Goal: Task Accomplishment & Management: Complete application form

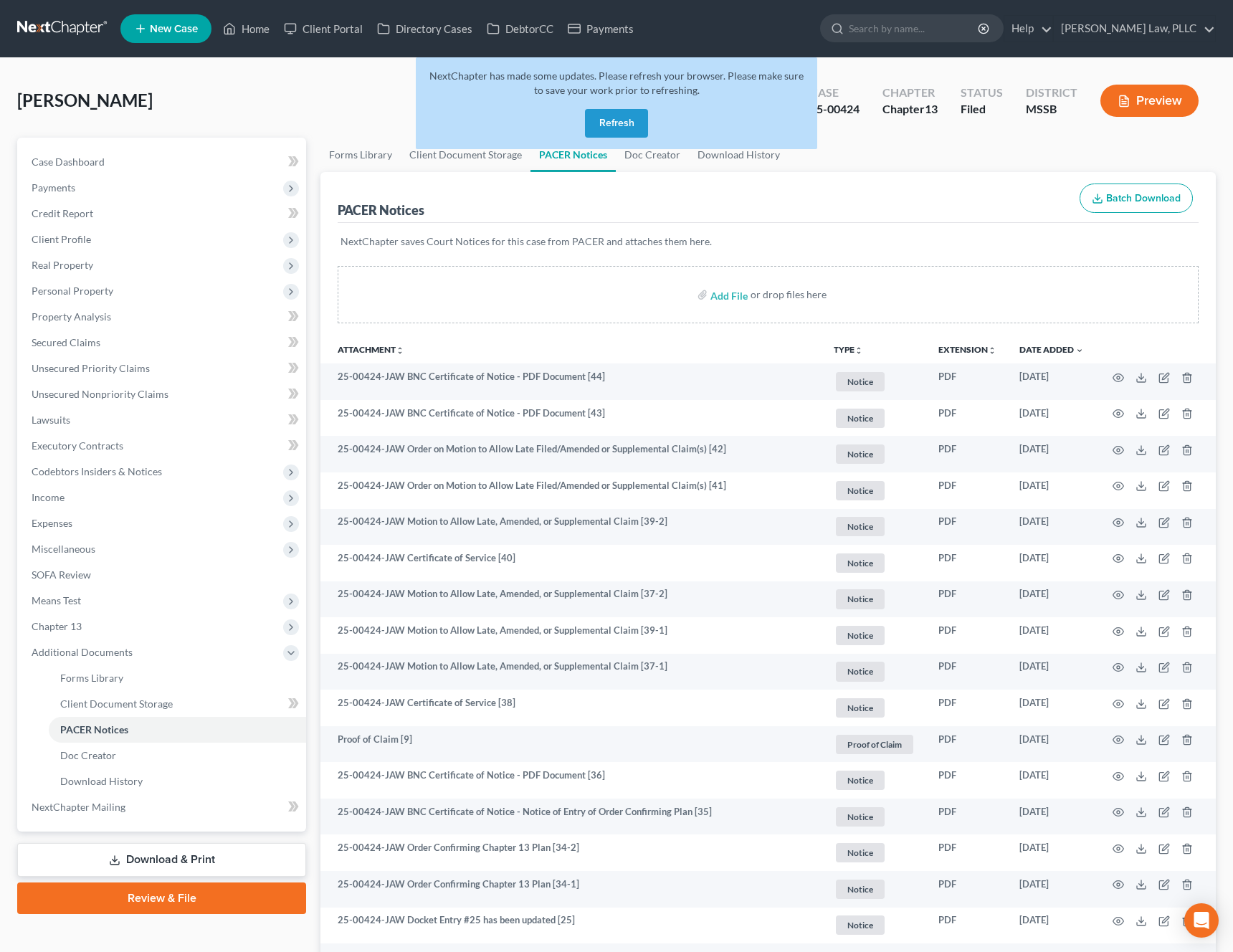
scroll to position [12, 0]
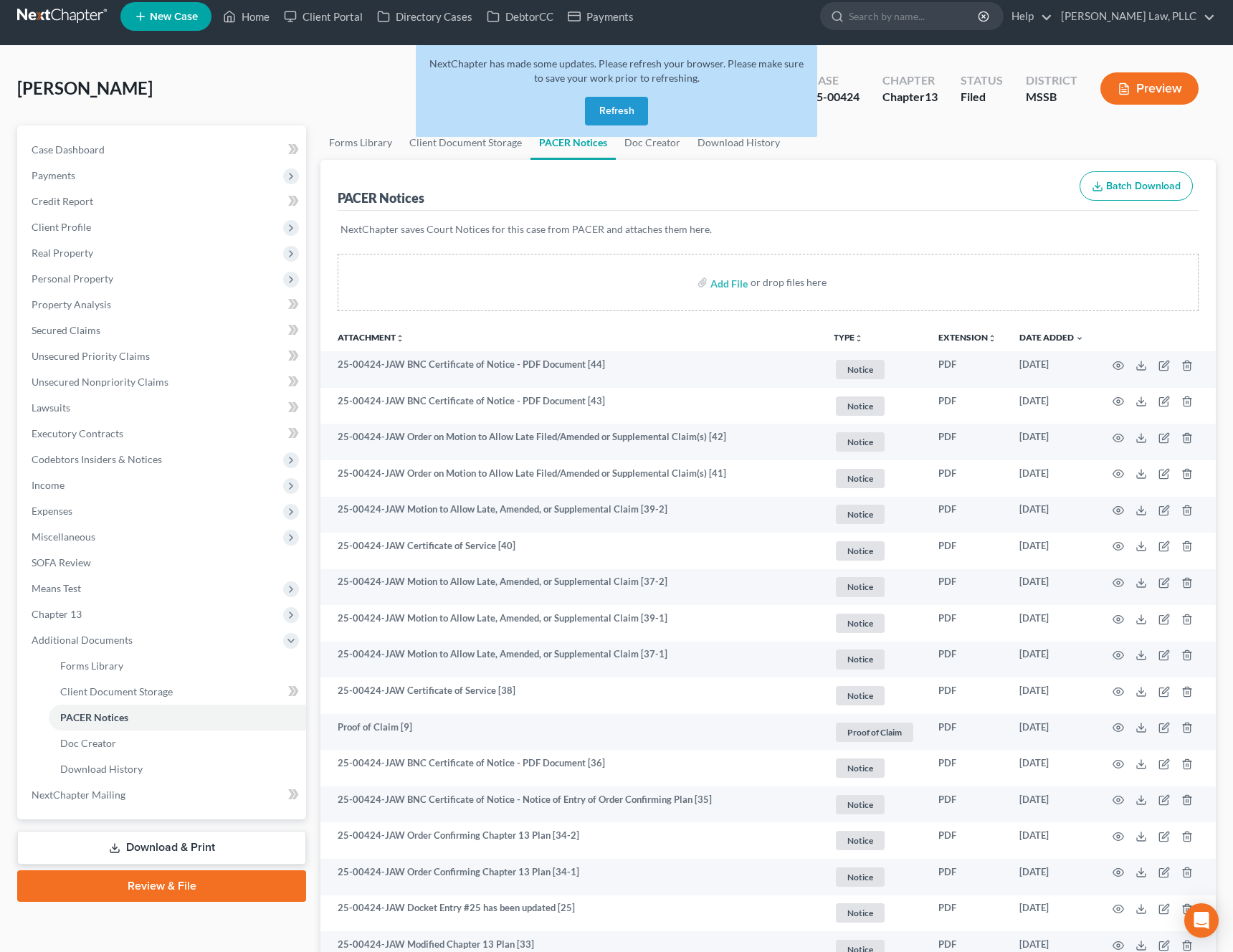
click at [613, 109] on button "Refresh" at bounding box center [616, 110] width 63 height 28
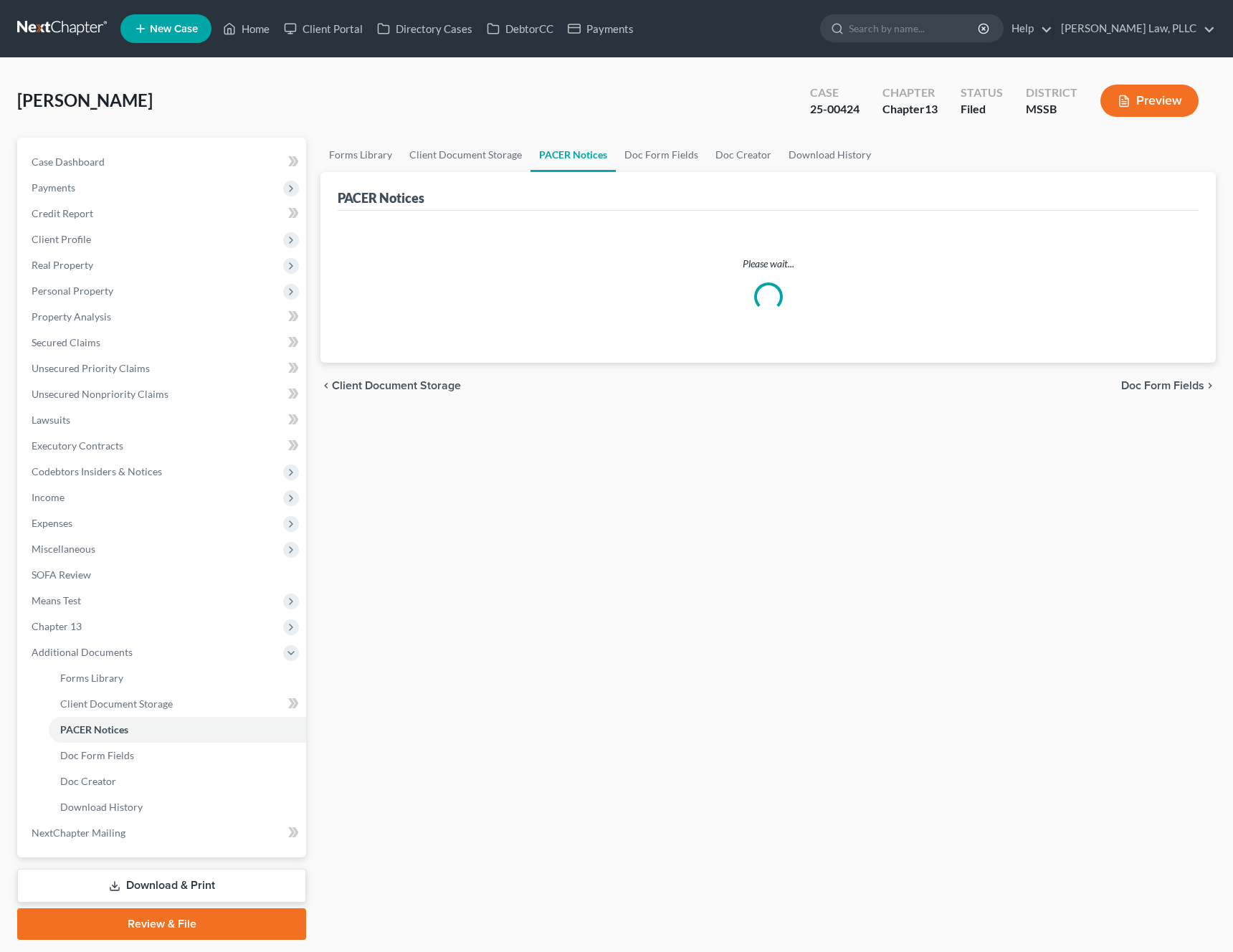
scroll to position [12, 0]
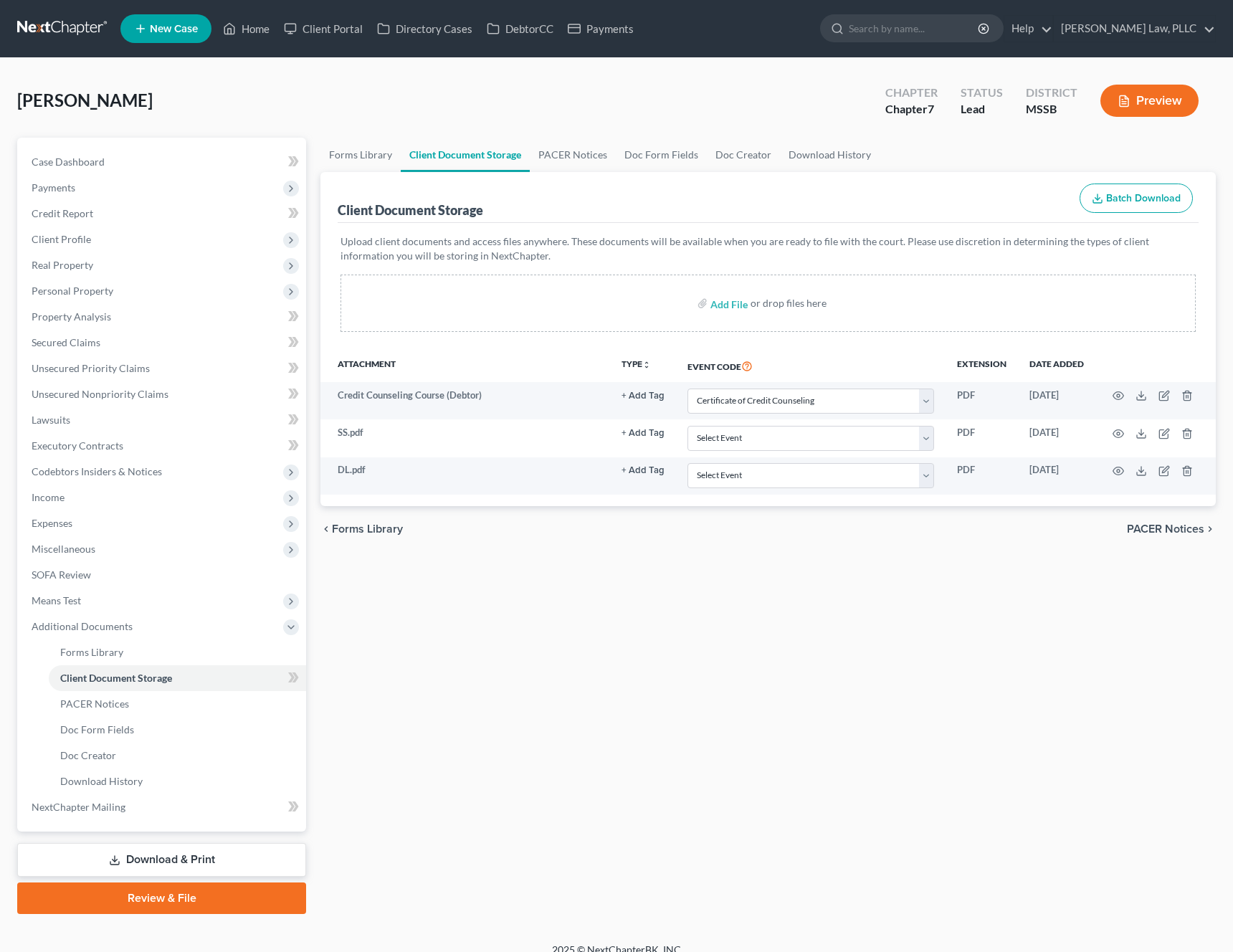
select select "4"
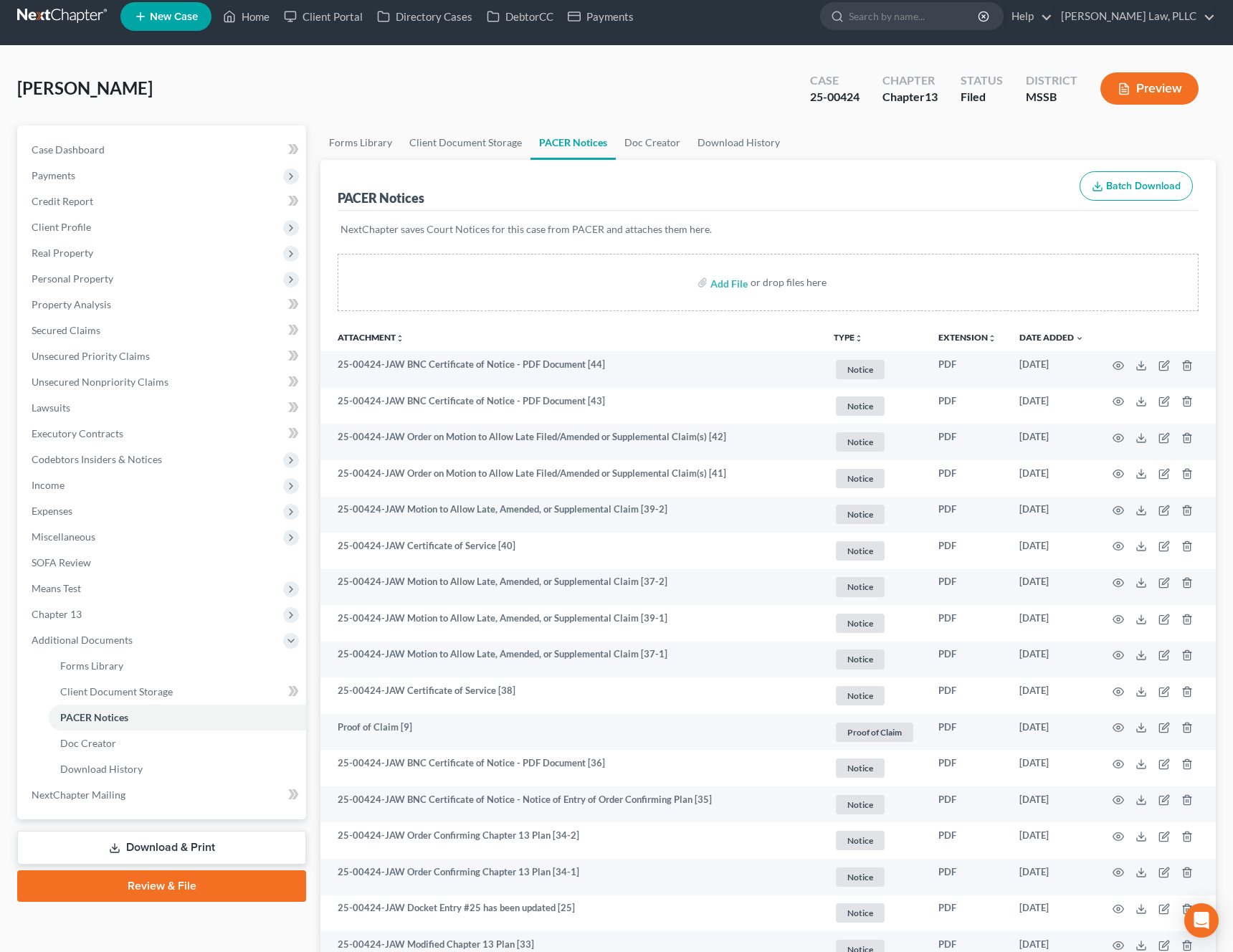
scroll to position [12, 0]
click at [268, 31] on ul "New Case Home Client Portal Directory Cases DebtorCC Payments - No Result - See…" at bounding box center [668, 16] width 1095 height 37
click at [245, 16] on link "Home" at bounding box center [246, 16] width 61 height 26
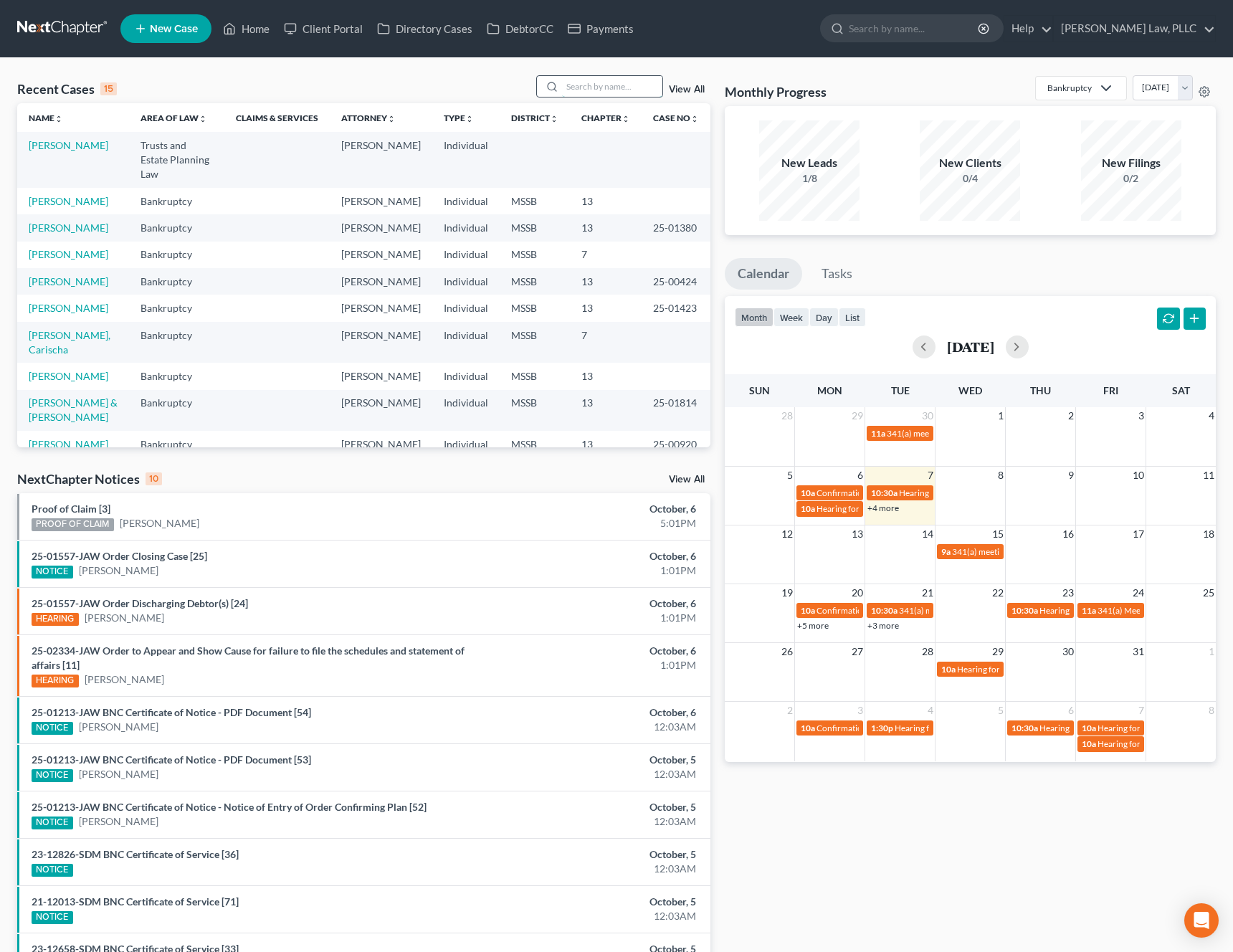
click at [615, 89] on input "search" at bounding box center [612, 86] width 100 height 21
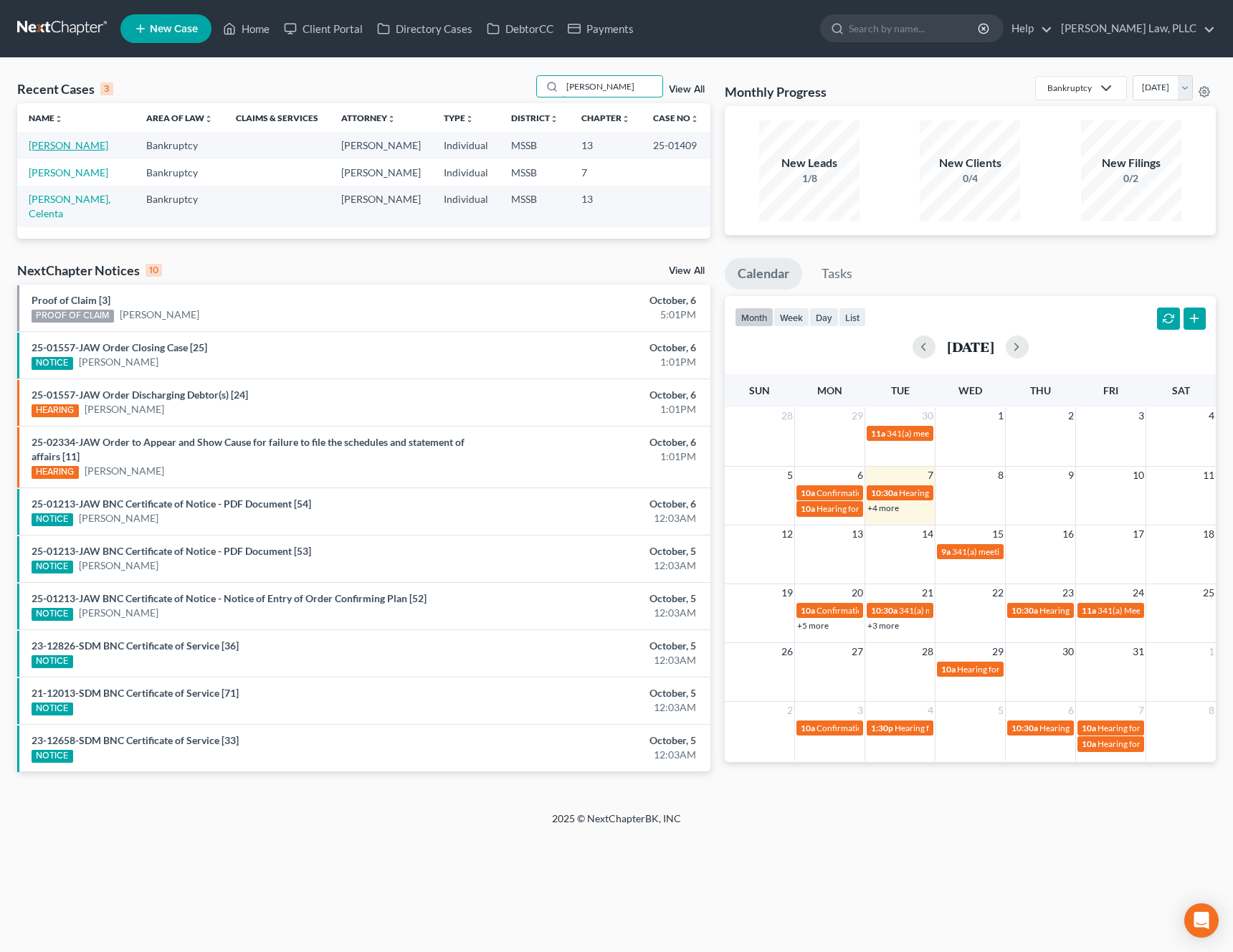
type input "sims"
click at [42, 146] on link "[PERSON_NAME]" at bounding box center [68, 145] width 79 height 12
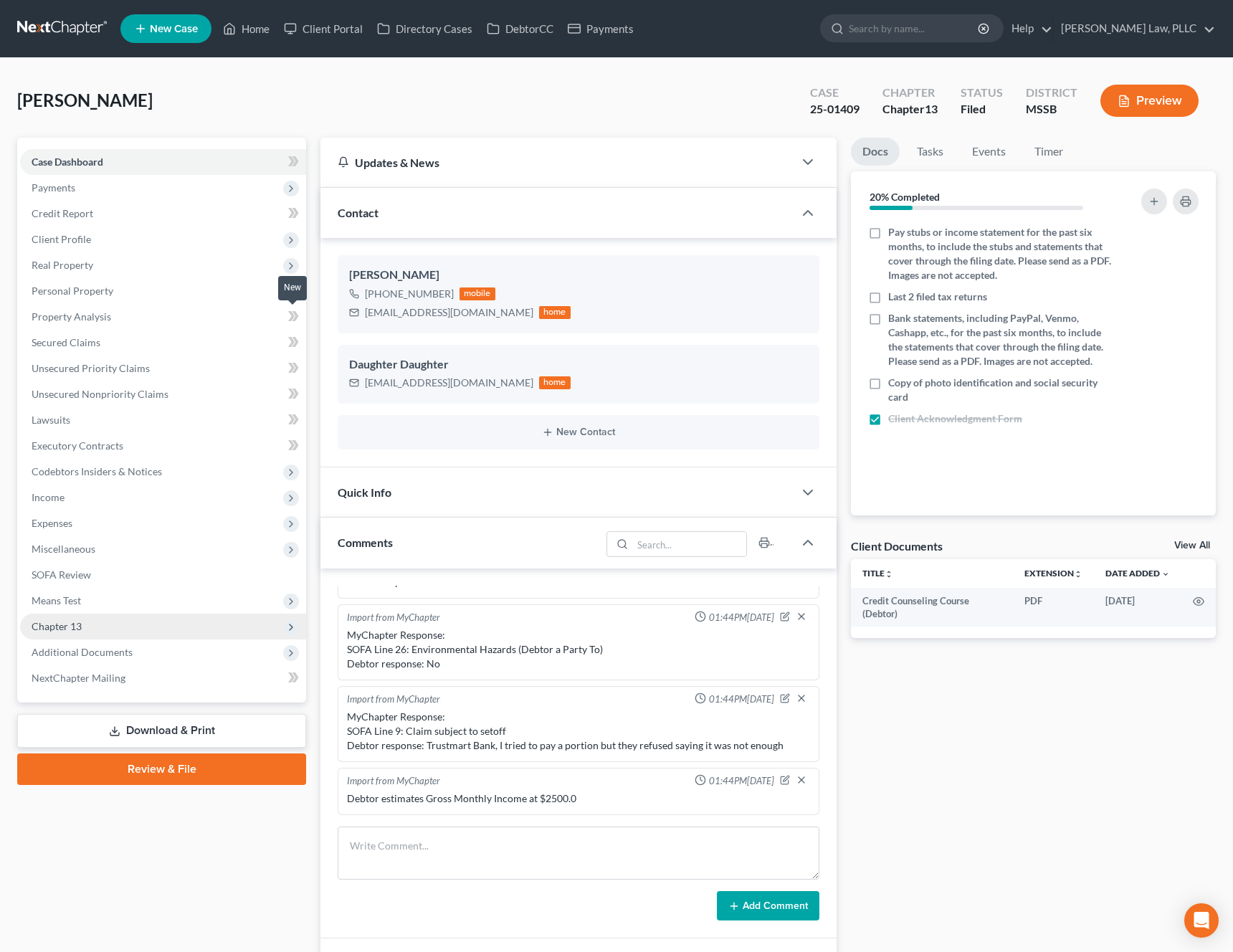
scroll to position [1798, 0]
click at [78, 651] on span "Additional Documents" at bounding box center [82, 651] width 101 height 12
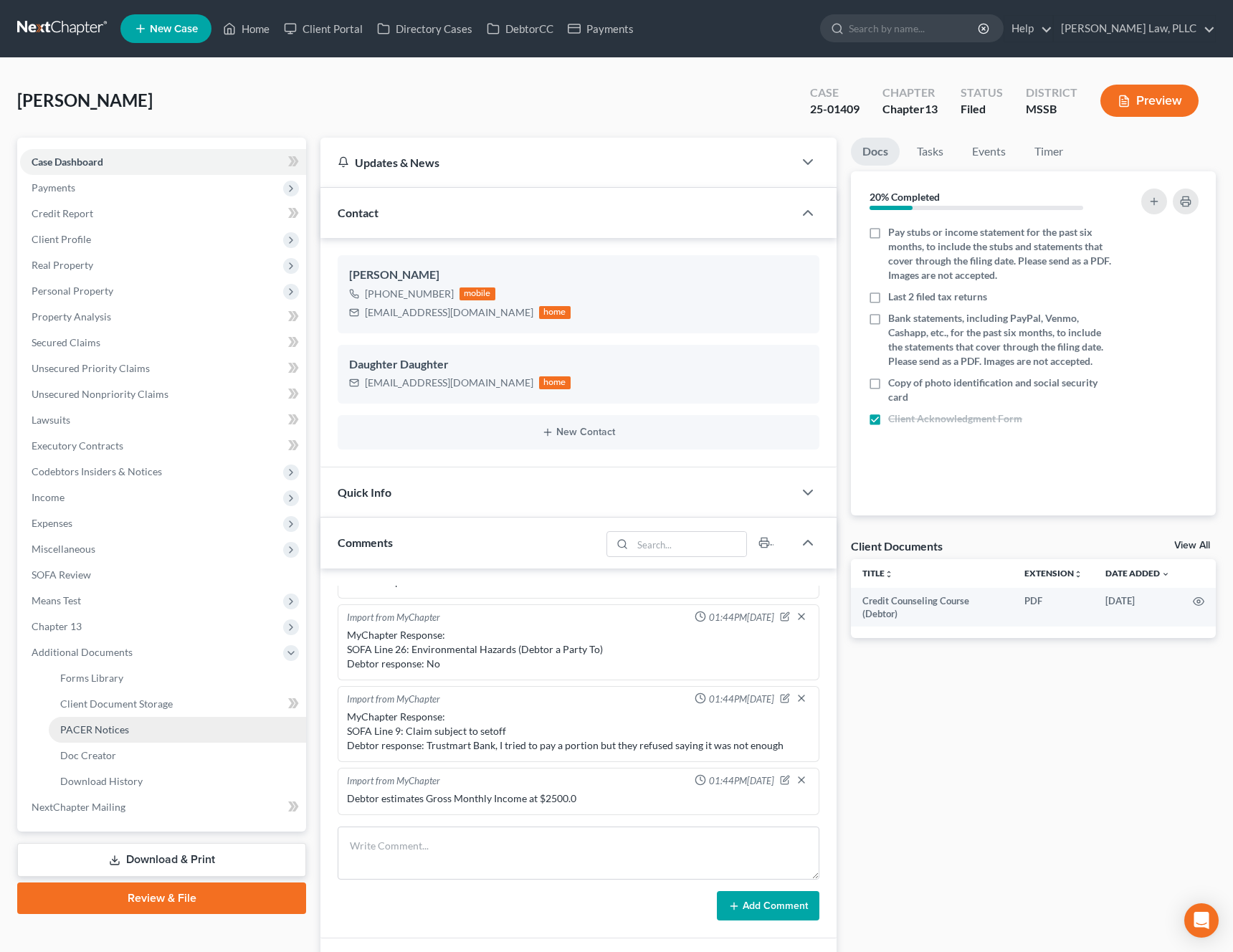
click at [96, 735] on link "PACER Notices" at bounding box center [177, 730] width 258 height 26
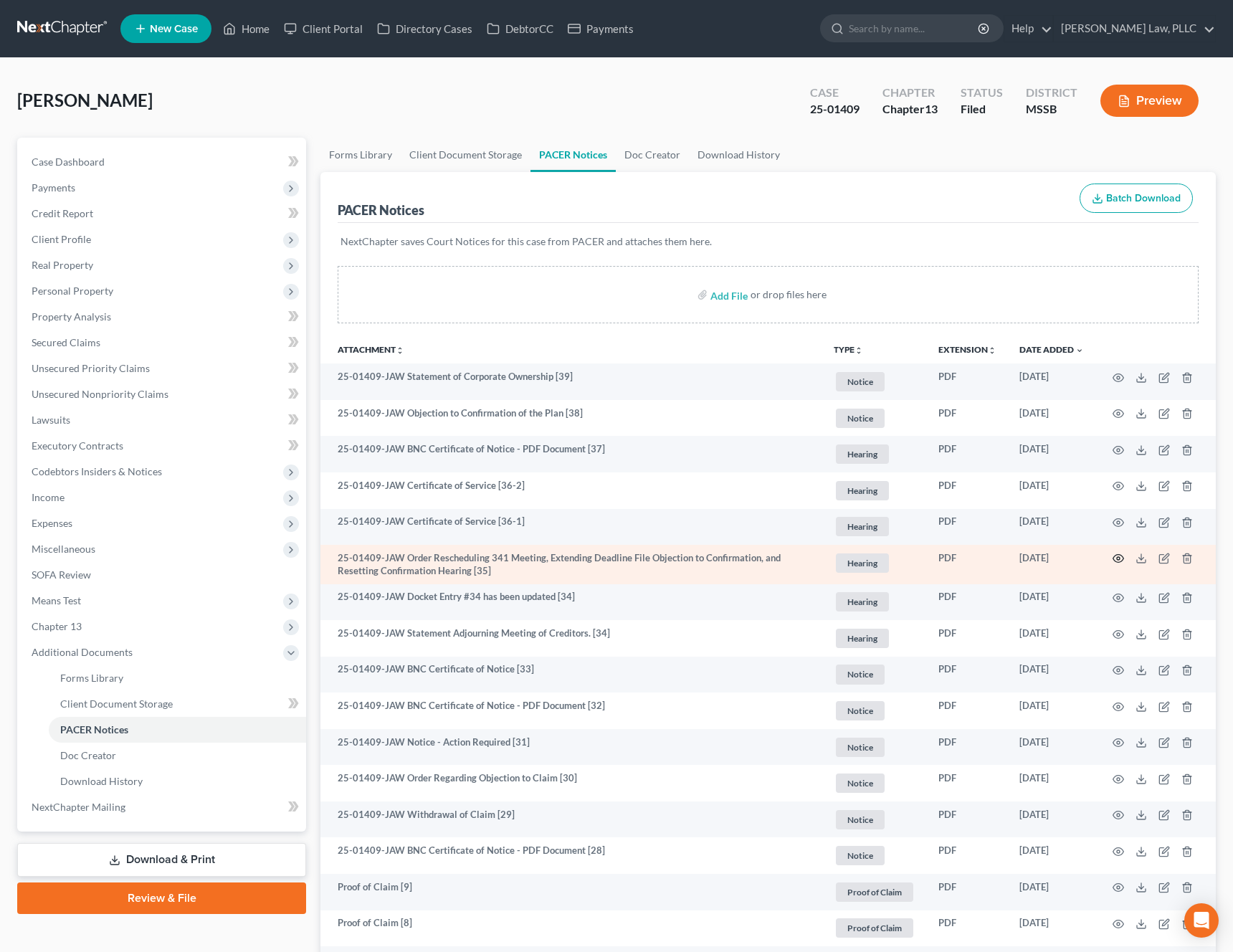
click at [1118, 557] on circle "button" at bounding box center [1118, 557] width 3 height 3
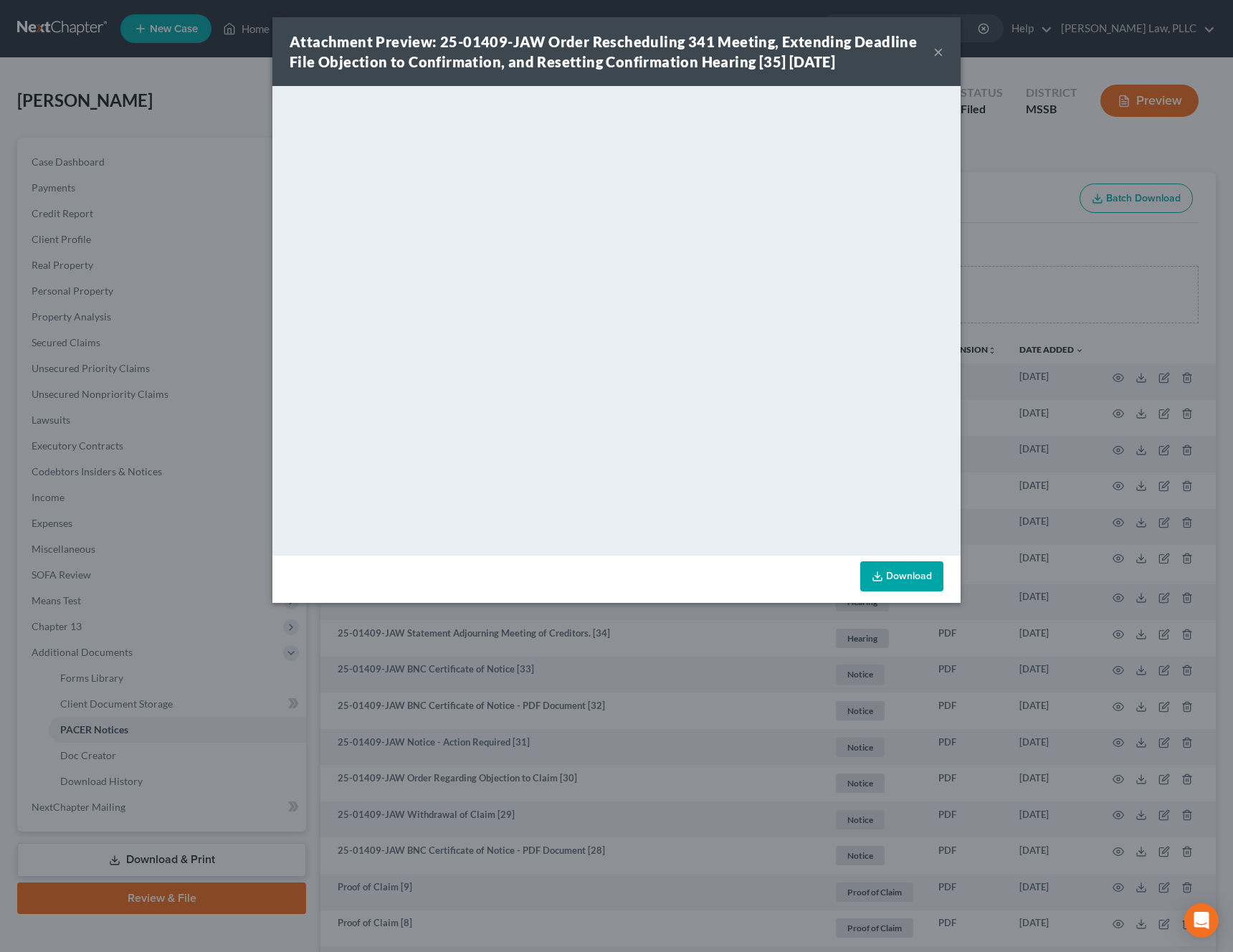
click at [939, 58] on button "×" at bounding box center [938, 52] width 10 height 17
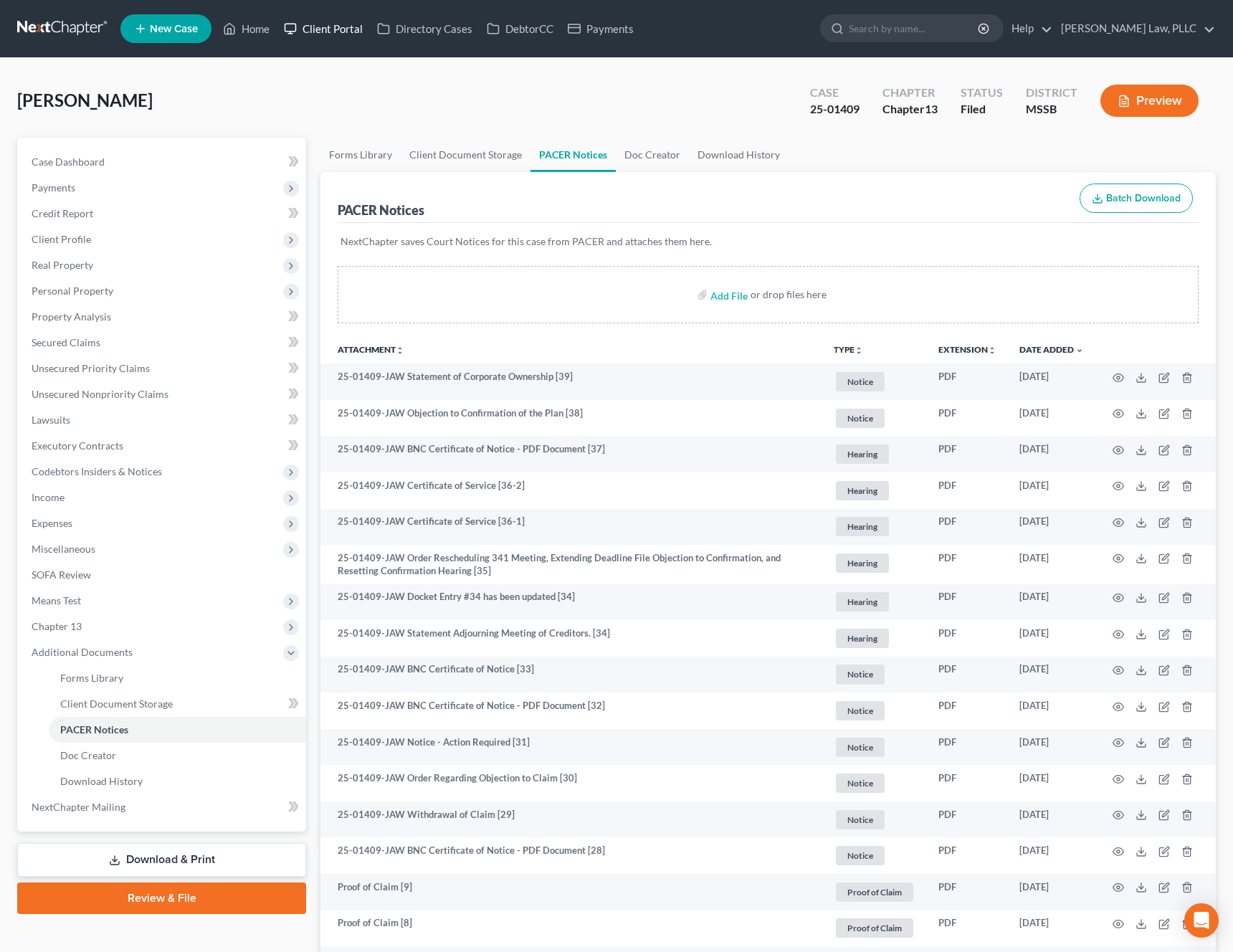
click at [321, 36] on link "Client Portal" at bounding box center [323, 28] width 93 height 26
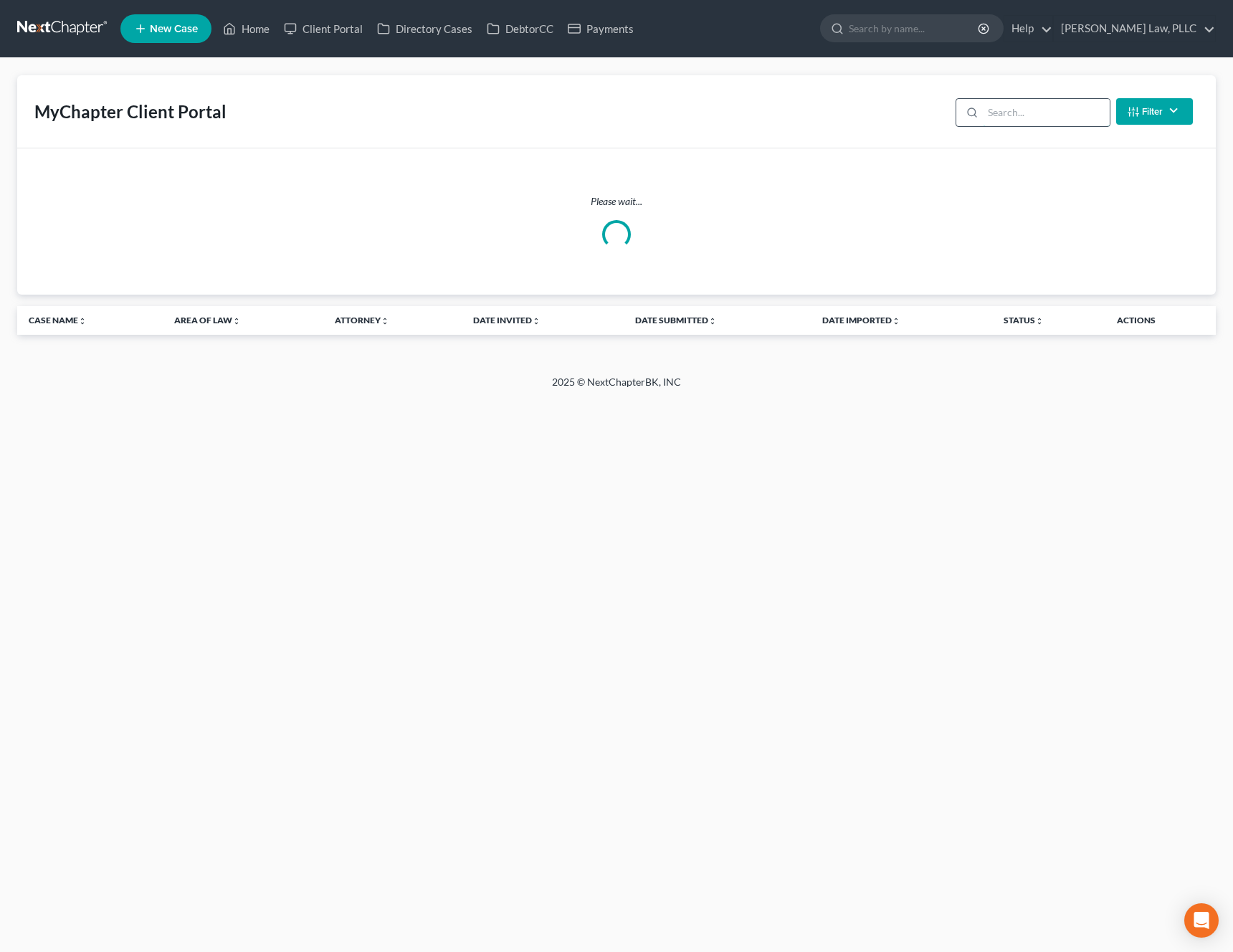
click at [1024, 121] on input "search" at bounding box center [1045, 113] width 127 height 28
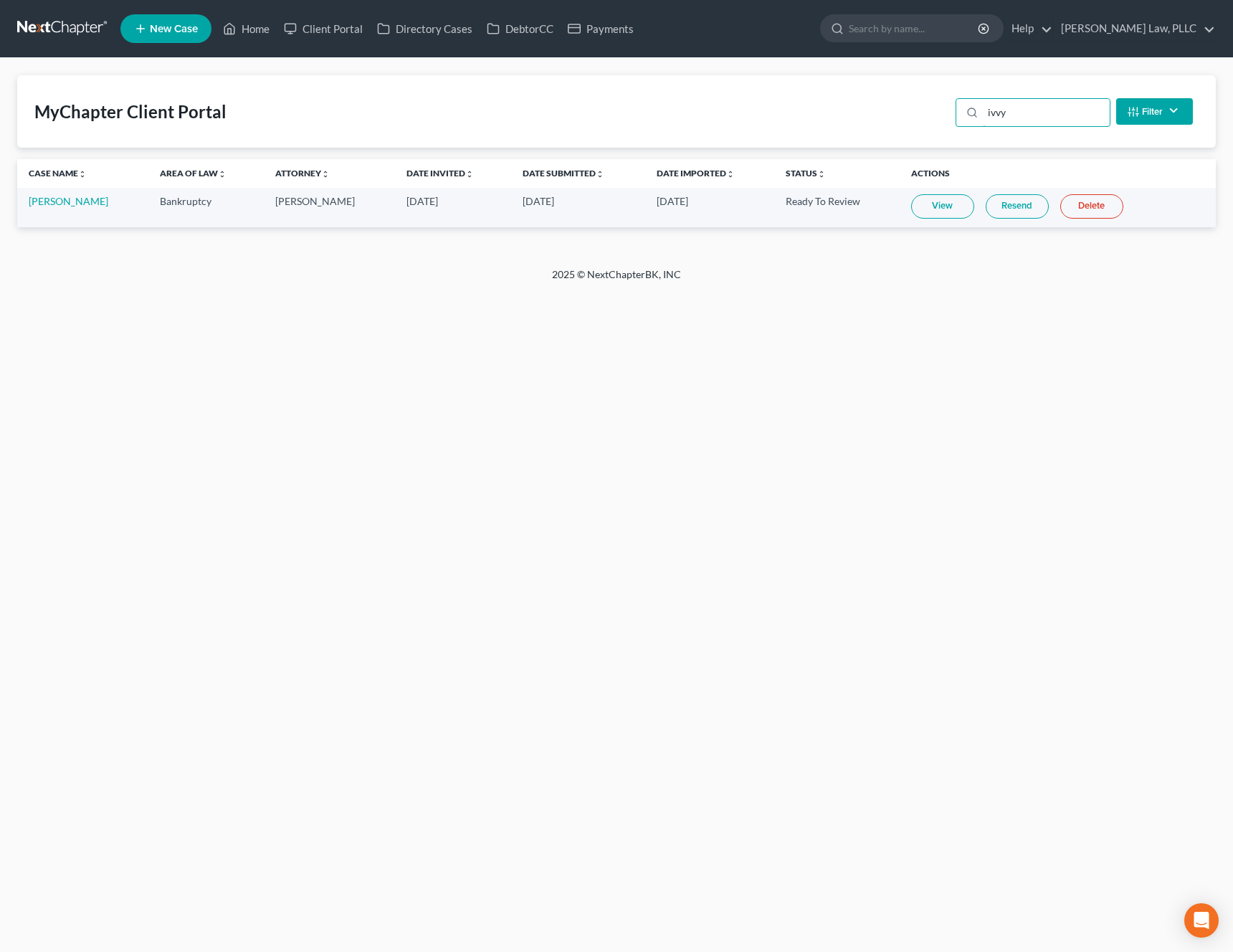
type input "ivvy"
click at [943, 208] on link "View" at bounding box center [942, 206] width 63 height 24
click at [56, 198] on link "[PERSON_NAME]" at bounding box center [68, 201] width 79 height 12
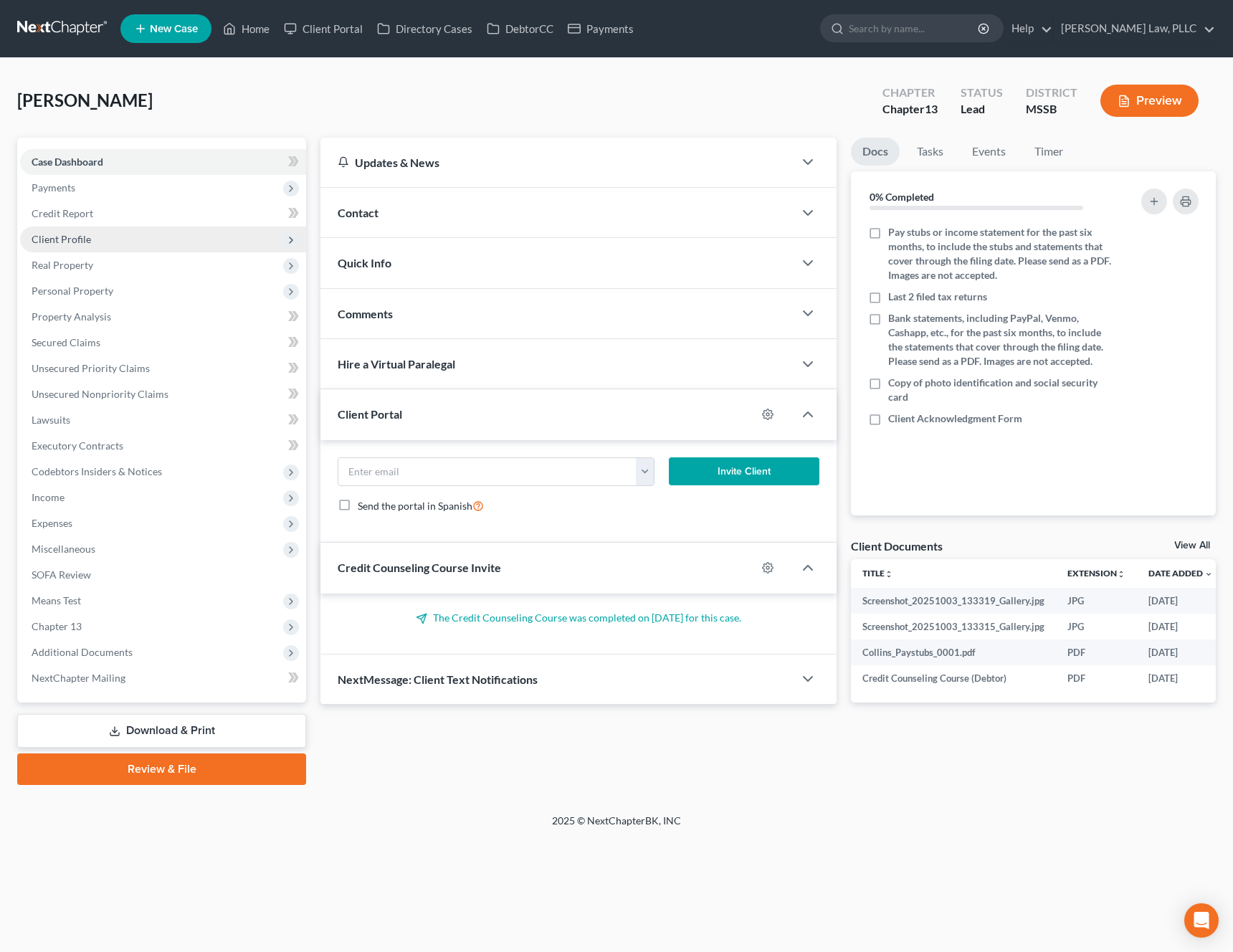
click at [126, 236] on span "Client Profile" at bounding box center [163, 240] width 286 height 26
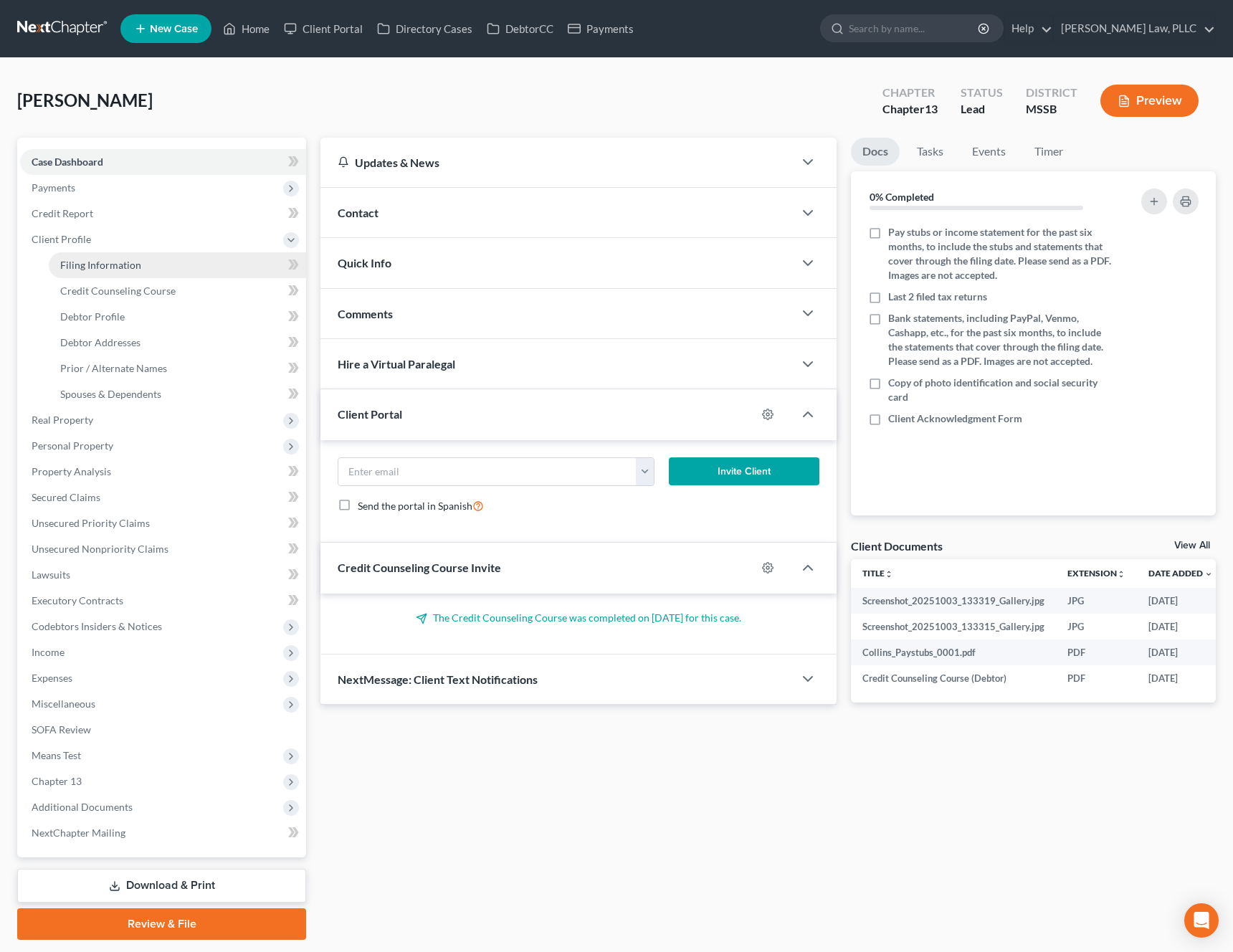
click at [102, 269] on span "Filing Information" at bounding box center [101, 264] width 81 height 12
select select "1"
select select "0"
select select "3"
select select "25"
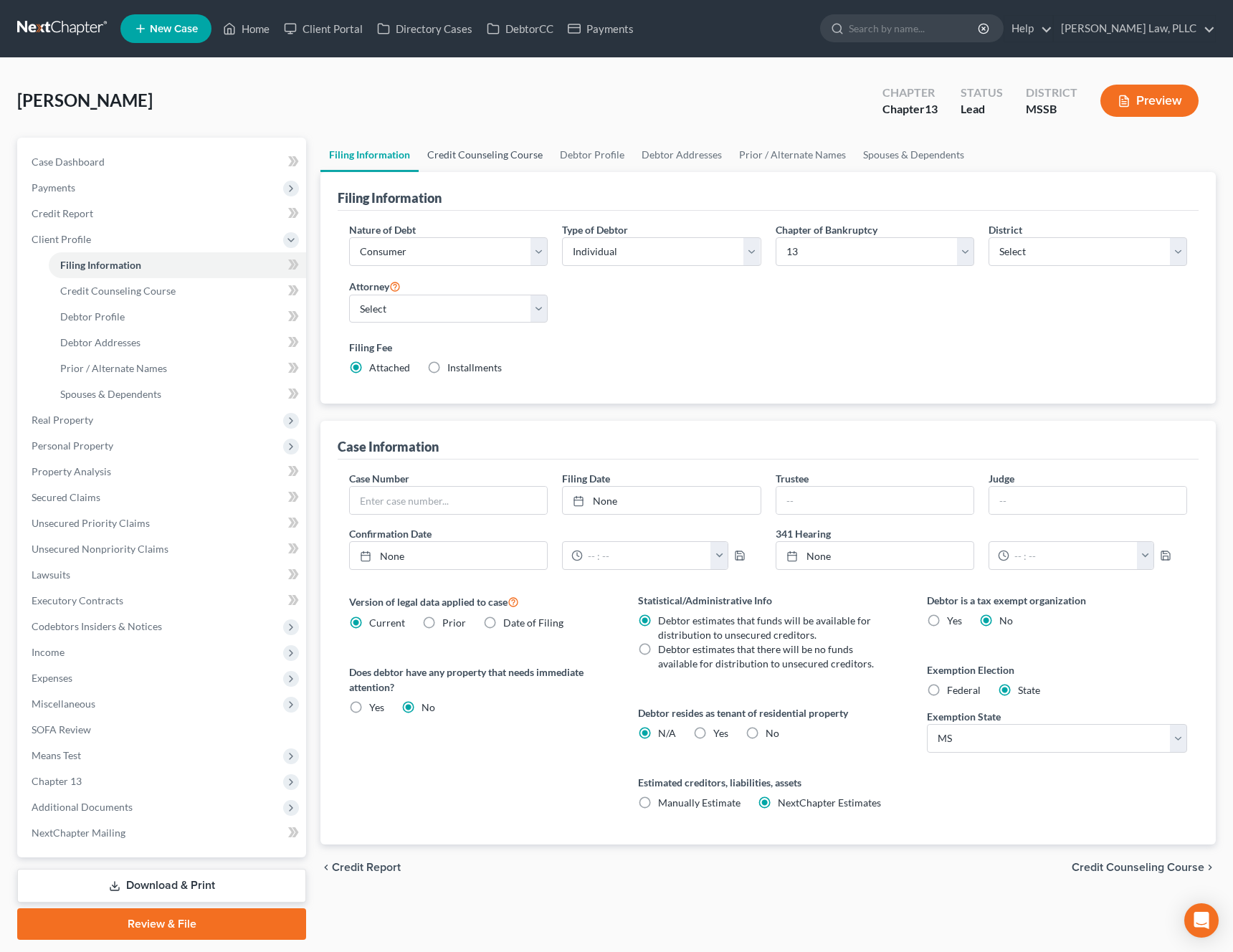
click at [507, 143] on link "Credit Counseling Course" at bounding box center [485, 155] width 133 height 34
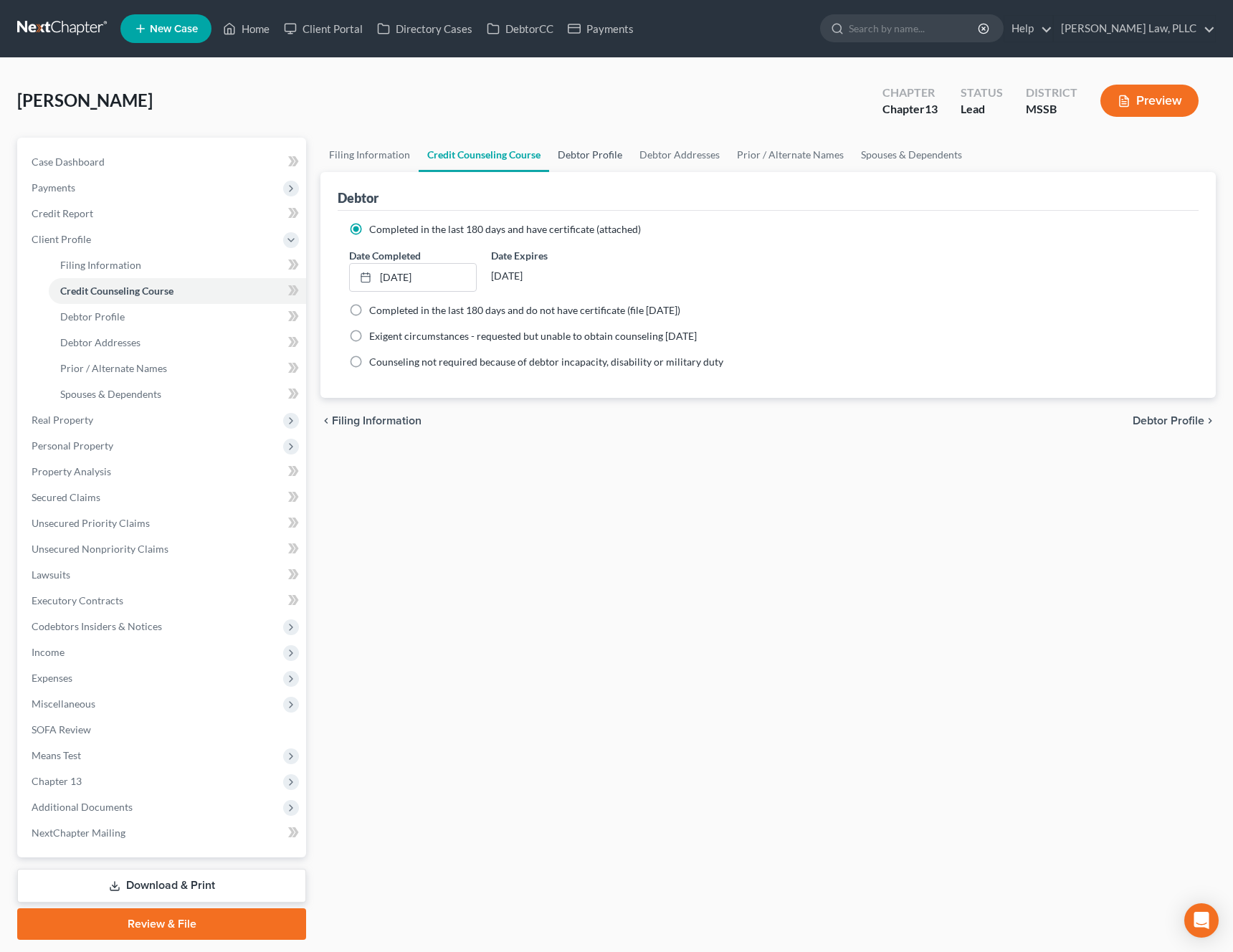
click at [619, 147] on link "Debtor Profile" at bounding box center [589, 155] width 82 height 34
select select "0"
select select "1"
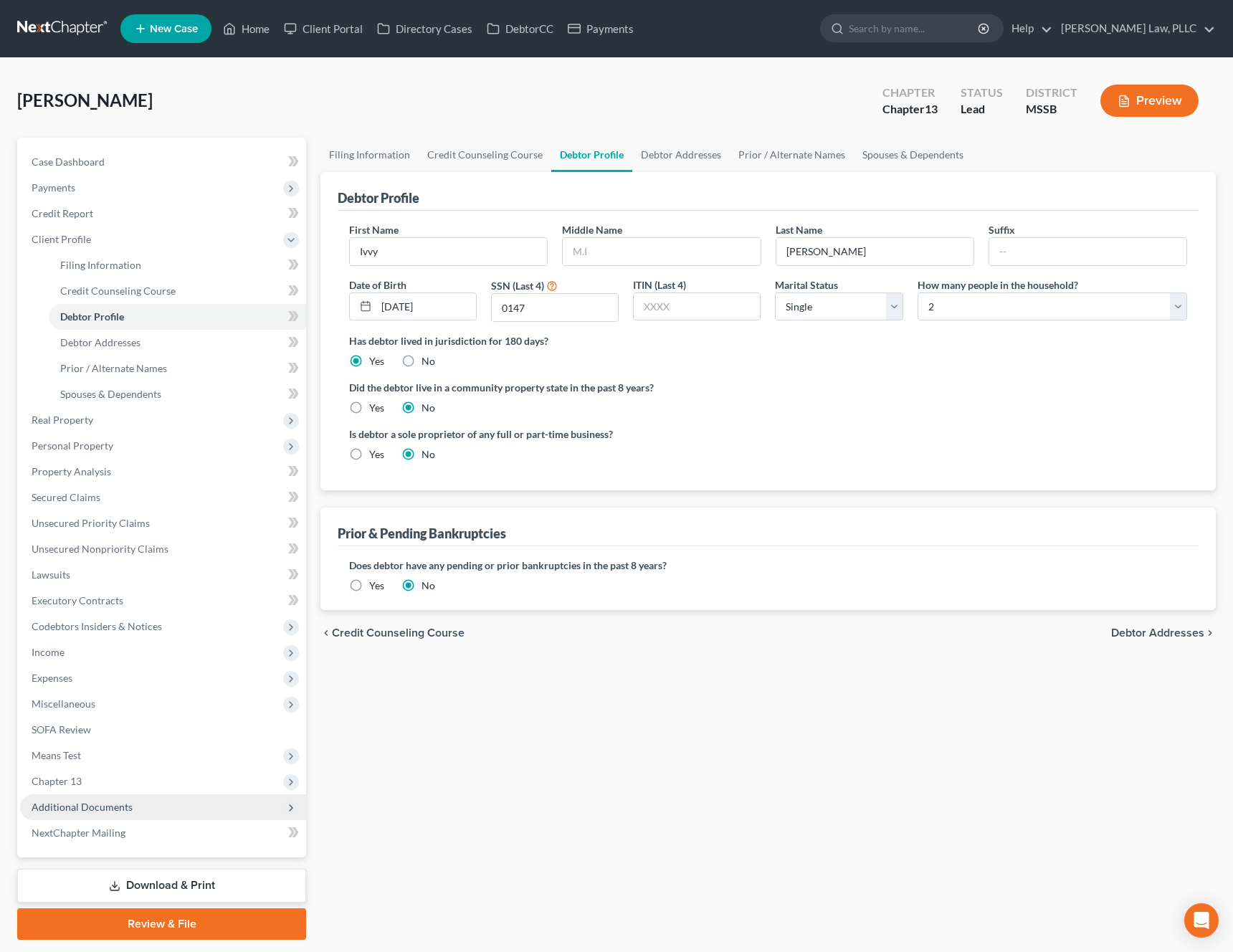
click at [123, 815] on span "Additional Documents" at bounding box center [163, 807] width 286 height 26
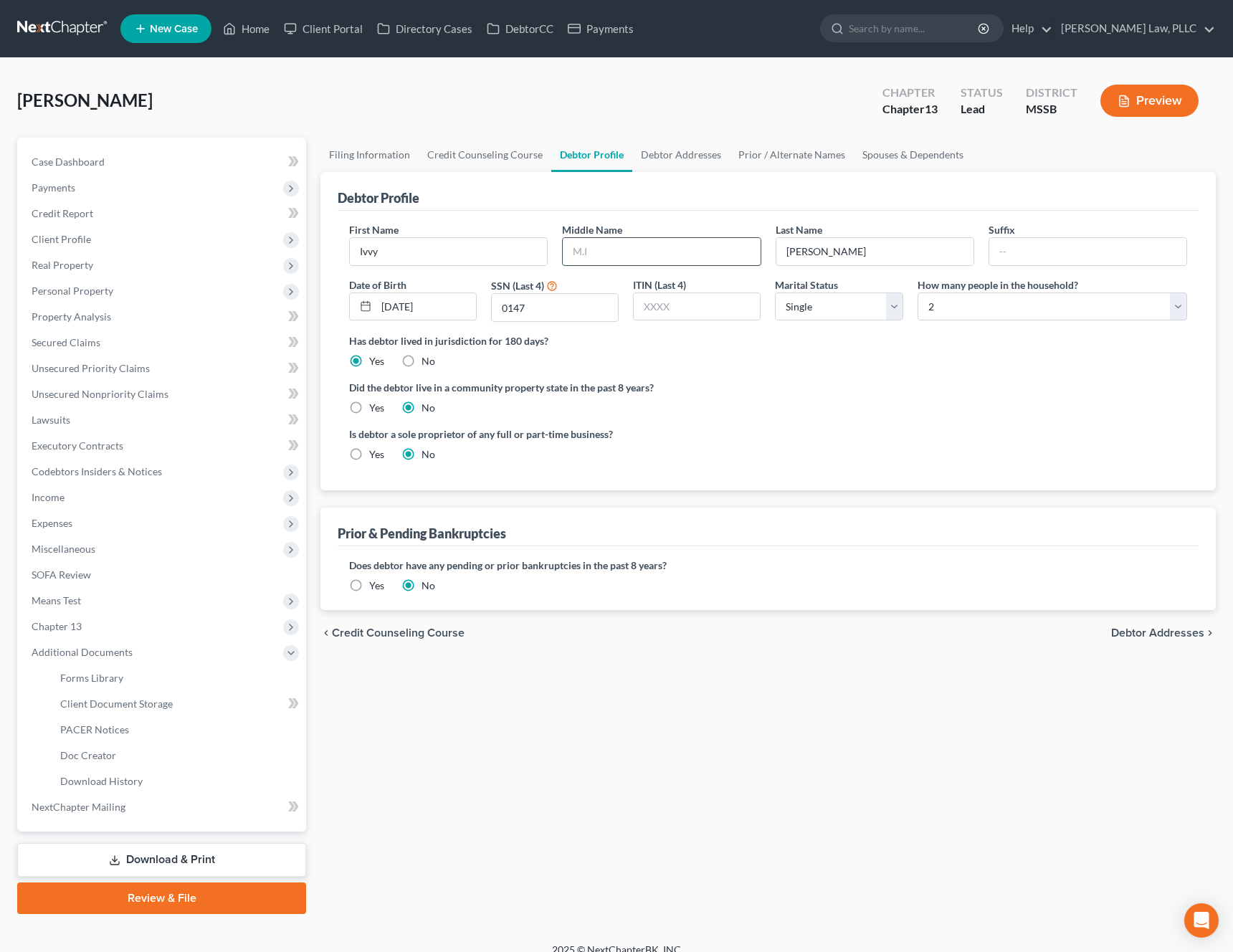
click at [657, 259] on input "text" at bounding box center [661, 252] width 197 height 28
type input "K"
click at [702, 381] on label "Did the debtor live in a community property state in the past 8 years?" at bounding box center [768, 387] width 838 height 15
click at [667, 165] on link "Debtor Addresses" at bounding box center [681, 155] width 97 height 34
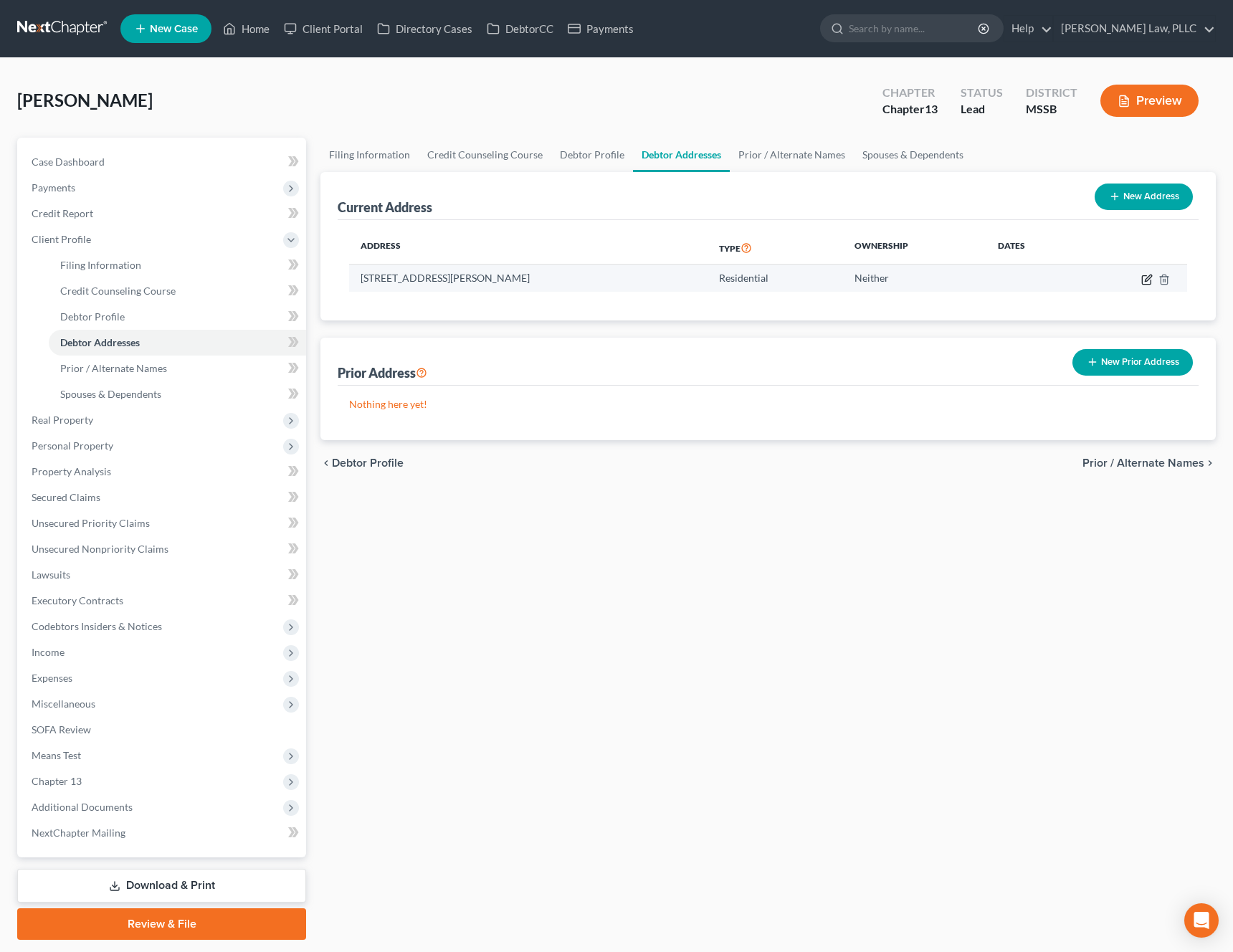
click at [1149, 281] on icon "button" at bounding box center [1146, 279] width 11 height 11
select select "25"
select select "0"
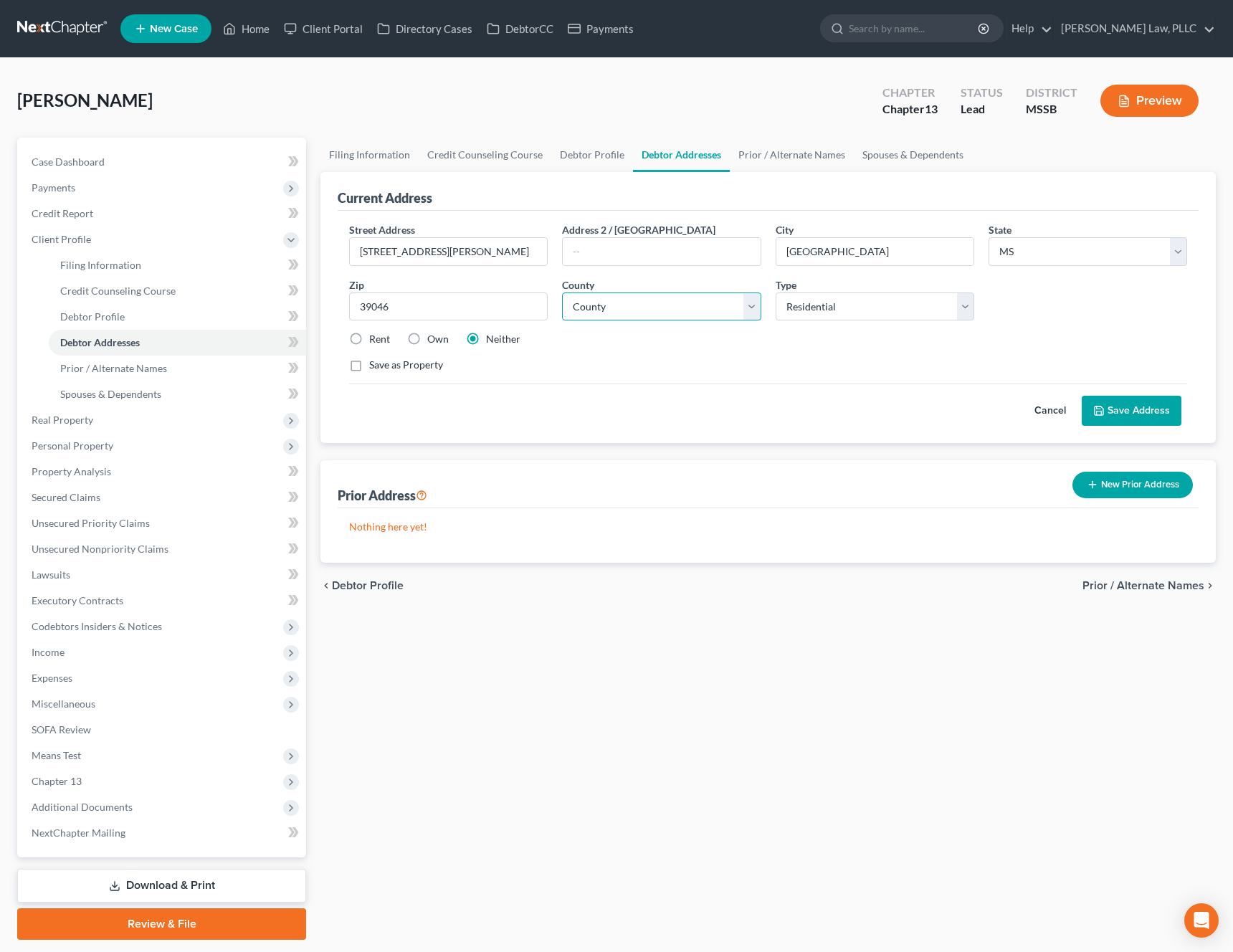
click at [721, 298] on select "County Adams County Alcorn County Amite County Attala County Benton County Boli…" at bounding box center [661, 306] width 198 height 28
select select "44"
click at [562, 292] on select "County Adams County Alcorn County Amite County Attala County Benton County Boli…" at bounding box center [661, 306] width 198 height 28
click at [803, 376] on div "Street Address * 163 Davis Road Address 2 / PO Box City * Canton State * State …" at bounding box center [768, 303] width 852 height 162
click at [1126, 403] on button "Save Address" at bounding box center [1131, 410] width 100 height 30
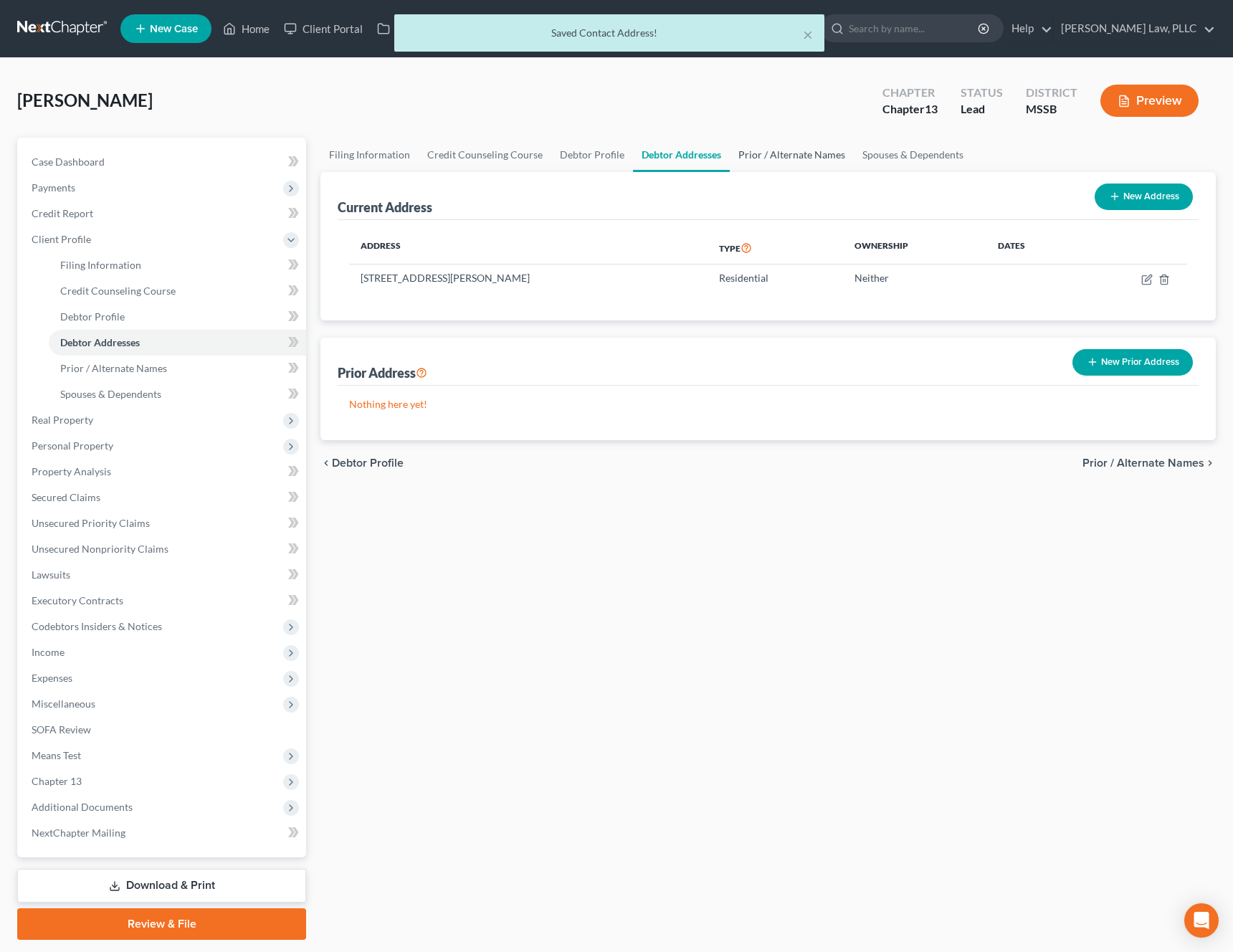
click at [778, 143] on link "Prior / Alternate Names" at bounding box center [792, 155] width 124 height 34
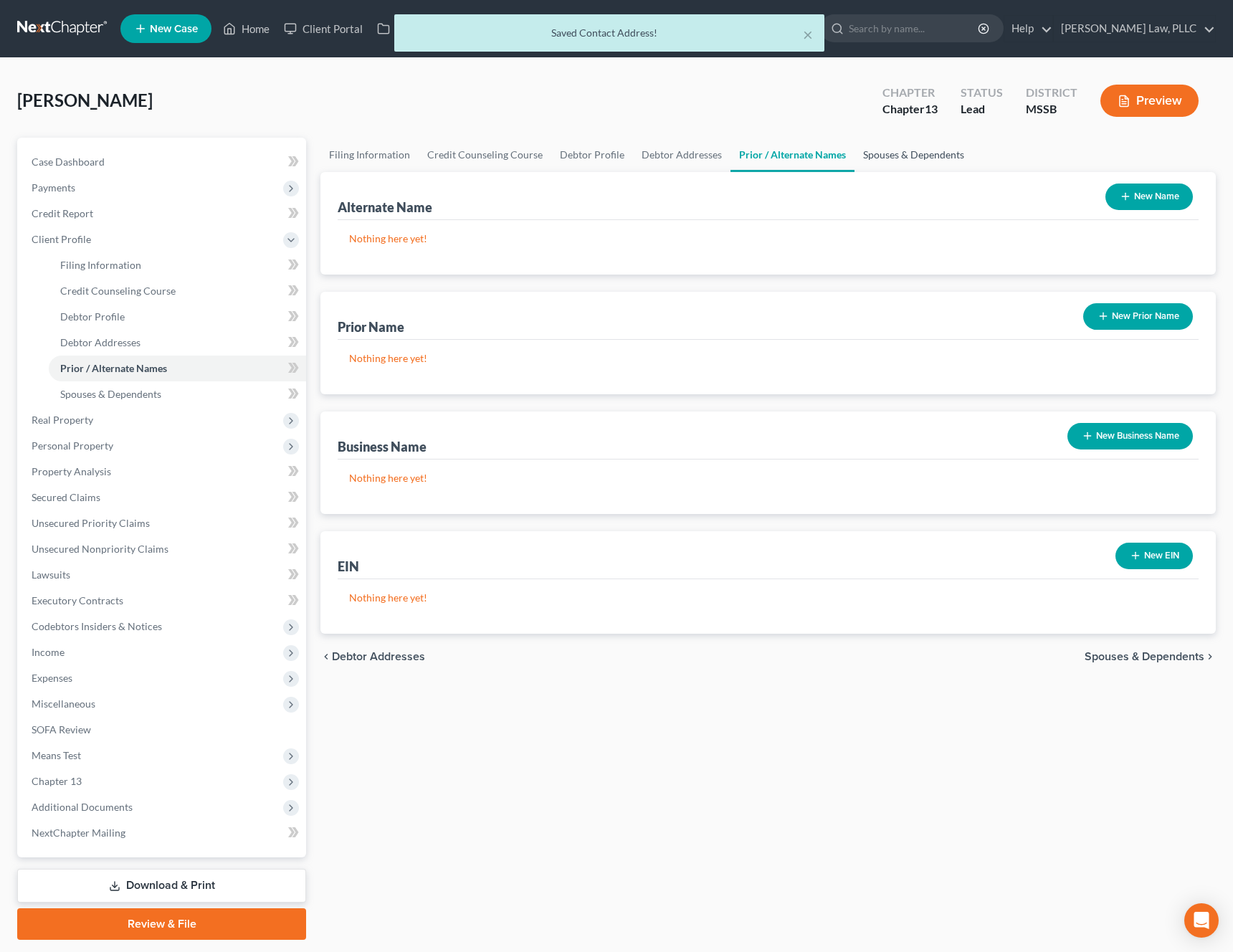
click at [875, 159] on link "Spouses & Dependents" at bounding box center [912, 155] width 118 height 34
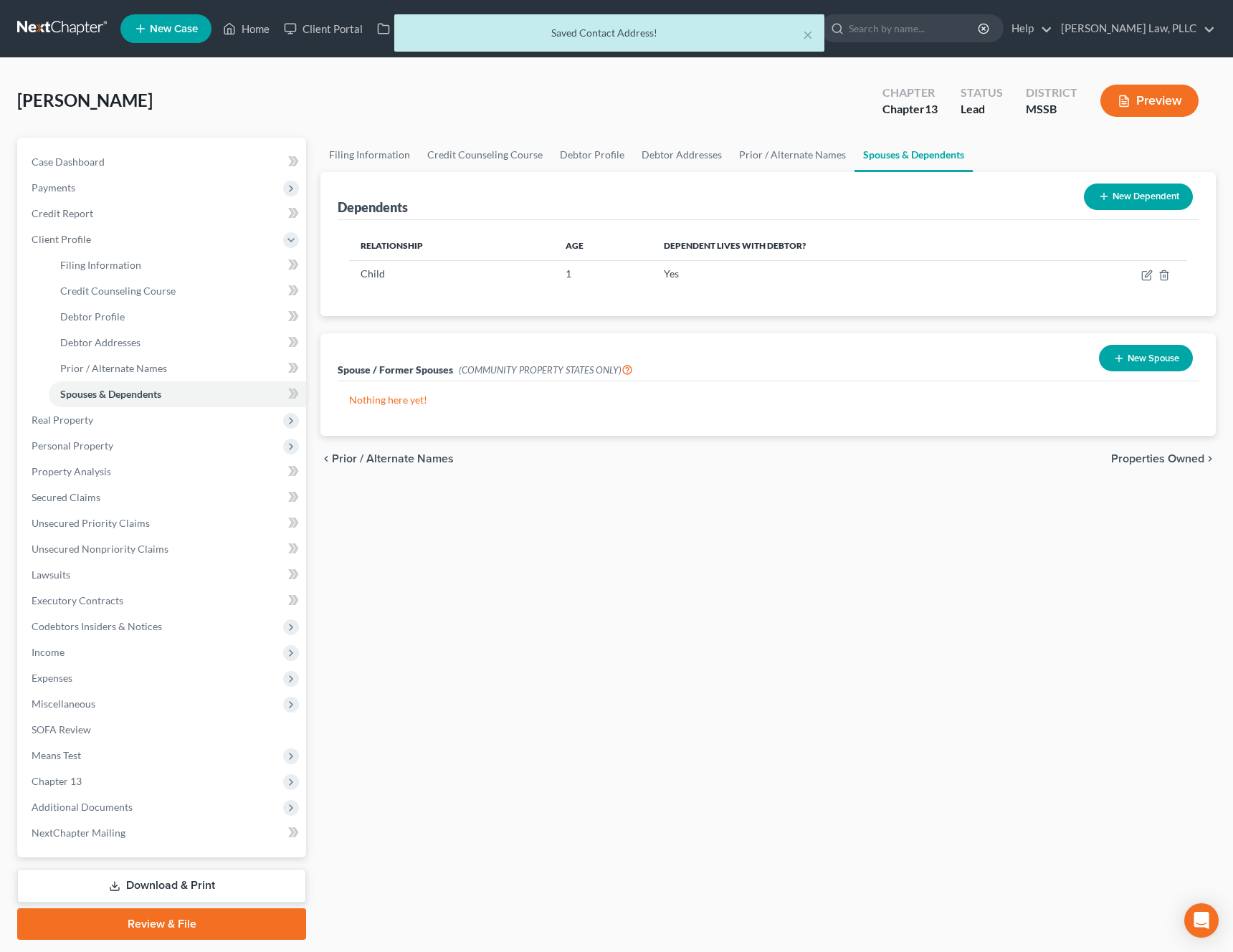
click at [1186, 457] on span "Properties Owned" at bounding box center [1157, 458] width 93 height 11
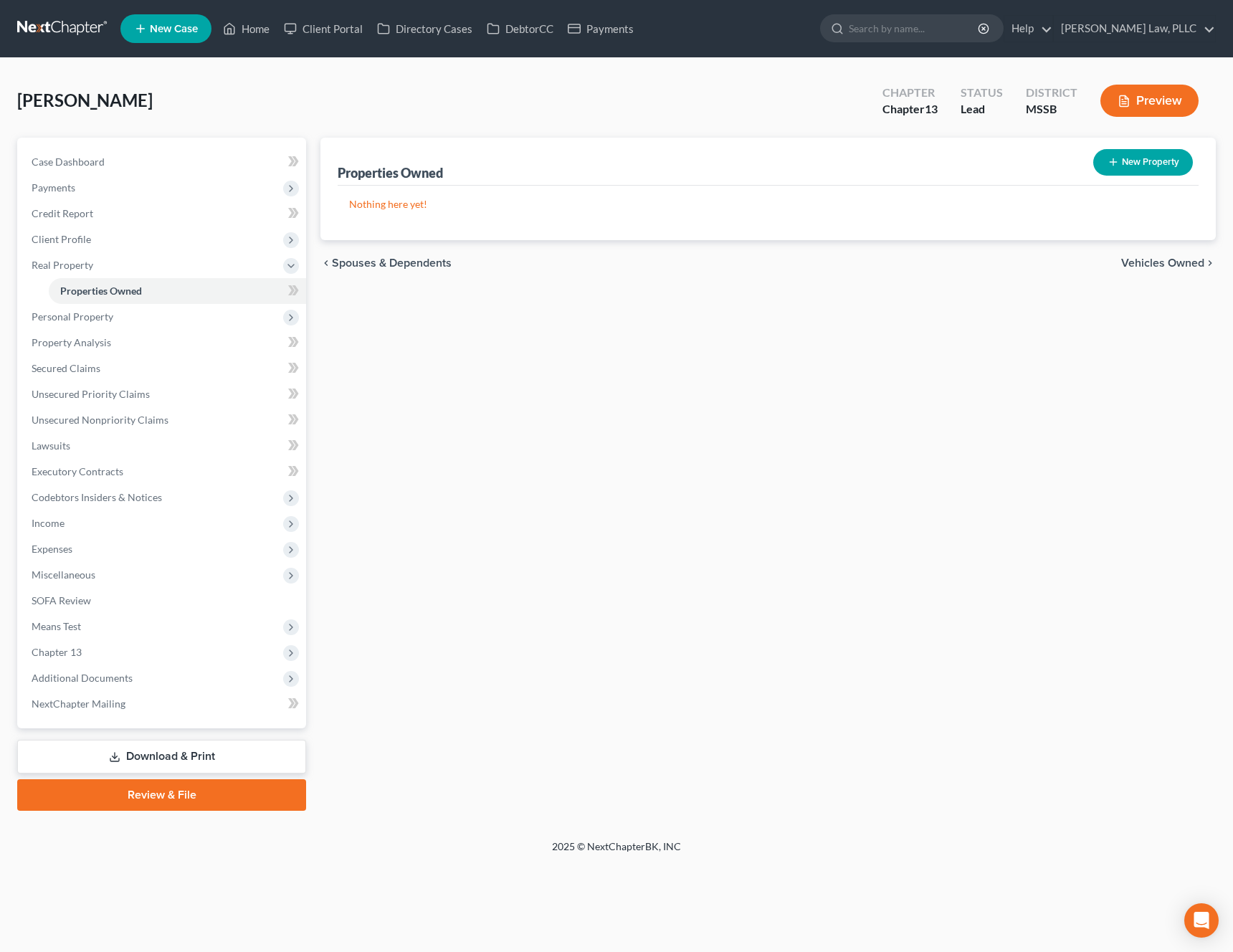
click at [1170, 263] on span "Vehicles Owned" at bounding box center [1162, 263] width 83 height 11
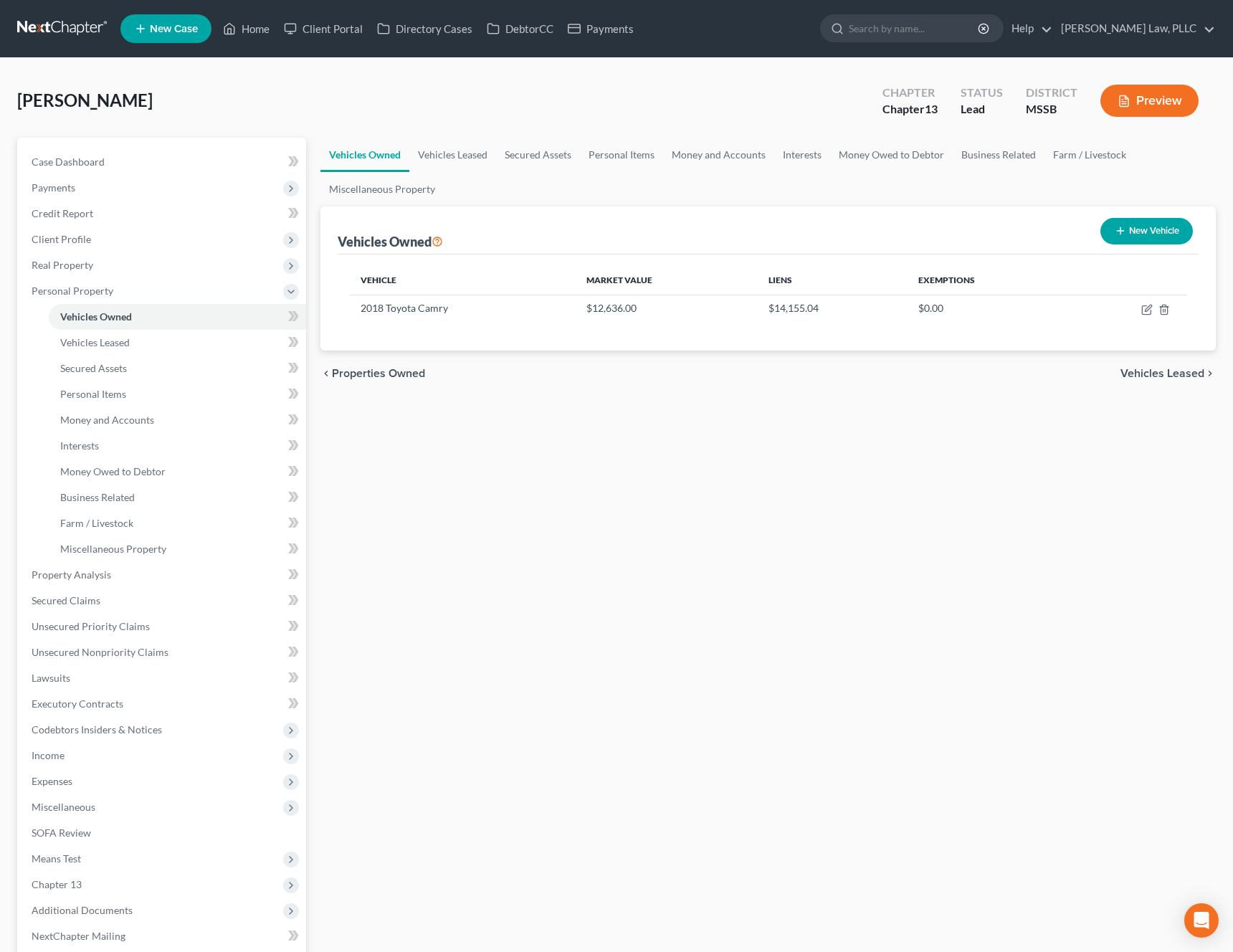
click at [1167, 372] on span "Vehicles Leased" at bounding box center [1161, 373] width 84 height 11
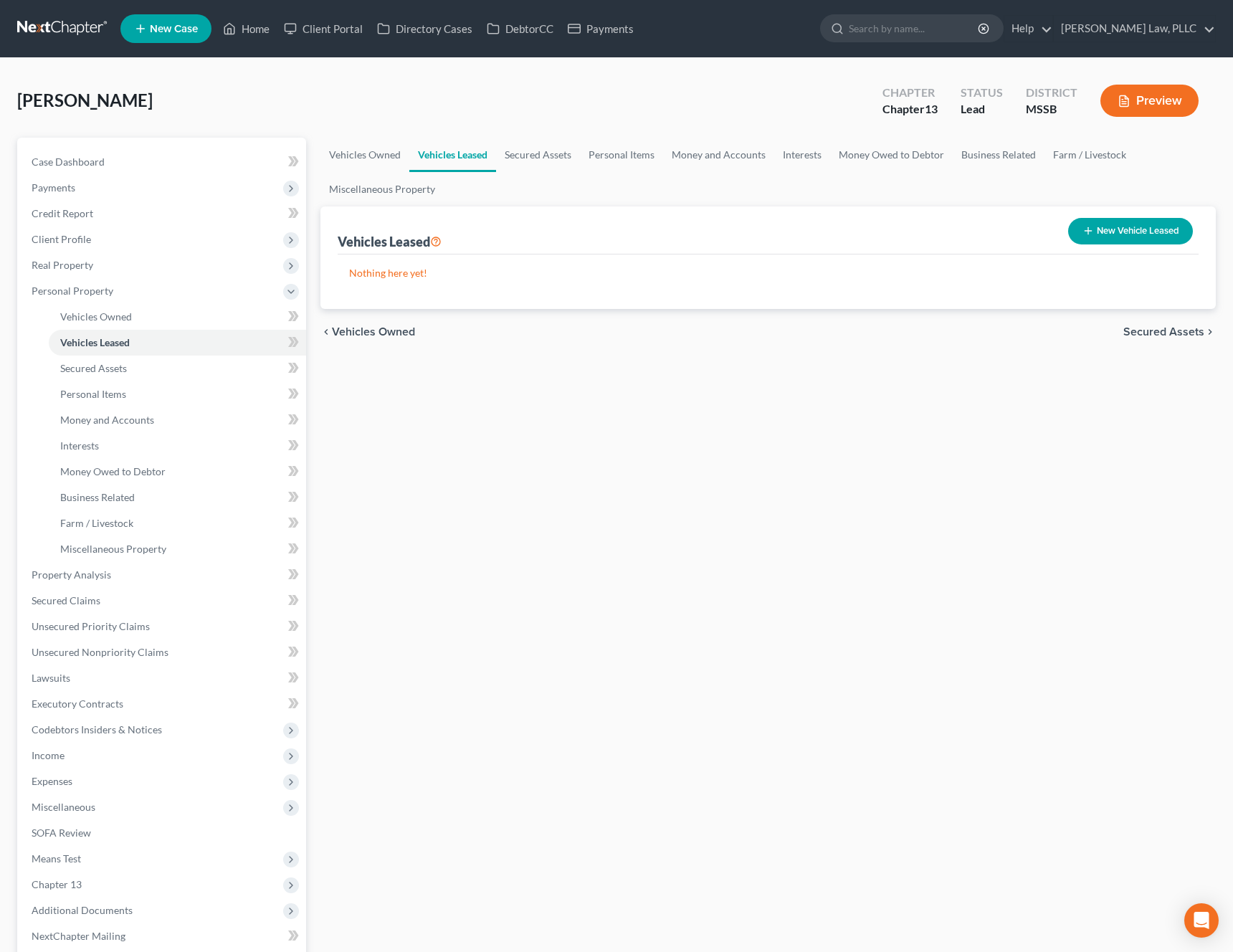
click at [1169, 332] on span "Secured Assets" at bounding box center [1163, 331] width 81 height 11
click at [1169, 332] on span "Personal Items" at bounding box center [1165, 331] width 77 height 11
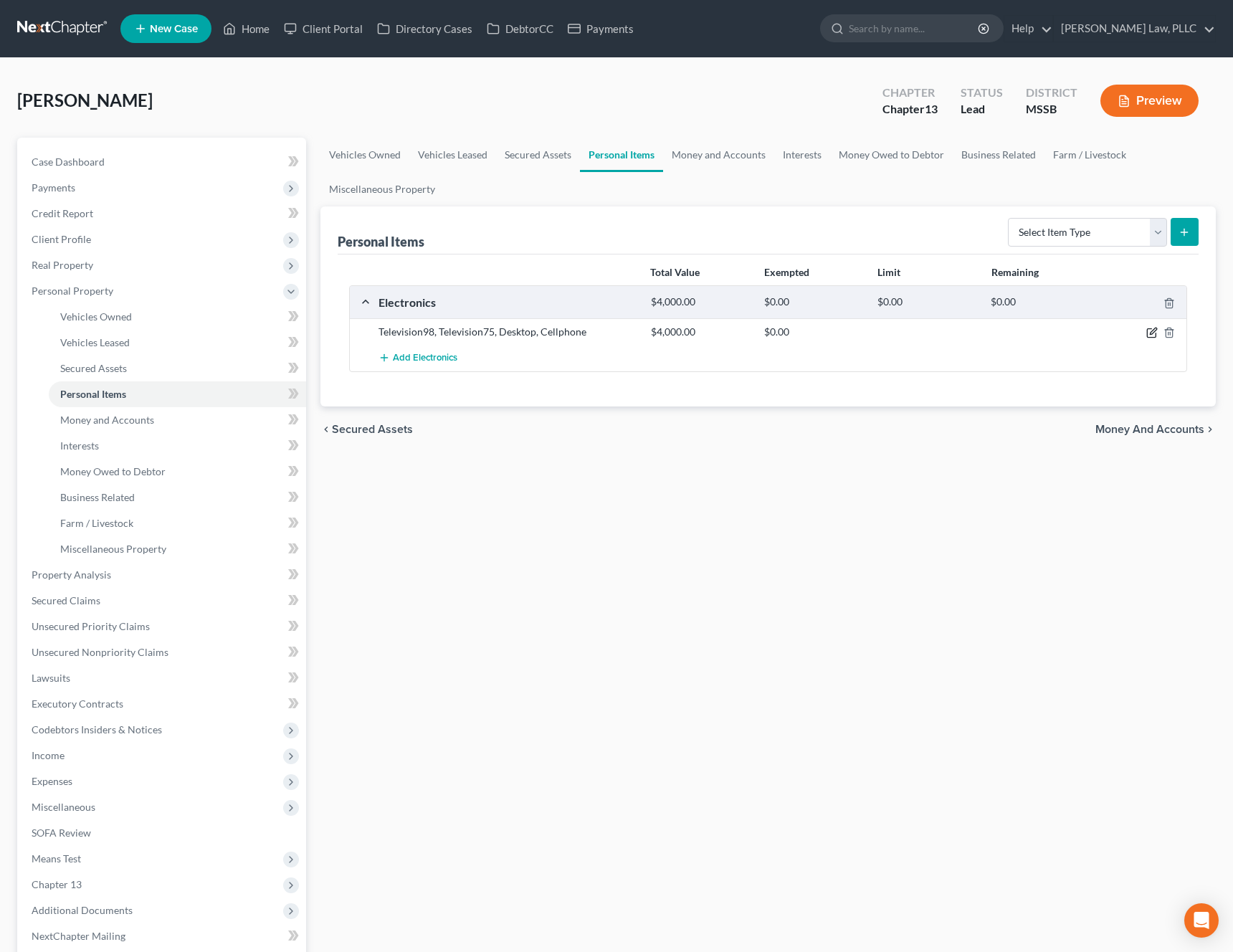
click at [1152, 330] on icon "button" at bounding box center [1152, 331] width 6 height 6
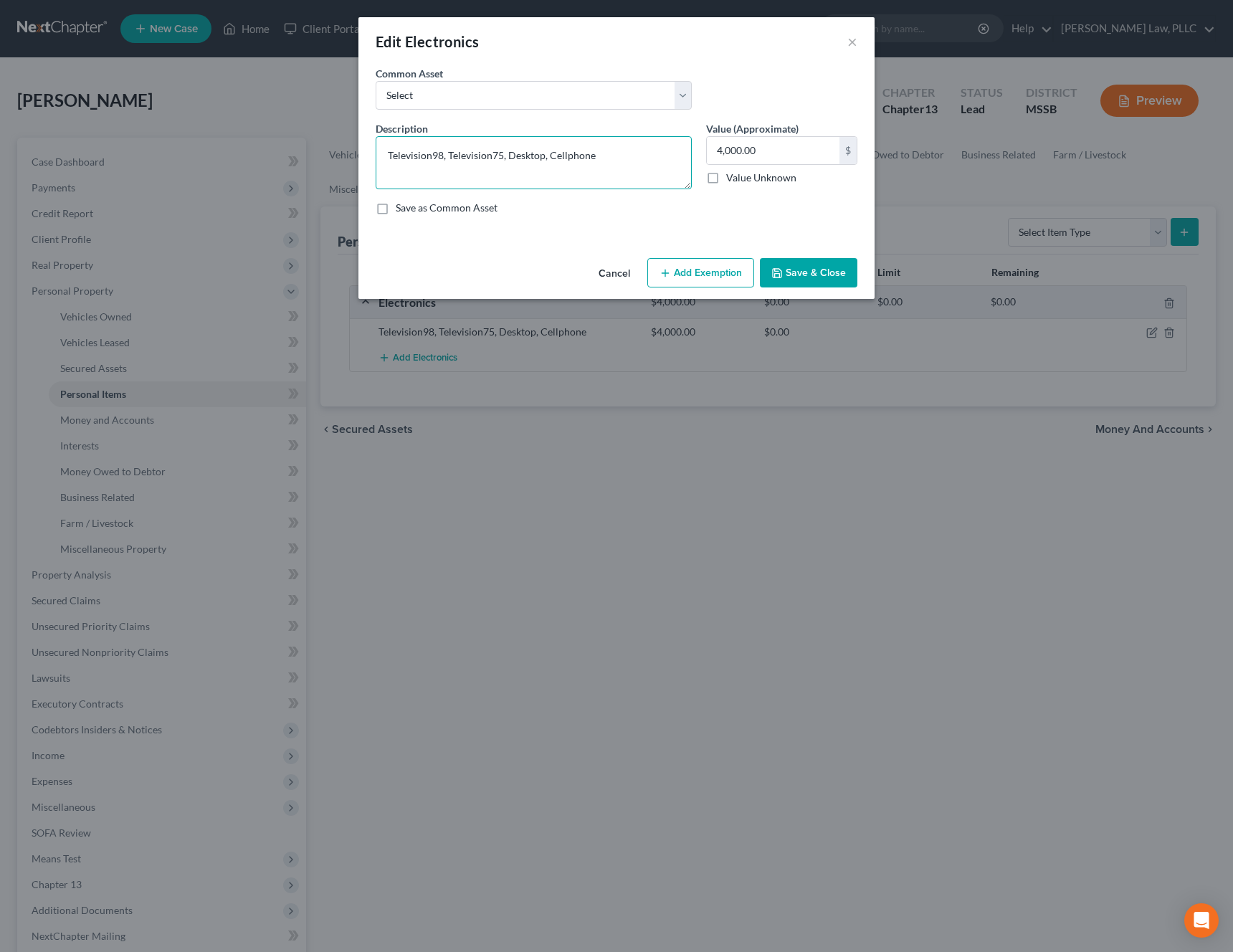
click at [517, 177] on textarea "Television98, Television75, Desktop, Cellphone" at bounding box center [533, 163] width 316 height 53
drag, startPoint x: 501, startPoint y: 159, endPoint x: 435, endPoint y: 159, distance: 66.0
click at [435, 159] on textarea "Television98, Television75, Desktop, Cellphone" at bounding box center [533, 163] width 316 height 53
type textarea "Television, Desktop, Cellphone"
click at [702, 264] on button "Add Exemption" at bounding box center [701, 272] width 107 height 30
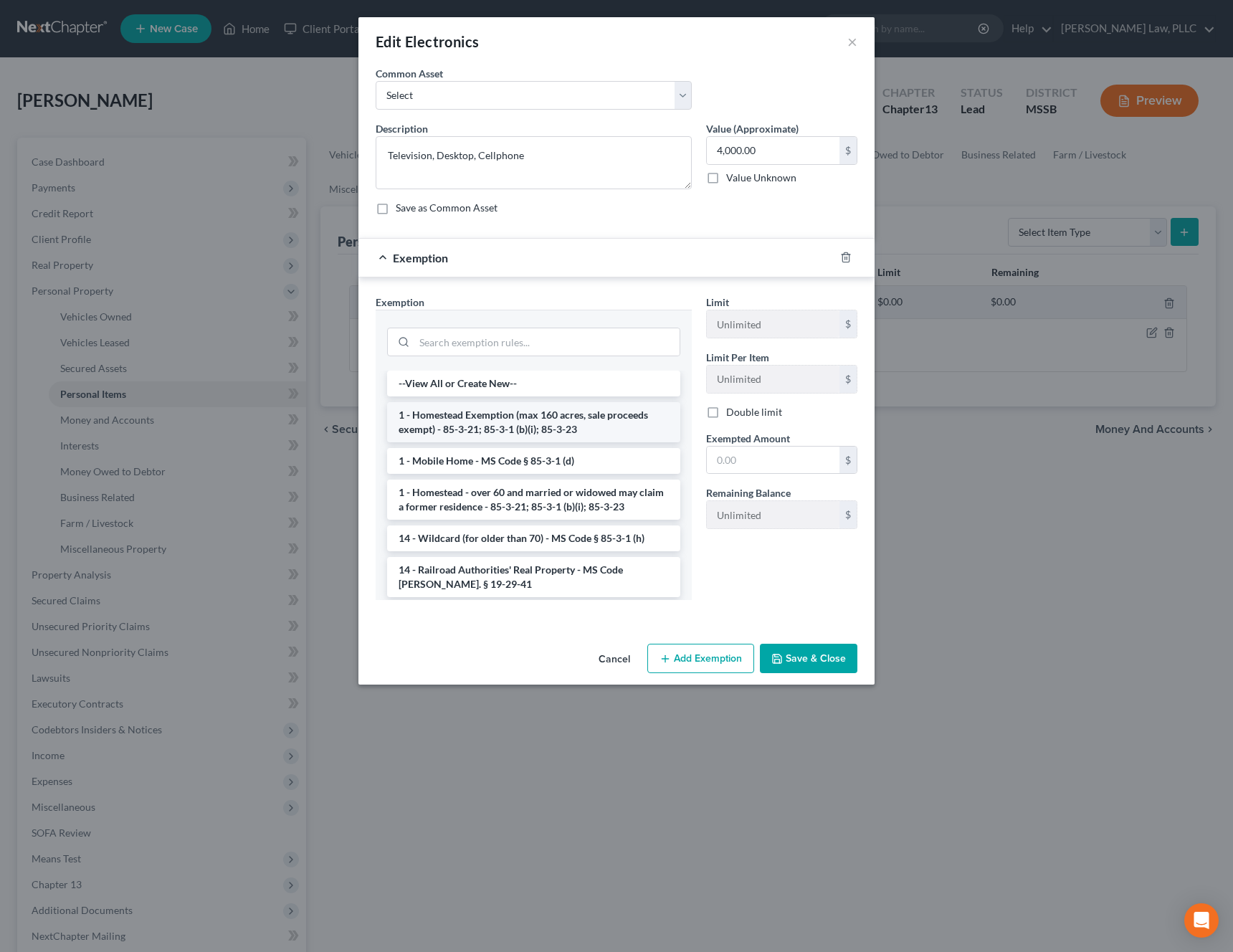
click at [547, 435] on li "1 - Homestead Exemption (max 160 acres, sale proceeds exempt) - 85-3-21; 85-3-1…" at bounding box center [533, 422] width 293 height 40
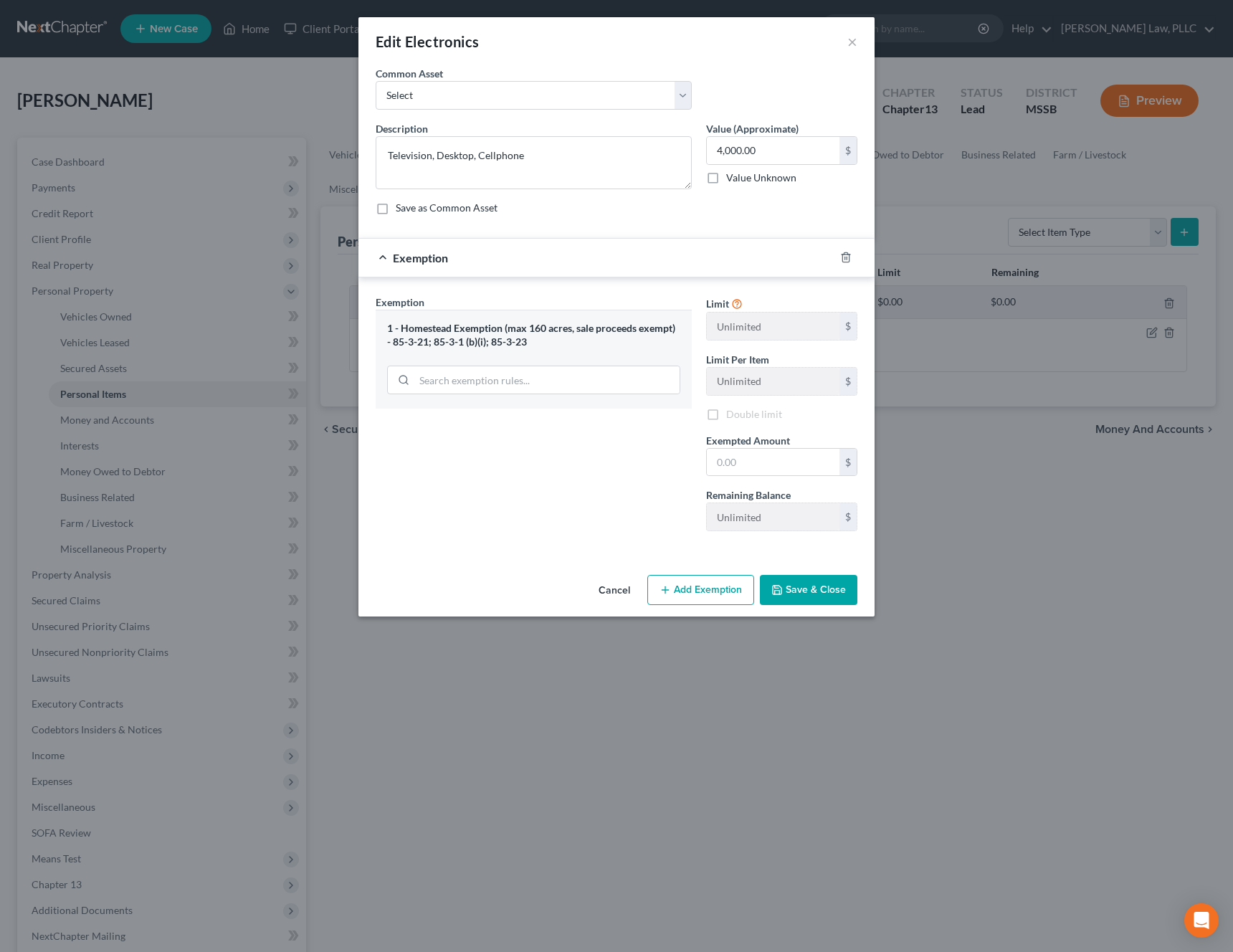
click at [854, 250] on div at bounding box center [854, 257] width 40 height 23
click at [846, 258] on line "button" at bounding box center [846, 258] width 0 height 3
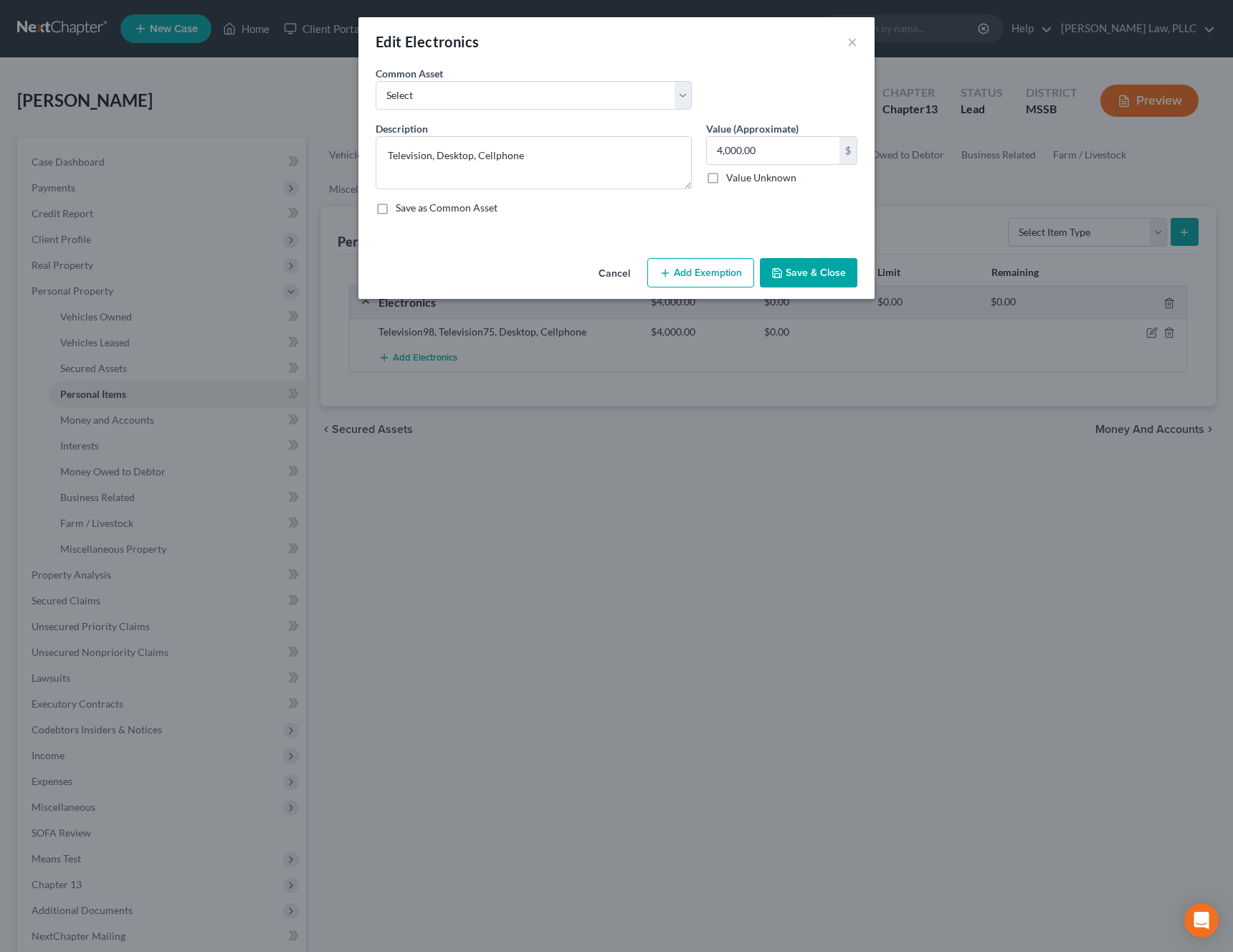
click at [714, 266] on button "Add Exemption" at bounding box center [701, 272] width 107 height 30
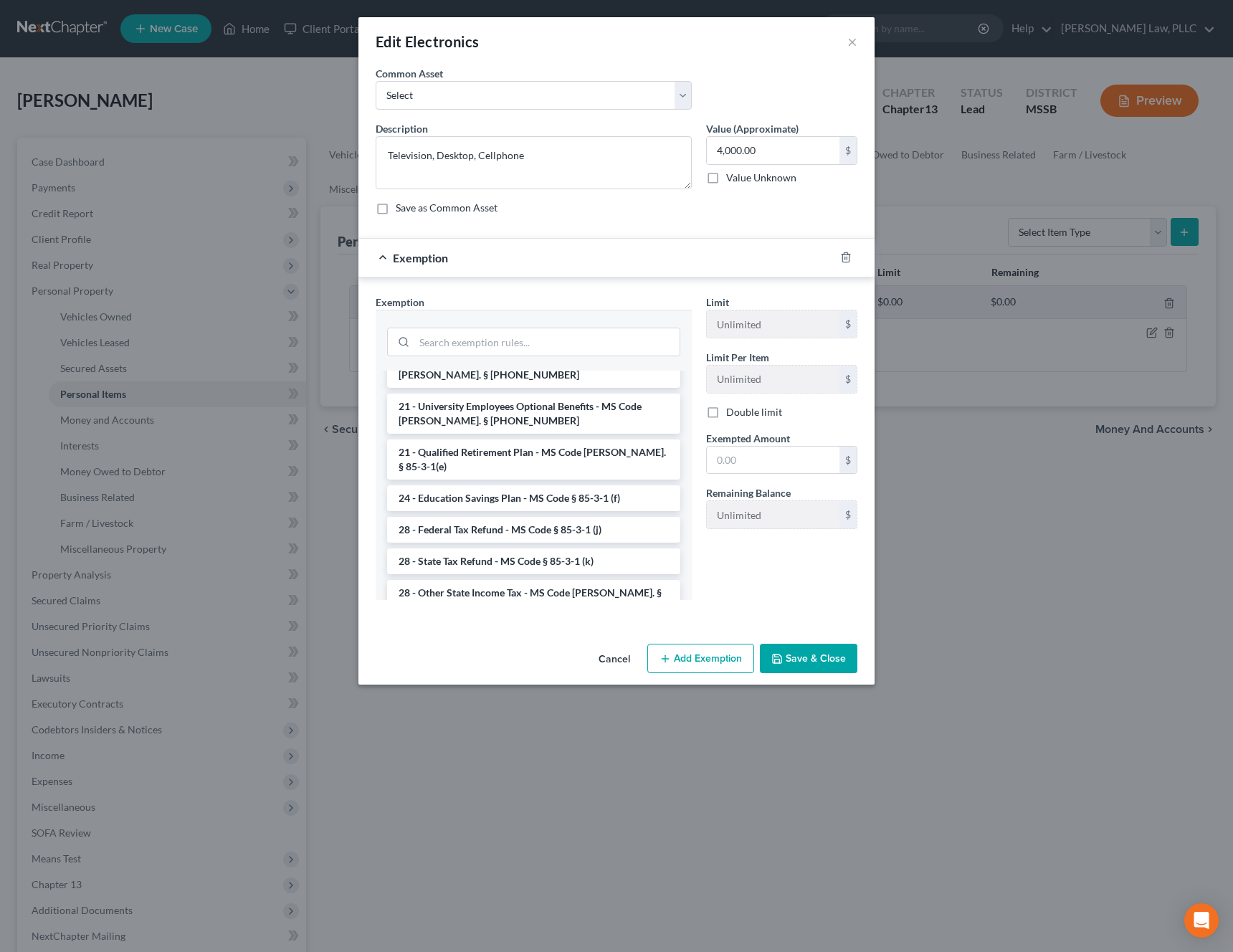
scroll to position [1147, 0]
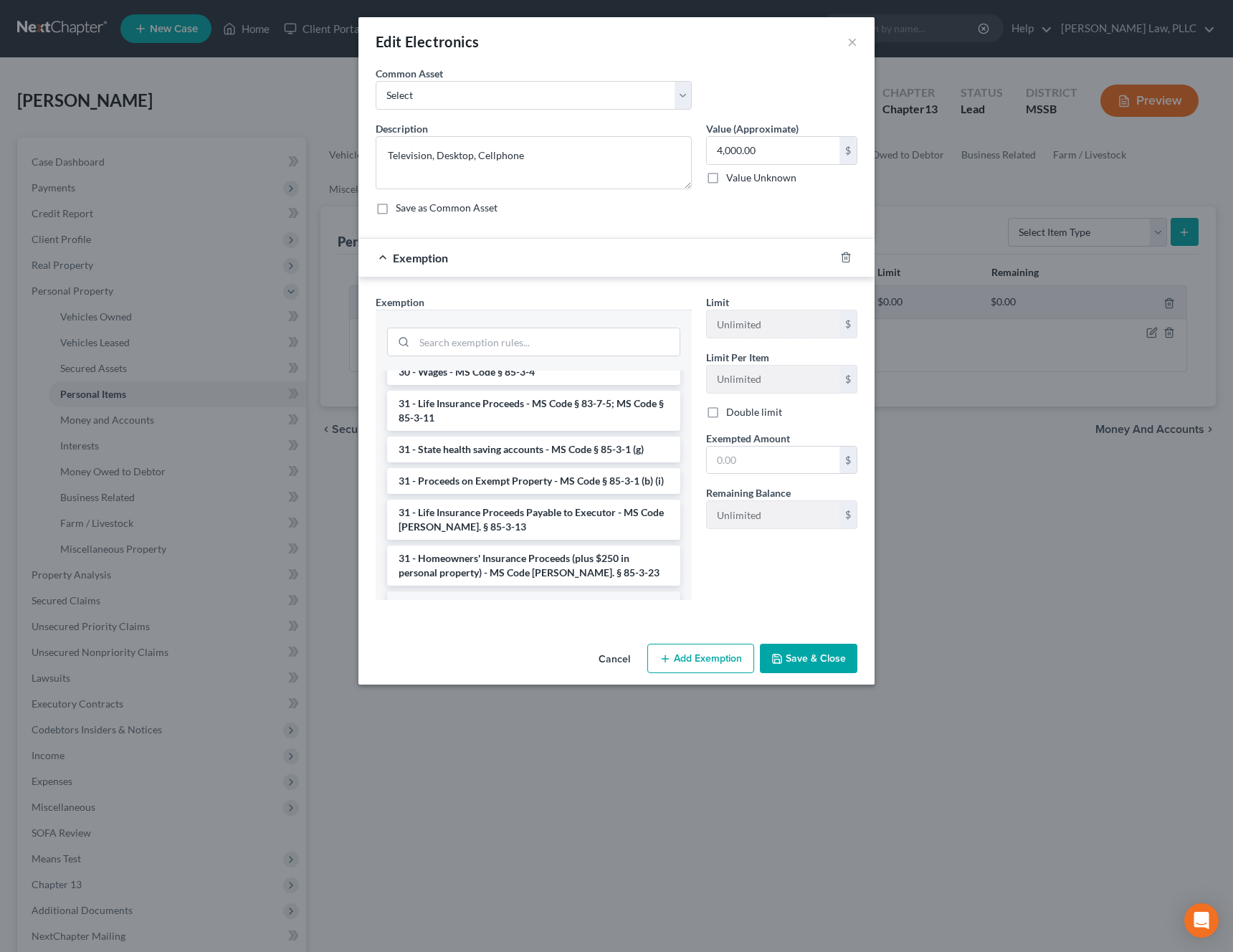
click at [501, 591] on li "6 - Tangible Personal Property - MS Code § 85-3-1 (a)" at bounding box center [533, 604] width 293 height 26
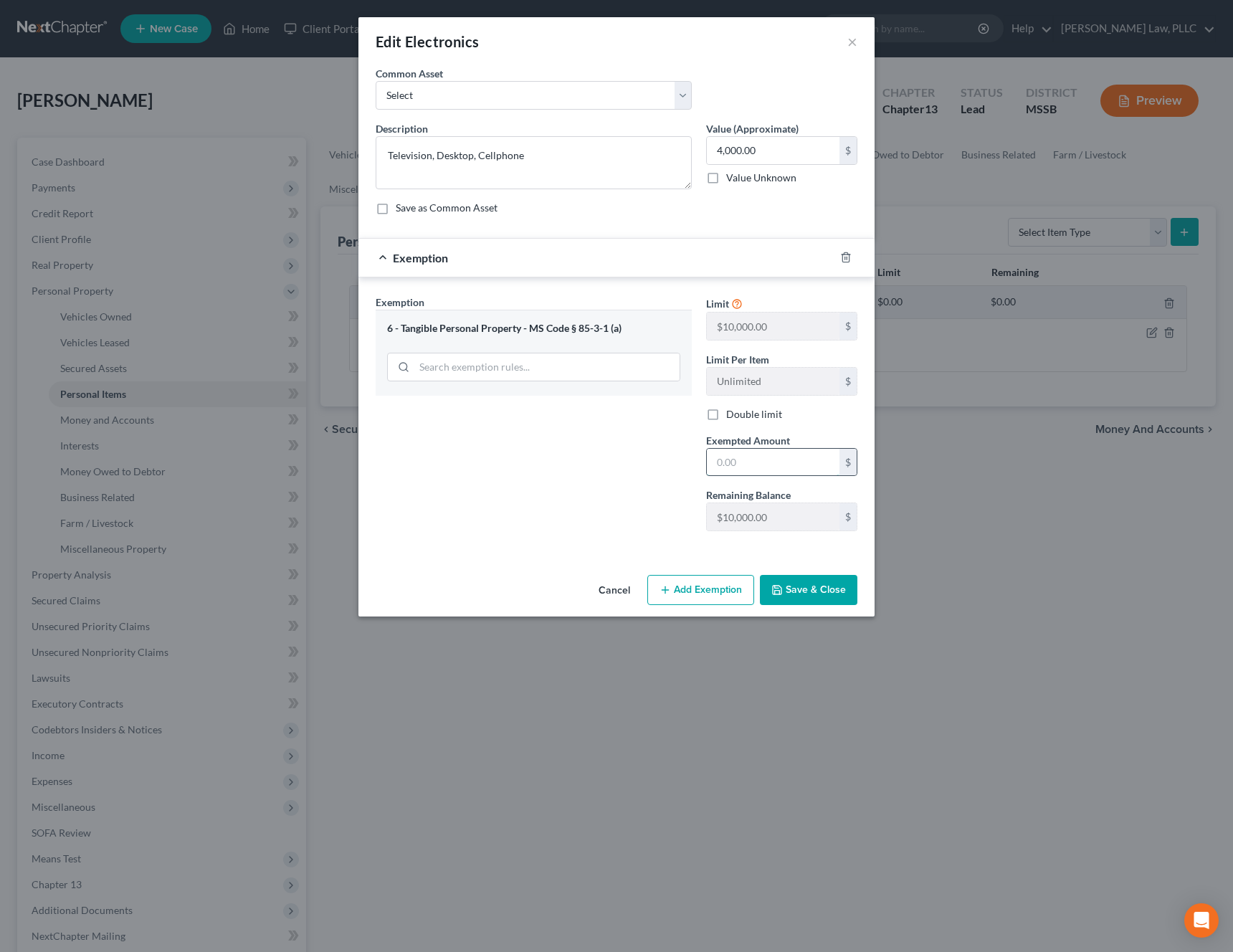
click at [779, 462] on input "text" at bounding box center [773, 463] width 133 height 28
type input "4,000"
click at [825, 598] on button "Save & Close" at bounding box center [808, 589] width 97 height 30
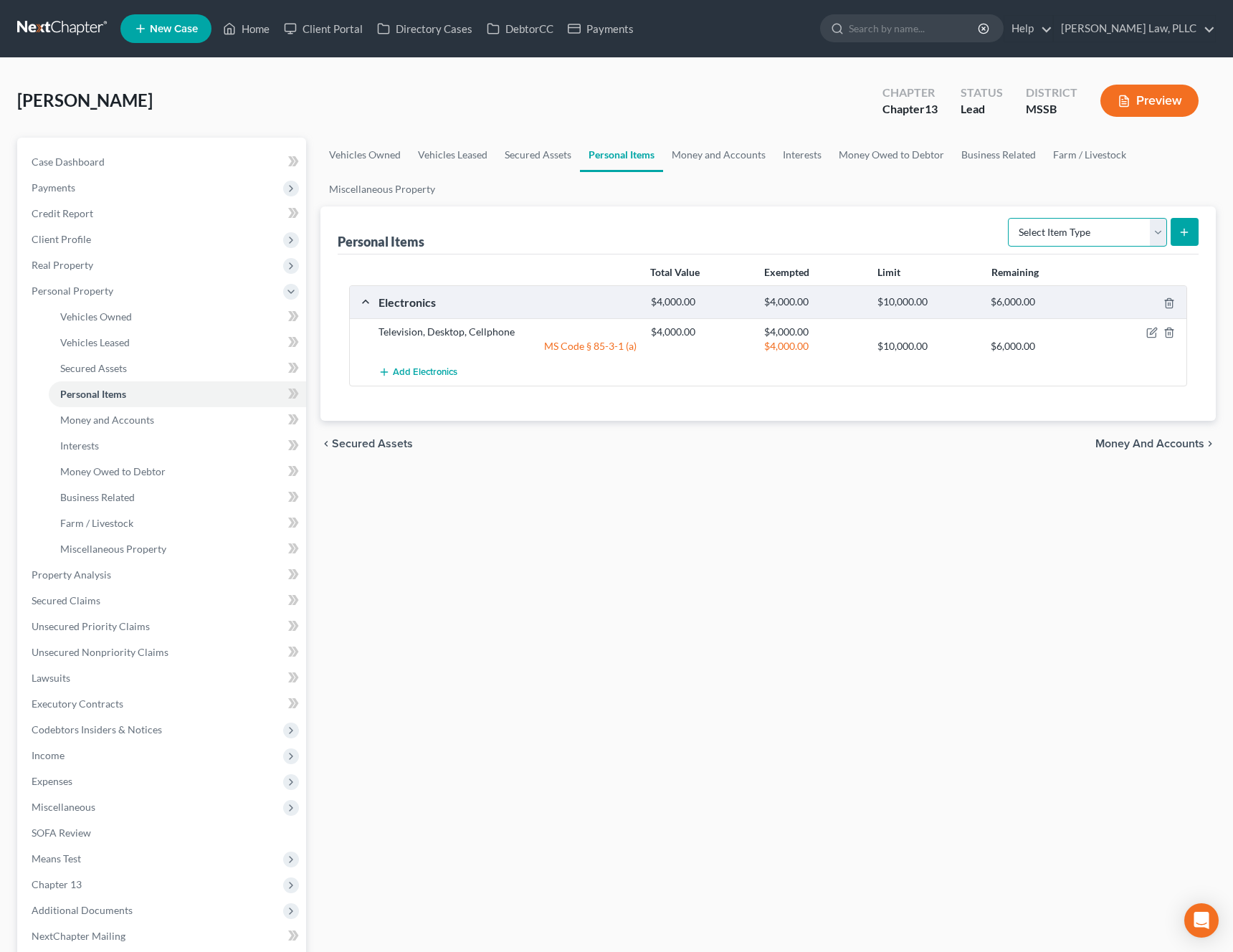
click at [1125, 244] on select "Select Item Type Clothing Collectibles Of Value Electronics Firearms Household …" at bounding box center [1087, 232] width 159 height 28
click at [1136, 232] on select "Select Item Type Clothing Collectibles Of Value Electronics Firearms Household …" at bounding box center [1087, 232] width 159 height 28
select select "clothing"
click at [1009, 218] on select "Select Item Type Clothing Collectibles Of Value Electronics Firearms Household …" at bounding box center [1087, 232] width 159 height 28
click at [1177, 232] on button "submit" at bounding box center [1184, 232] width 28 height 28
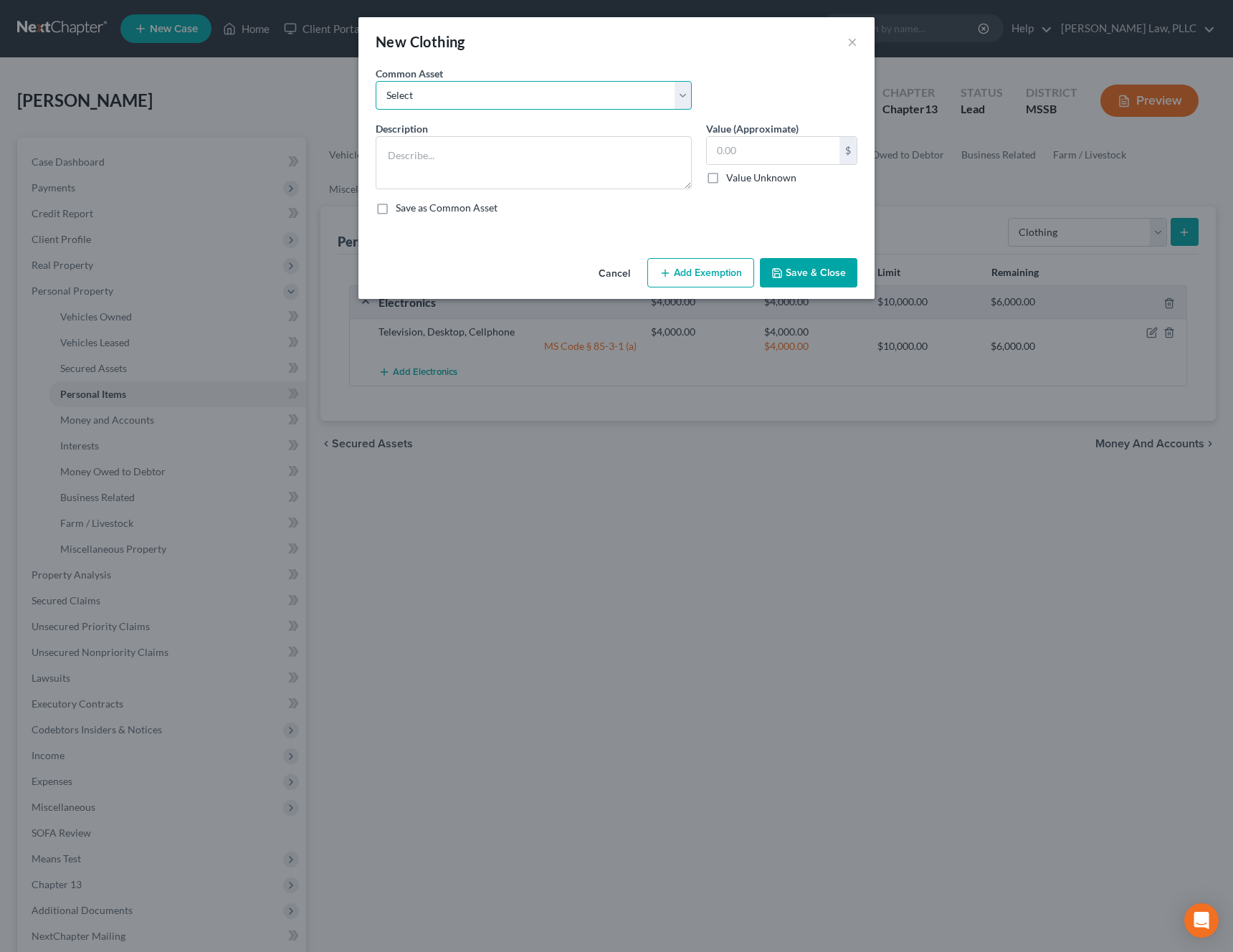
click at [641, 99] on select "Select Clothing Debtor's various clothing" at bounding box center [533, 95] width 316 height 28
select select "0"
click at [376, 81] on select "Select Clothing Debtor's various clothing" at bounding box center [533, 95] width 316 height 28
type textarea "Clothing"
type input "200.00"
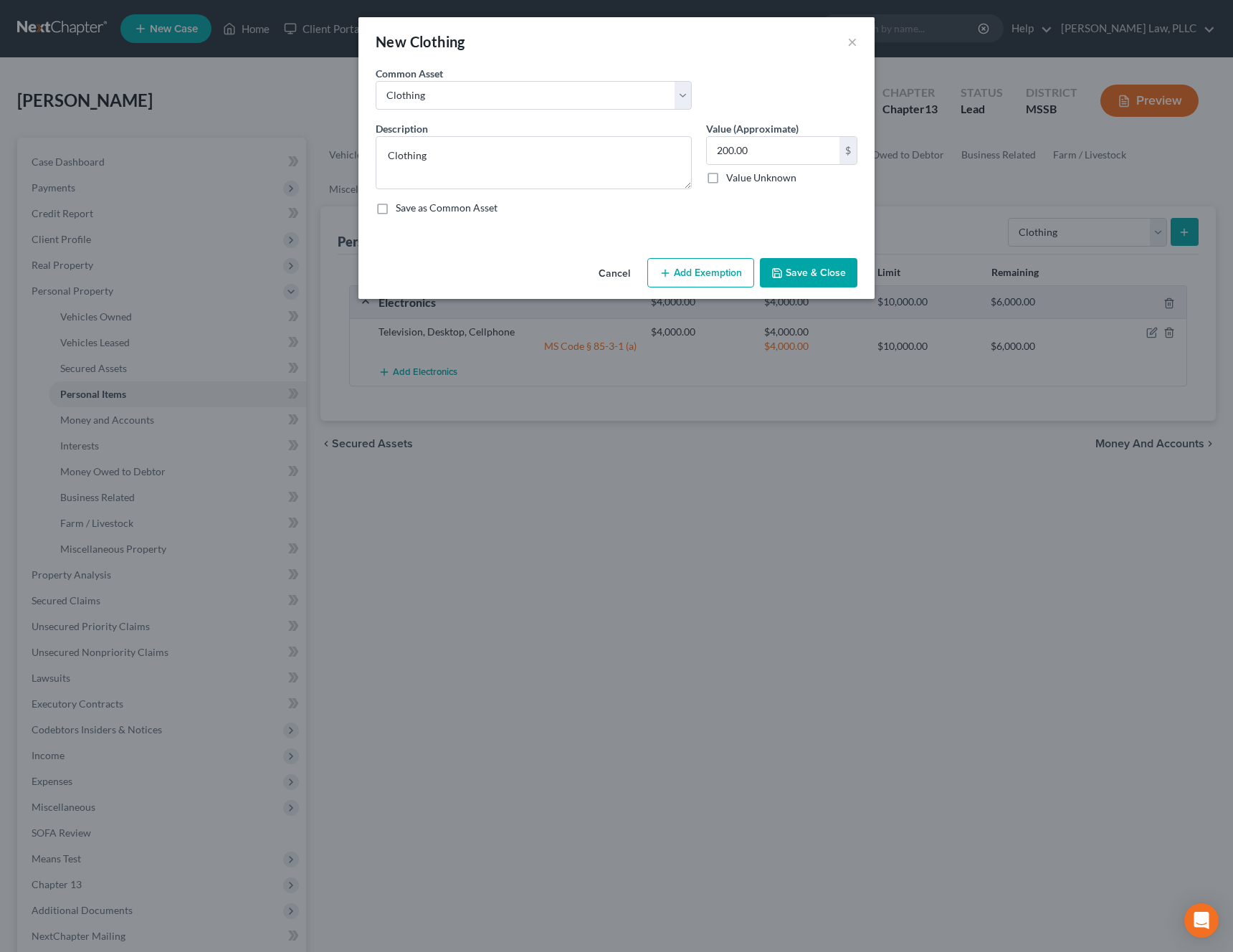
click at [720, 266] on button "Add Exemption" at bounding box center [701, 272] width 107 height 30
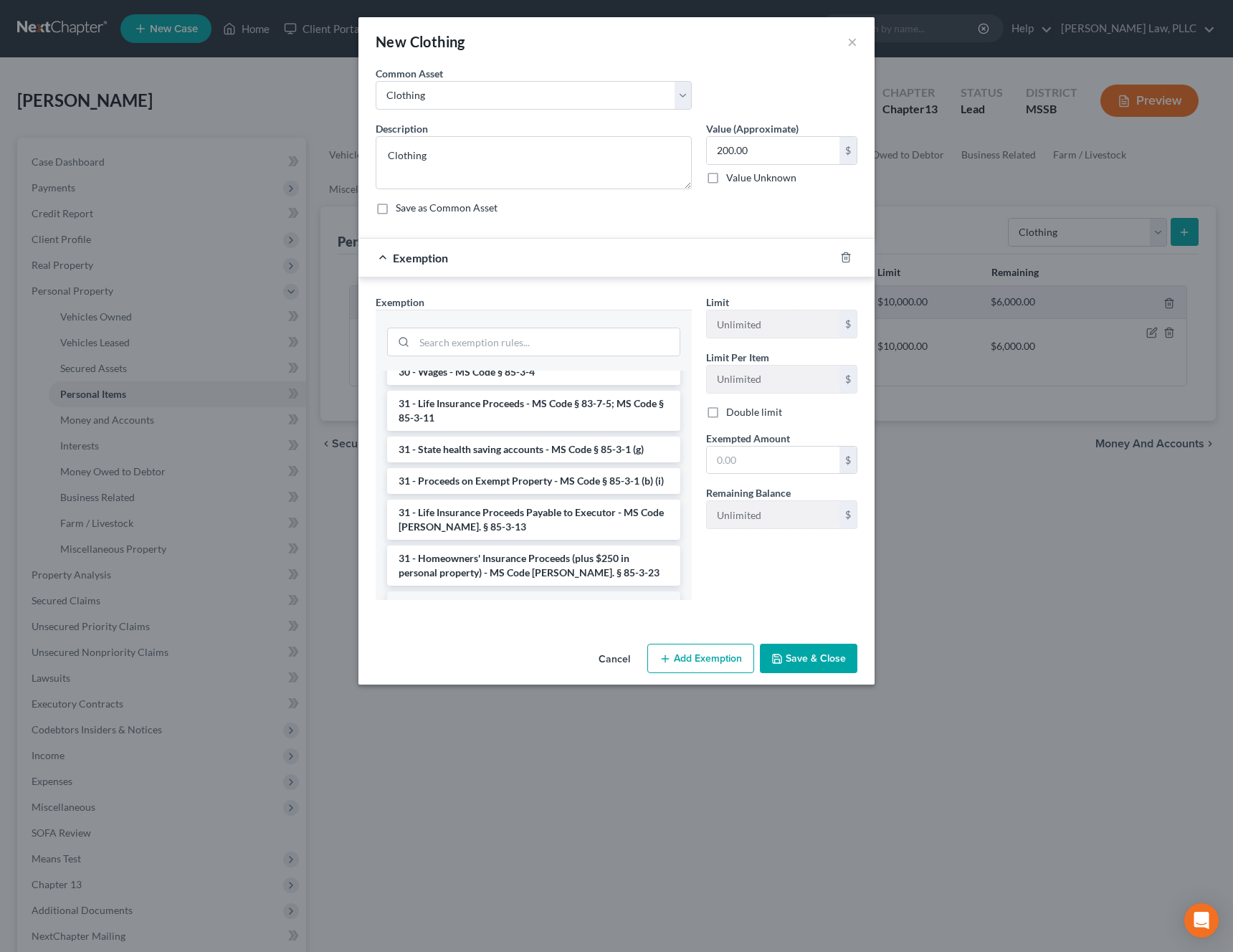
click at [570, 591] on li "6 - Tangible Personal Property - MS Code § 85-3-1 (a)" at bounding box center [533, 604] width 293 height 26
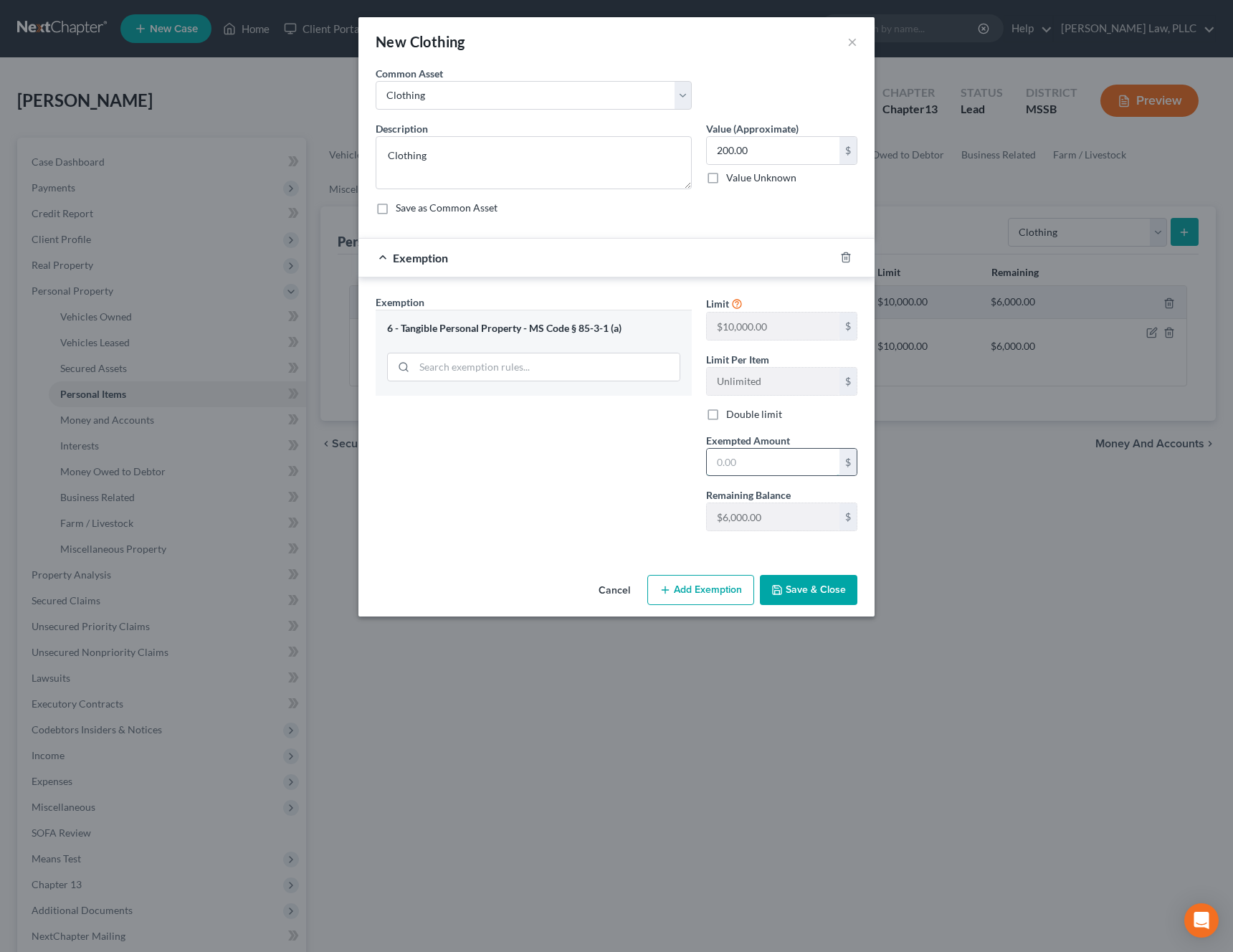
click at [781, 464] on input "text" at bounding box center [773, 463] width 133 height 28
type input "200"
click at [815, 594] on button "Save & Close" at bounding box center [808, 589] width 97 height 30
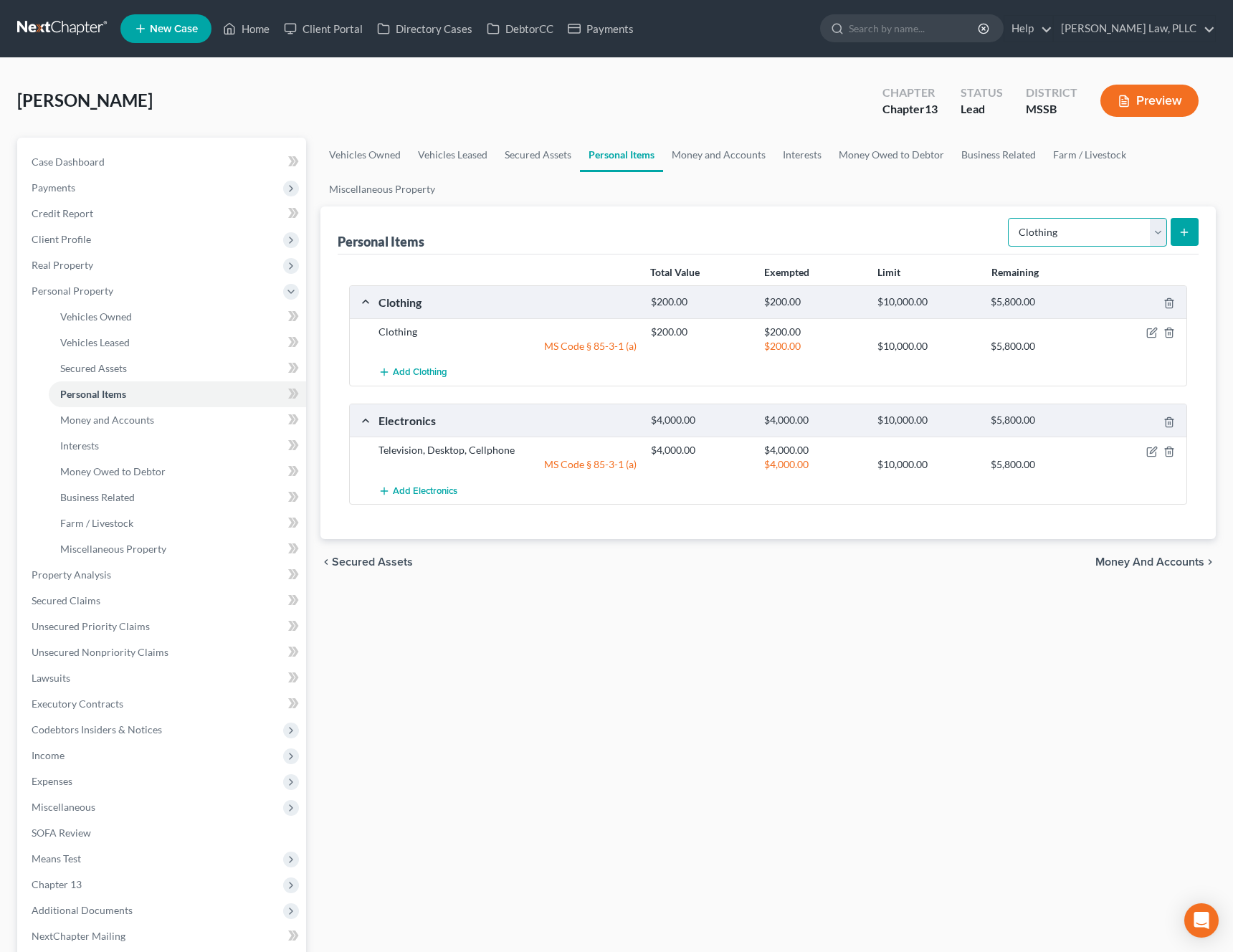
click at [1143, 236] on select "Select Item Type Clothing Collectibles Of Value Electronics Firearms Household …" at bounding box center [1087, 232] width 159 height 28
select select "household_goods"
click at [1009, 218] on select "Select Item Type Clothing Collectibles Of Value Electronics Firearms Household …" at bounding box center [1087, 232] width 159 height 28
click at [1192, 232] on button "submit" at bounding box center [1184, 232] width 28 height 28
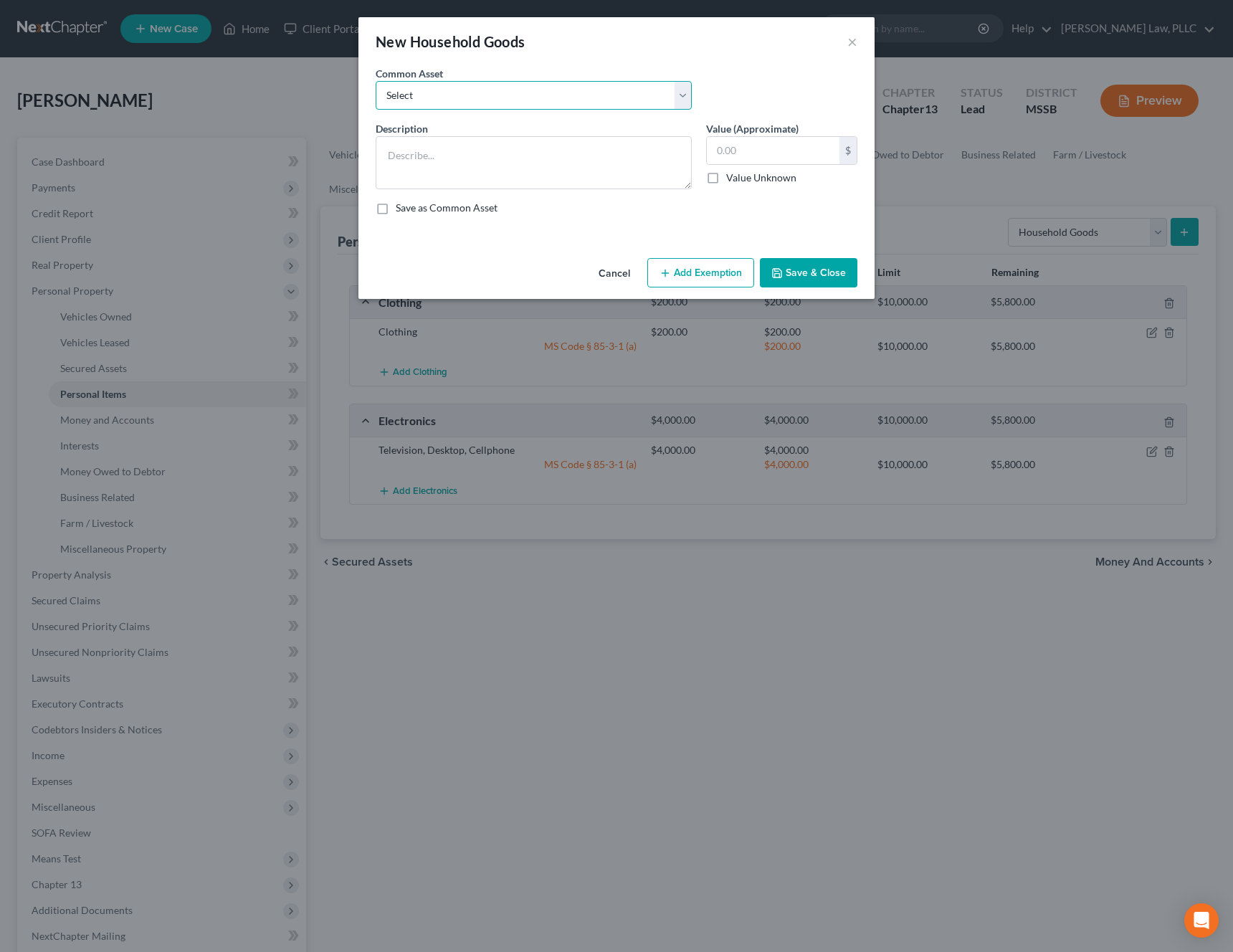
click at [530, 84] on select "Select Household Goods and Furnishings Various forms of furniture and appliances" at bounding box center [533, 95] width 316 height 28
select select "0"
click at [376, 81] on select "Select Household Goods and Furnishings Various forms of furniture and appliances" at bounding box center [533, 95] width 316 height 28
type textarea "Household Goods and Furnishings"
type input "5,000.00"
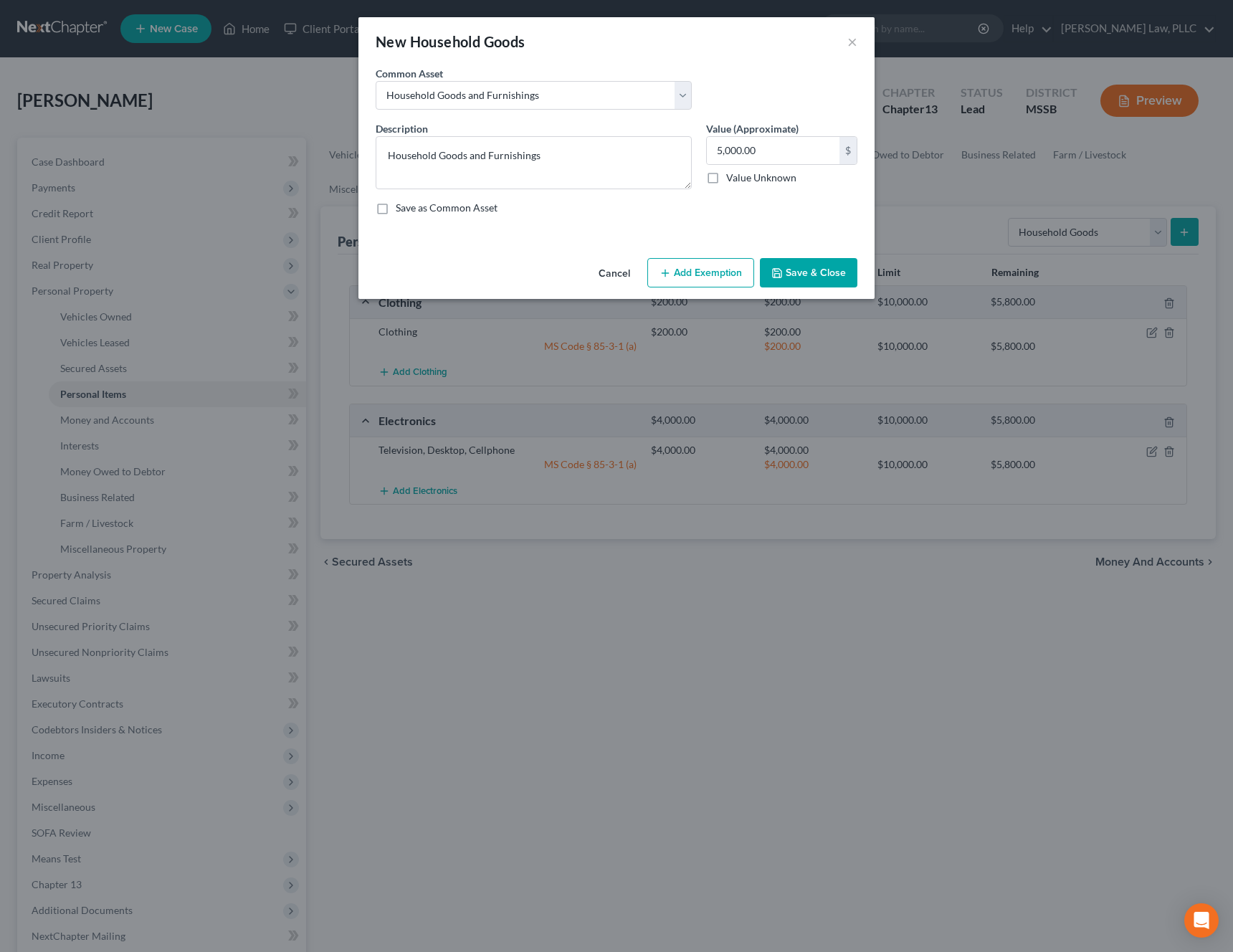
click at [681, 266] on button "Add Exemption" at bounding box center [701, 272] width 107 height 30
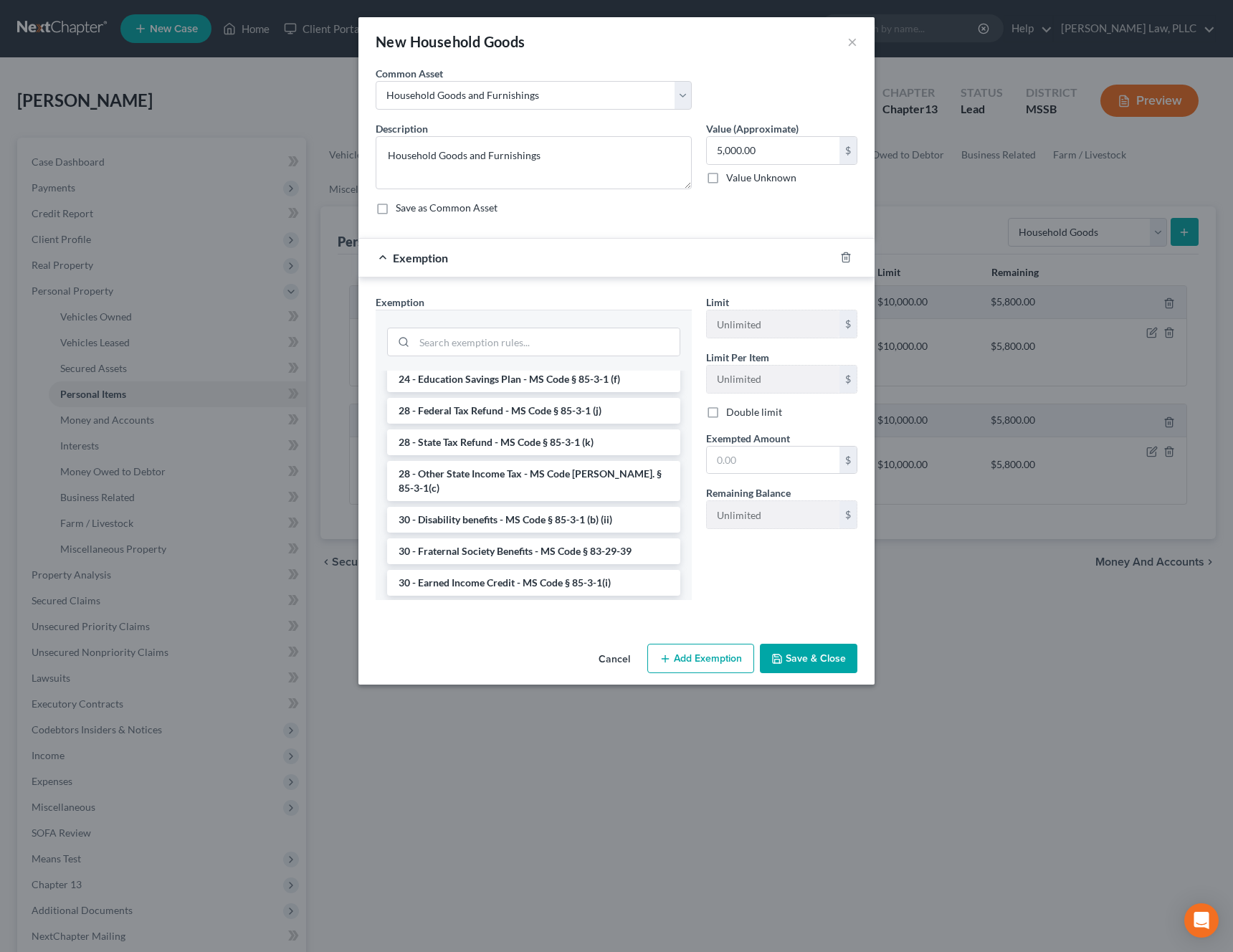
scroll to position [1222, 0]
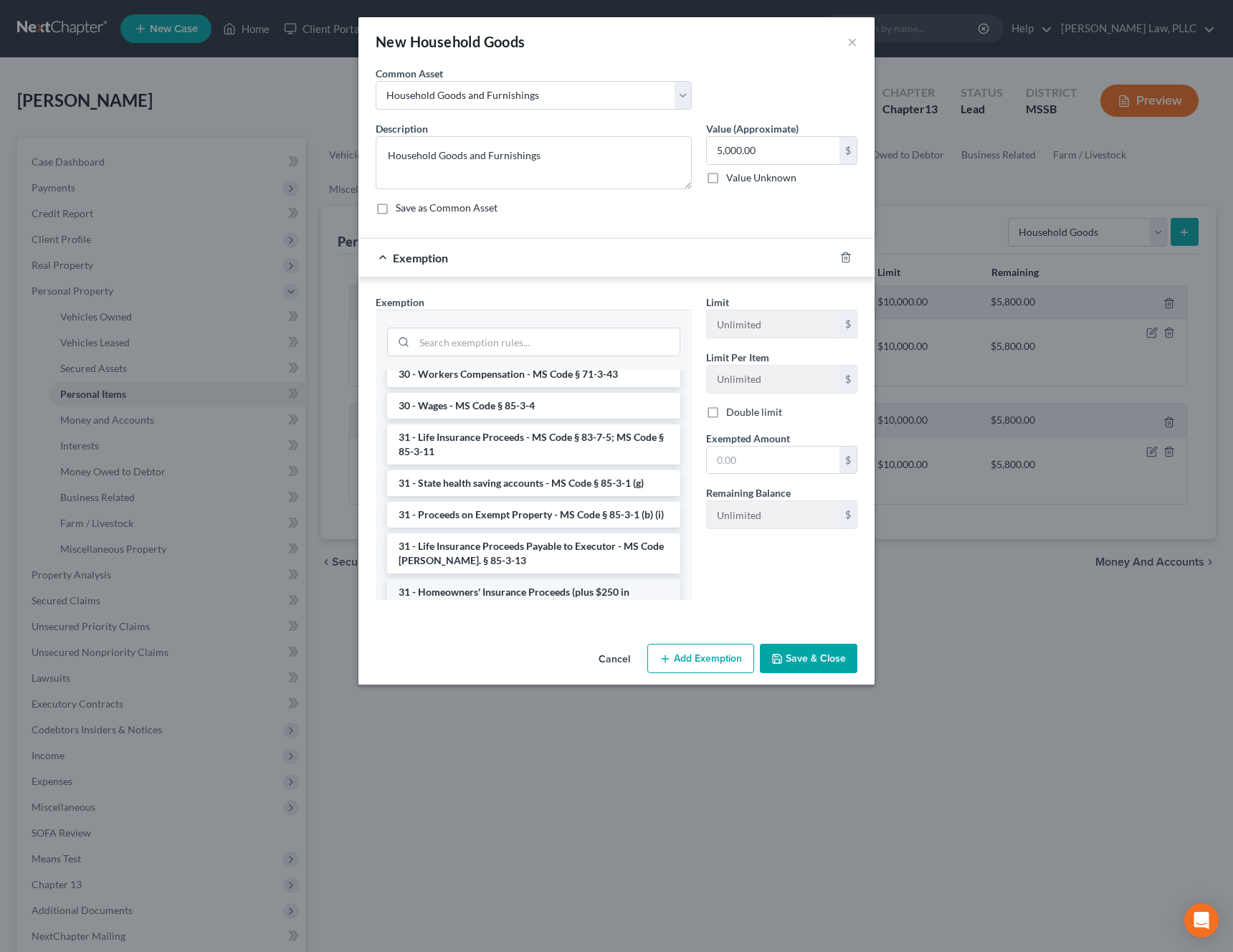
click at [497, 579] on li "31 - Homeowners' Insurance Proceeds (plus $250 in personal property) - MS Code …" at bounding box center [533, 599] width 293 height 40
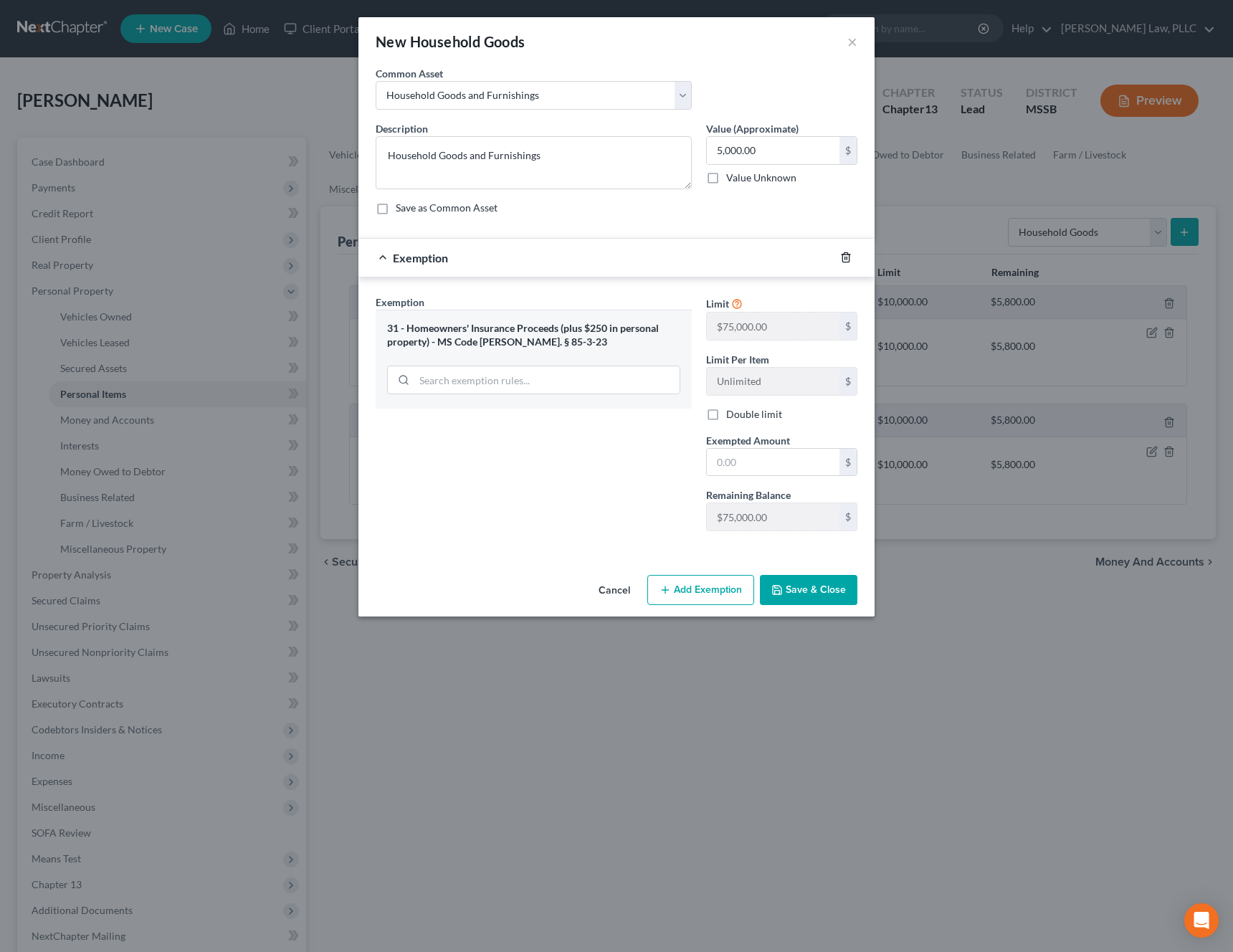
click at [845, 258] on icon "button" at bounding box center [845, 257] width 11 height 11
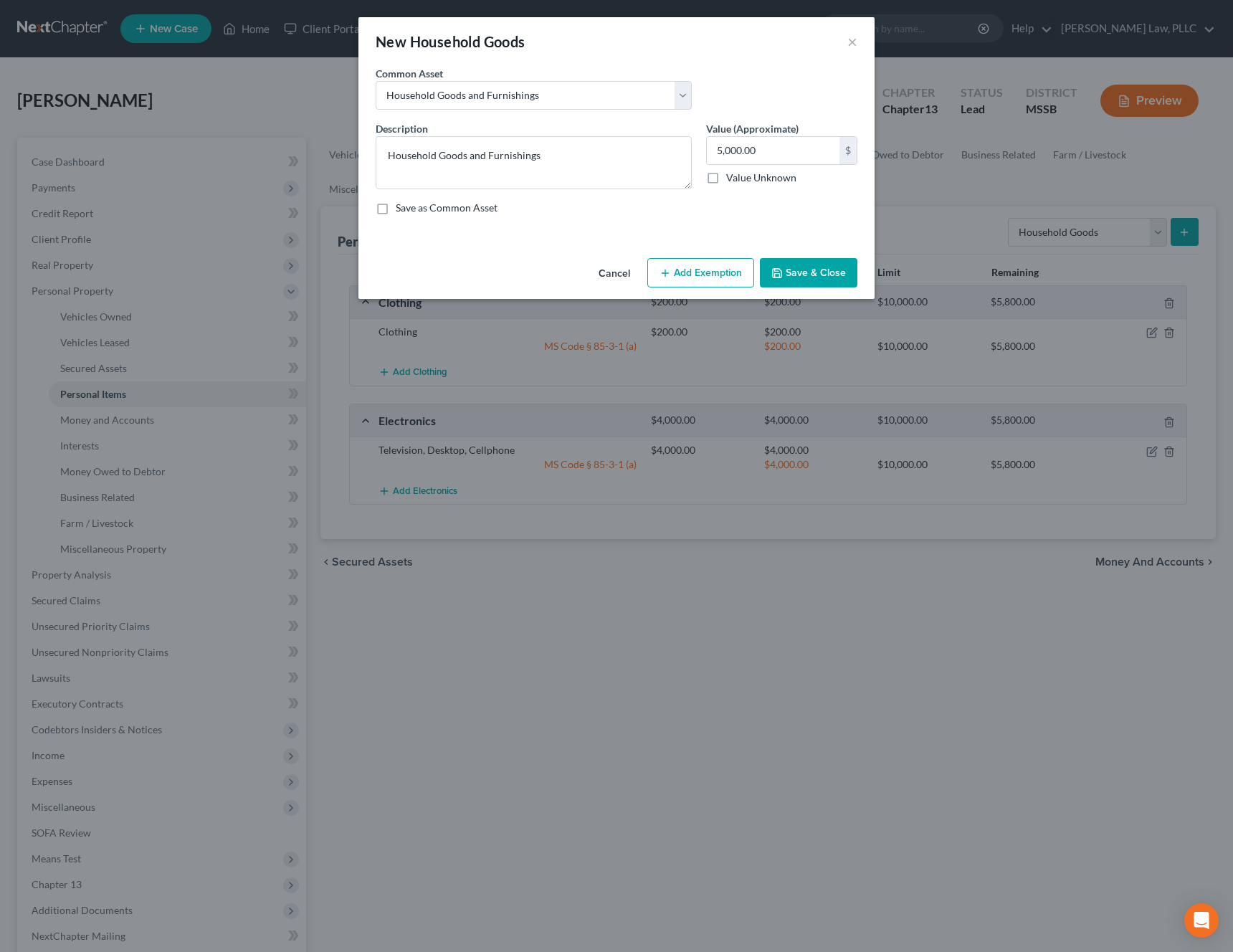
click at [709, 279] on button "Add Exemption" at bounding box center [701, 272] width 107 height 30
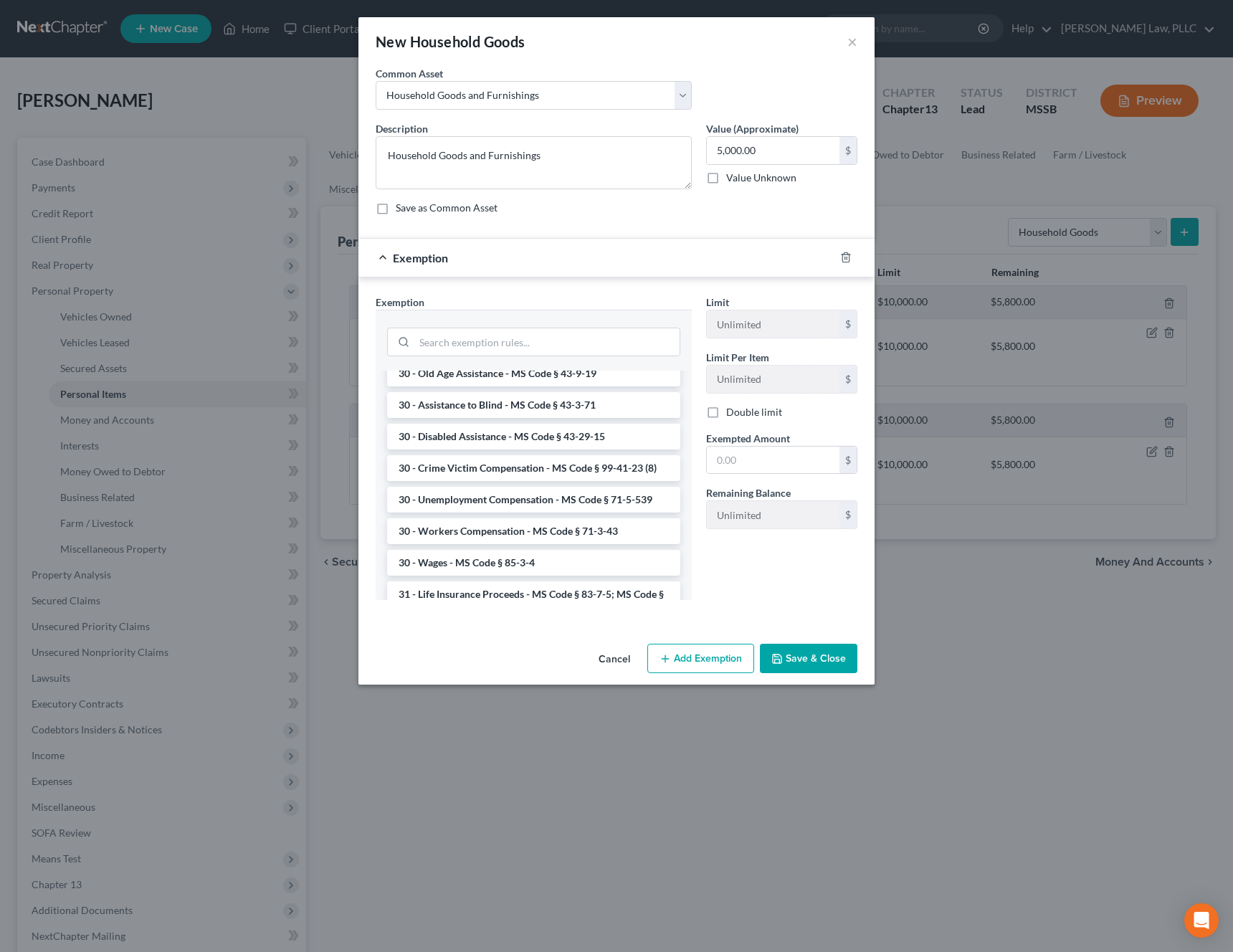
scroll to position [1255, 0]
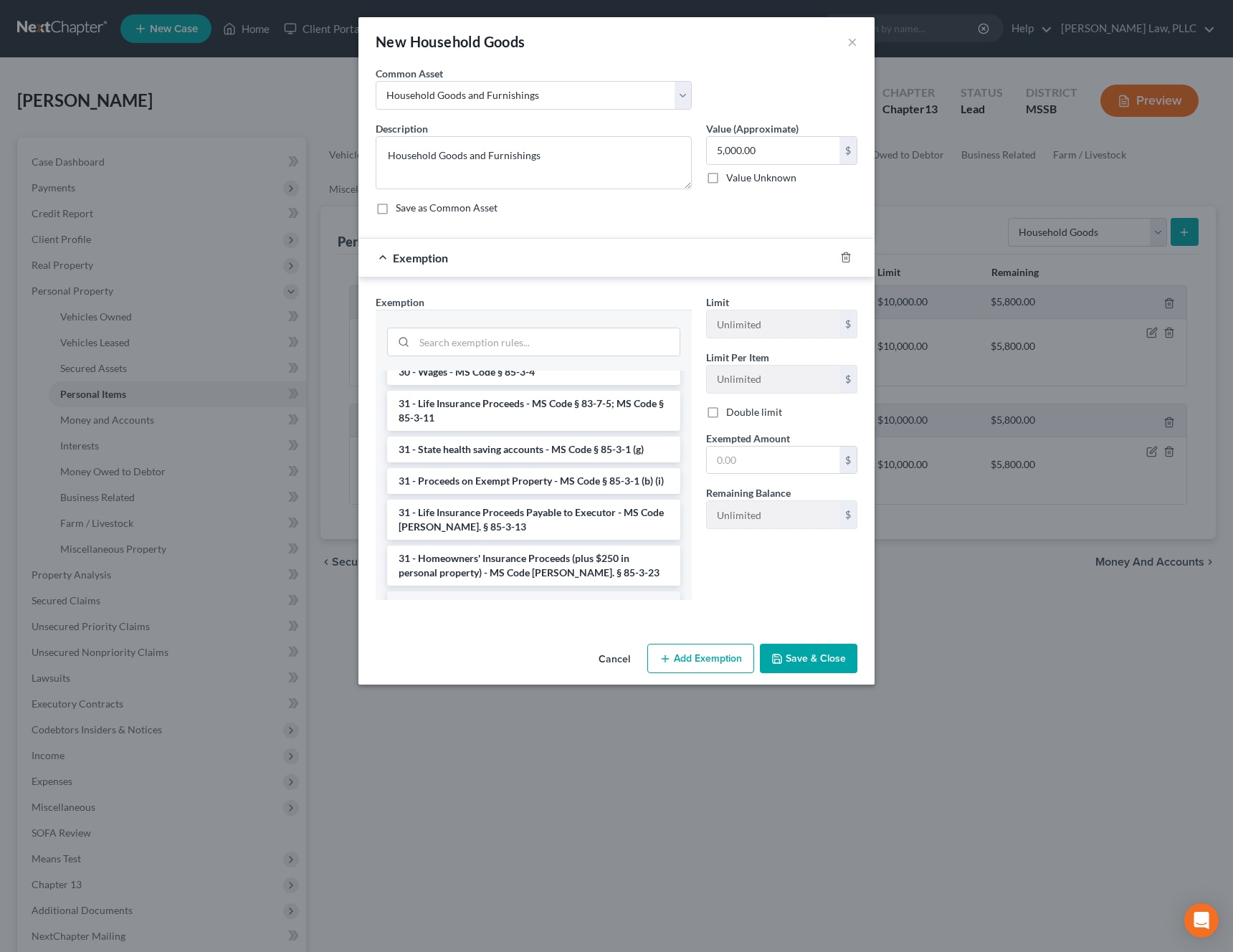
click at [475, 591] on li "6 - Tangible Personal Property - MS Code § 85-3-1 (a)" at bounding box center [533, 604] width 293 height 26
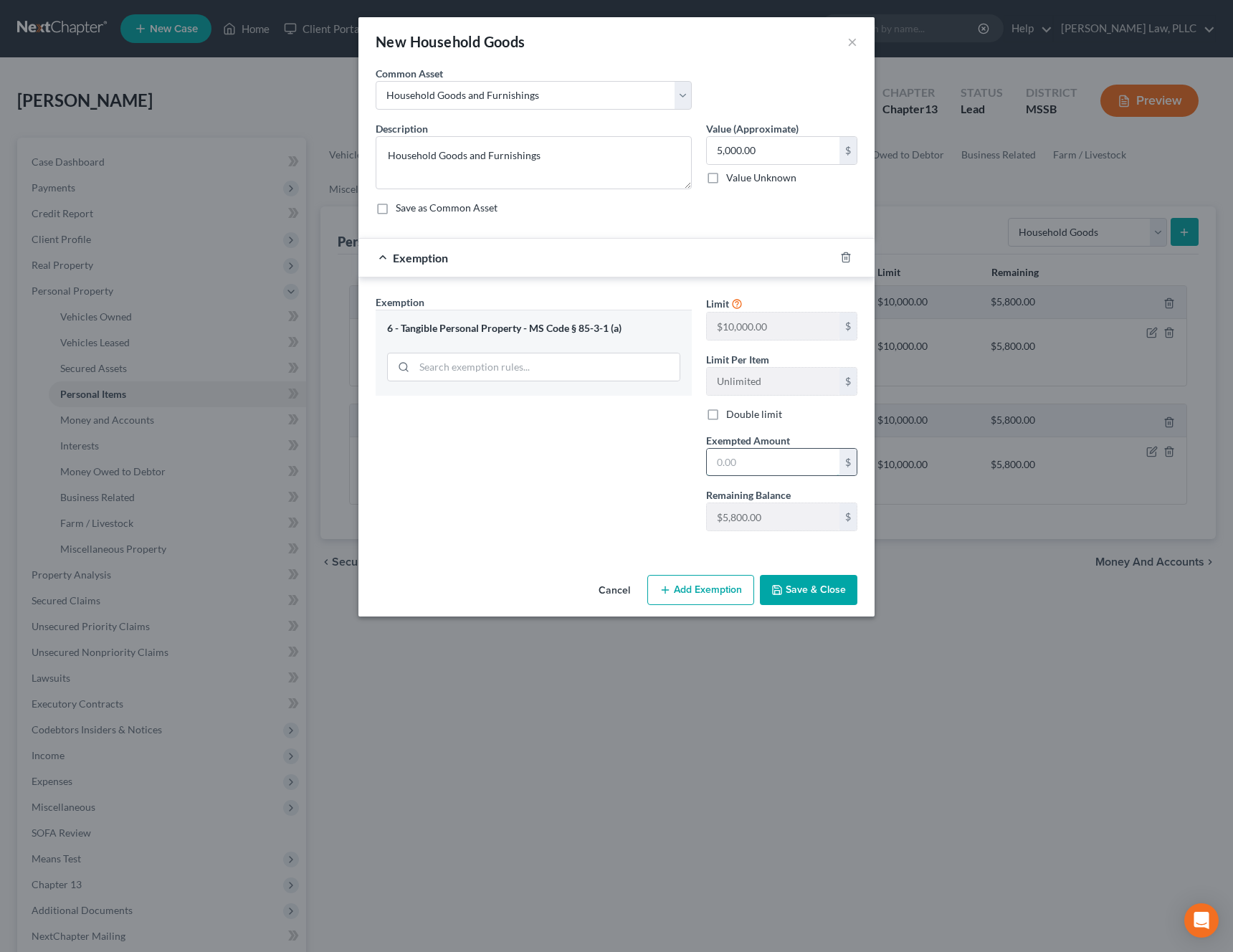
click at [774, 451] on input "text" at bounding box center [773, 463] width 133 height 28
type input "5,000"
click at [802, 588] on button "Save & Close" at bounding box center [808, 589] width 97 height 30
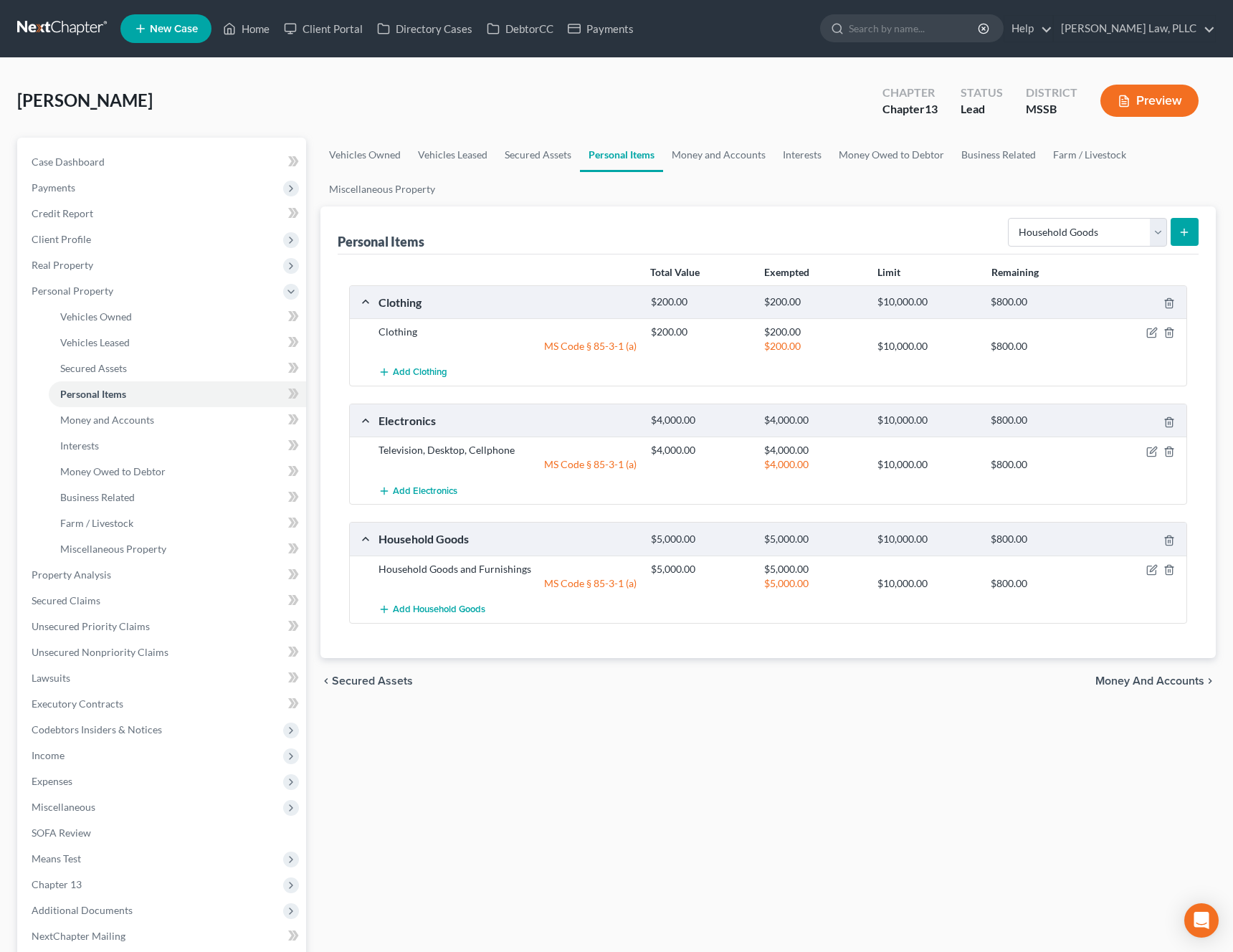
click at [1177, 686] on span "Money and Accounts" at bounding box center [1149, 680] width 109 height 11
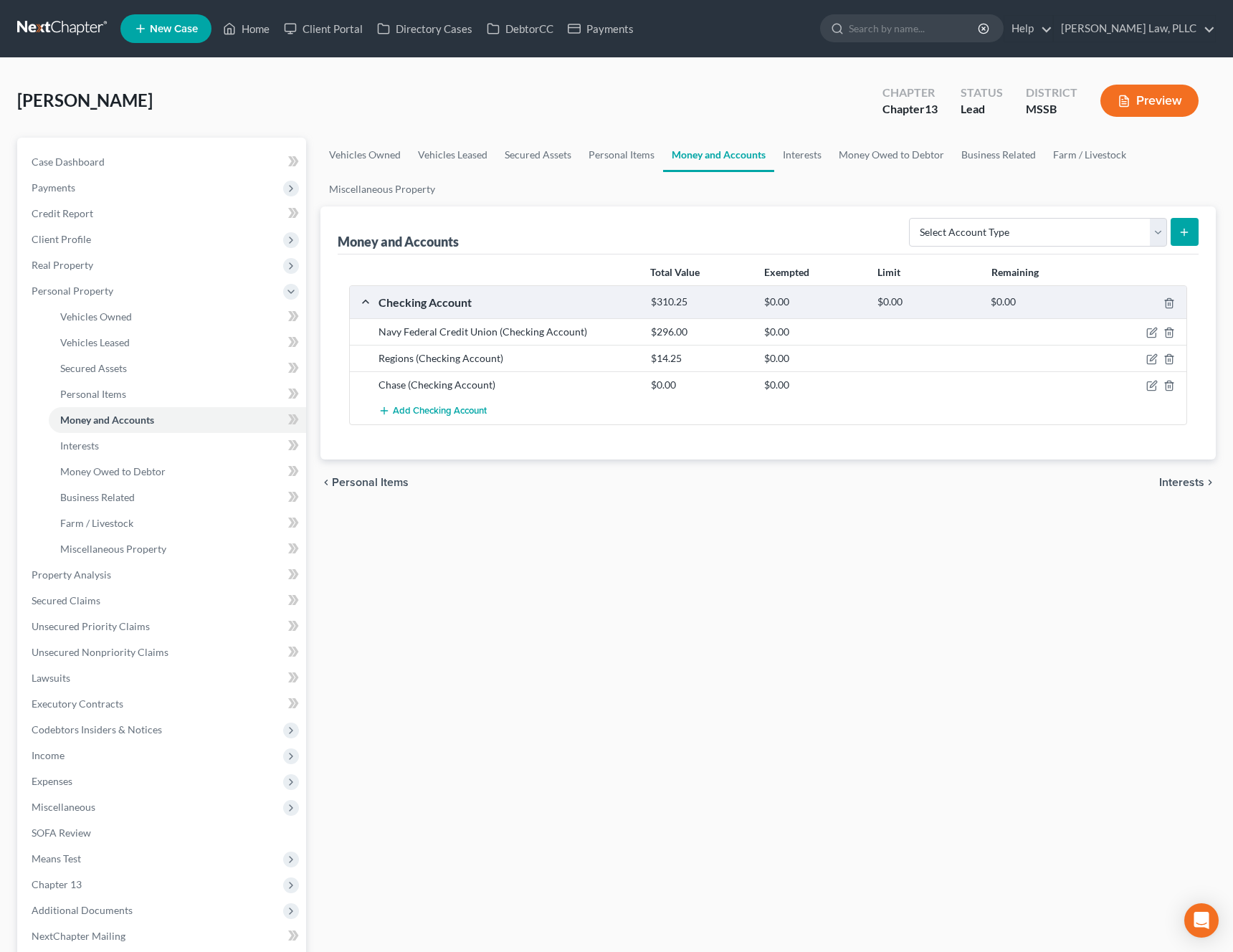
click at [1182, 476] on span "Interests" at bounding box center [1181, 482] width 45 height 11
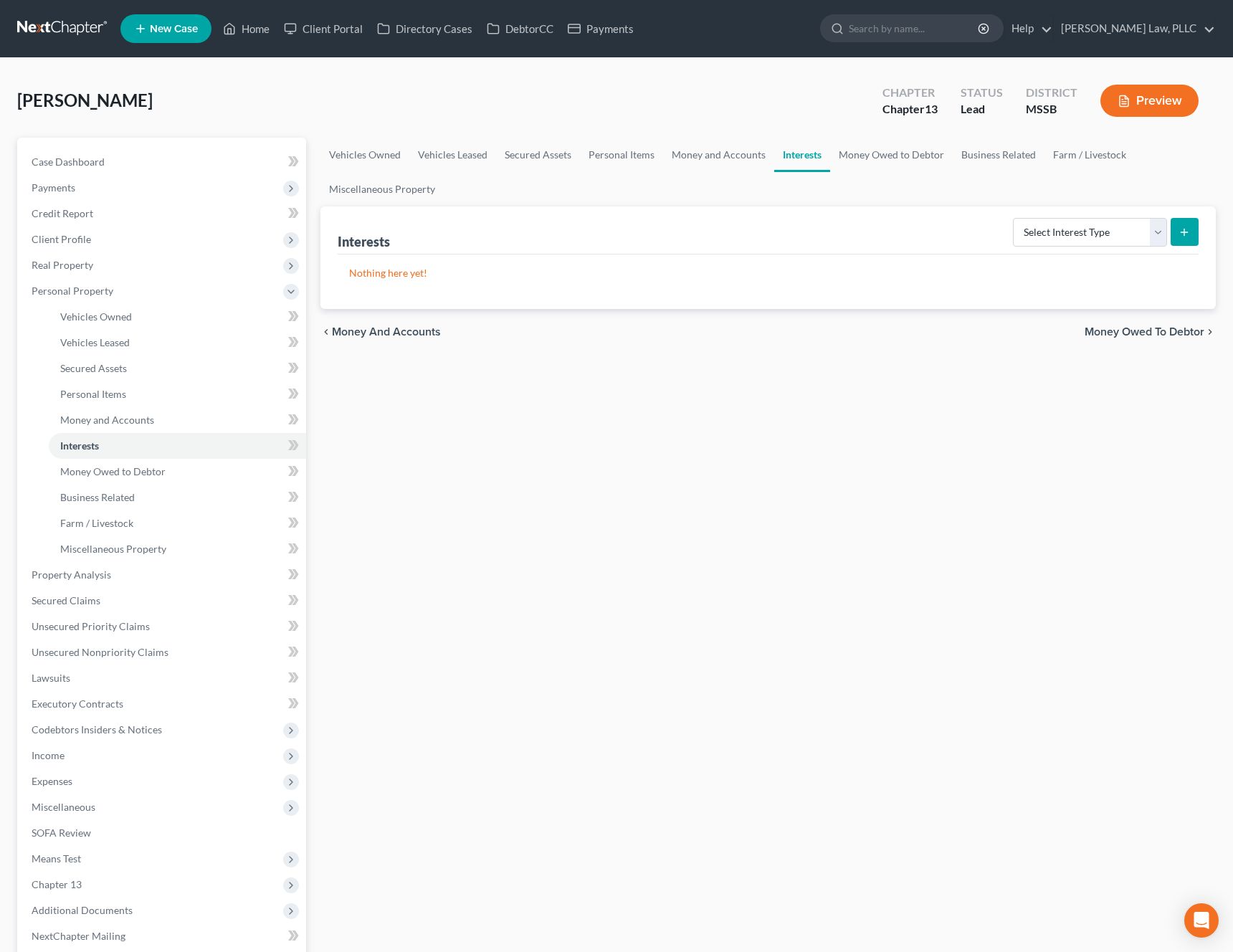
click at [1135, 330] on span "Money Owed to Debtor" at bounding box center [1143, 331] width 120 height 11
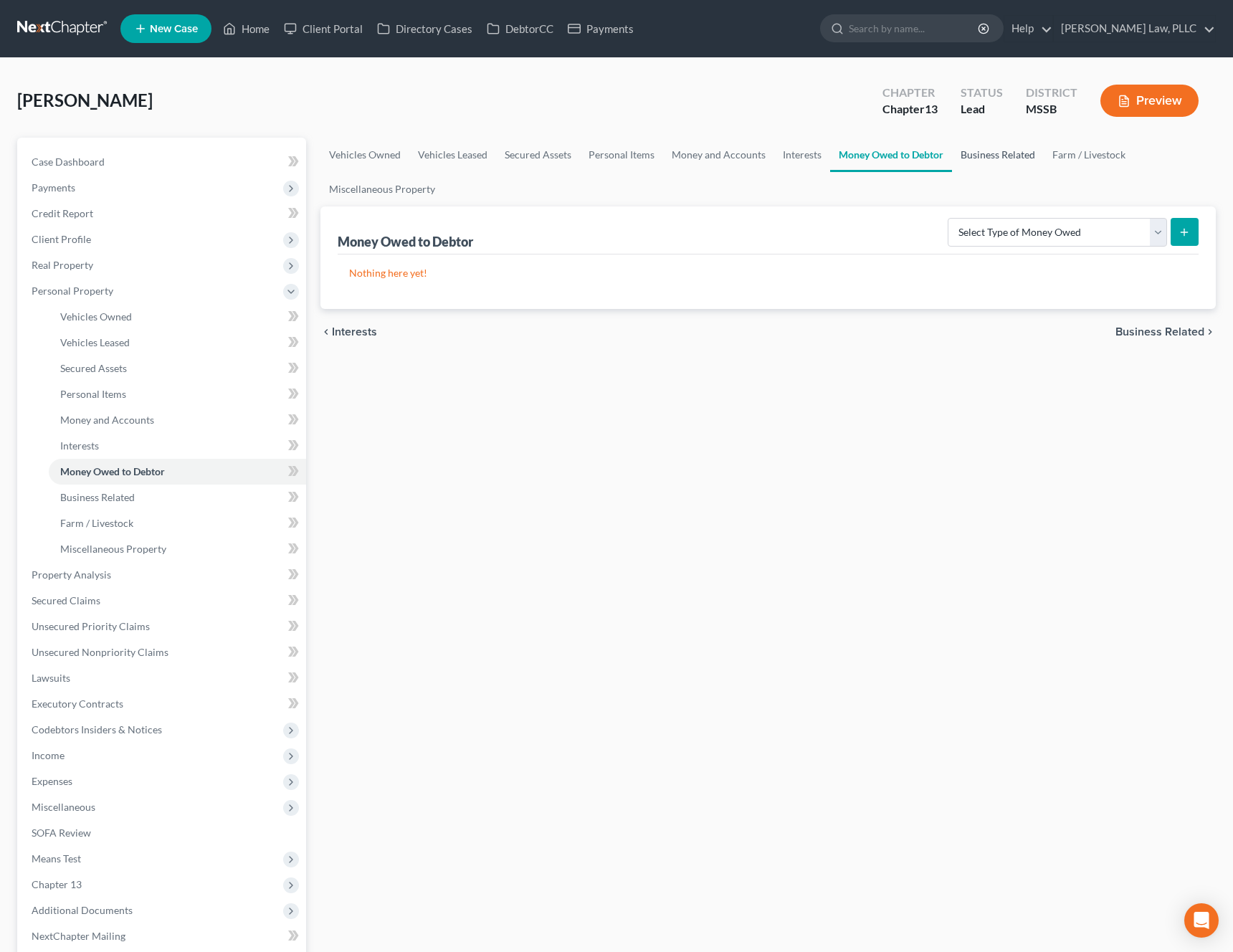
click at [999, 153] on link "Business Related" at bounding box center [998, 155] width 91 height 34
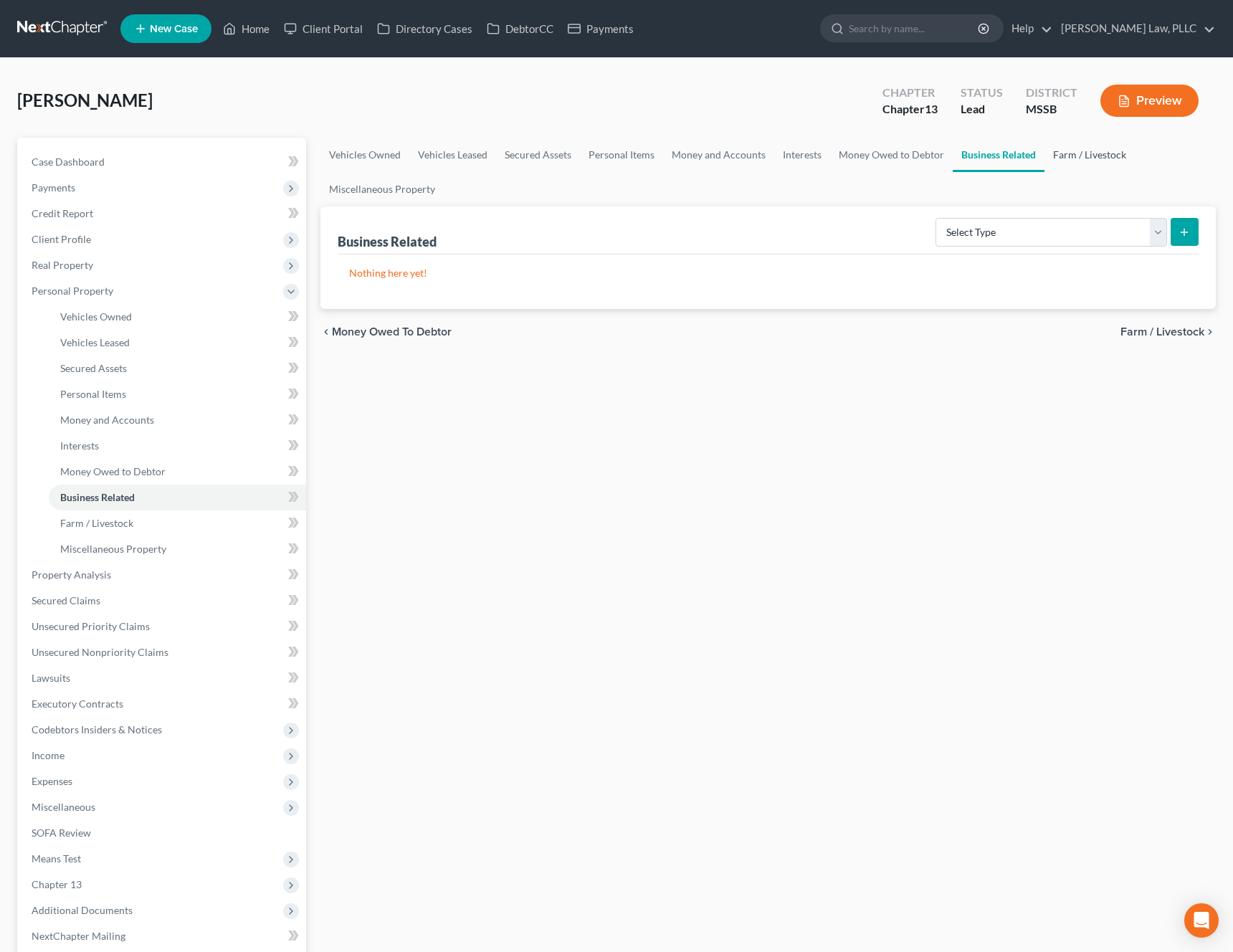
click at [1105, 157] on link "Farm / Livestock" at bounding box center [1089, 155] width 90 height 34
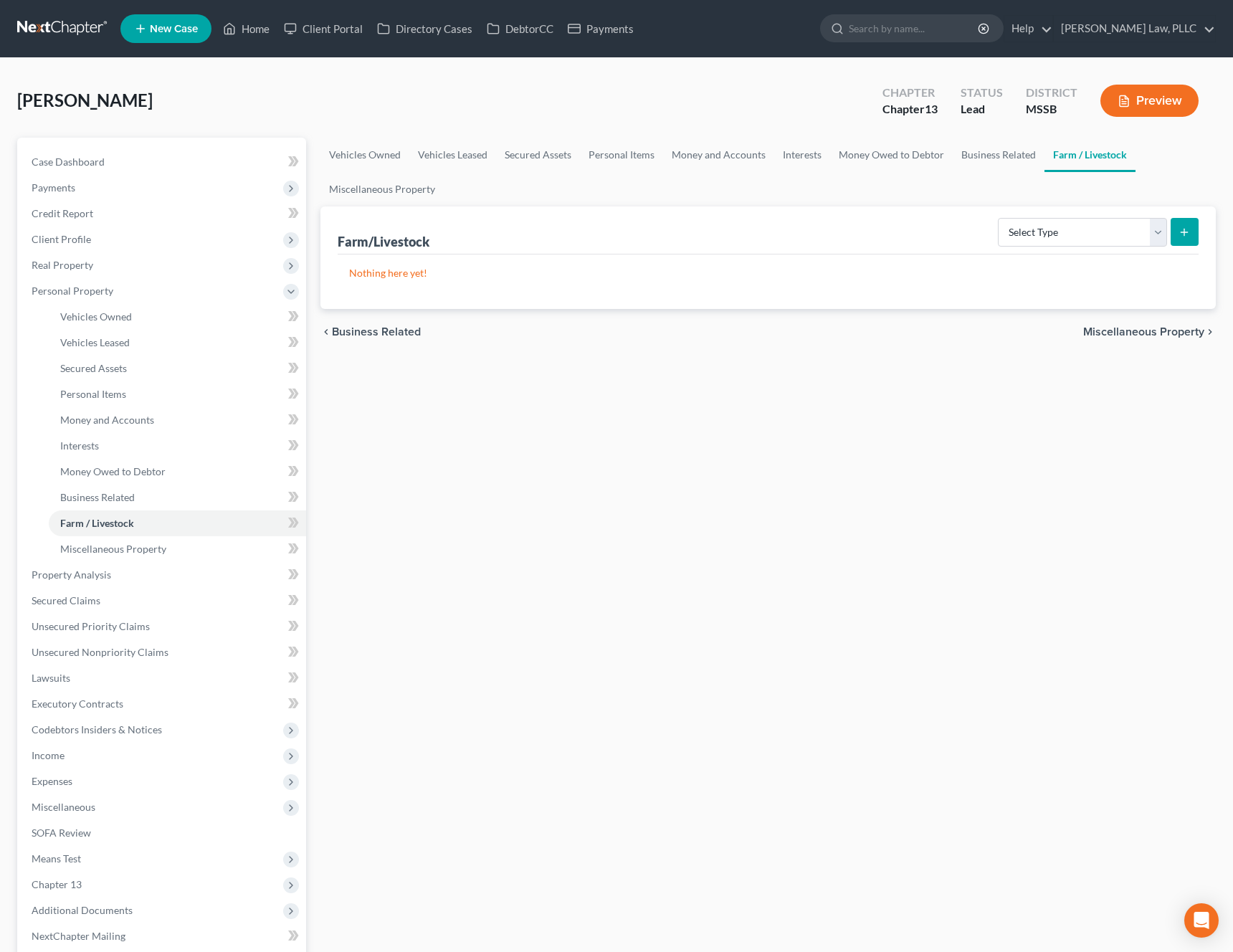
click at [1150, 327] on span "Miscellaneous Property" at bounding box center [1143, 331] width 121 height 11
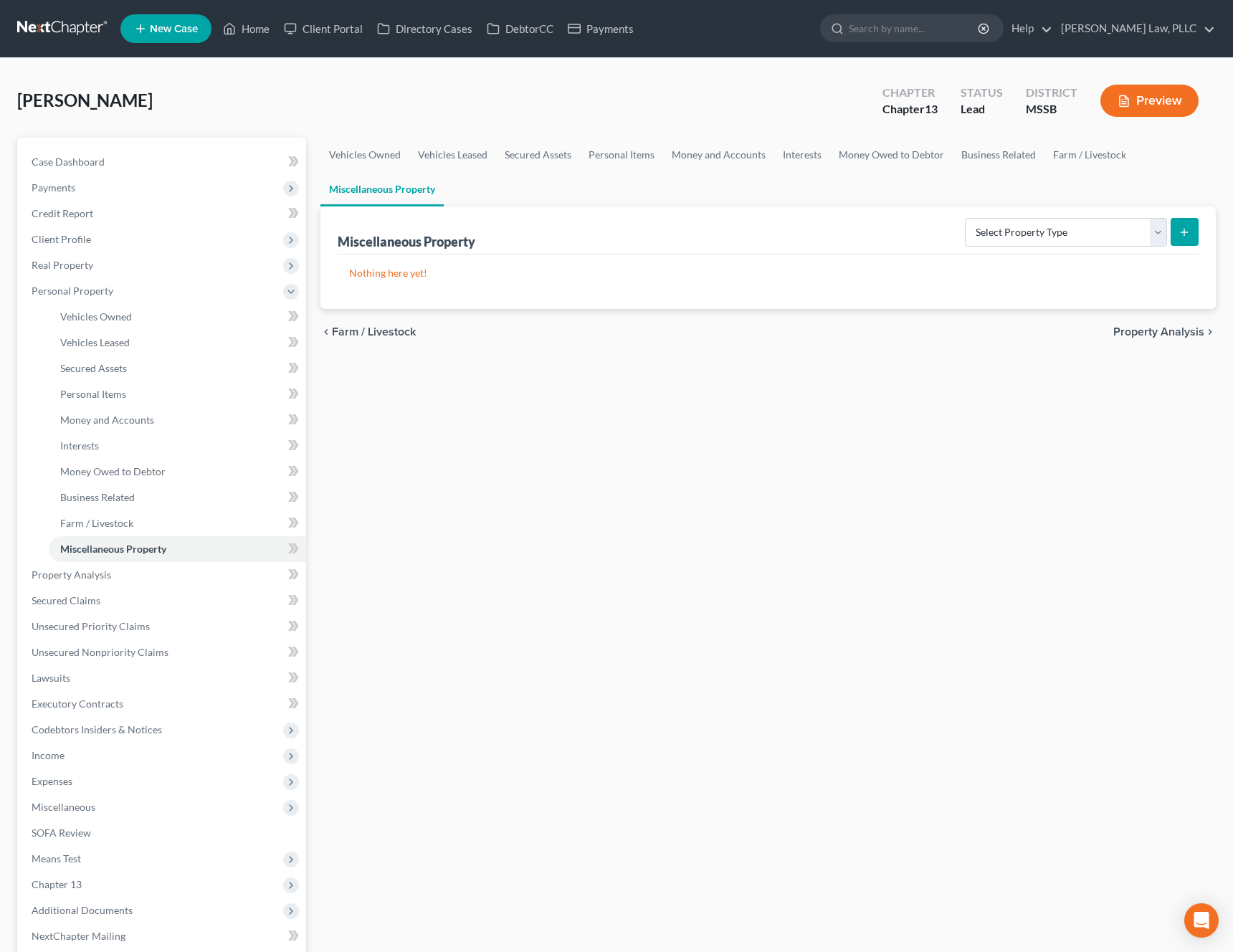
click at [1182, 335] on span "Property Analysis" at bounding box center [1159, 331] width 91 height 11
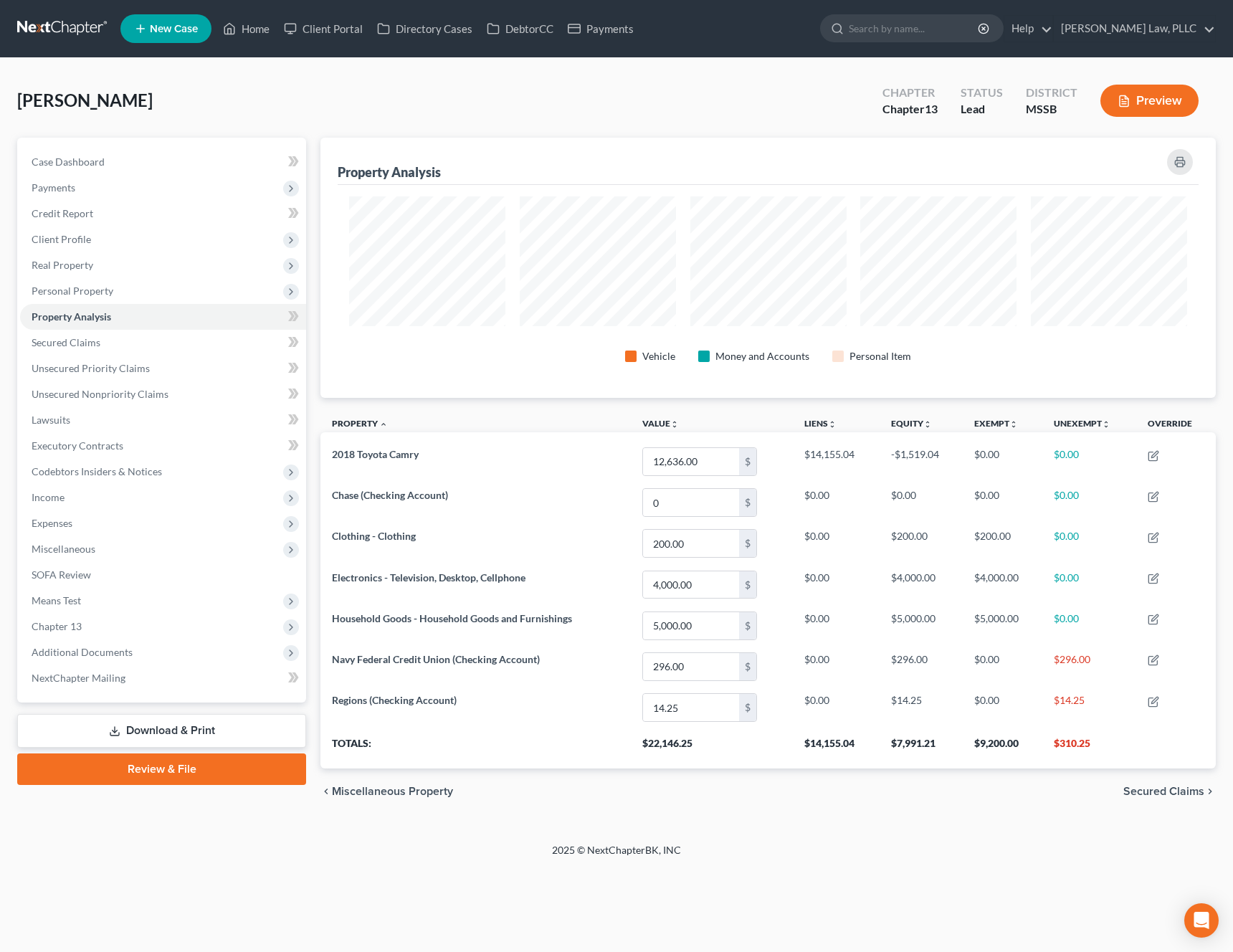
scroll to position [260, 895]
click at [1161, 790] on span "Secured Claims" at bounding box center [1163, 791] width 81 height 11
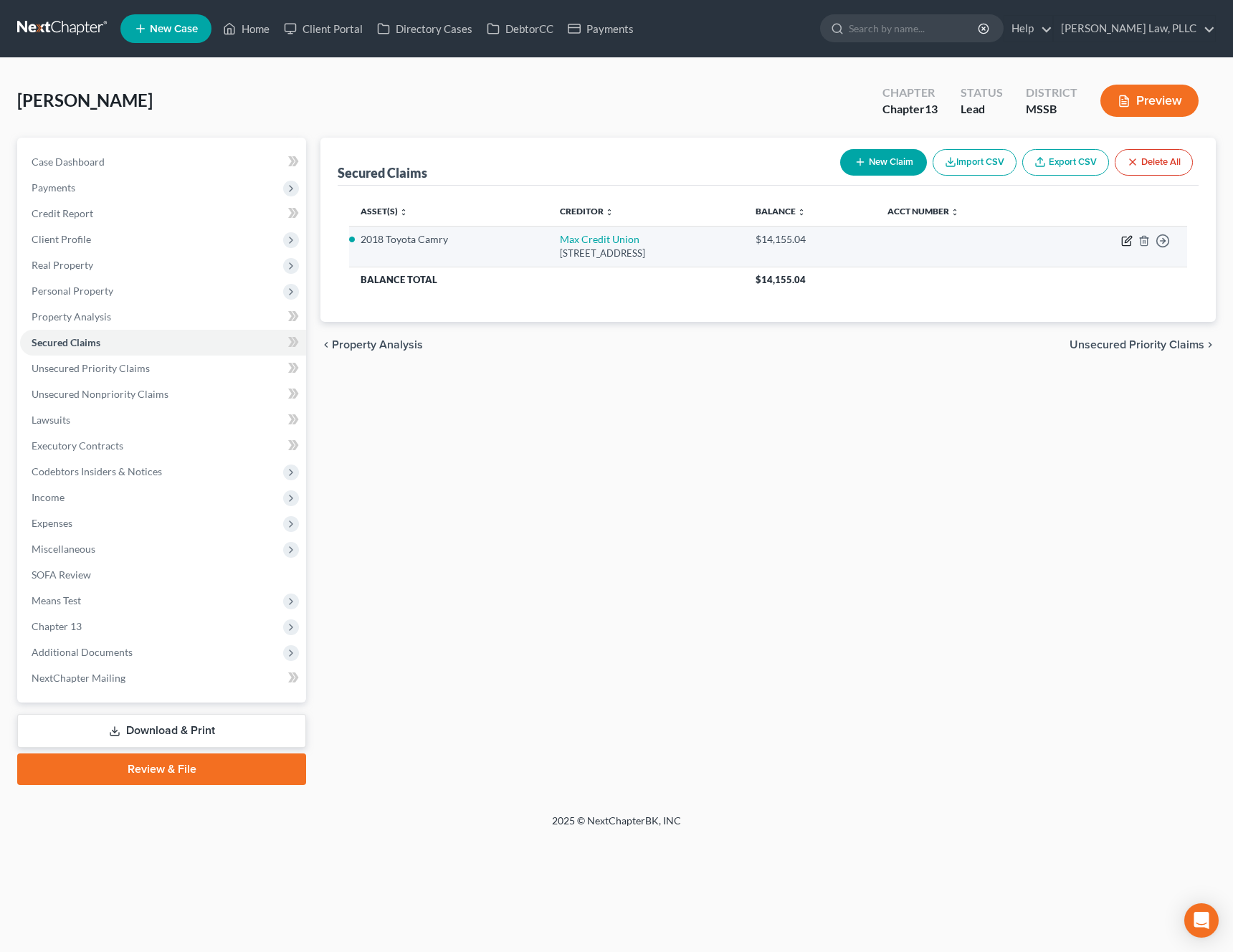
click at [1129, 239] on icon "button" at bounding box center [1127, 239] width 6 height 6
select select "0"
select select "2"
select select "0"
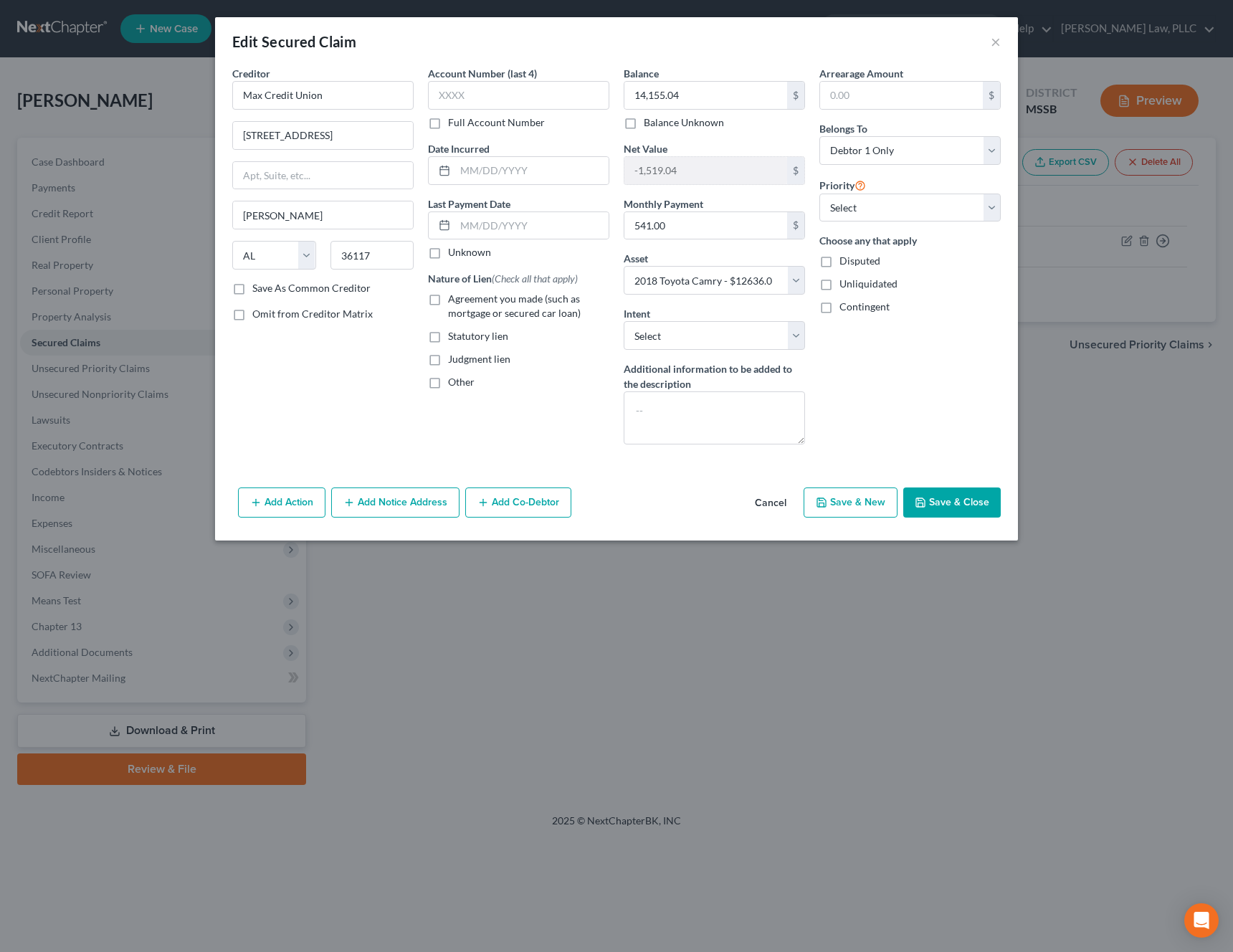
click at [757, 505] on button "Cancel" at bounding box center [770, 502] width 54 height 28
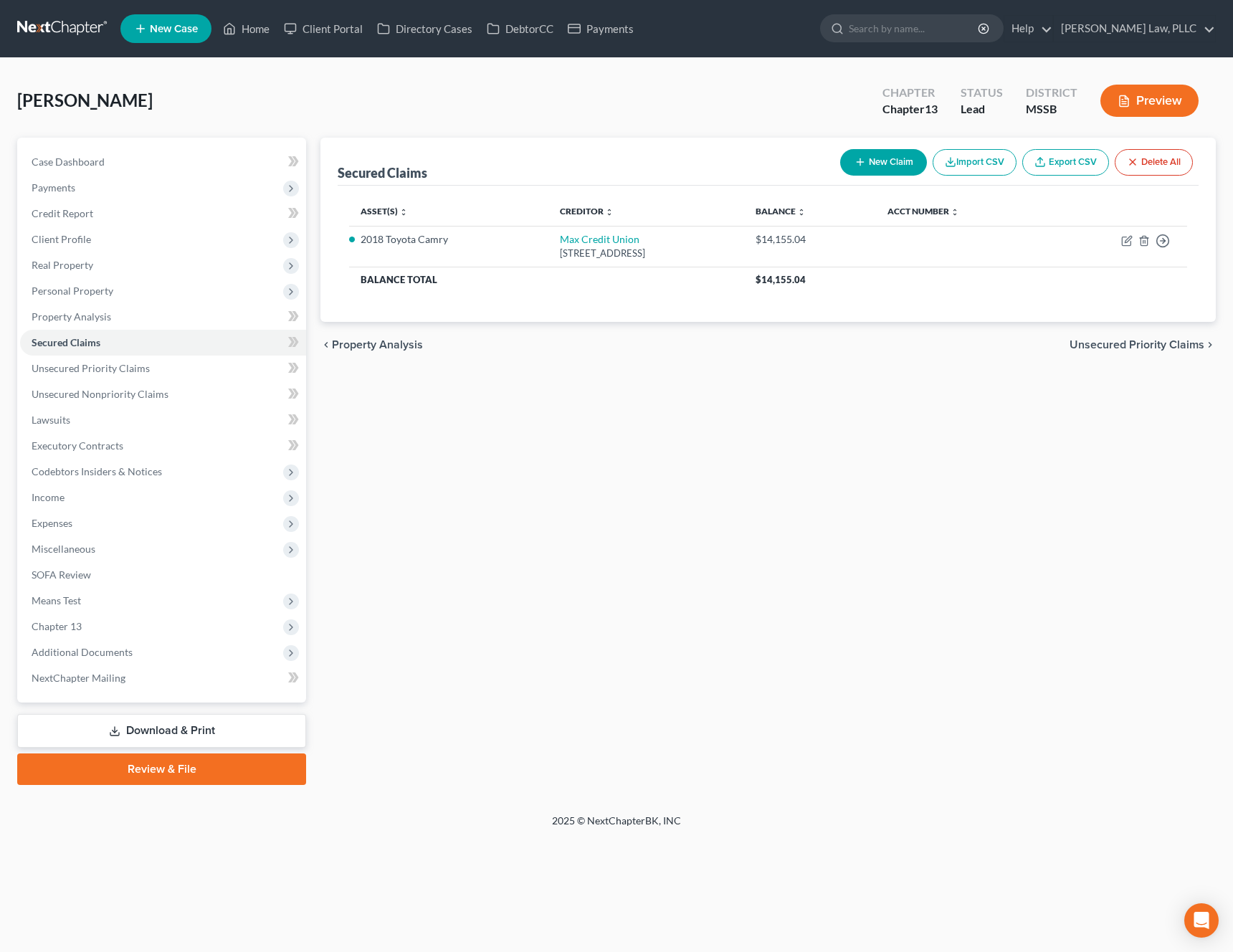
click at [1129, 350] on span "Unsecured Priority Claims" at bounding box center [1136, 344] width 134 height 11
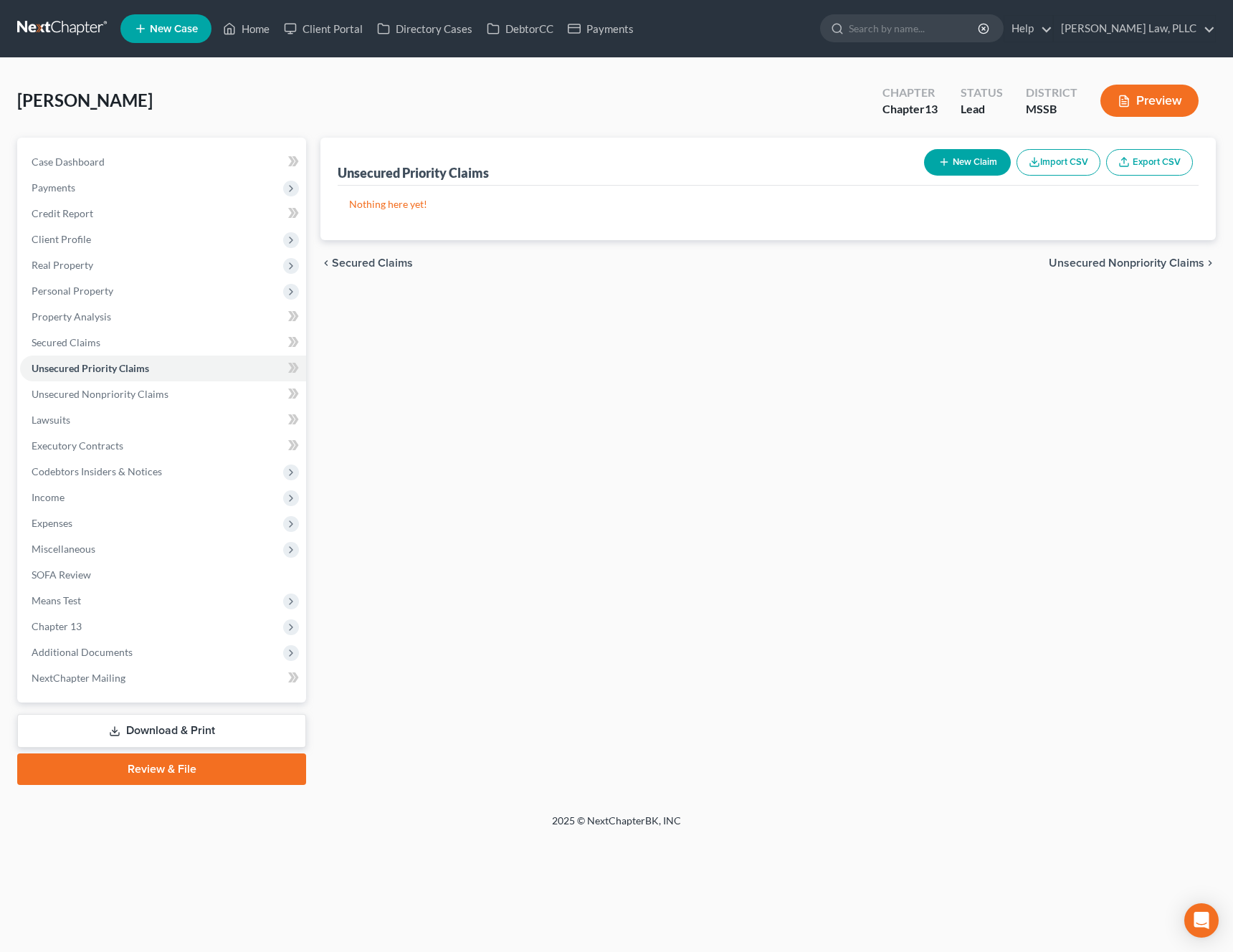
click at [1148, 262] on span "Unsecured Nonpriority Claims" at bounding box center [1126, 263] width 155 height 11
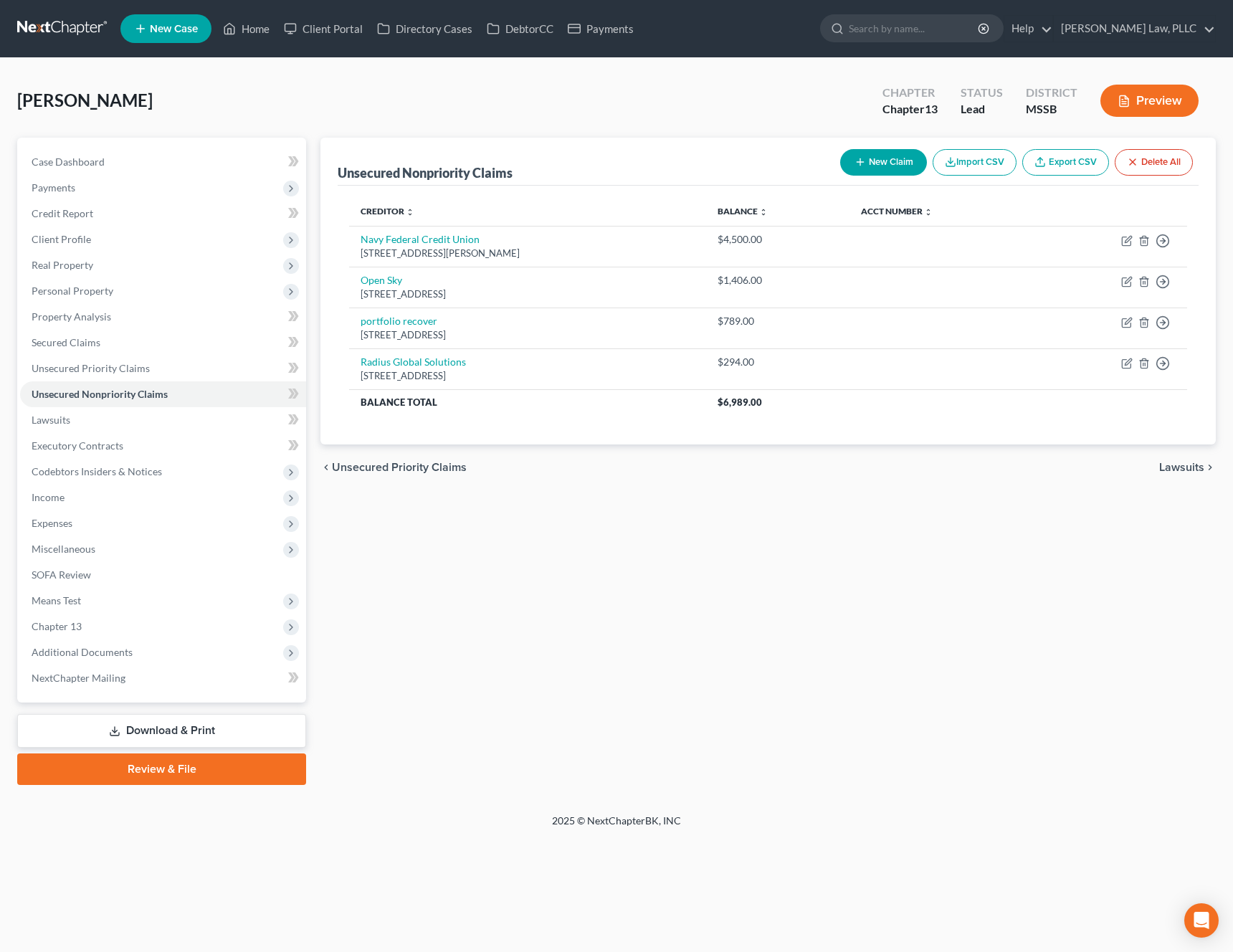
click at [1186, 466] on span "Lawsuits" at bounding box center [1181, 467] width 45 height 11
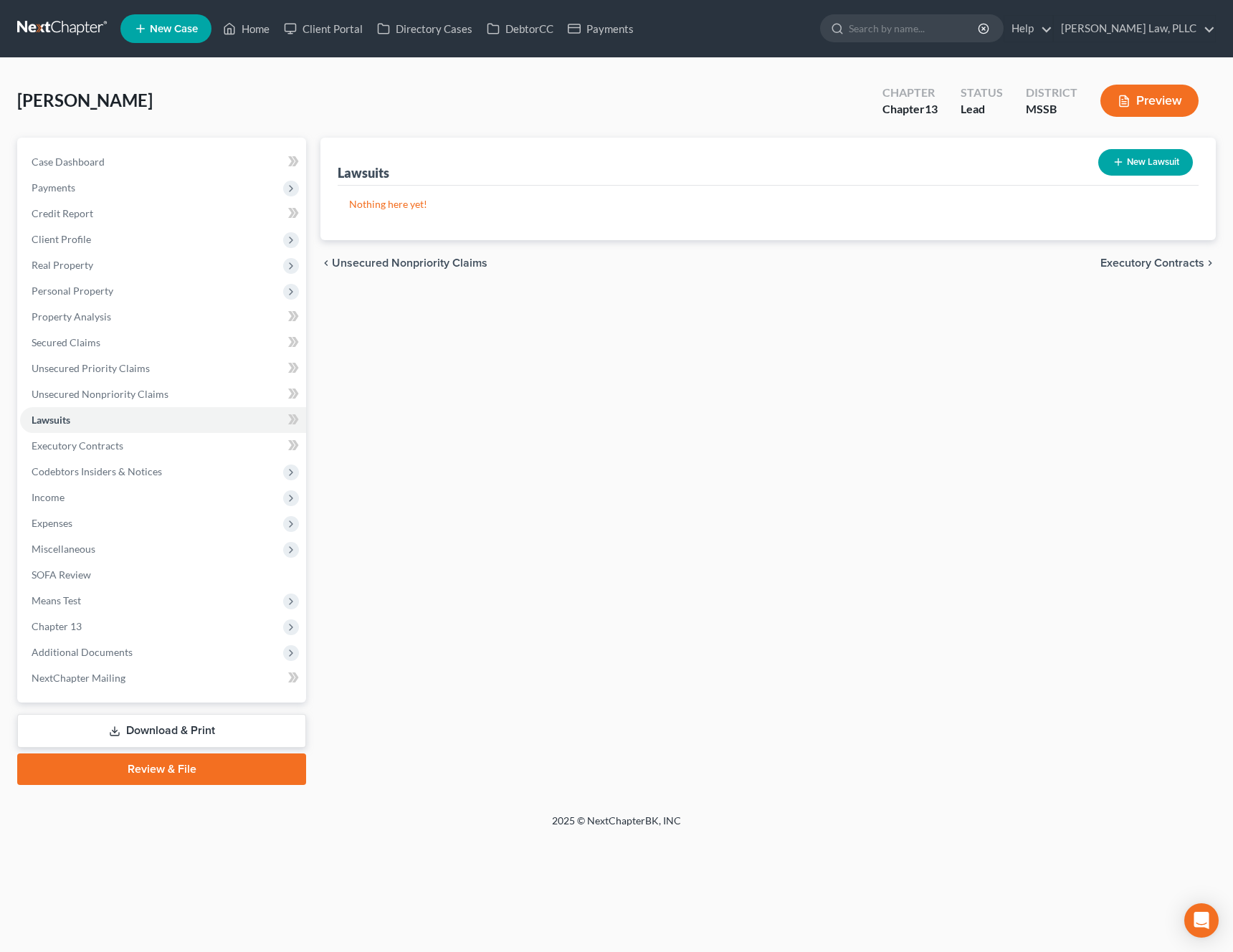
click at [1180, 266] on span "Executory Contracts" at bounding box center [1152, 263] width 104 height 11
click at [1161, 263] on span "Codebtors" at bounding box center [1177, 263] width 53 height 11
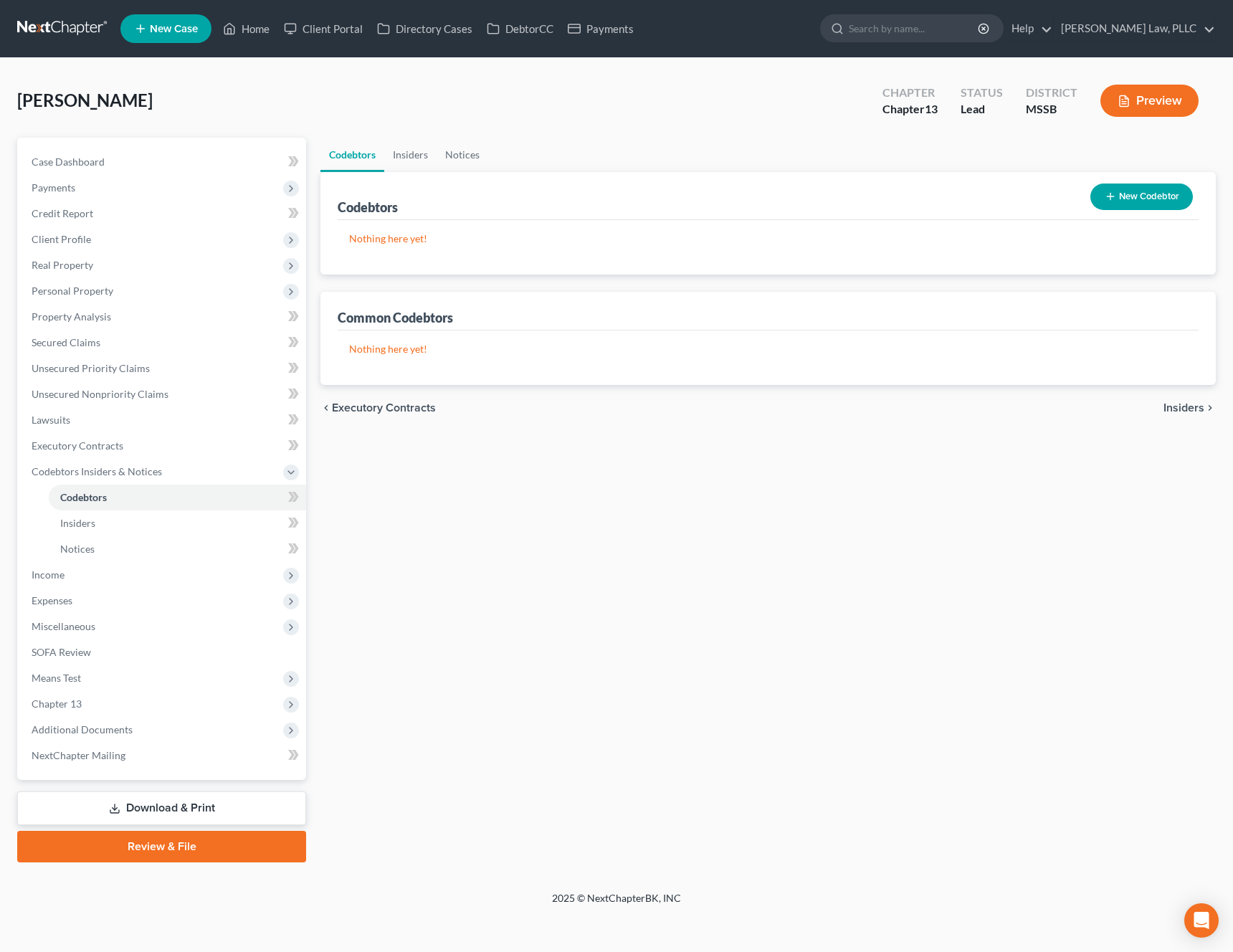
click at [1188, 407] on span "Insiders" at bounding box center [1183, 408] width 40 height 11
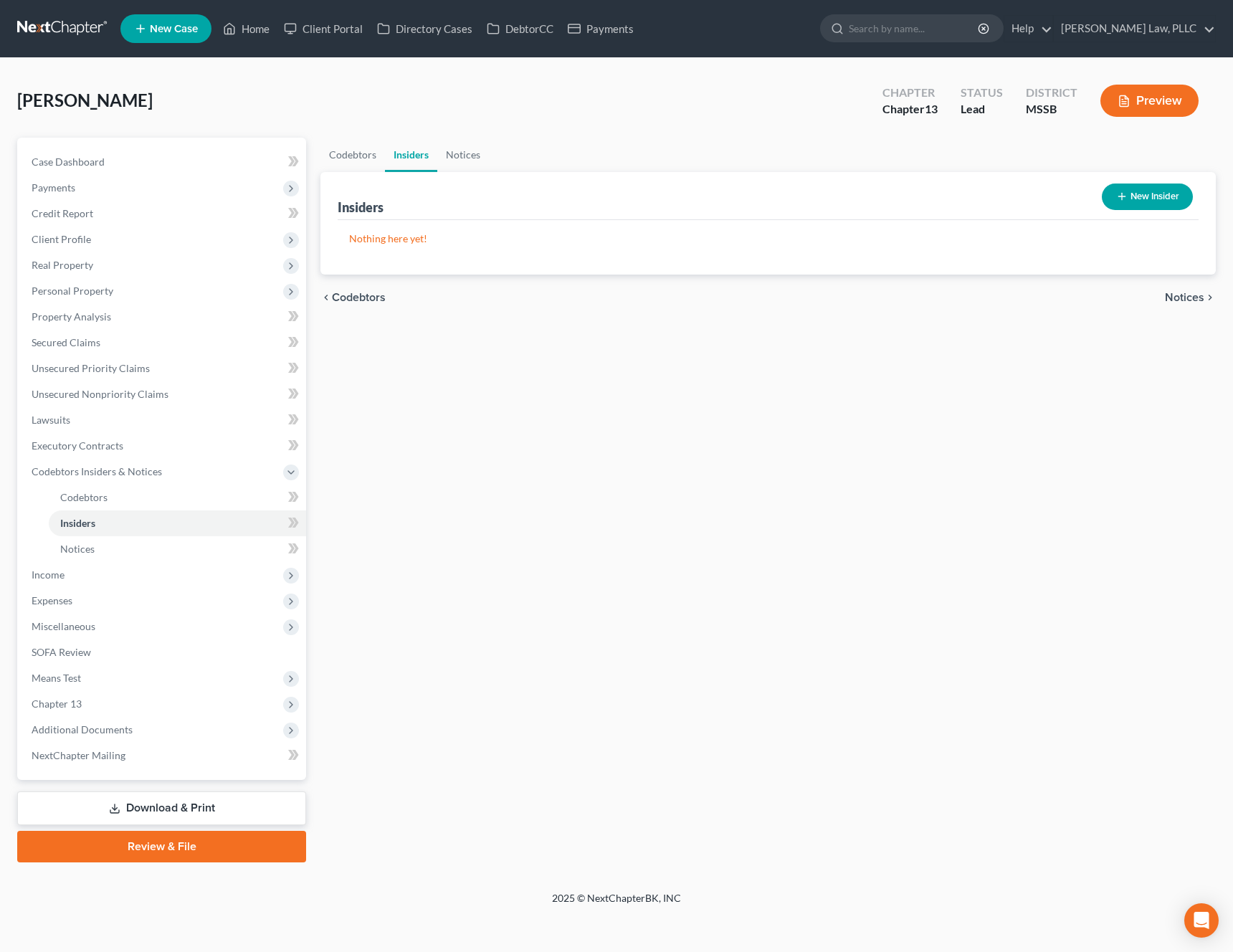
click at [1191, 296] on span "Notices" at bounding box center [1185, 297] width 40 height 11
click at [1156, 301] on span "Employment Income" at bounding box center [1153, 297] width 103 height 11
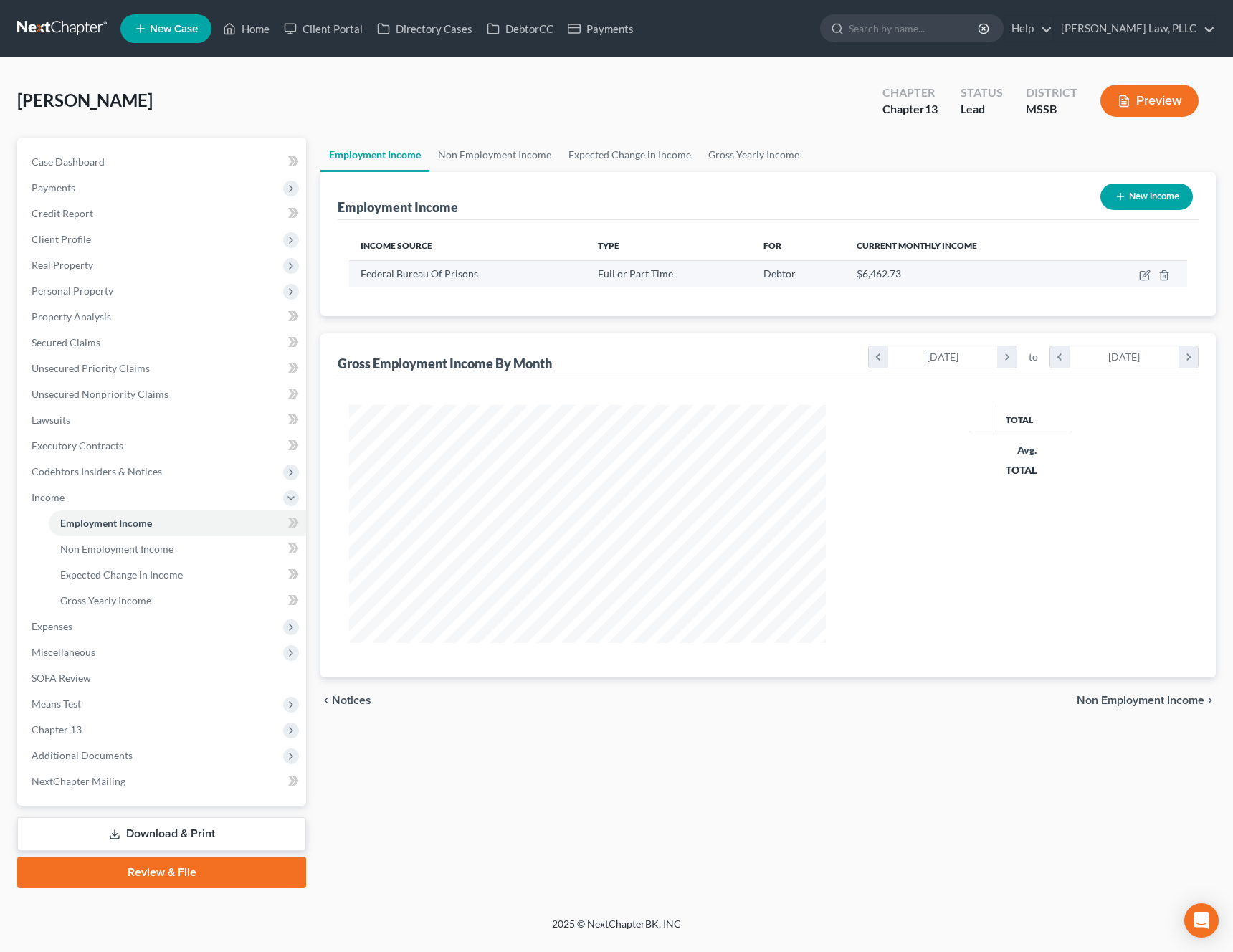
scroll to position [258, 506]
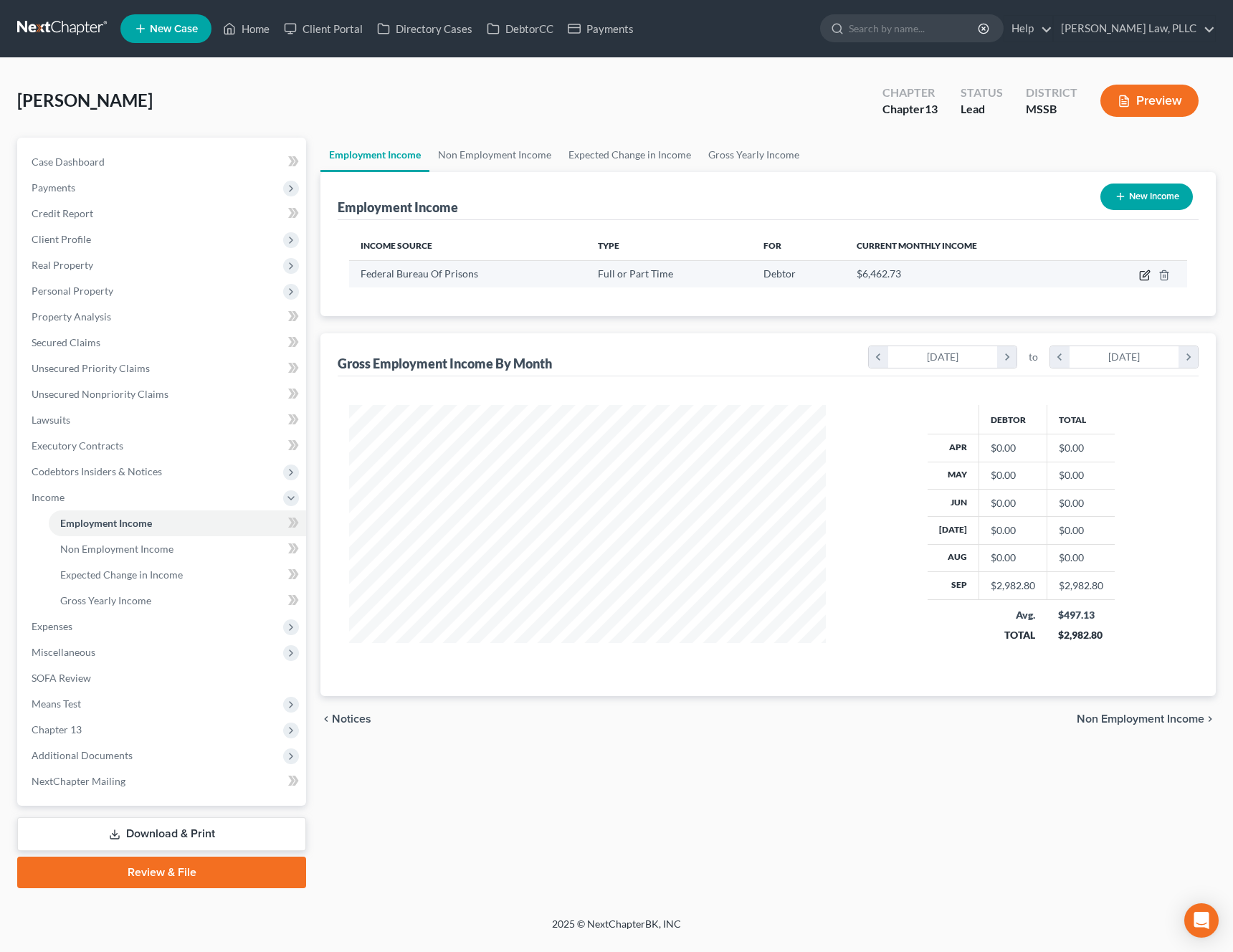
click at [1143, 278] on icon "button" at bounding box center [1144, 275] width 11 height 11
select select "0"
select select "18"
select select "2"
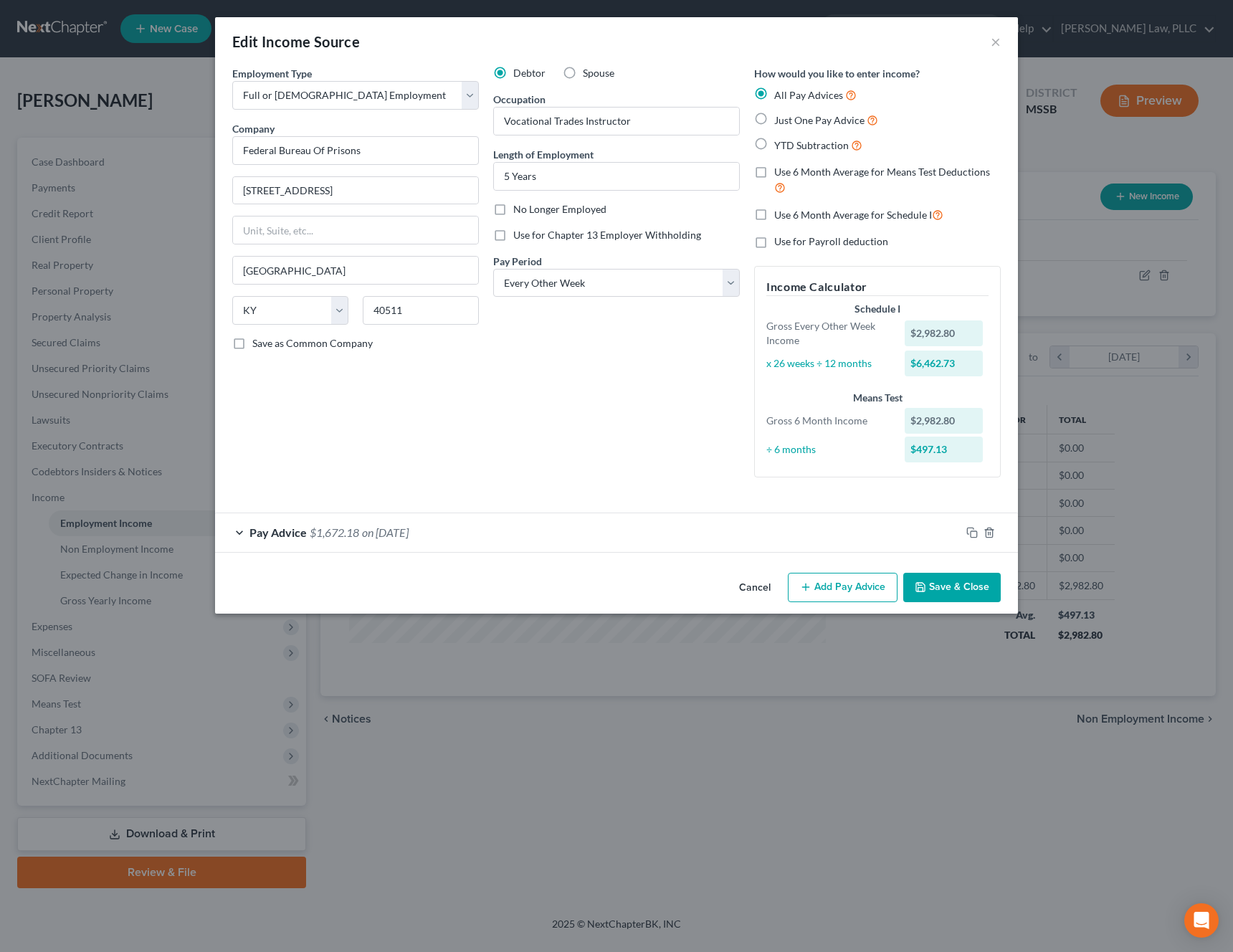
click at [774, 122] on label "Just One Pay Advice" at bounding box center [825, 120] width 104 height 16
click at [780, 121] on input "Just One Pay Advice" at bounding box center [784, 116] width 9 height 9
radio input "true"
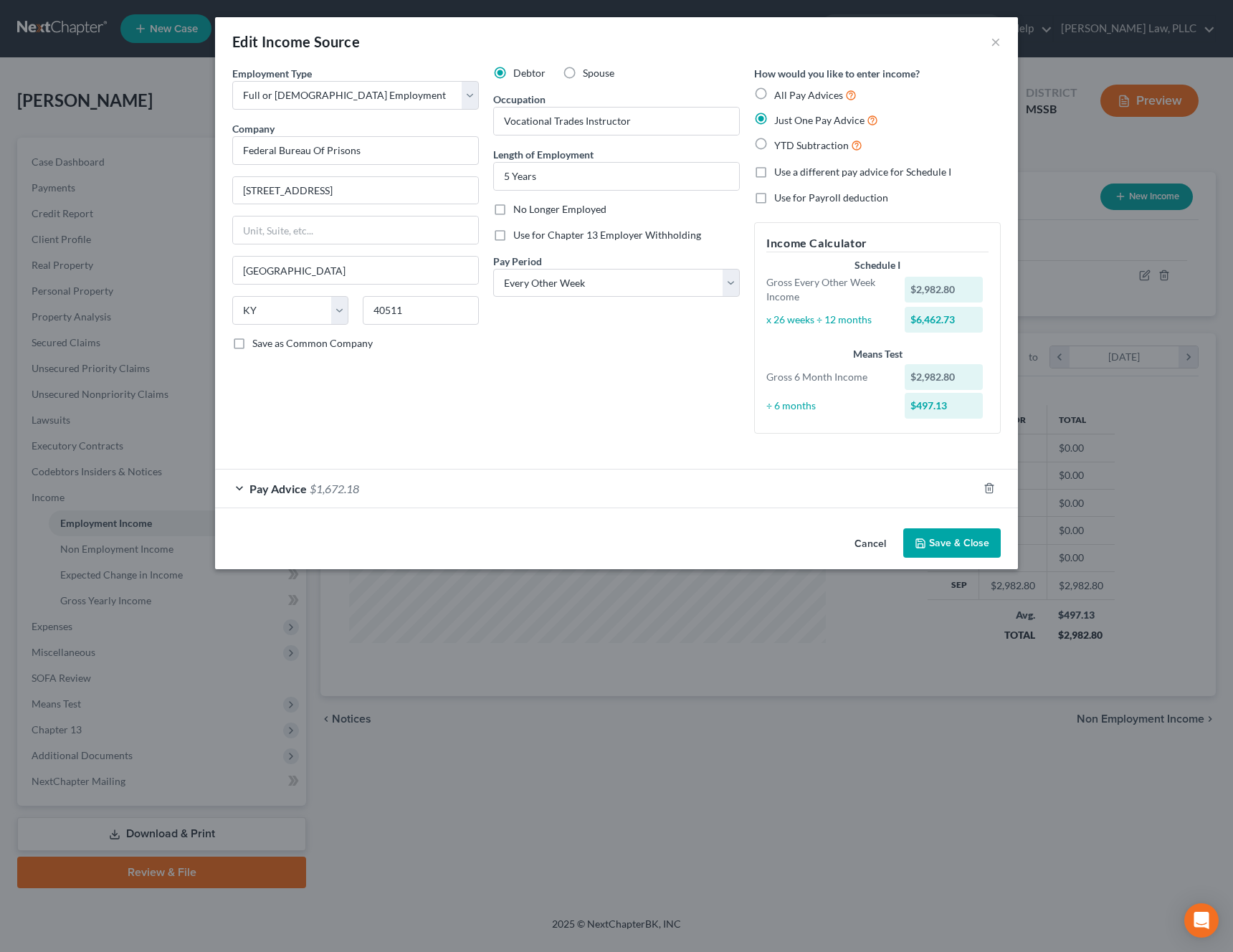
click at [565, 493] on div "Pay Advice $1,672.18" at bounding box center [596, 488] width 763 height 38
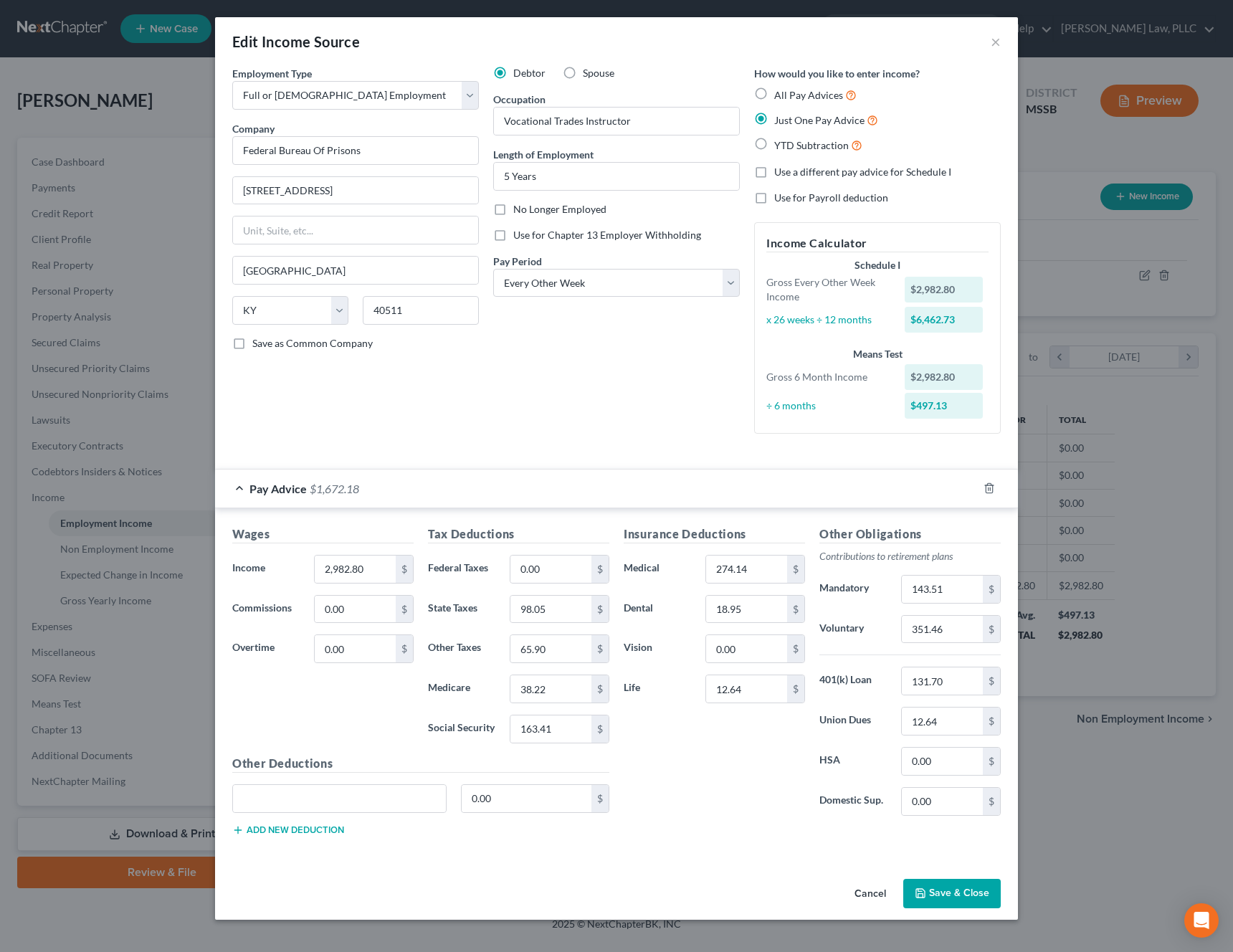
click at [968, 887] on button "Save & Close" at bounding box center [951, 893] width 97 height 30
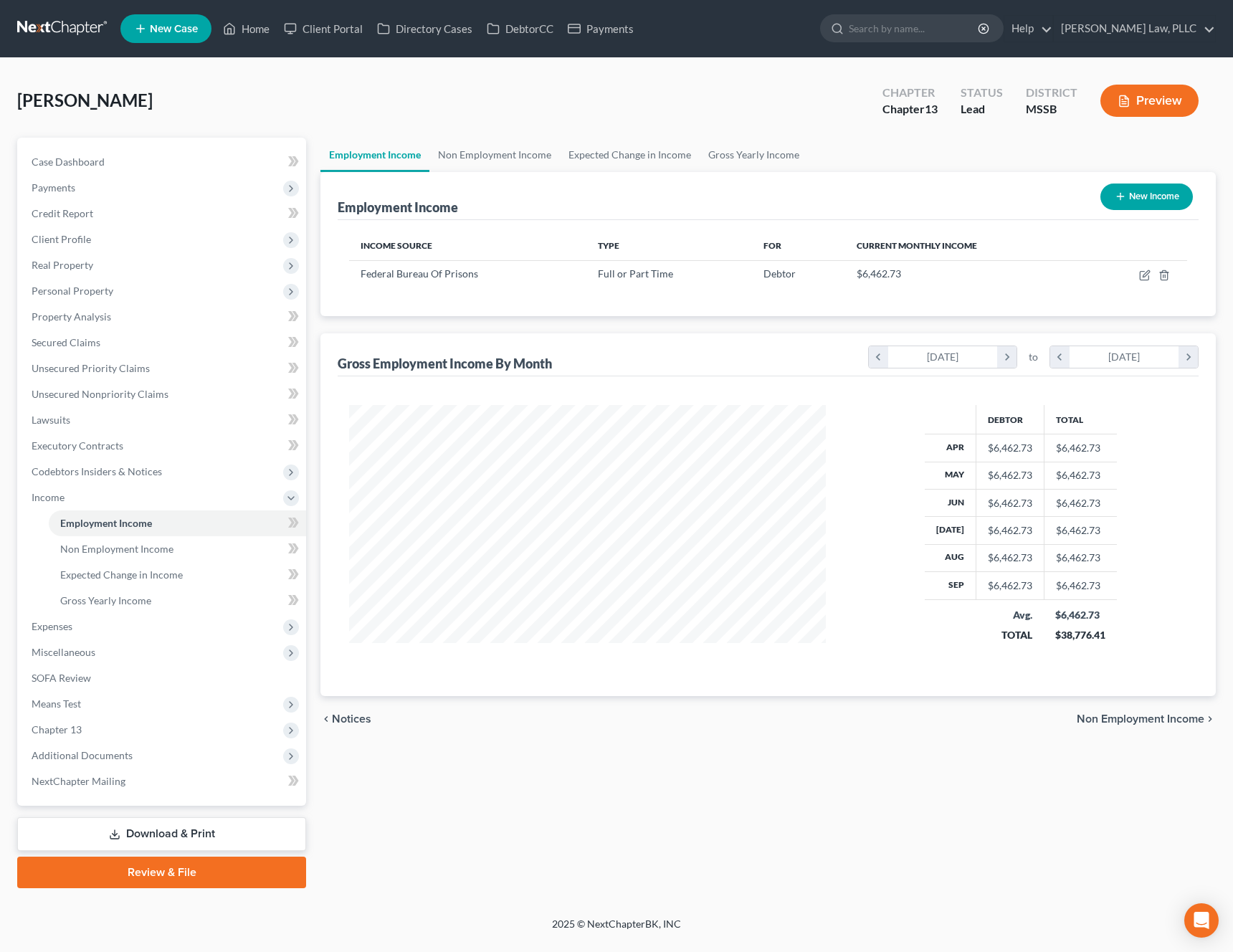
click at [1143, 715] on span "Non Employment Income" at bounding box center [1140, 719] width 128 height 11
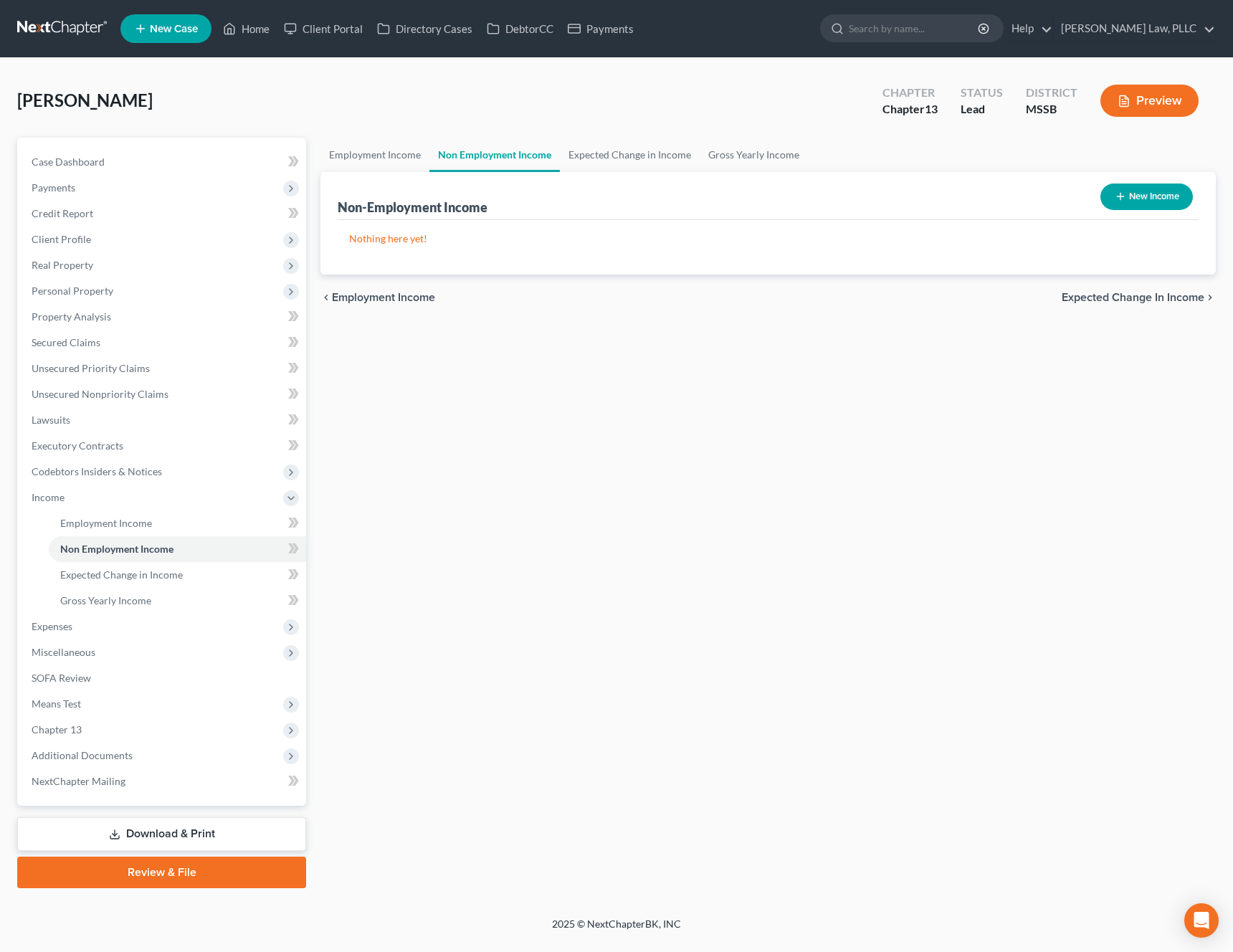
click at [1176, 302] on span "Expected Change in Income" at bounding box center [1133, 297] width 143 height 11
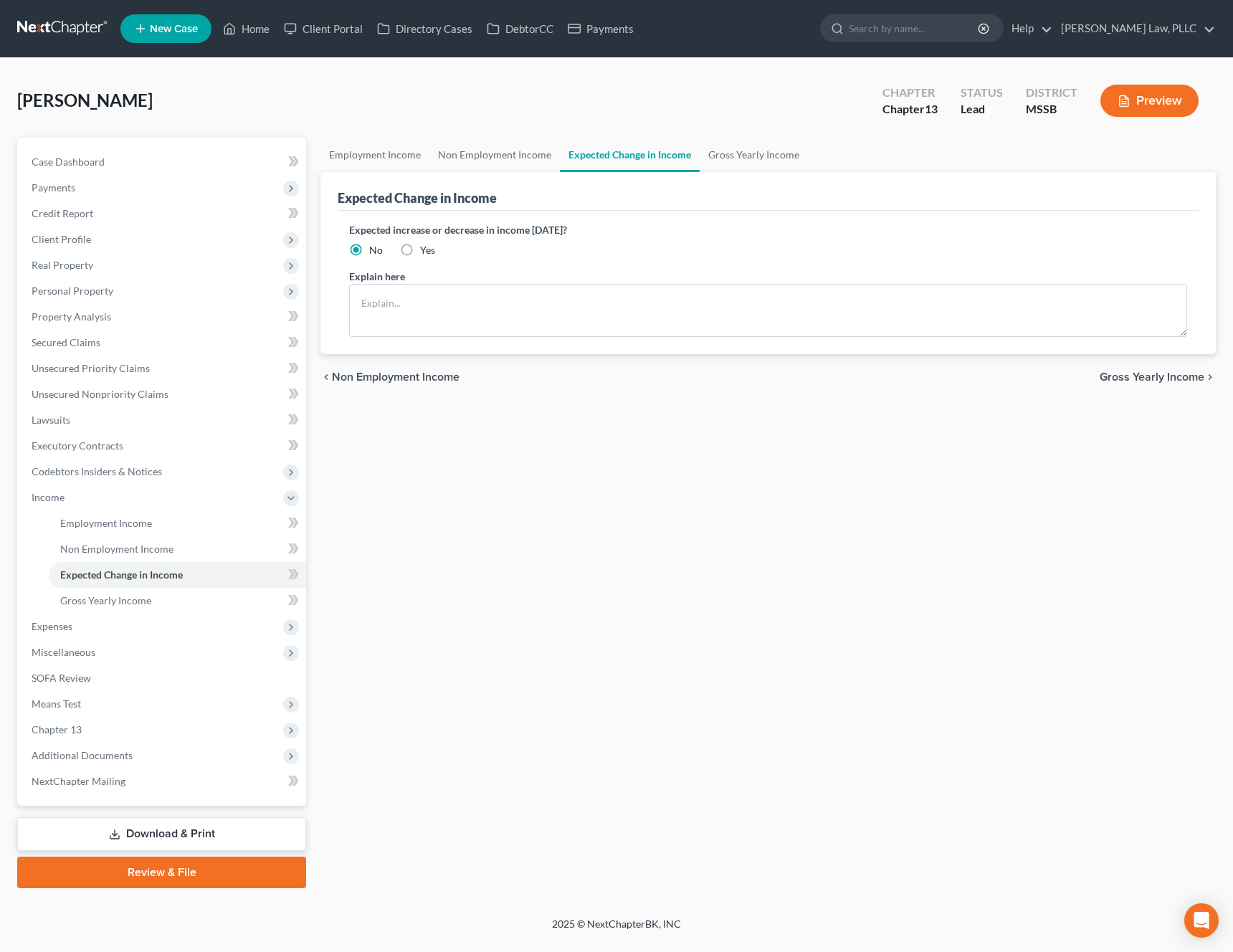
click at [1149, 380] on span "Gross Yearly Income" at bounding box center [1151, 376] width 104 height 11
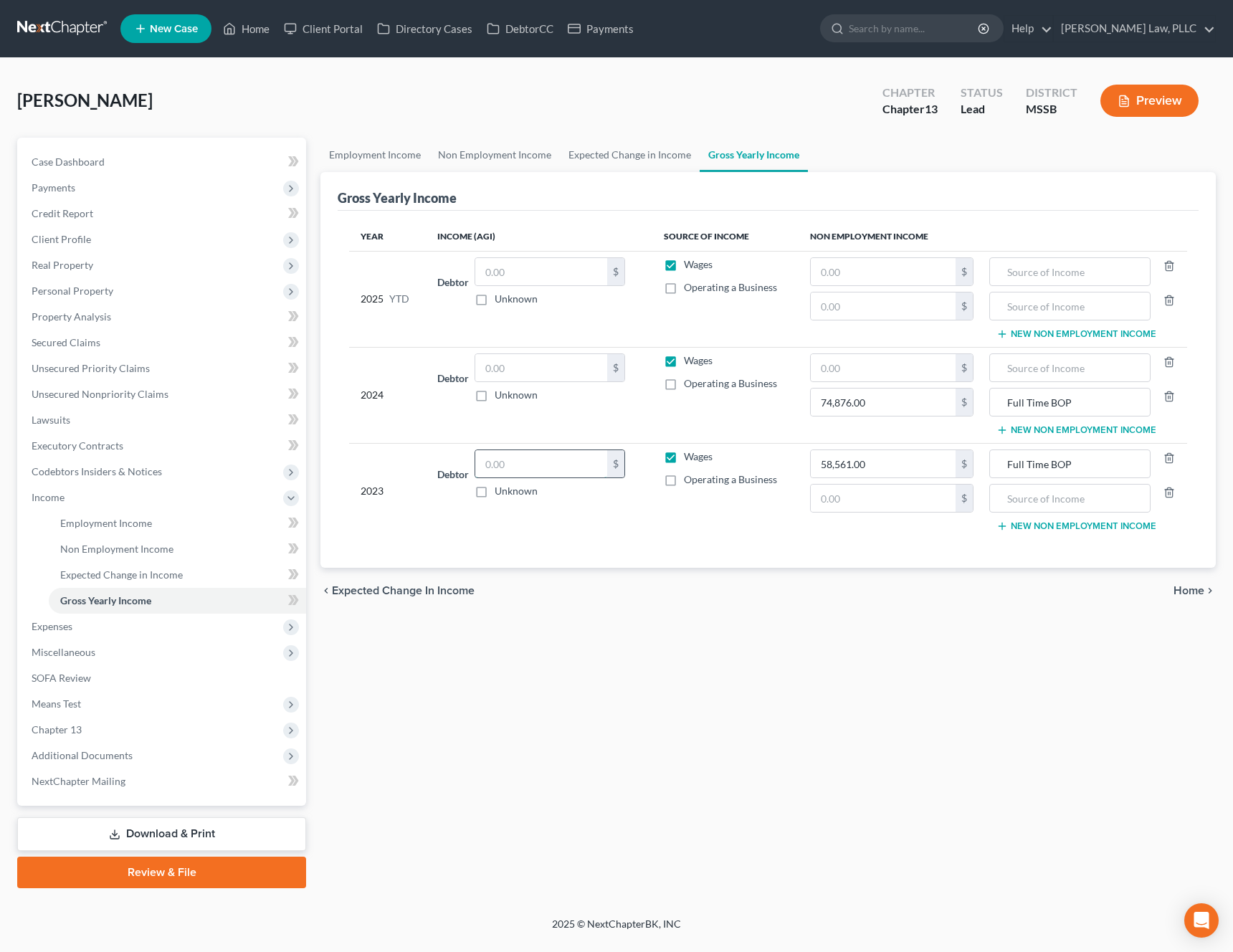
click at [527, 457] on input "text" at bounding box center [540, 464] width 132 height 28
paste input "58561"
type input "58561"
click at [526, 753] on div "Employment Income Non Employment Income Expected Change in Income Gross Yearly …" at bounding box center [767, 513] width 909 height 750
click at [551, 349] on td "Debtor $ Unknown Balance Undetermined $ Unknown" at bounding box center [539, 395] width 227 height 96
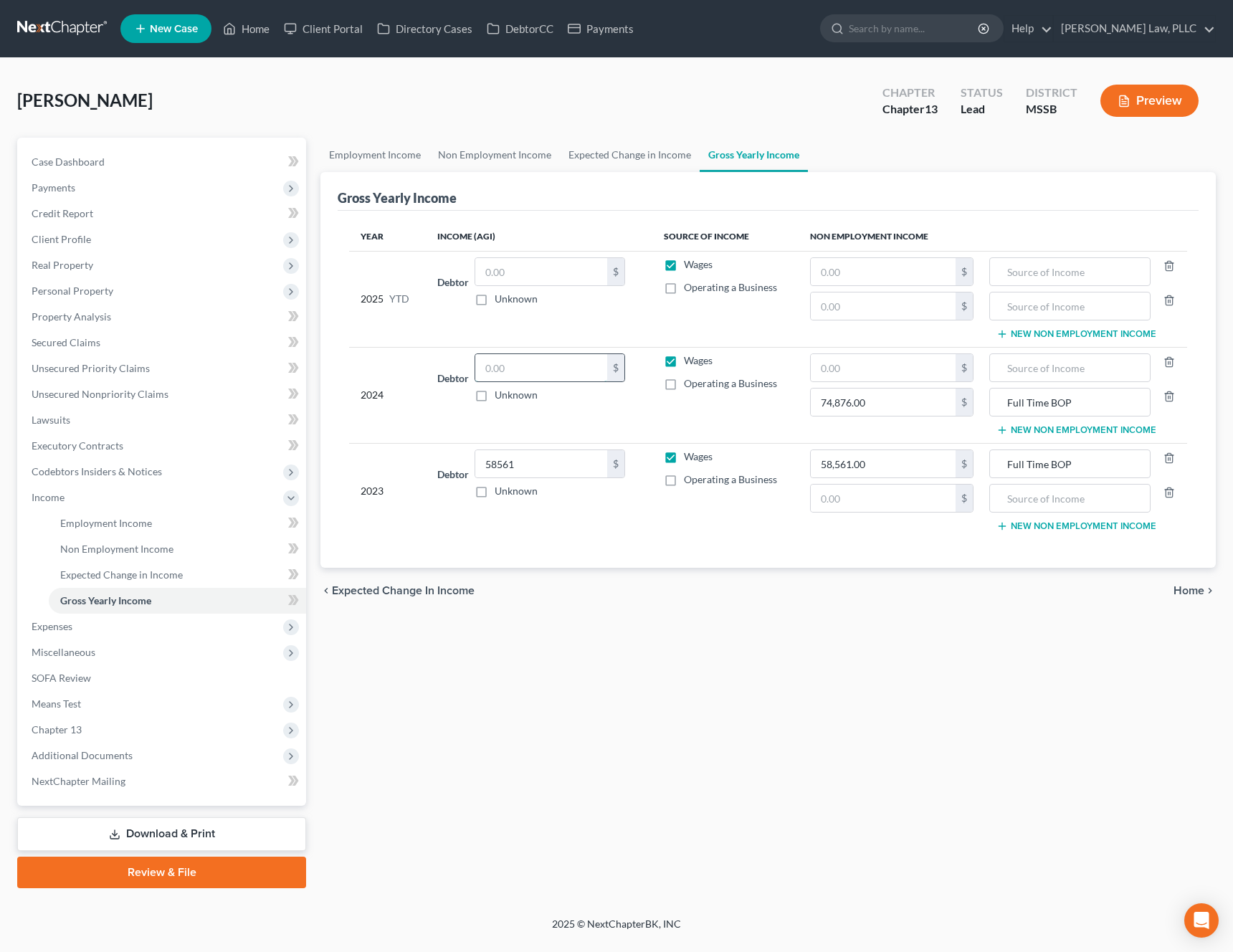
click at [534, 364] on input "text" at bounding box center [540, 368] width 132 height 28
paste input "74876"
type input "74876"
click at [541, 617] on div "Employment Income Non Employment Income Expected Change in Income Gross Yearly …" at bounding box center [767, 513] width 909 height 750
click at [1212, 590] on icon "chevron_right" at bounding box center [1209, 590] width 11 height 11
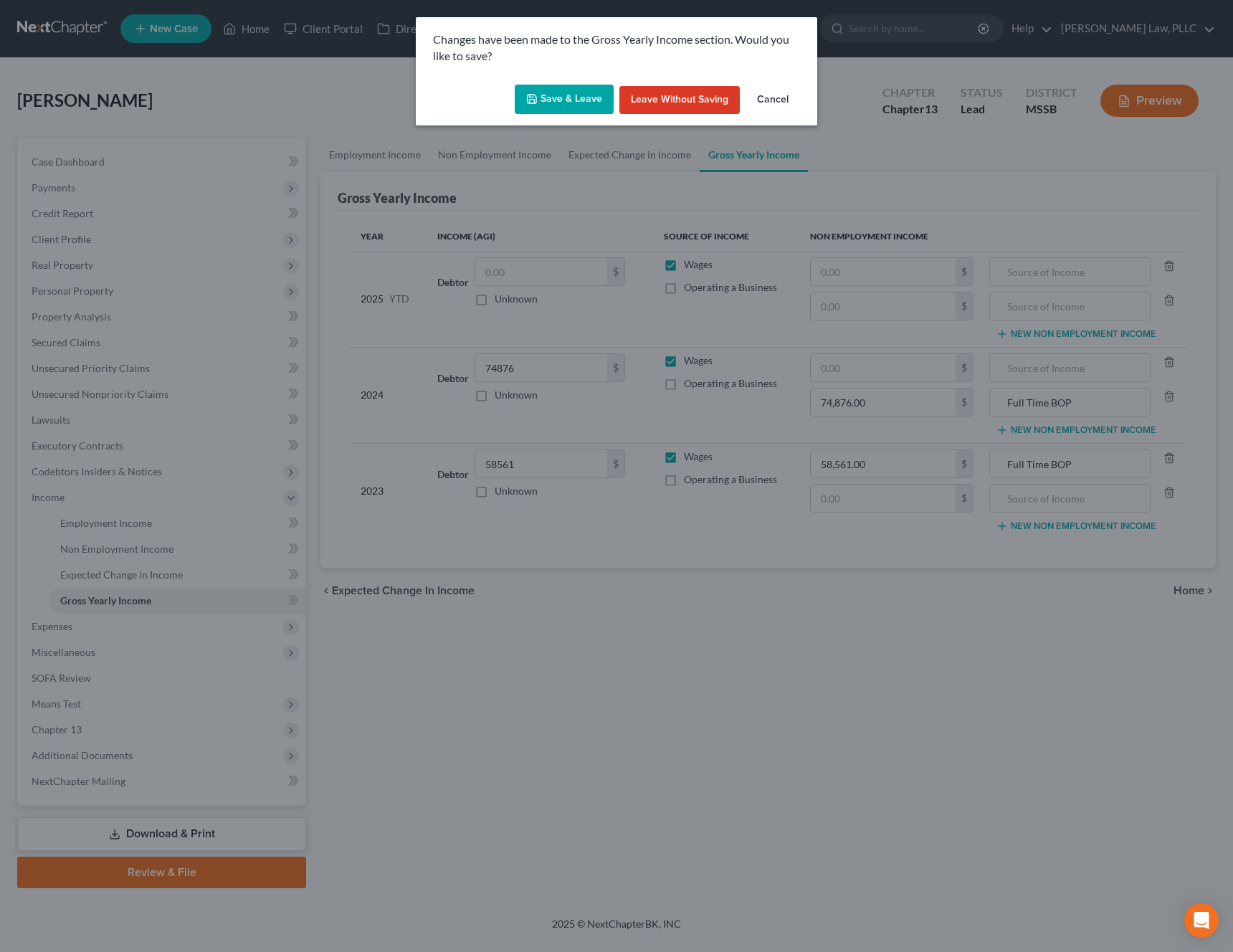
click at [586, 96] on button "Save & Leave" at bounding box center [564, 99] width 99 height 30
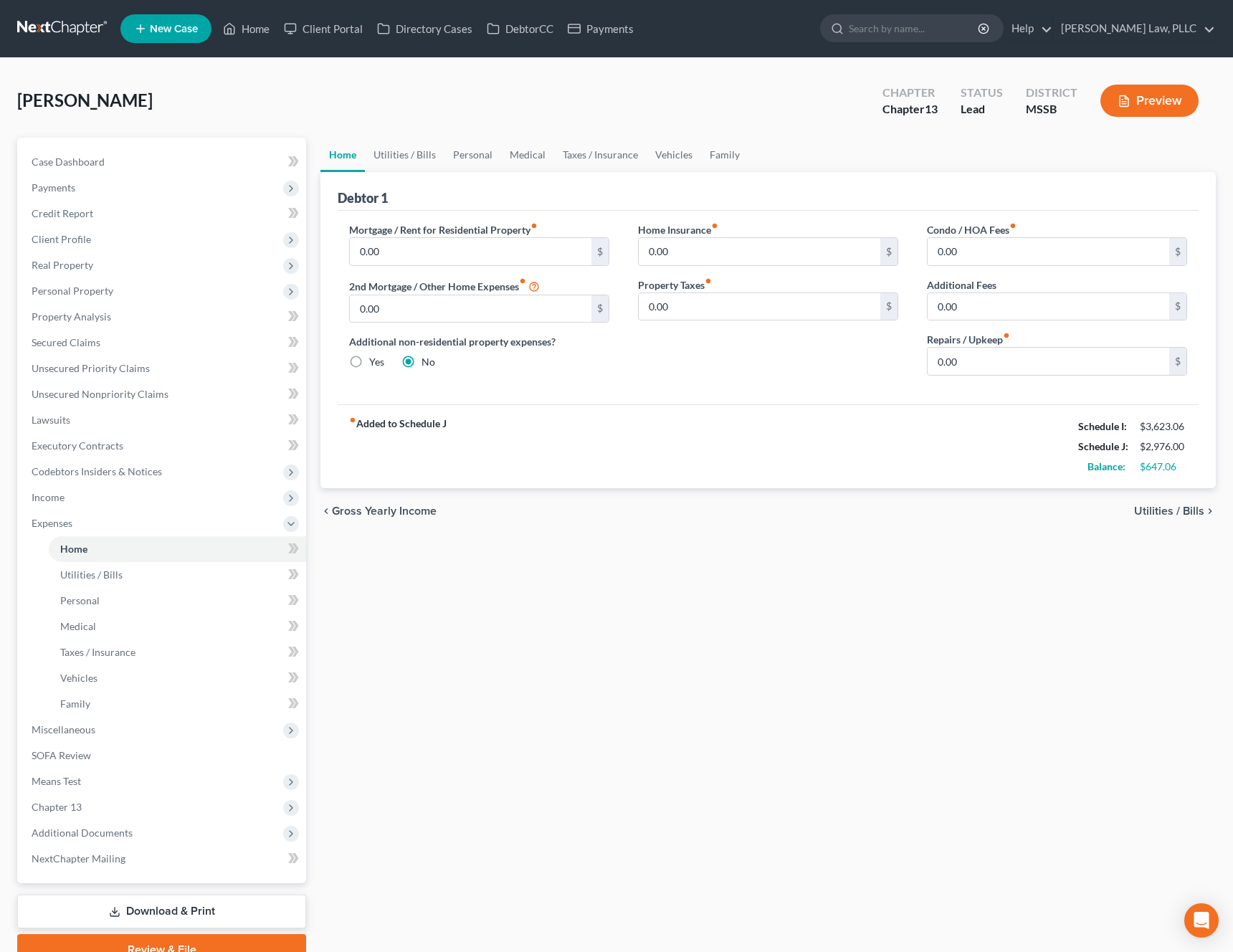
click at [399, 510] on span "Gross Yearly Income" at bounding box center [383, 510] width 104 height 11
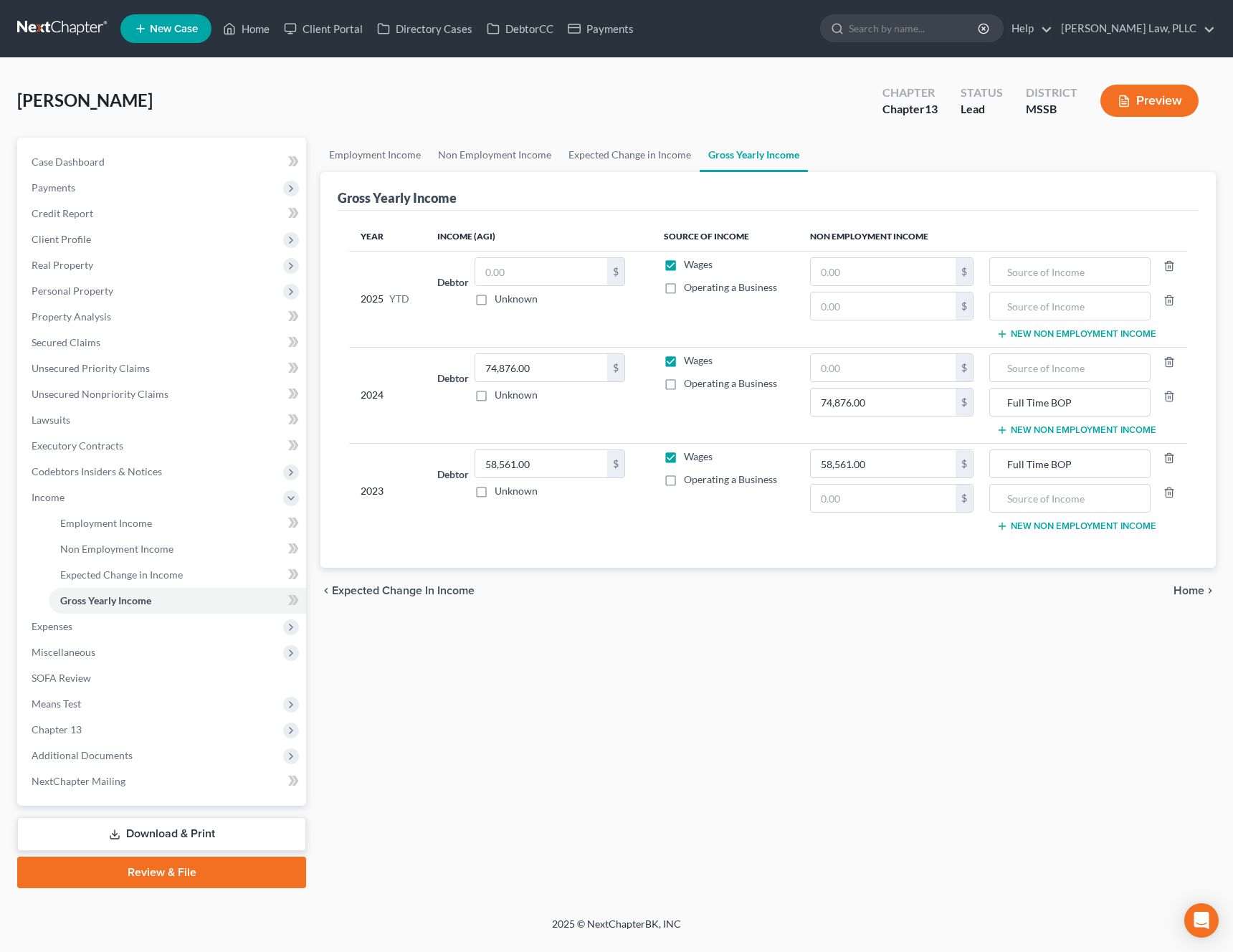
click at [683, 258] on label "Wages" at bounding box center [697, 264] width 28 height 15
click at [689, 258] on input "Wages" at bounding box center [694, 262] width 9 height 9
checkbox input "false"
click at [919, 400] on input "74,876.00" at bounding box center [883, 402] width 145 height 28
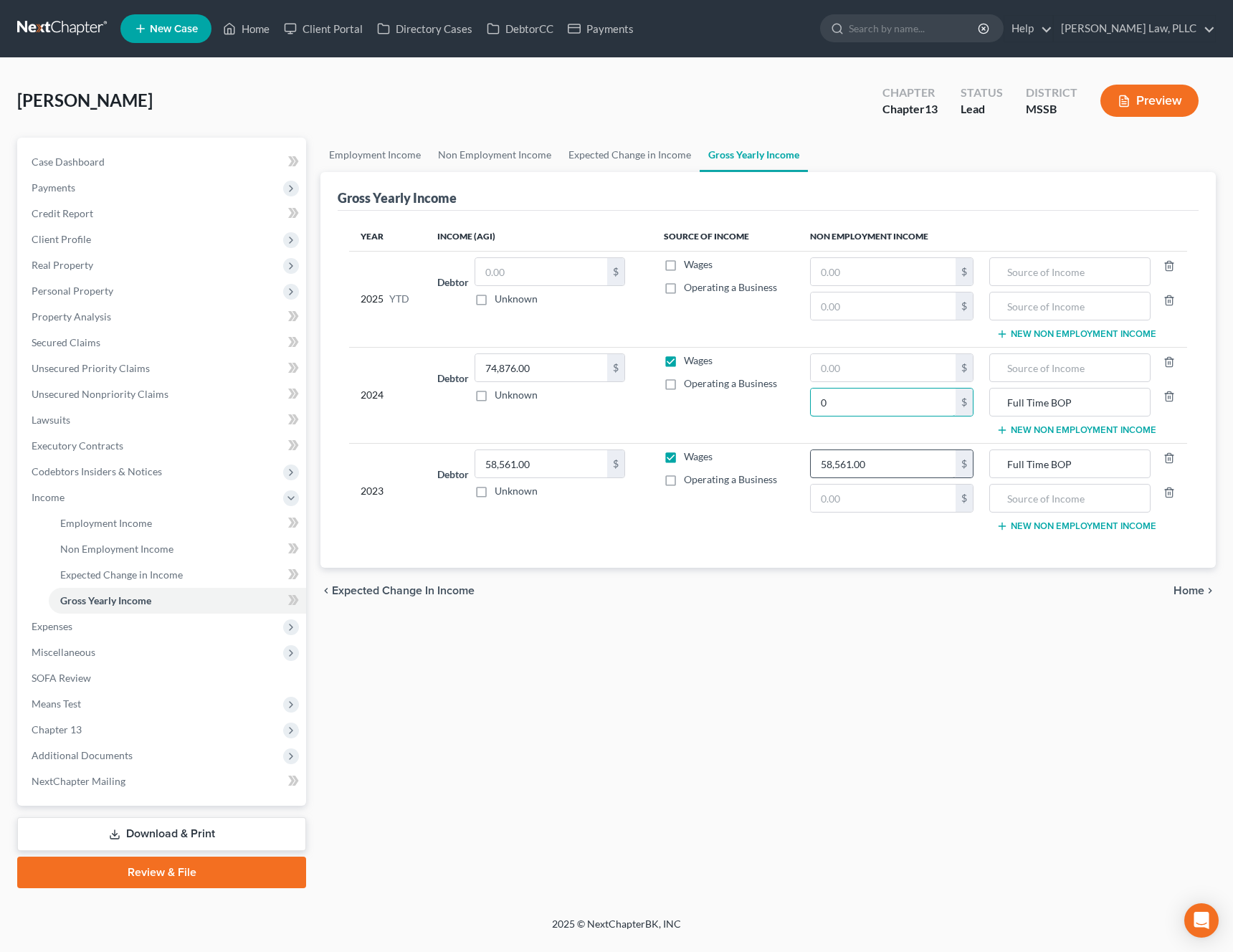
type input "0"
click at [900, 468] on input "58,561.00" at bounding box center [883, 464] width 145 height 28
type input "0"
click at [887, 531] on td "0 $ $" at bounding box center [892, 490] width 186 height 96
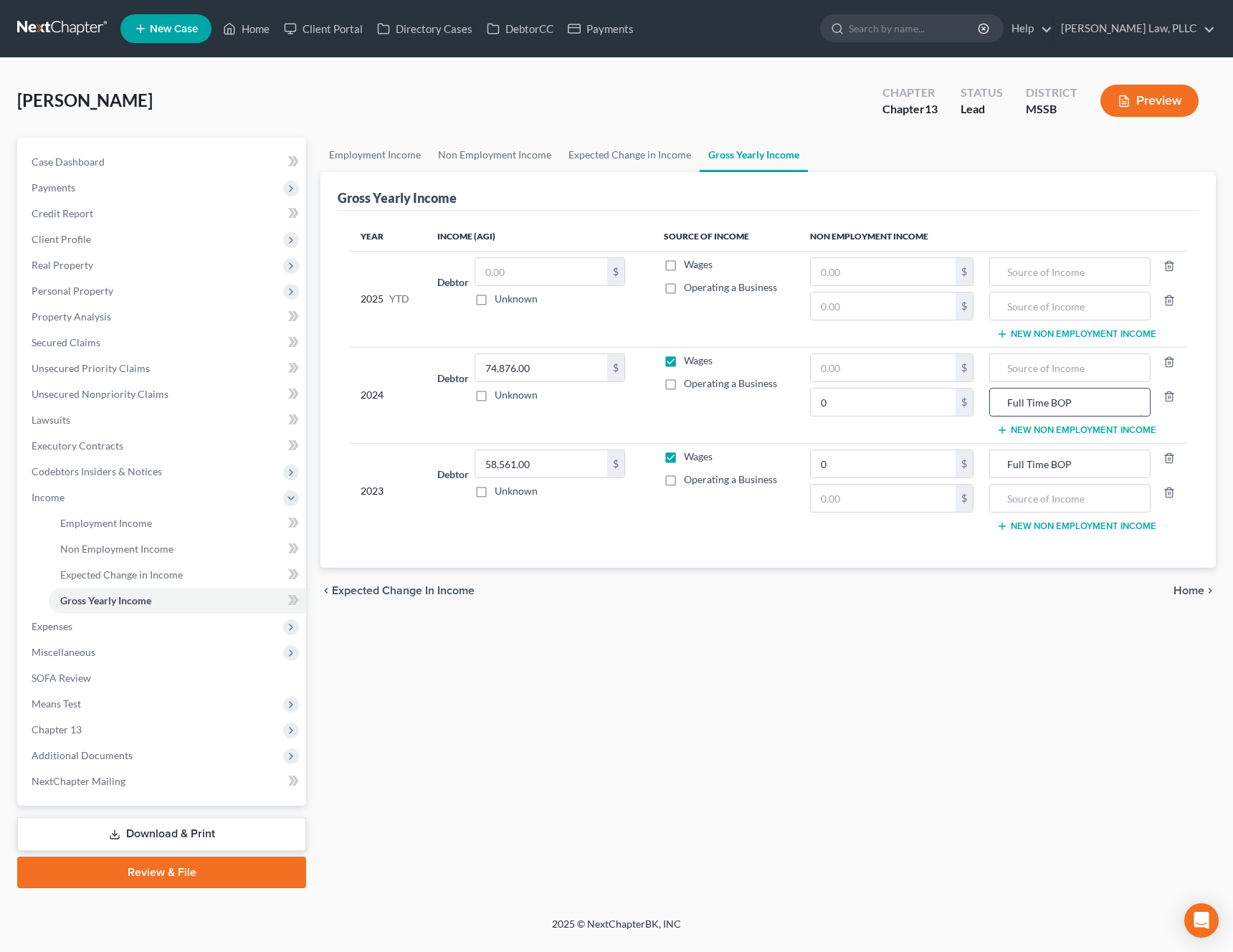
click at [1110, 414] on input "Full Time BOP" at bounding box center [1069, 402] width 146 height 28
click at [1093, 412] on input "Full Time BOP" at bounding box center [1069, 402] width 146 height 28
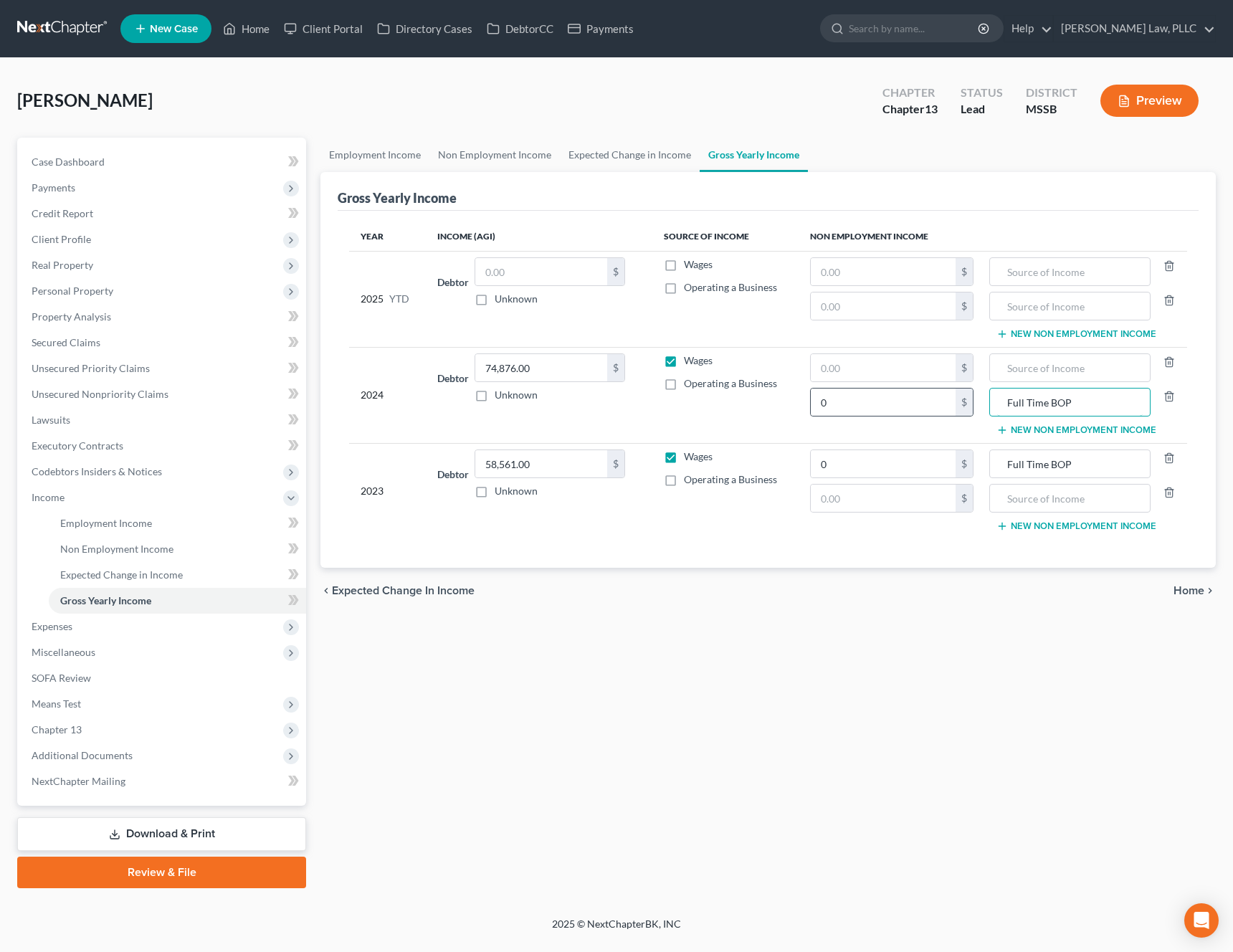
drag, startPoint x: 1085, startPoint y: 403, endPoint x: 965, endPoint y: 404, distance: 120.0
click at [965, 404] on tr "2024 Debtor 74,876.00 $ Unknown Balance Undetermined 74,876.00 $ Unknown Wages …" at bounding box center [768, 395] width 838 height 96
click at [1088, 469] on input "Full Time BOP" at bounding box center [1069, 464] width 146 height 28
drag, startPoint x: 1085, startPoint y: 466, endPoint x: 950, endPoint y: 468, distance: 135.0
click at [950, 468] on tr "2023 Debtor 58,561.00 $ Unknown Balance Undetermined 58,561.00 $ Unknown Wages …" at bounding box center [768, 490] width 838 height 96
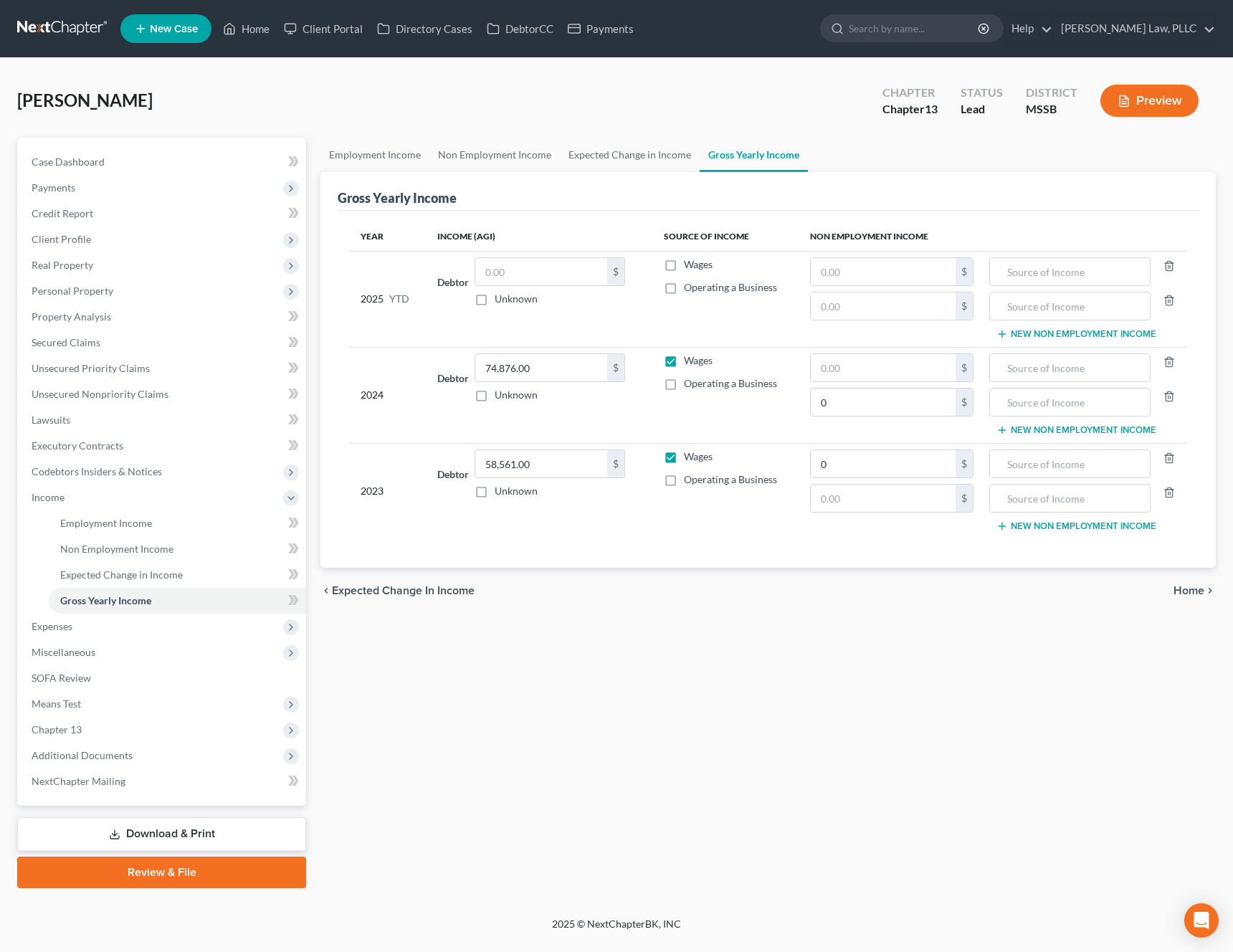
click at [868, 590] on div "chevron_left Expected Change in Income Home chevron_right" at bounding box center [768, 590] width 895 height 46
click at [1193, 596] on span "Home" at bounding box center [1189, 590] width 31 height 11
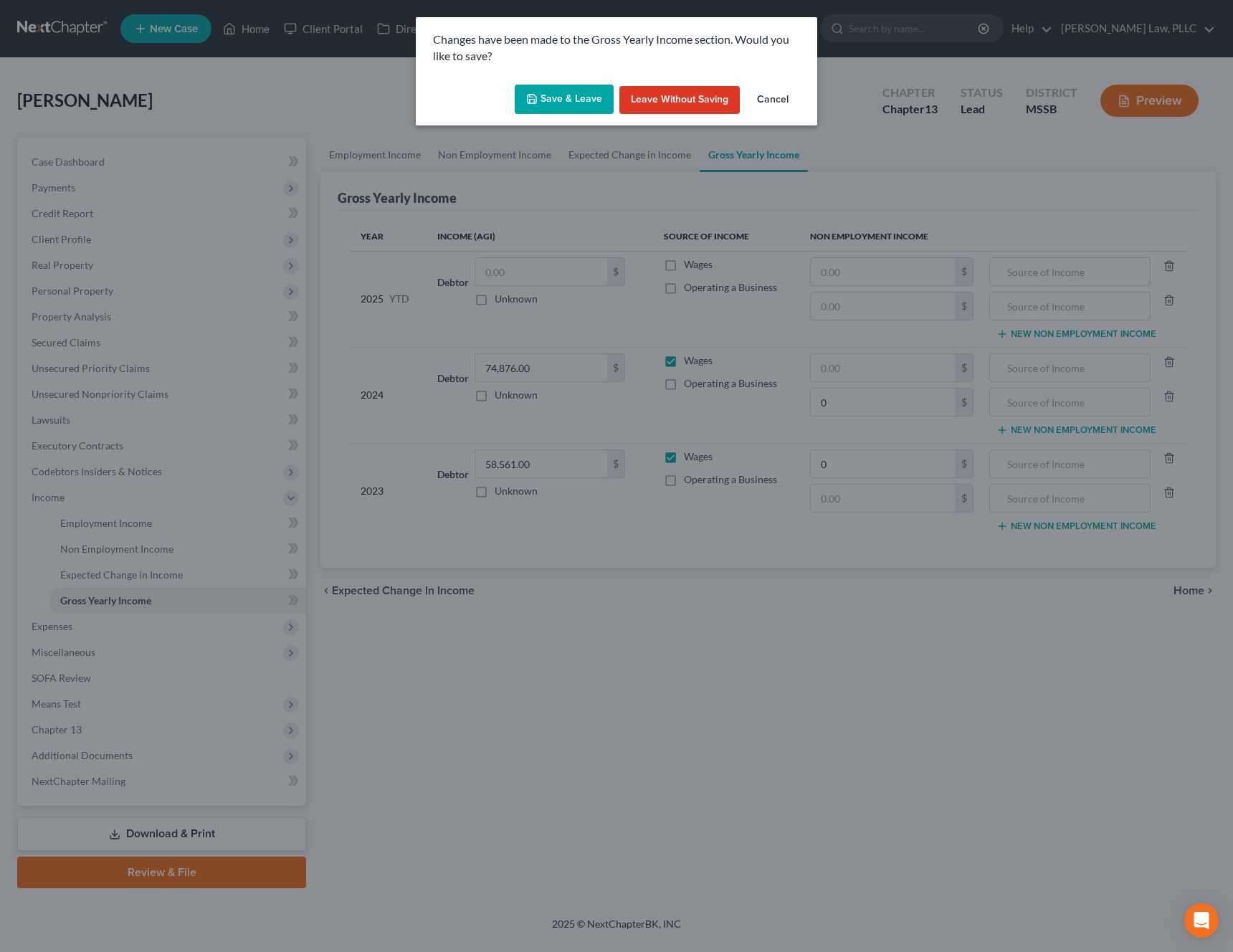
click at [544, 91] on button "Save & Leave" at bounding box center [564, 99] width 99 height 30
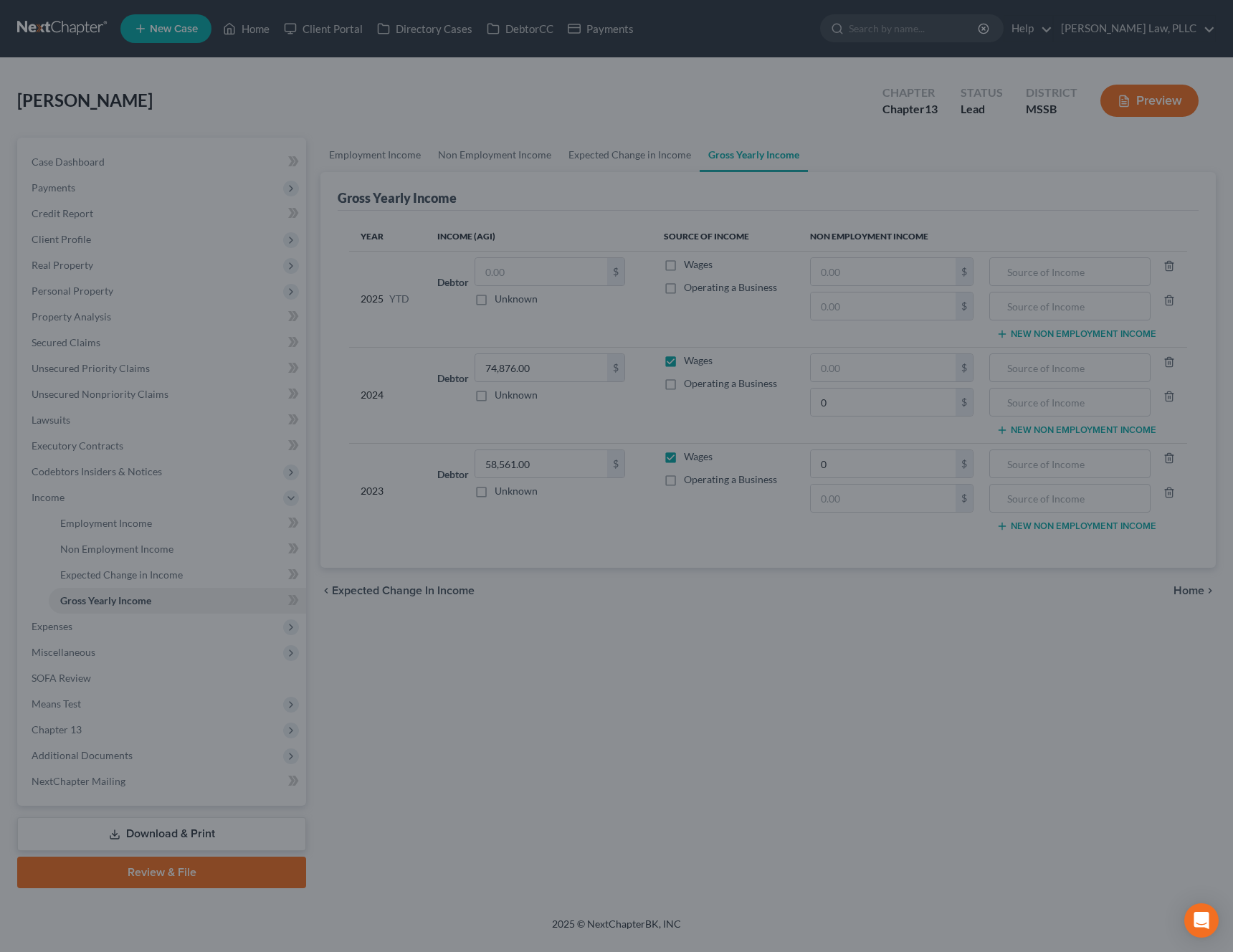
type input "0.00"
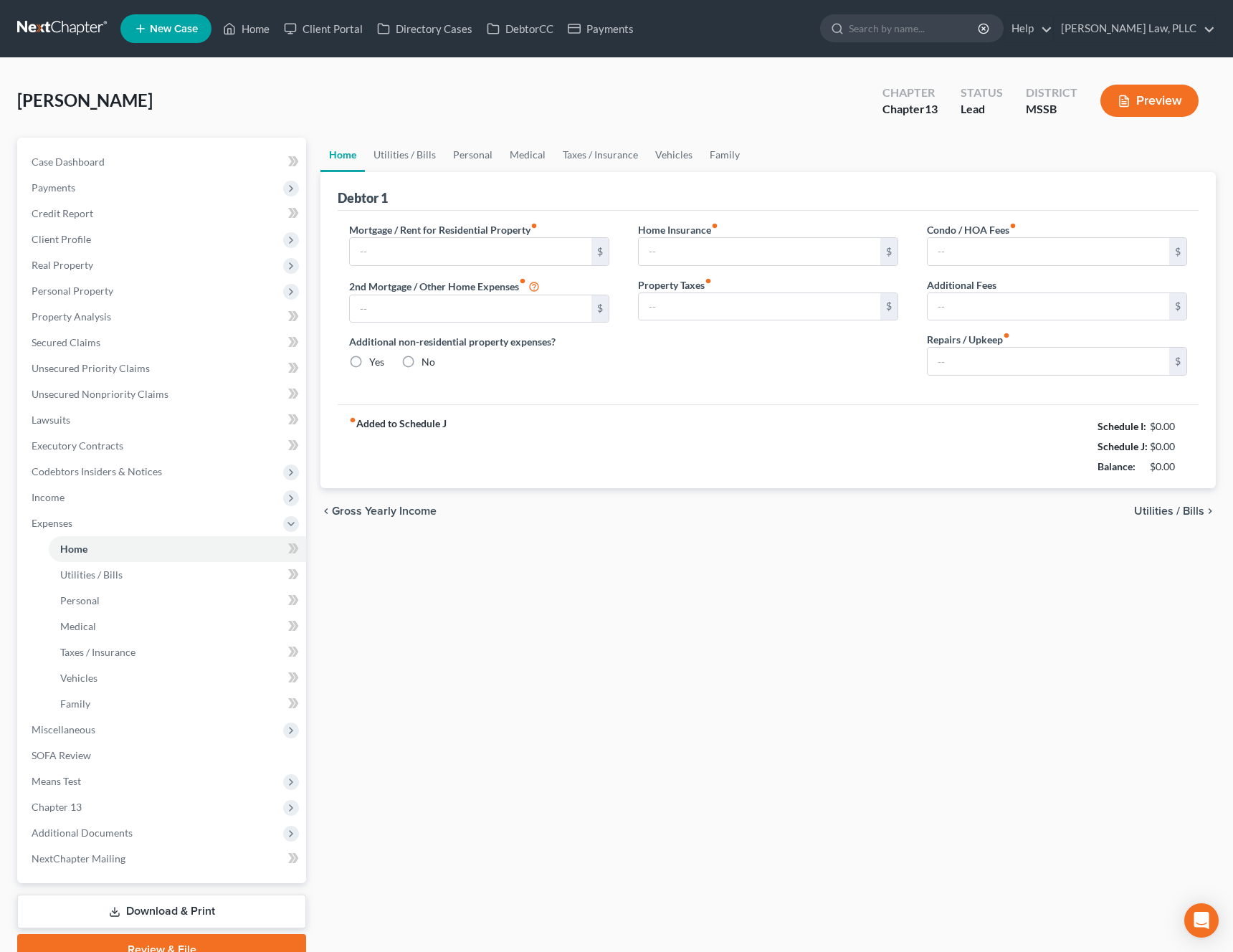
type input "0.00"
radio input "true"
type input "0.00"
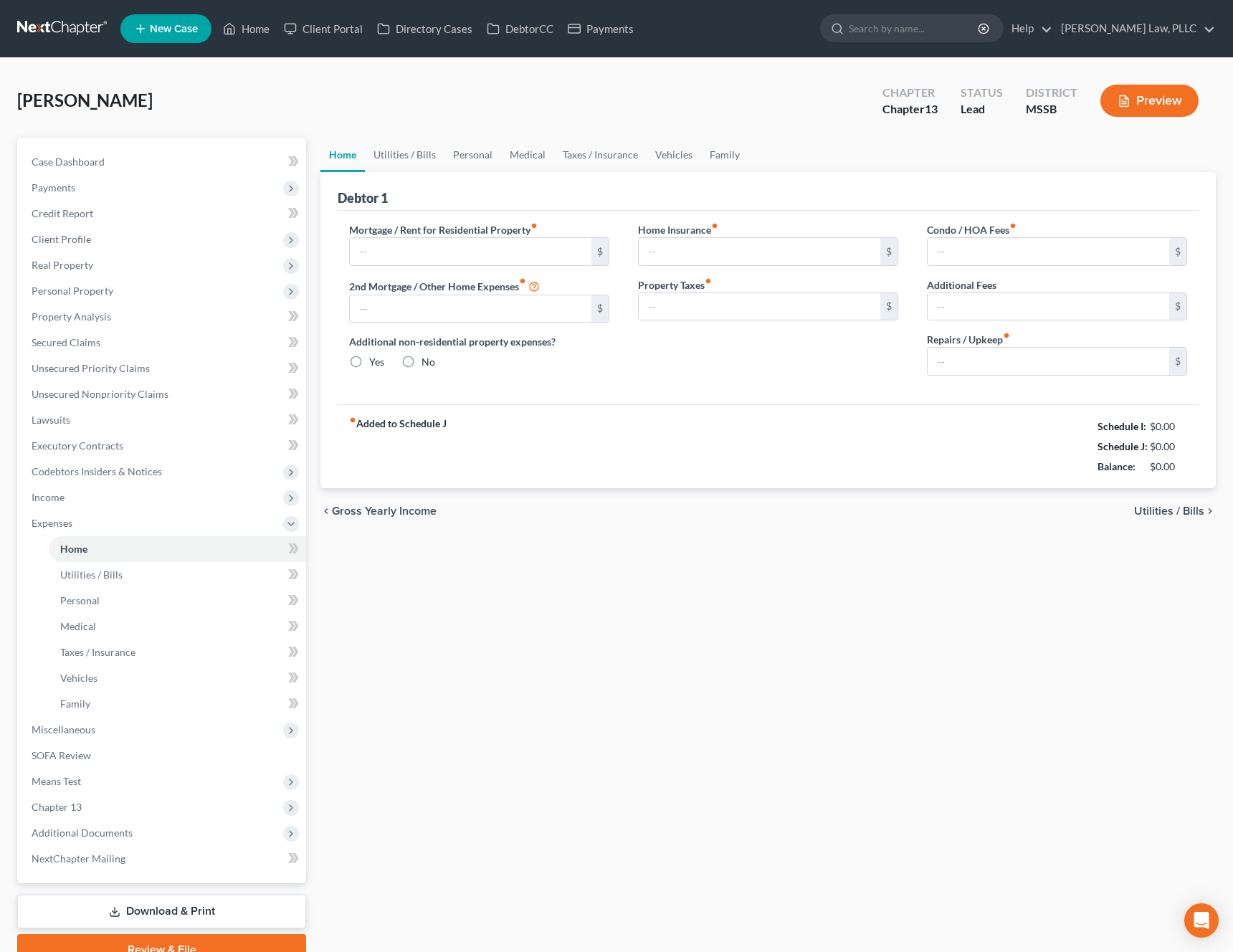
type input "0.00"
click at [705, 147] on link "Family" at bounding box center [724, 155] width 47 height 34
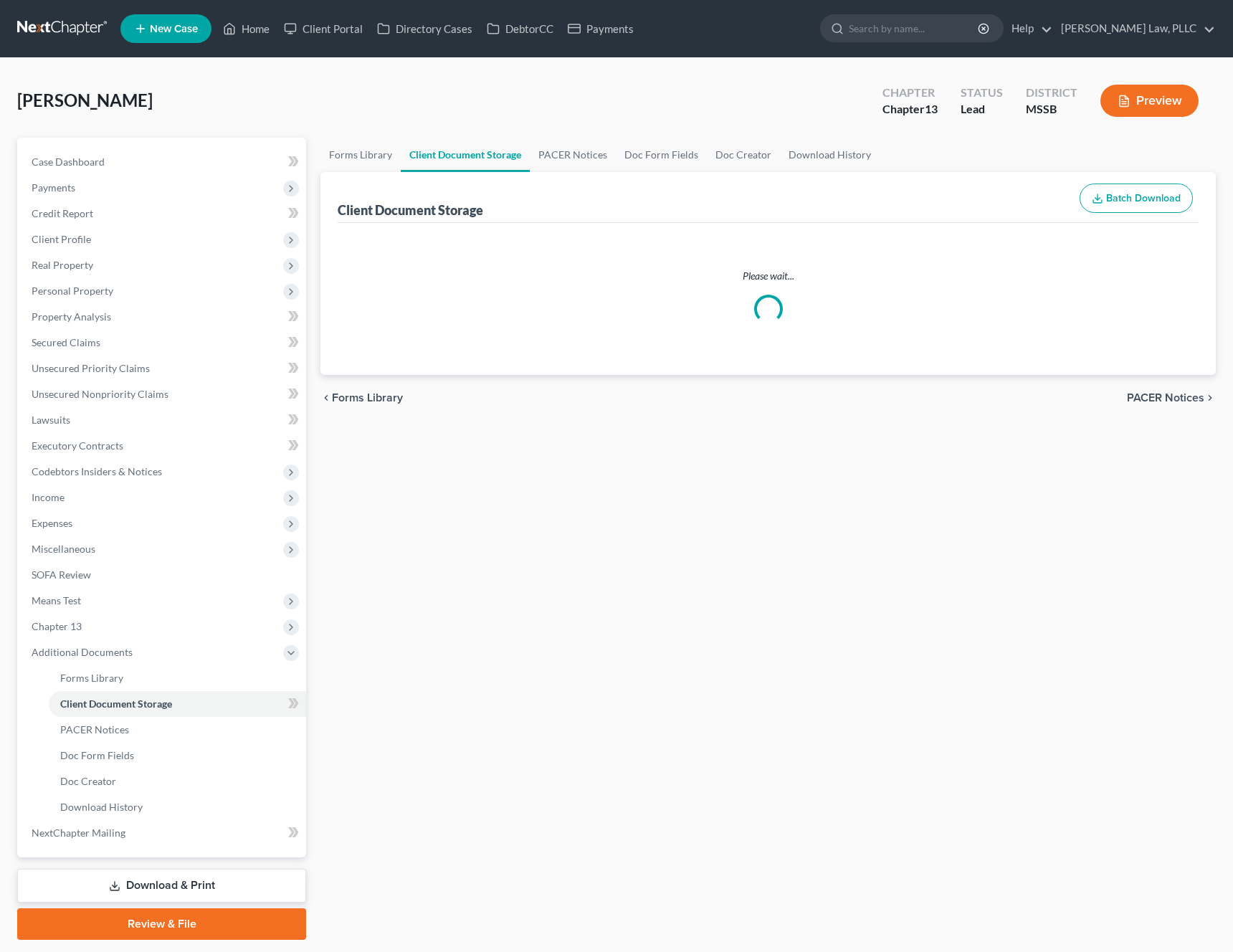
select select "4"
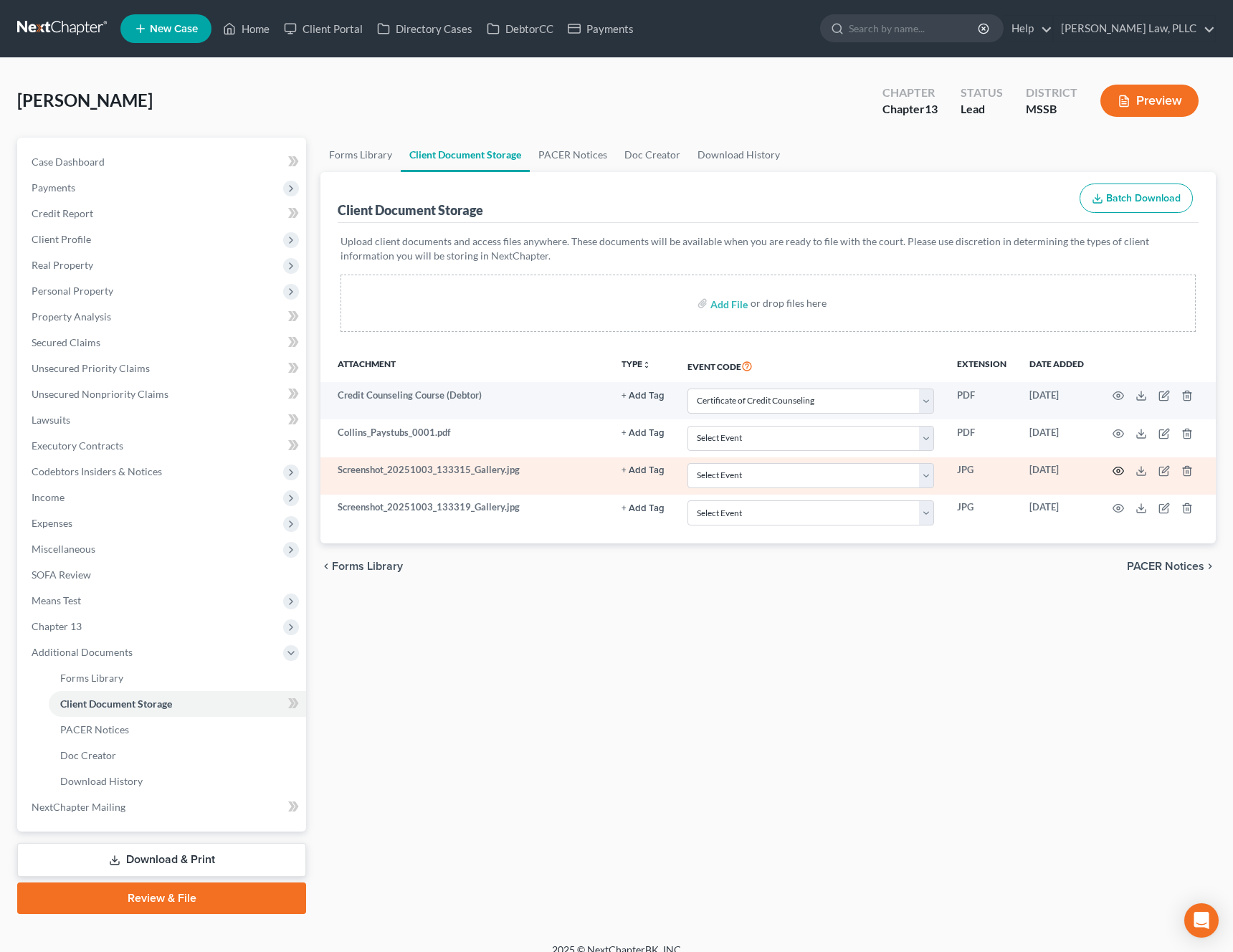
click at [1122, 472] on icon "button" at bounding box center [1118, 470] width 10 height 8
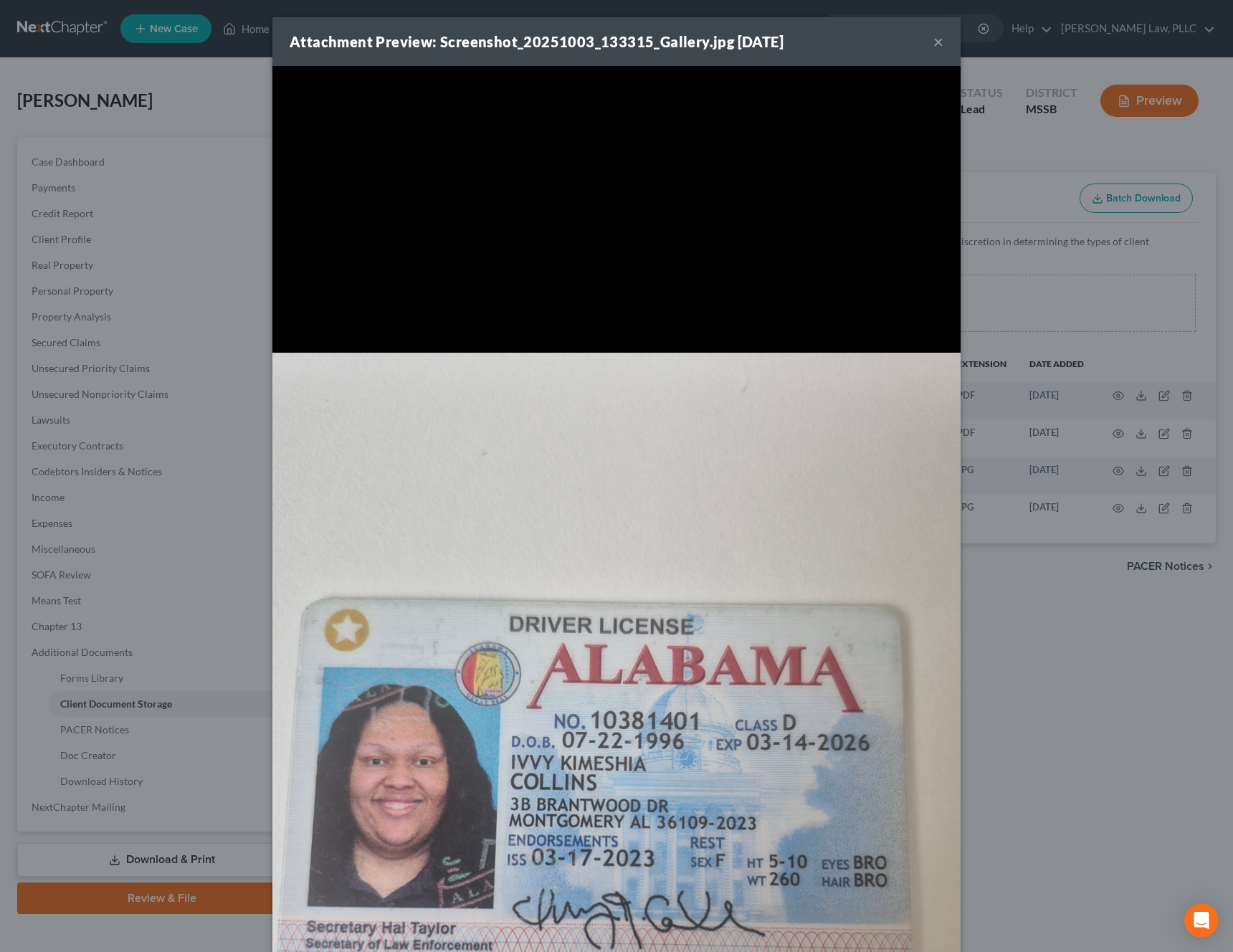
click at [939, 40] on button "×" at bounding box center [938, 41] width 10 height 17
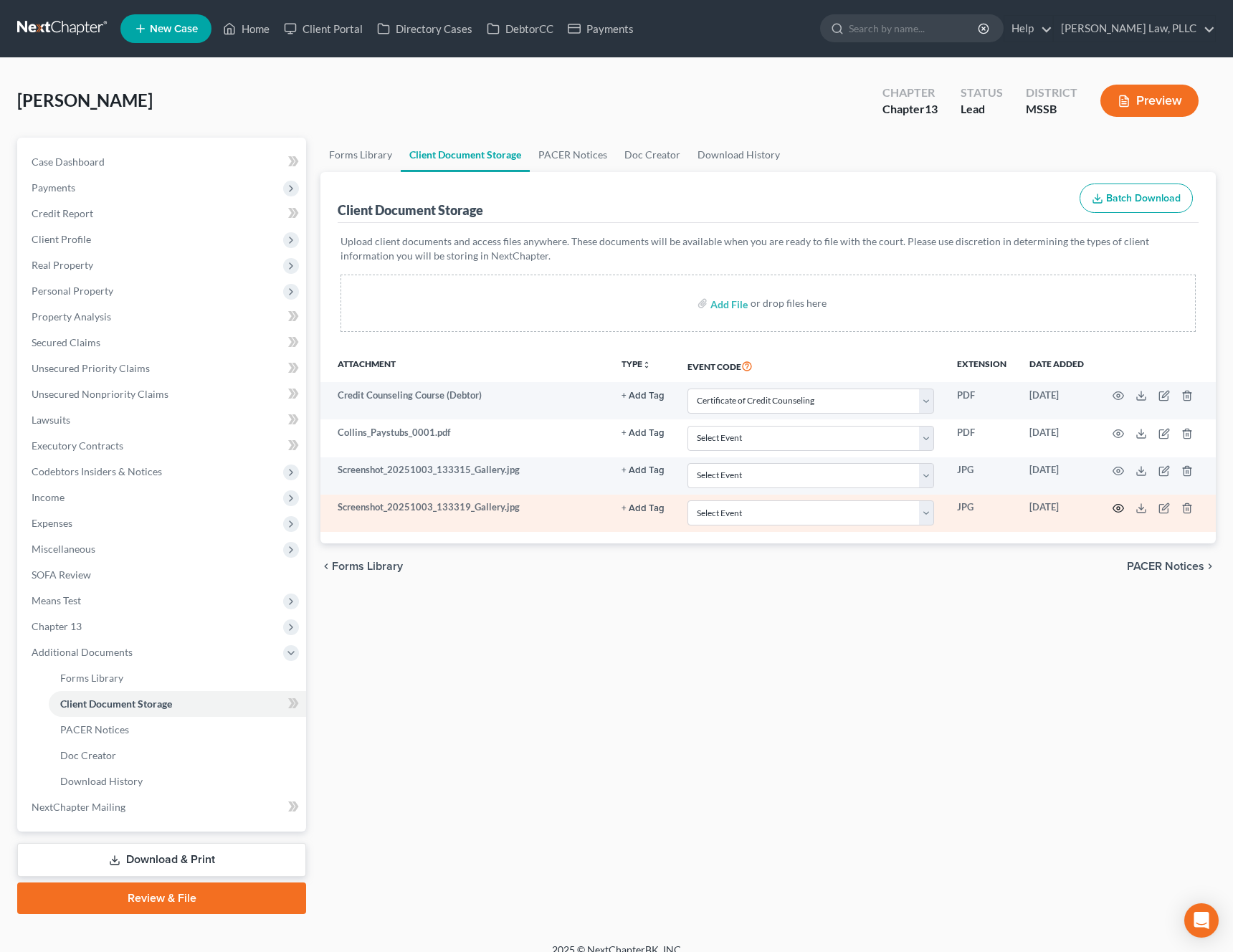
click at [1115, 502] on icon "button" at bounding box center [1118, 507] width 11 height 11
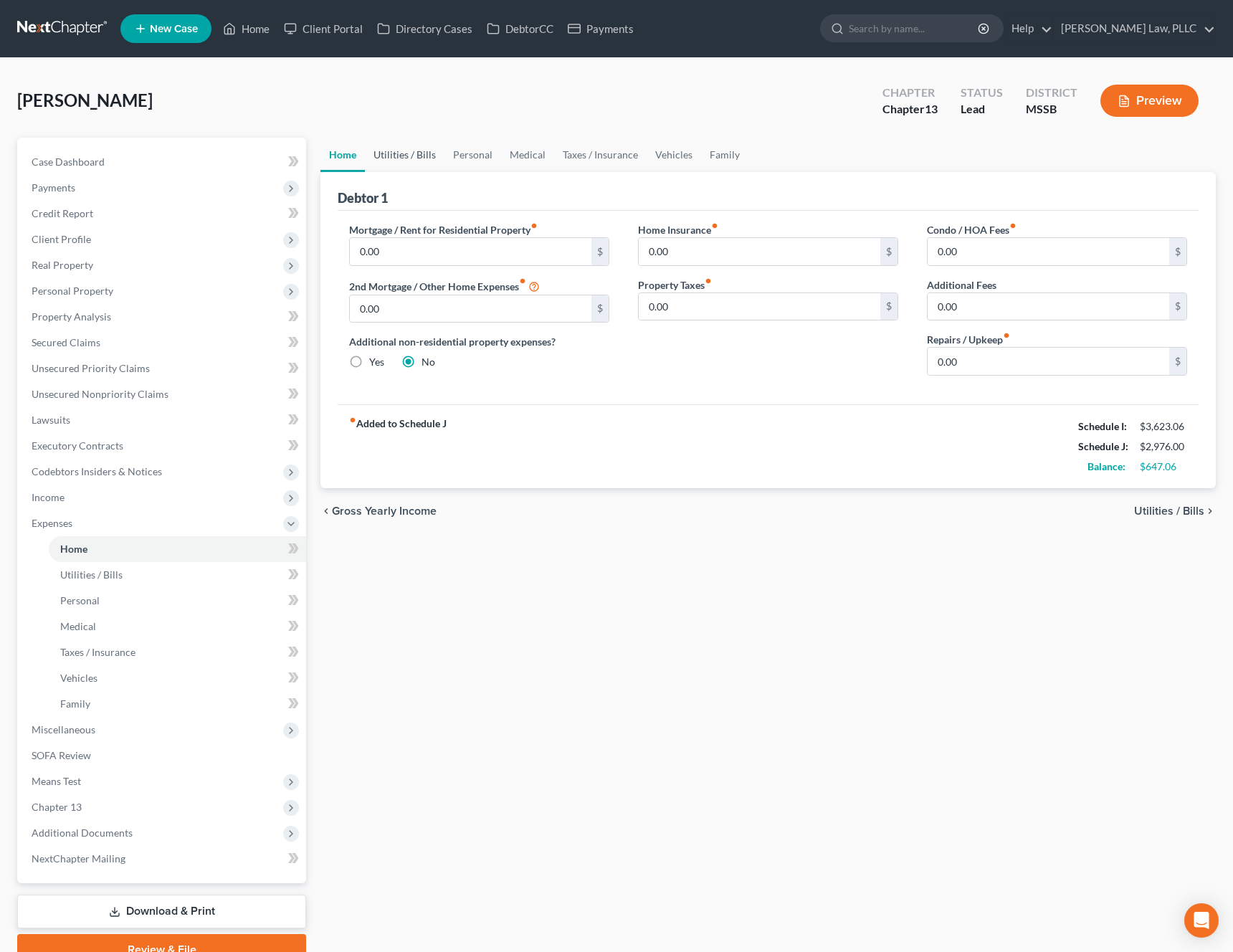
click at [435, 156] on link "Utilities / Bills" at bounding box center [404, 155] width 79 height 34
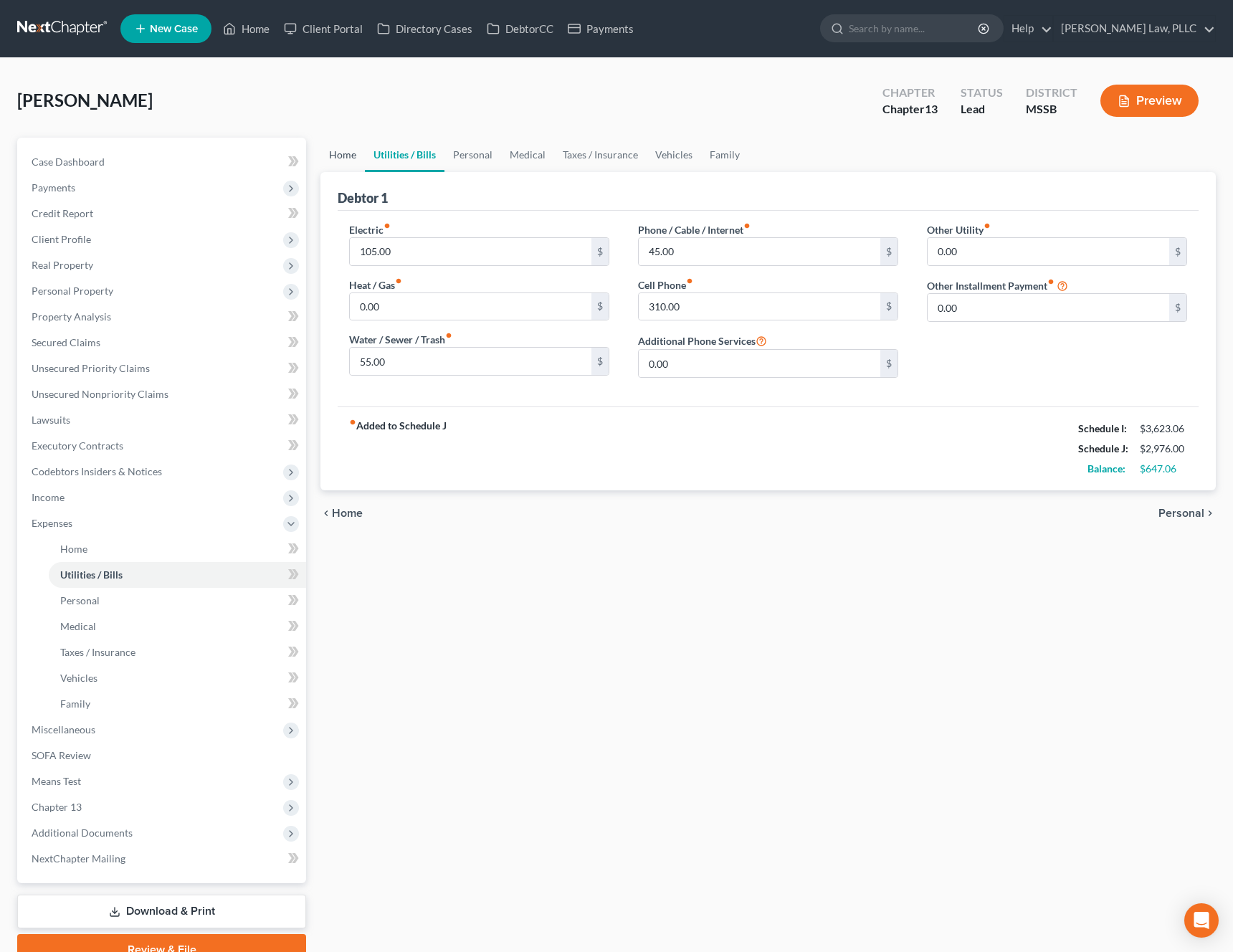
click at [335, 156] on link "Home" at bounding box center [343, 155] width 45 height 34
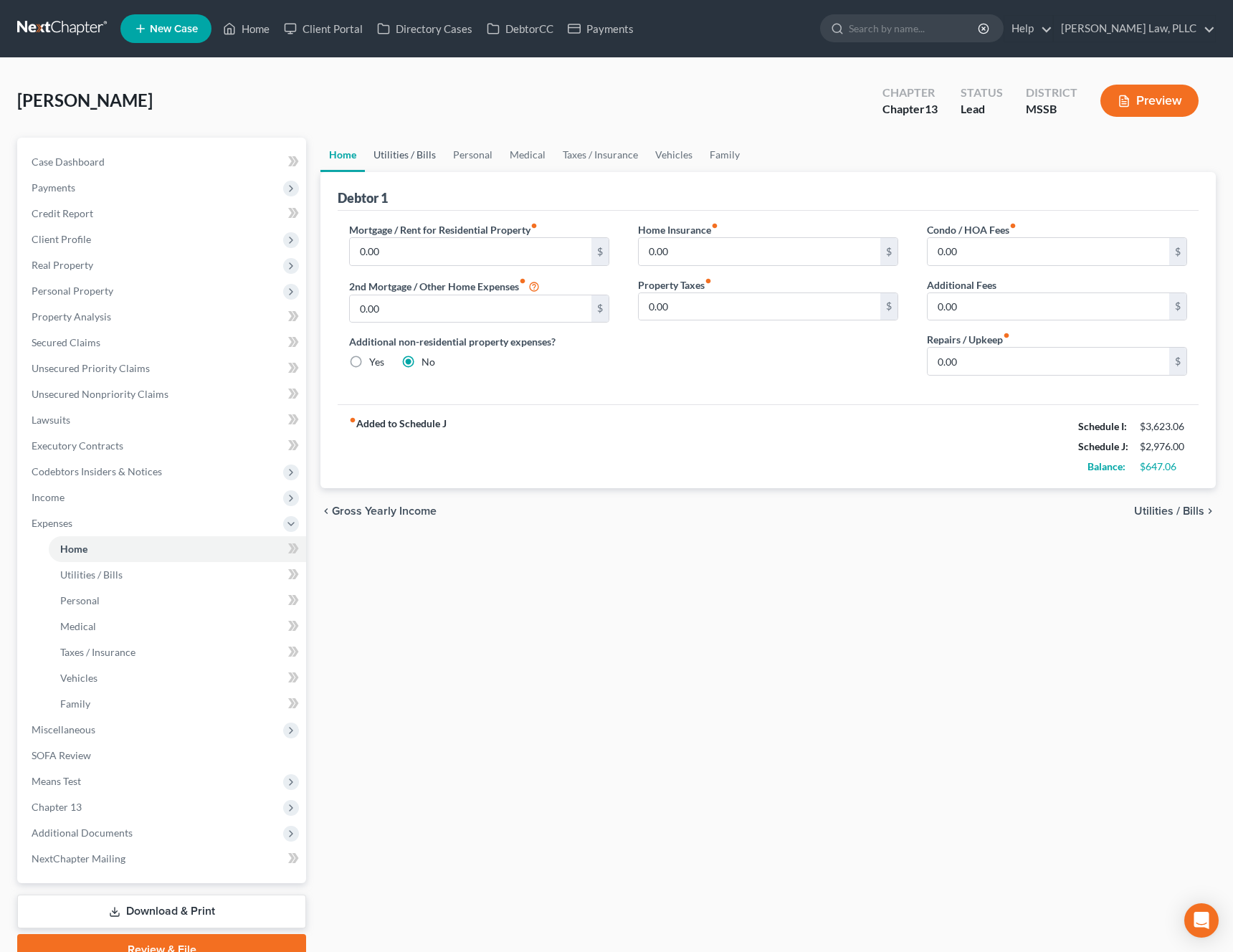
click at [421, 164] on link "Utilities / Bills" at bounding box center [404, 155] width 79 height 34
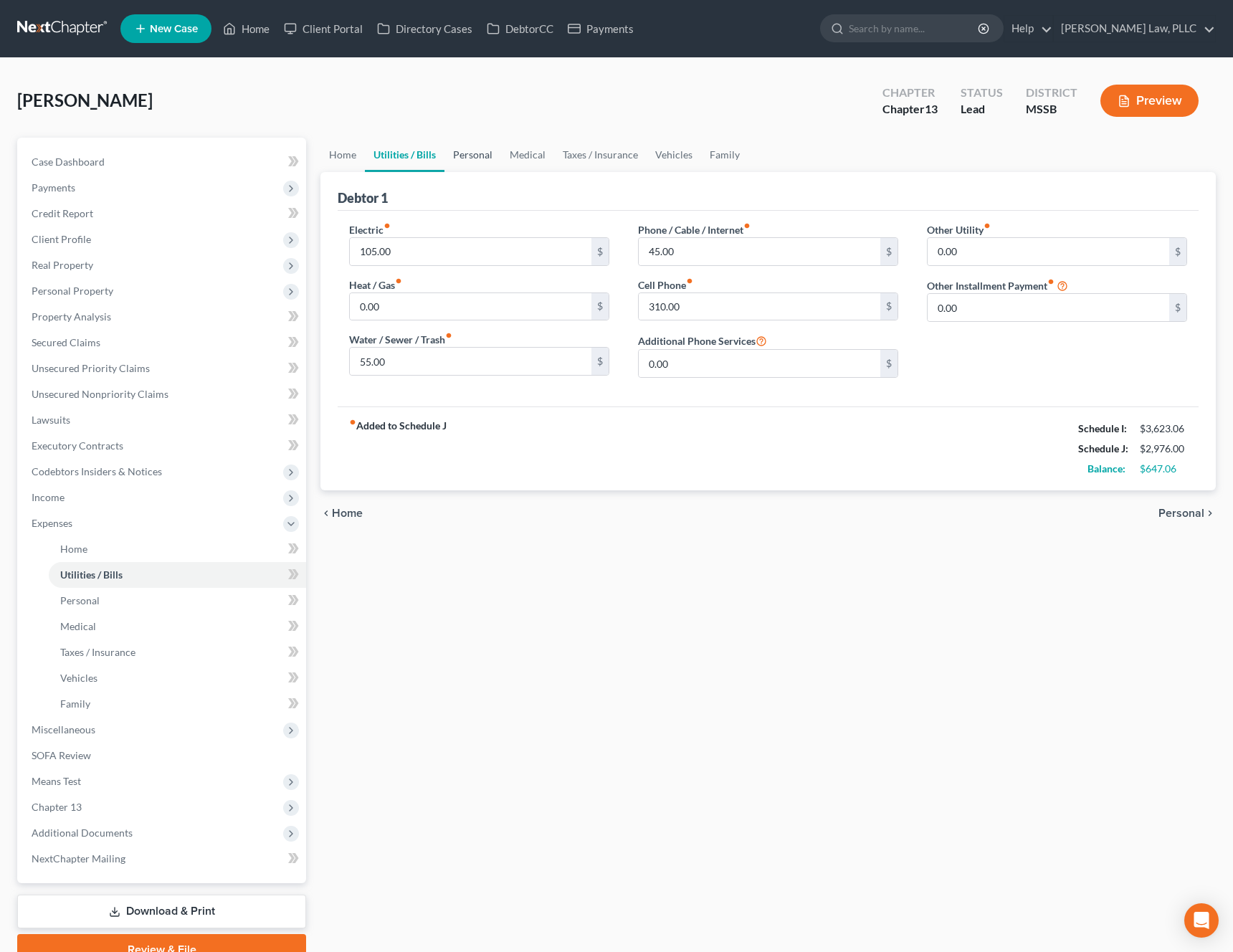
click at [475, 159] on link "Personal" at bounding box center [473, 155] width 57 height 34
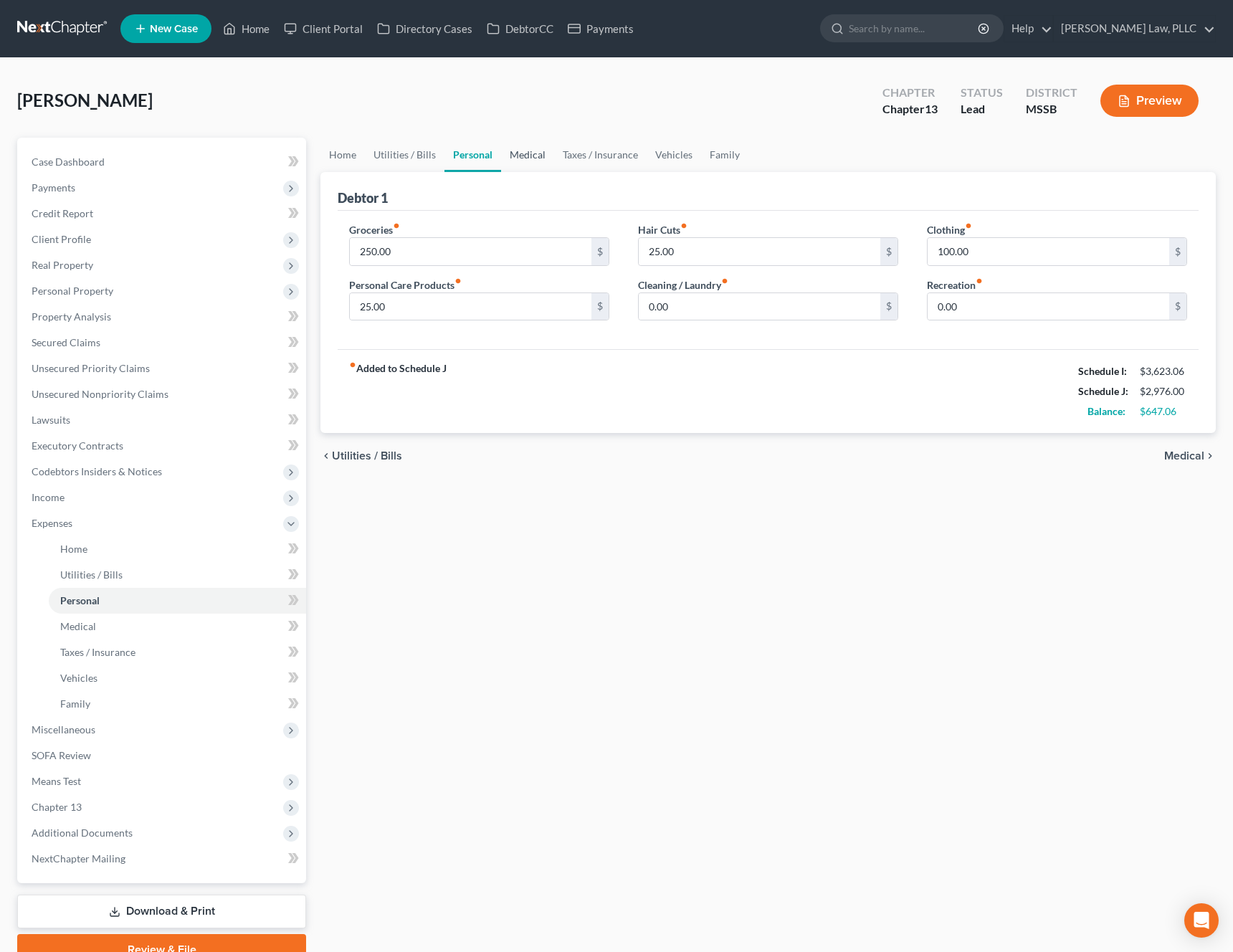
click at [532, 158] on link "Medical" at bounding box center [527, 155] width 53 height 34
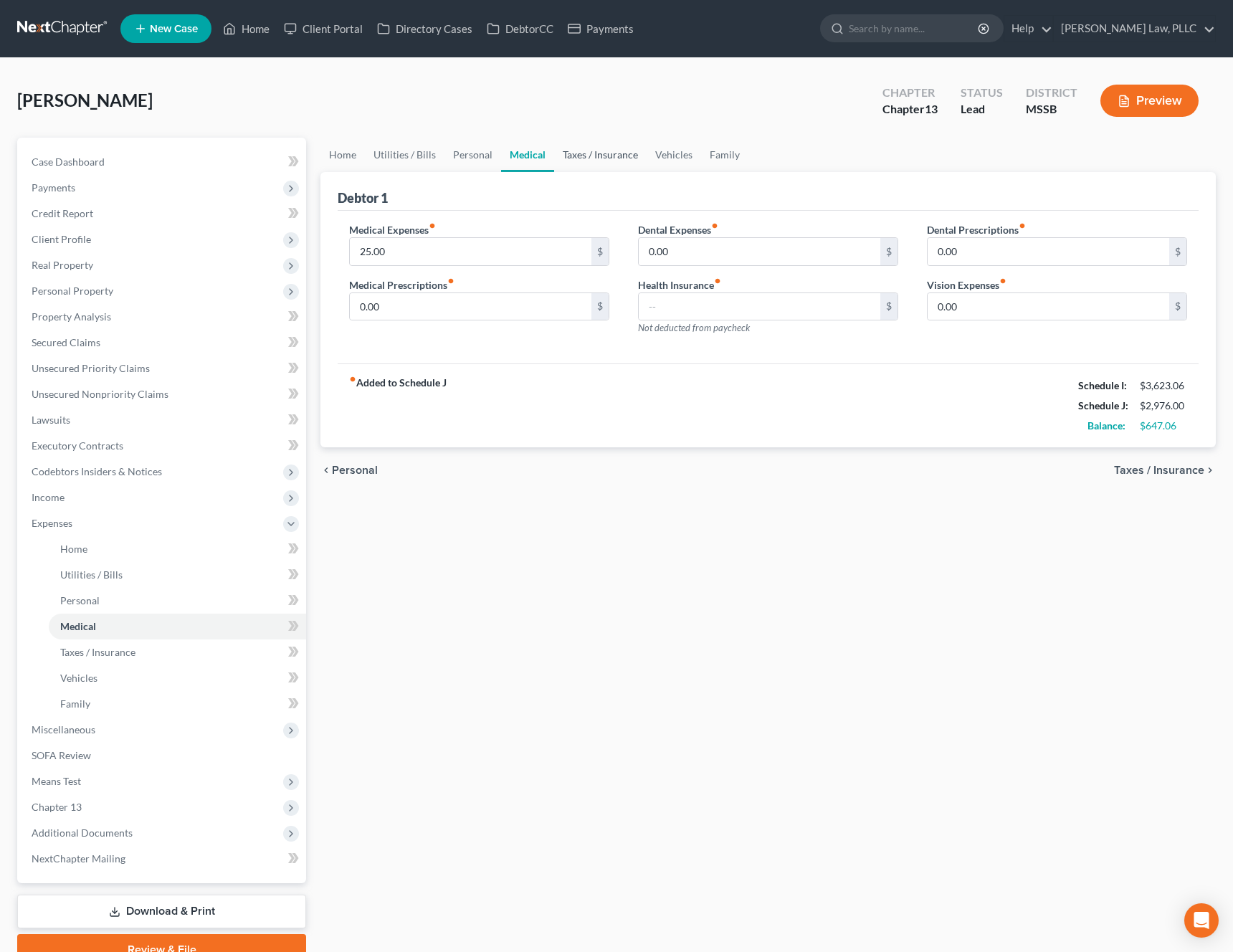
click at [588, 157] on link "Taxes / Insurance" at bounding box center [600, 155] width 92 height 34
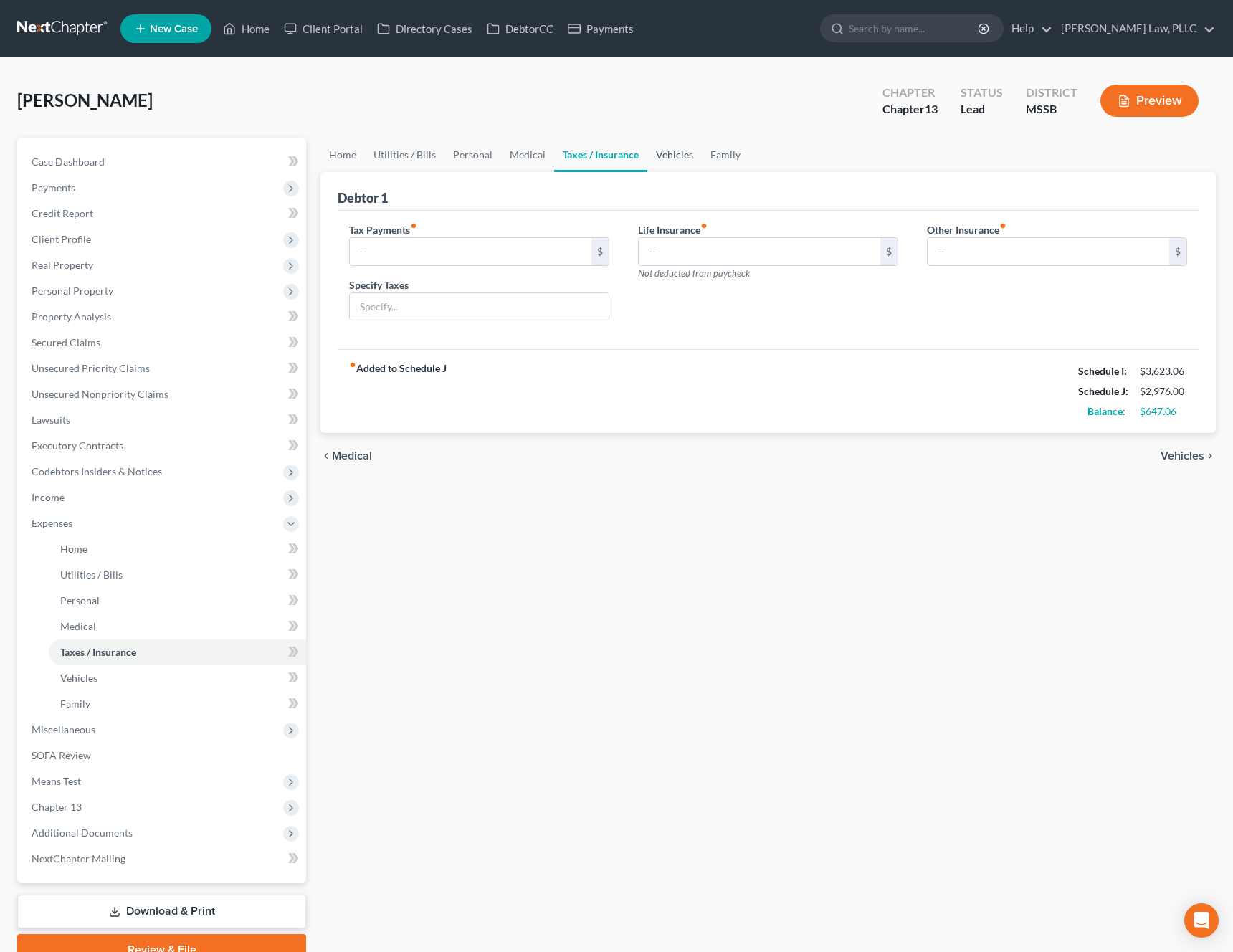
click at [672, 157] on link "Vehicles" at bounding box center [674, 155] width 54 height 34
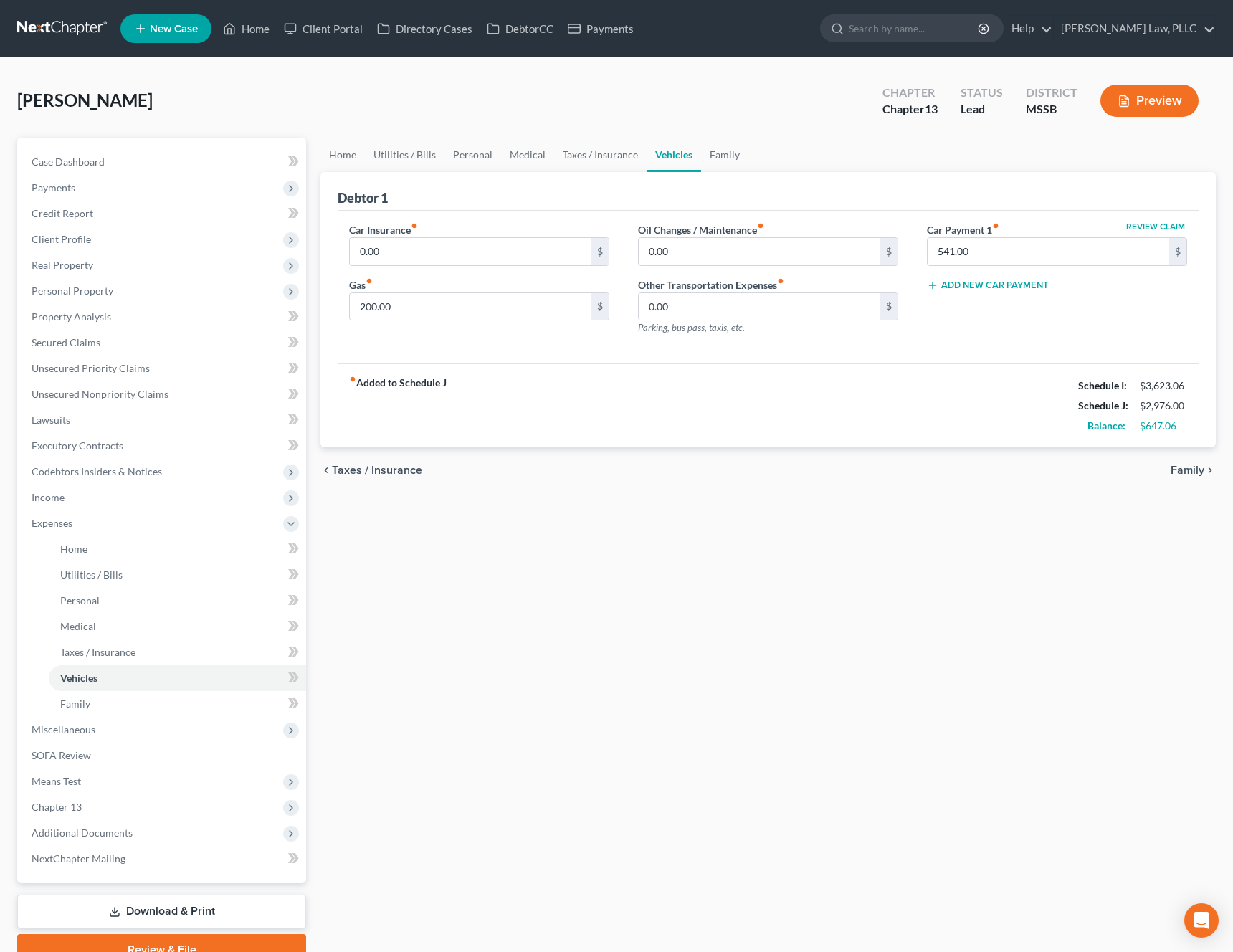
click at [672, 157] on link "Vehicles" at bounding box center [673, 155] width 54 height 34
click at [724, 154] on link "Family" at bounding box center [724, 155] width 47 height 34
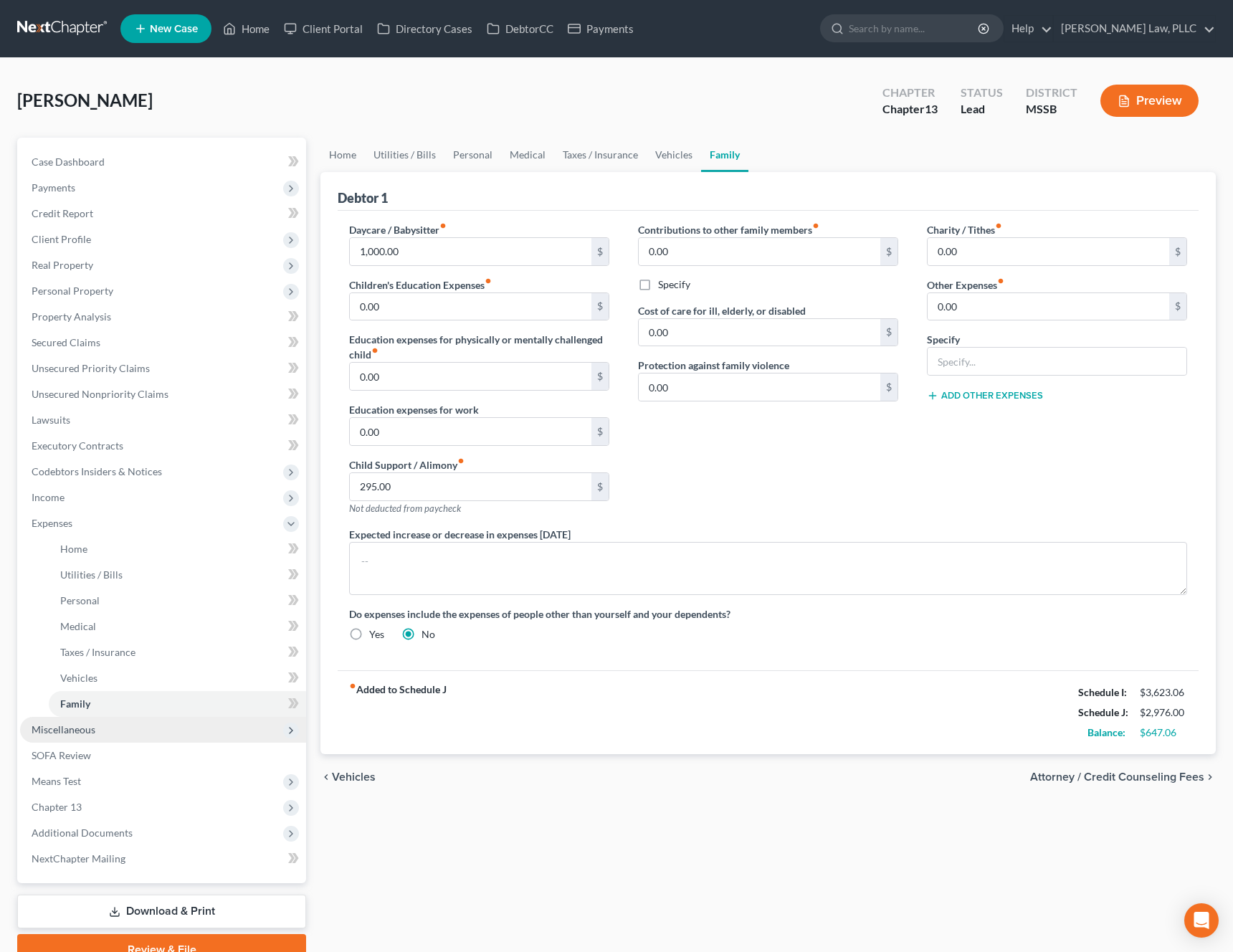
click at [124, 730] on span "Miscellaneous" at bounding box center [163, 730] width 286 height 26
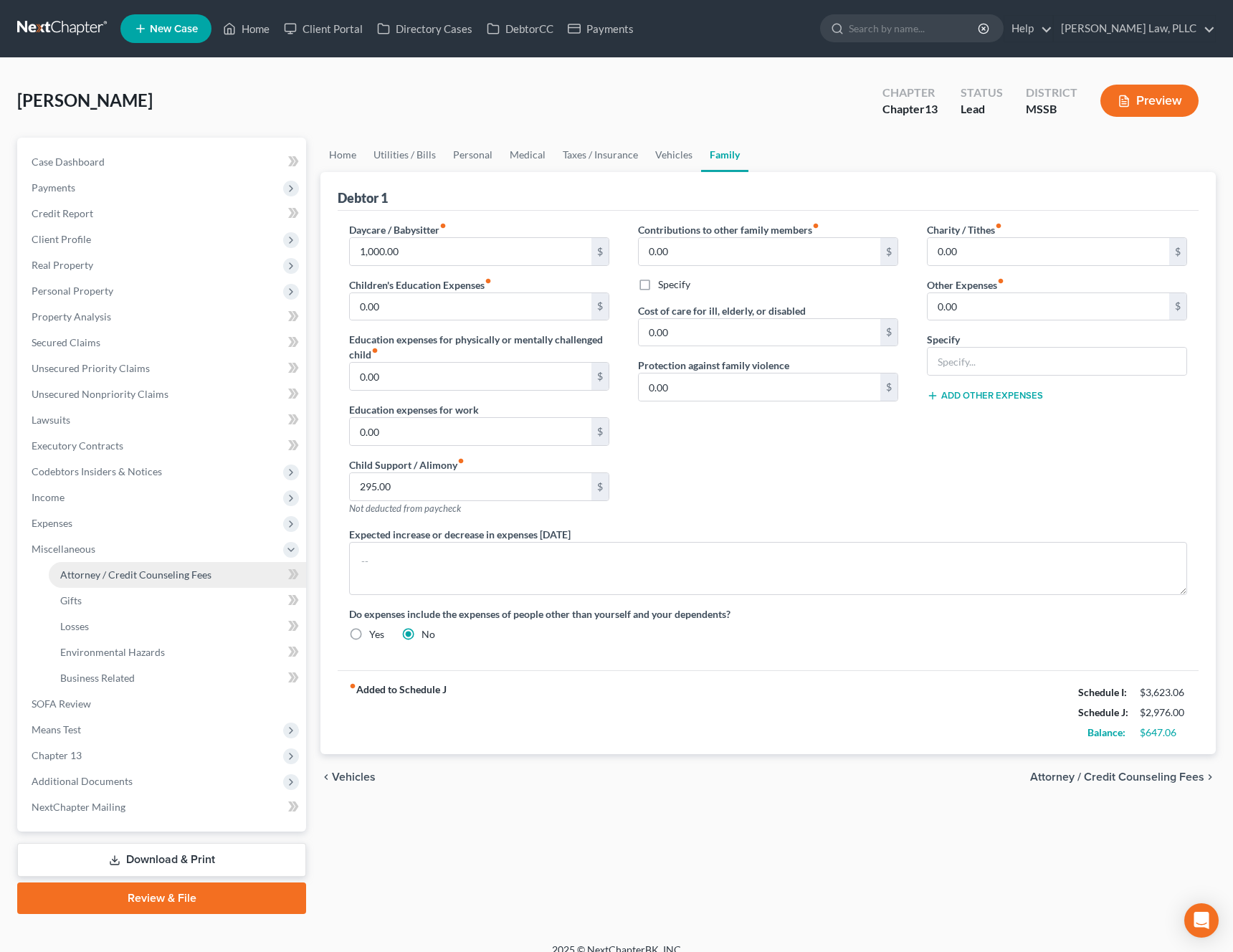
click at [194, 565] on link "Attorney / Credit Counseling Fees" at bounding box center [177, 575] width 258 height 26
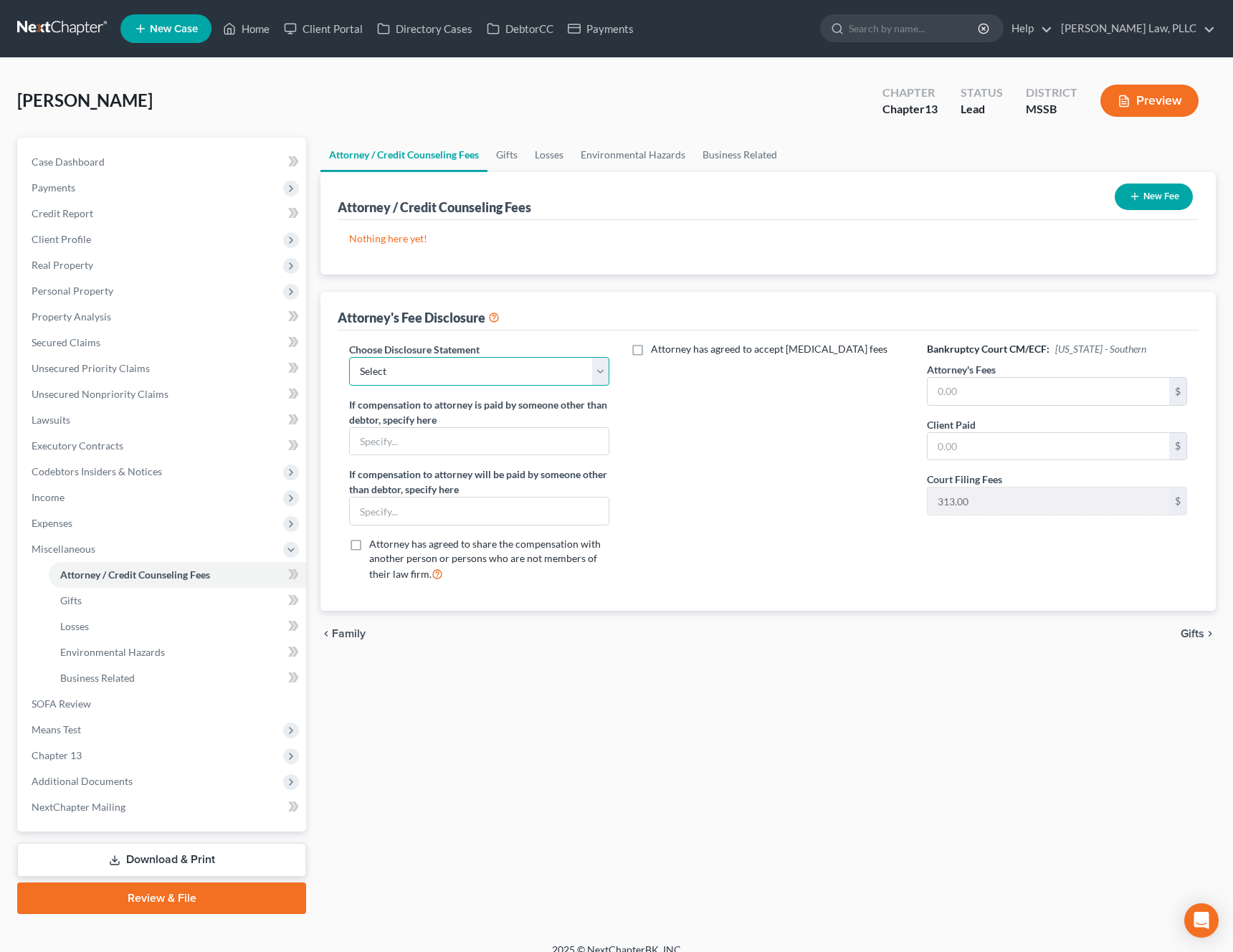
click at [553, 383] on select "Select [PERSON_NAME]" at bounding box center [479, 370] width 260 height 28
select select "0"
click at [349, 357] on select "Select [PERSON_NAME]" at bounding box center [479, 370] width 260 height 28
click at [999, 393] on input "text" at bounding box center [1048, 391] width 241 height 28
type input "4,600"
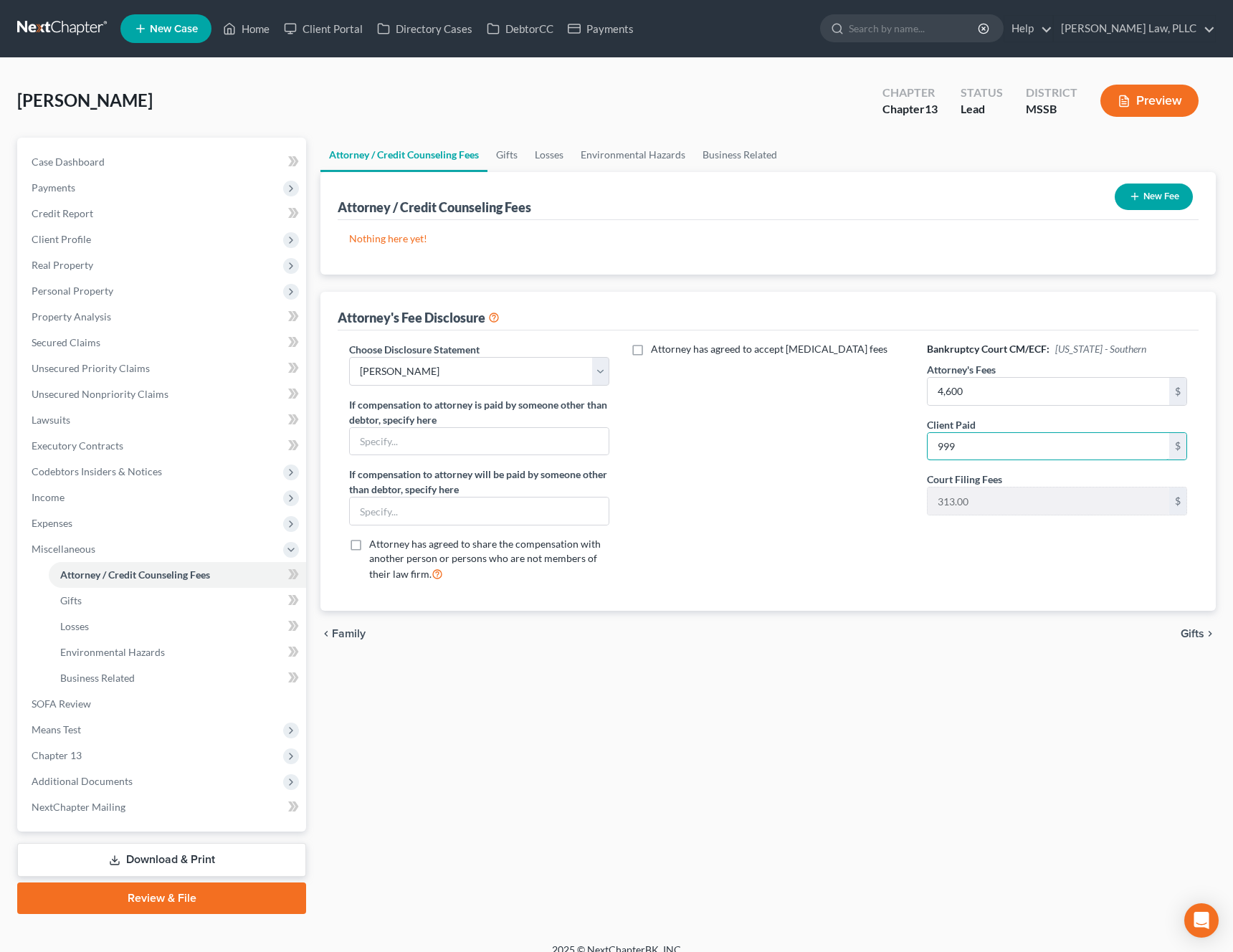
type input "999"
click at [815, 495] on div "Attorney has agreed to accept [MEDICAL_DATA] fees" at bounding box center [768, 468] width 289 height 252
click at [178, 196] on span "Payments" at bounding box center [163, 188] width 286 height 26
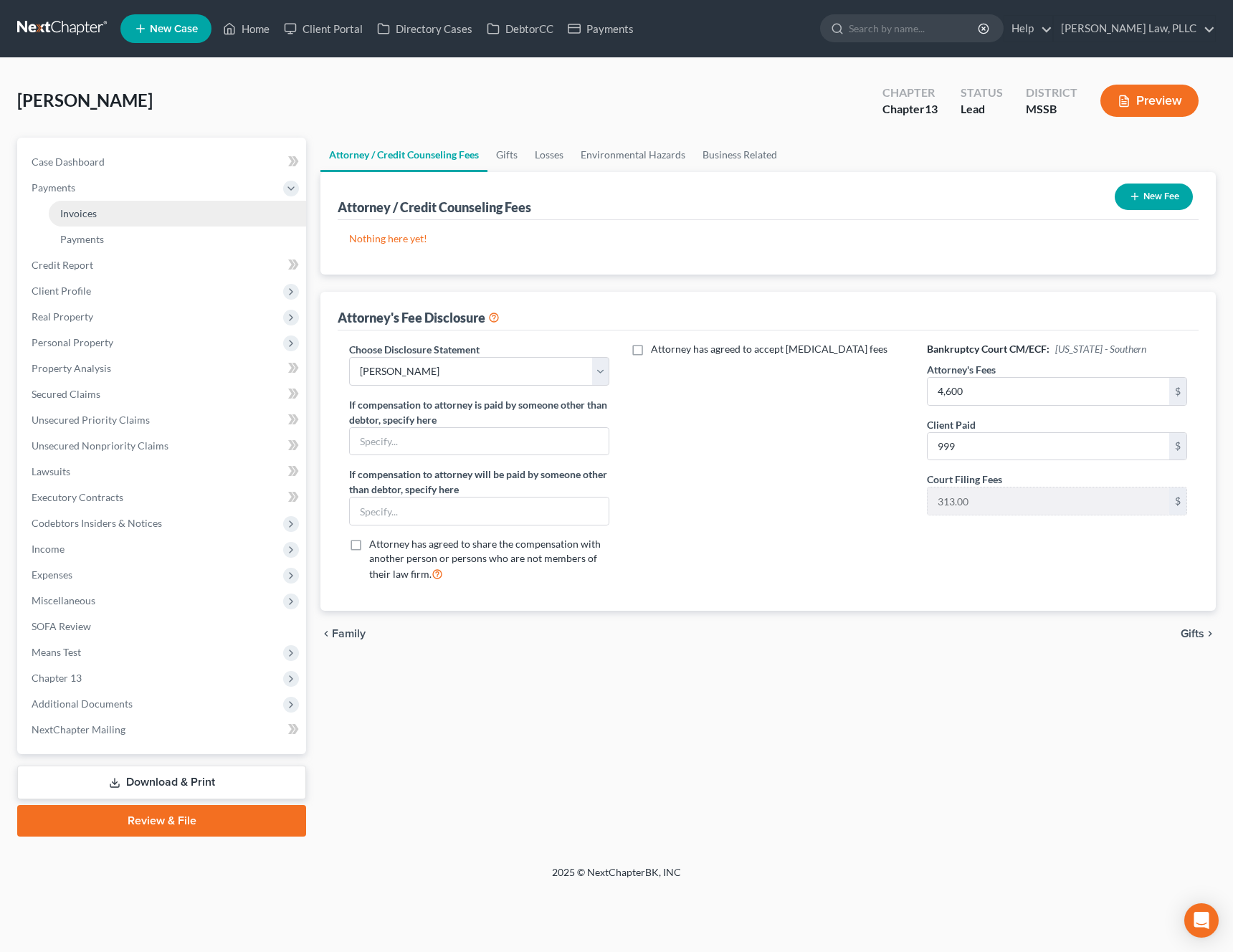
click at [149, 215] on link "Invoices" at bounding box center [177, 214] width 258 height 26
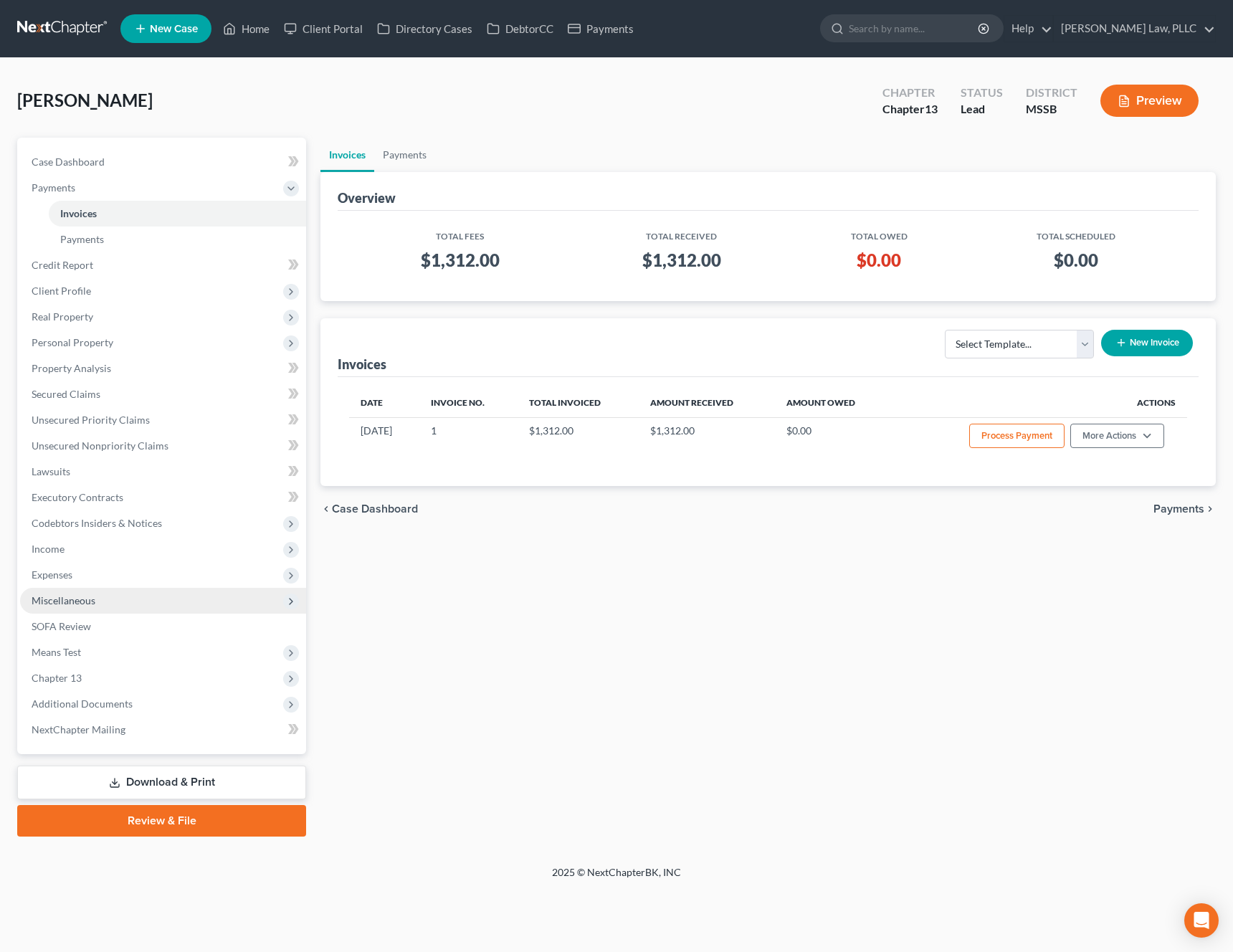
click at [120, 611] on span "Miscellaneous" at bounding box center [163, 600] width 286 height 26
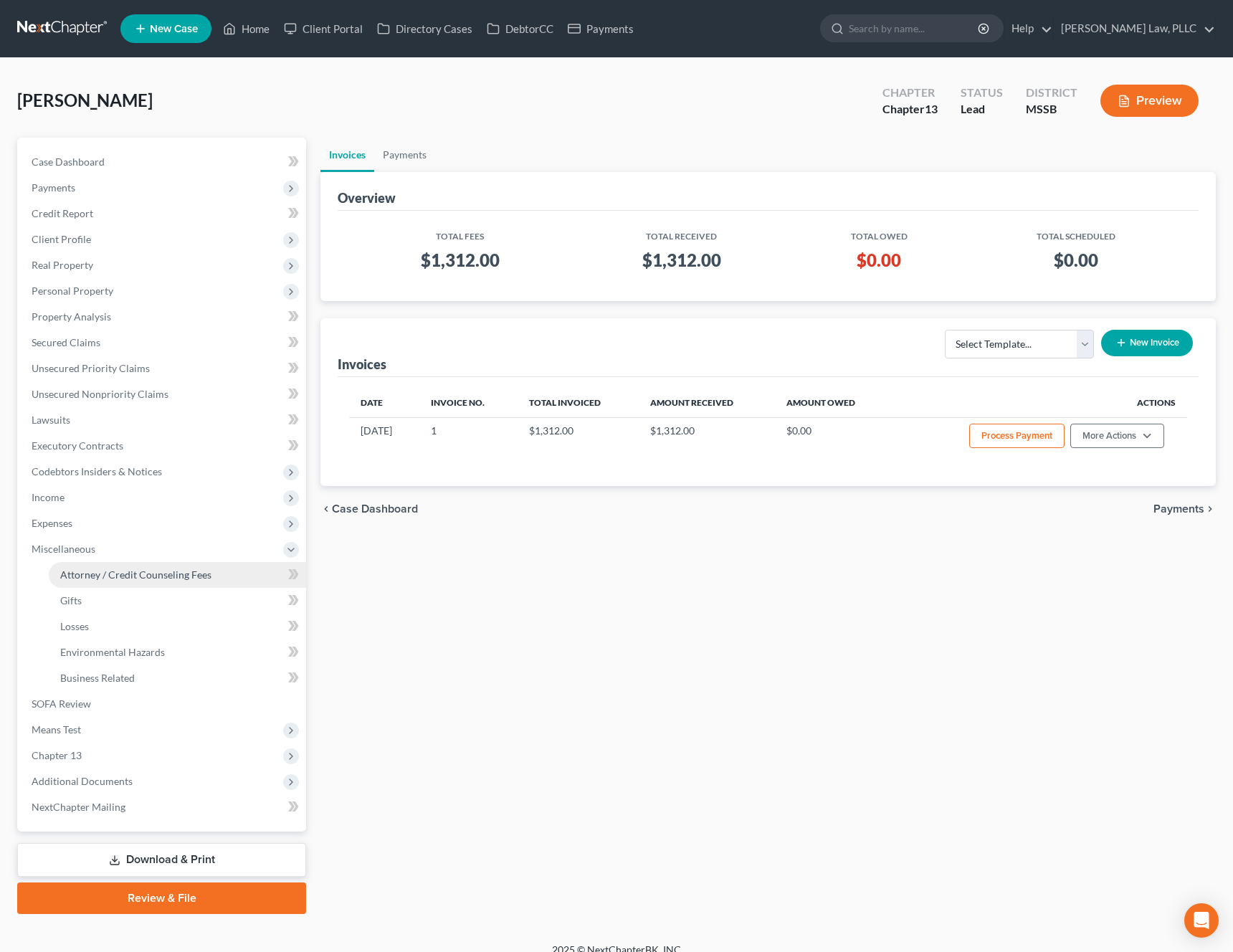
click at [196, 576] on span "Attorney / Credit Counseling Fees" at bounding box center [135, 575] width 151 height 12
select select "0"
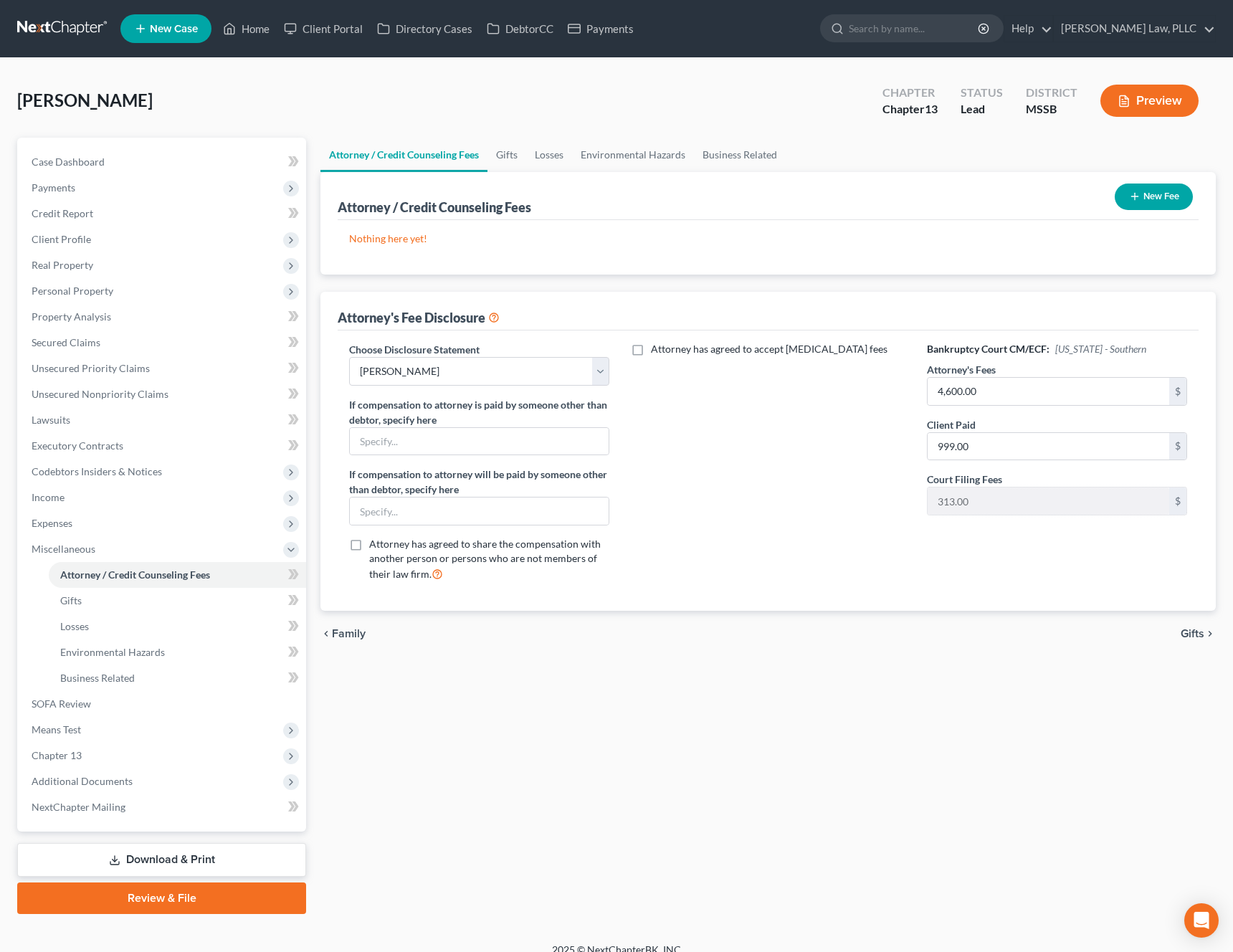
click at [1168, 198] on button "New Fee" at bounding box center [1153, 196] width 78 height 27
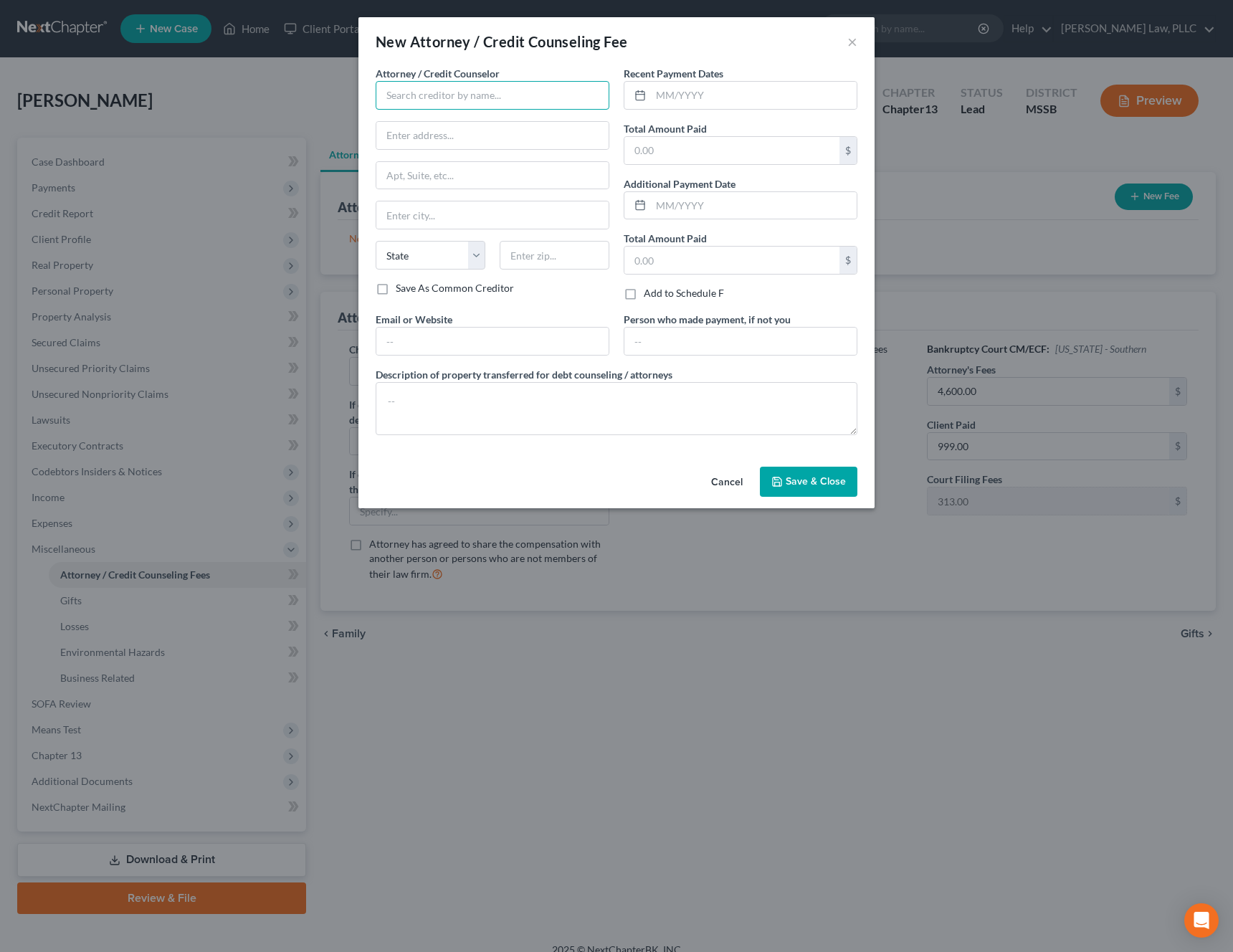
click at [522, 103] on input "text" at bounding box center [492, 95] width 234 height 28
click at [470, 123] on div "[PERSON_NAME] Law, PLLC" at bounding box center [461, 120] width 149 height 15
type input "[PERSON_NAME] Law, PLLC"
type input "[STREET_ADDRESS]"
type input "[GEOGRAPHIC_DATA]"
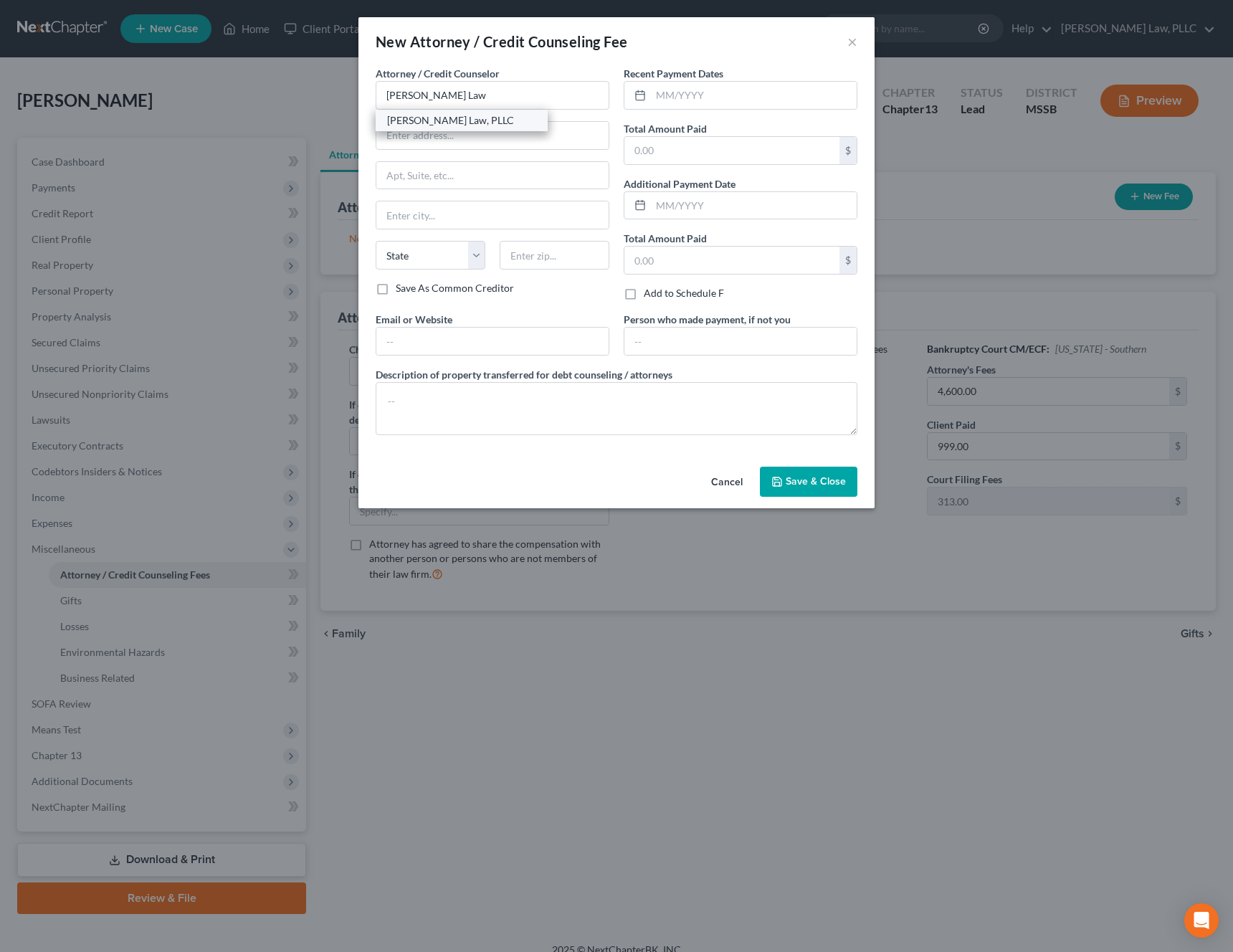
select select "25"
type input "39110"
click at [698, 96] on input "text" at bounding box center [753, 96] width 206 height 28
click at [669, 152] on input "text" at bounding box center [732, 151] width 215 height 28
type input "1,312"
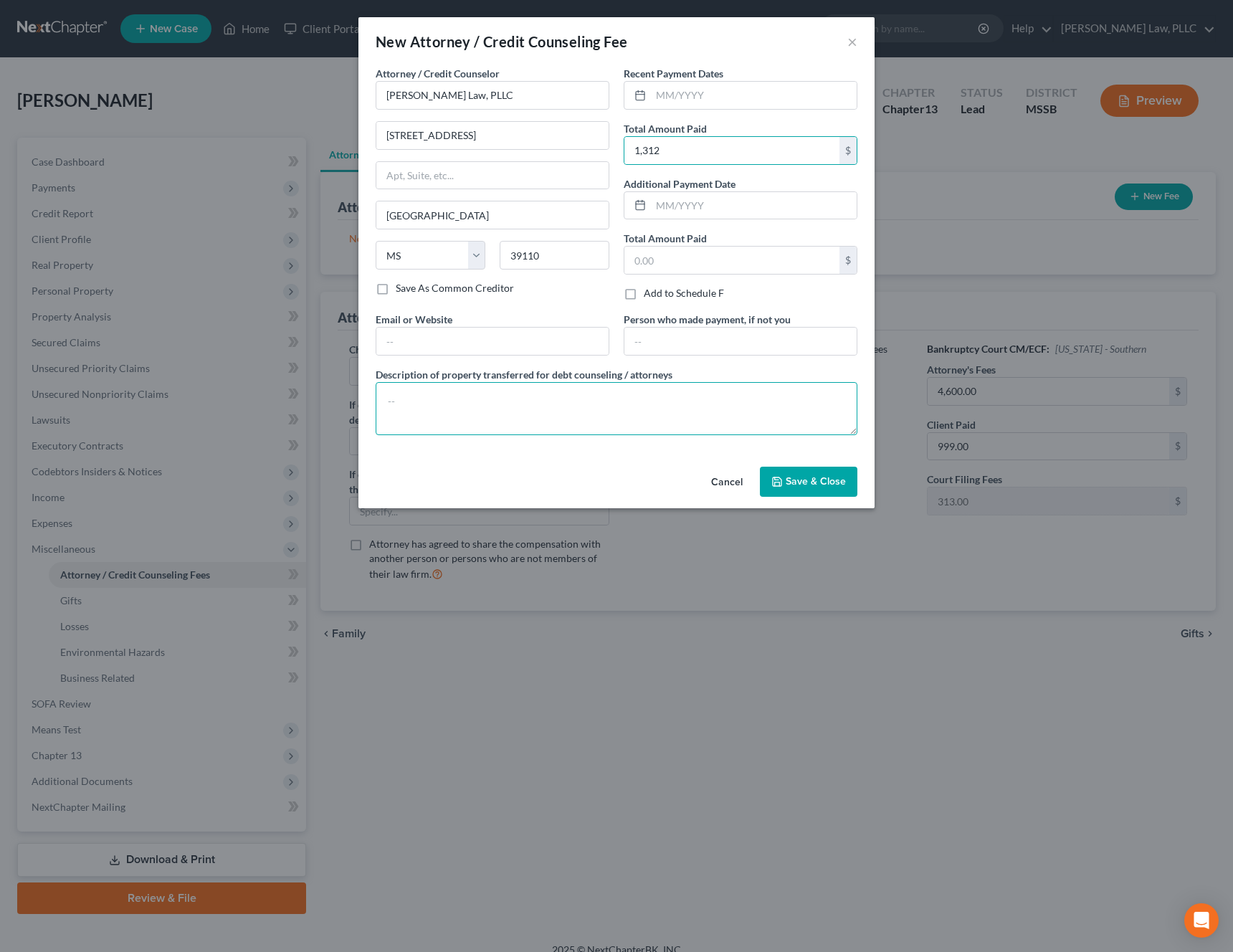
click at [539, 425] on textarea at bounding box center [616, 408] width 482 height 53
type textarea "L"
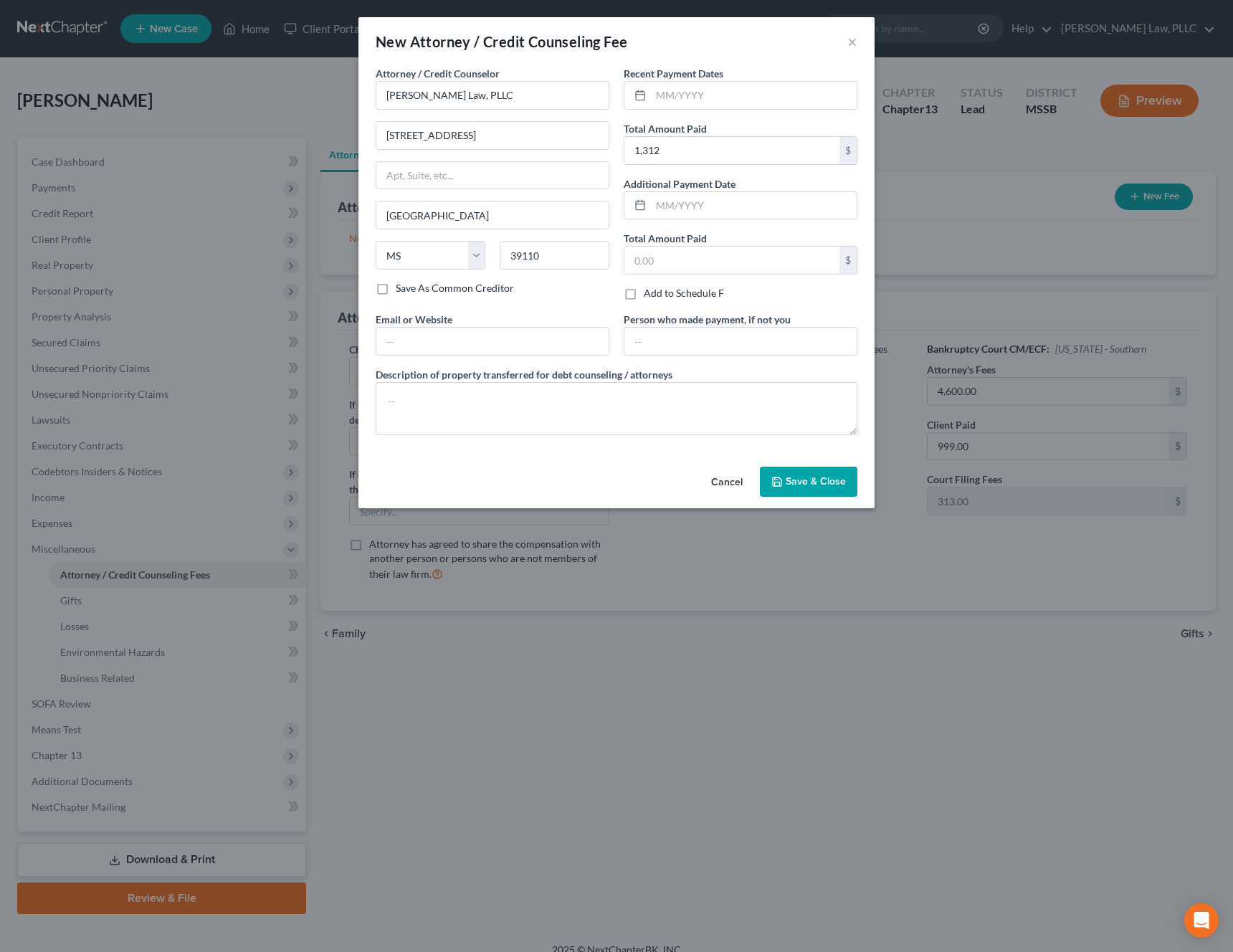
click at [808, 482] on span "Save & Close" at bounding box center [816, 481] width 60 height 12
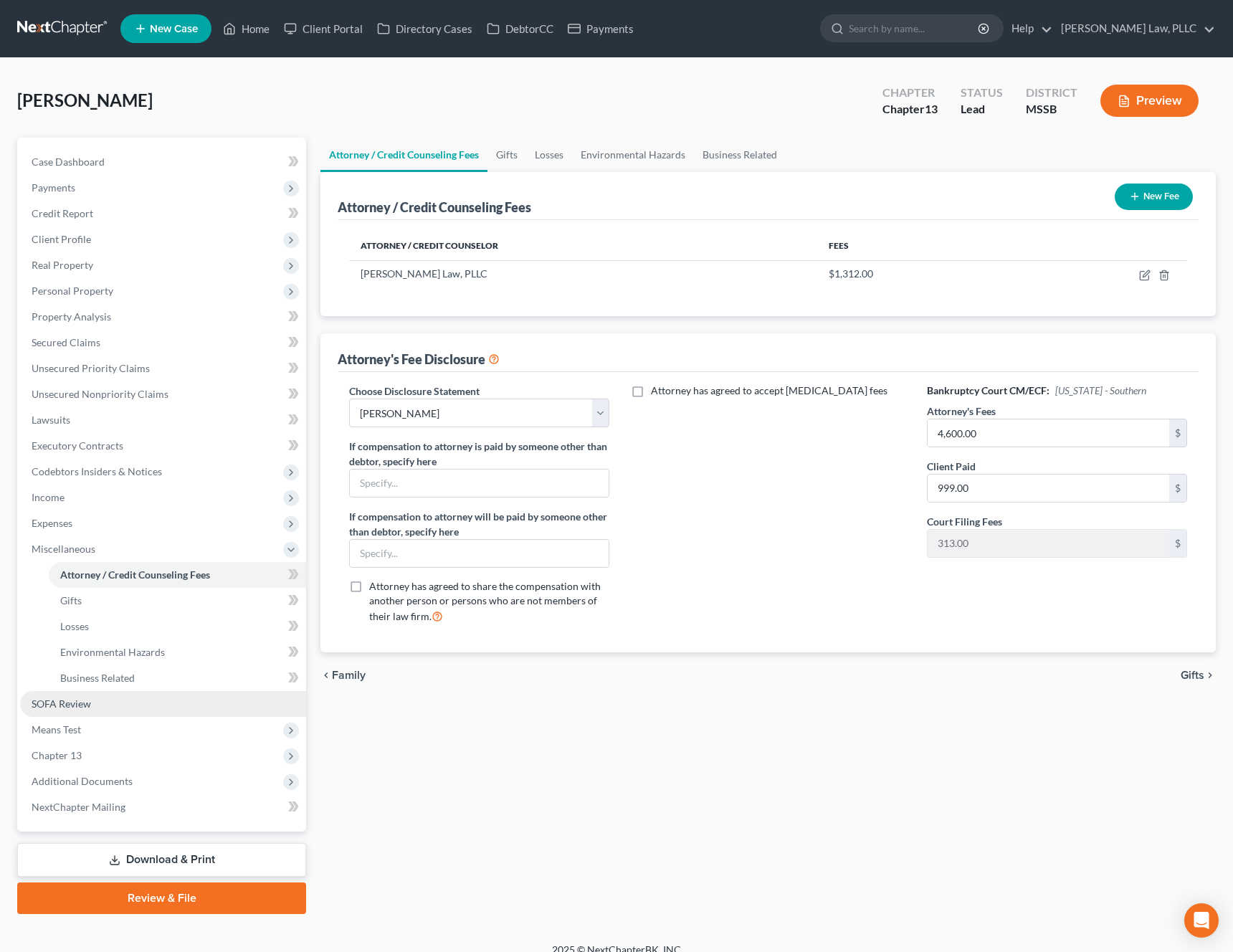
click at [74, 699] on span "SOFA Review" at bounding box center [61, 703] width 59 height 12
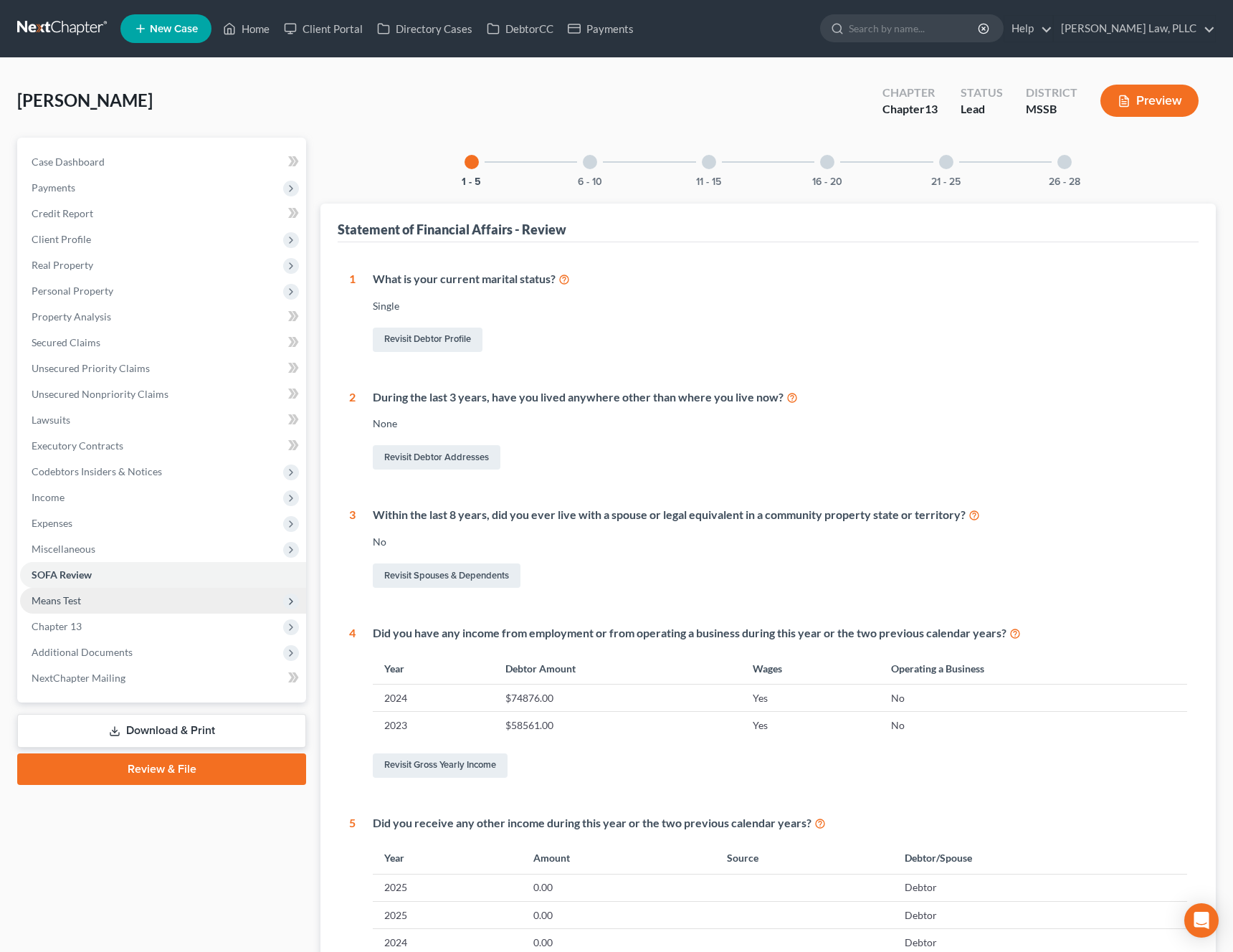
click at [190, 602] on span "Means Test" at bounding box center [163, 600] width 286 height 26
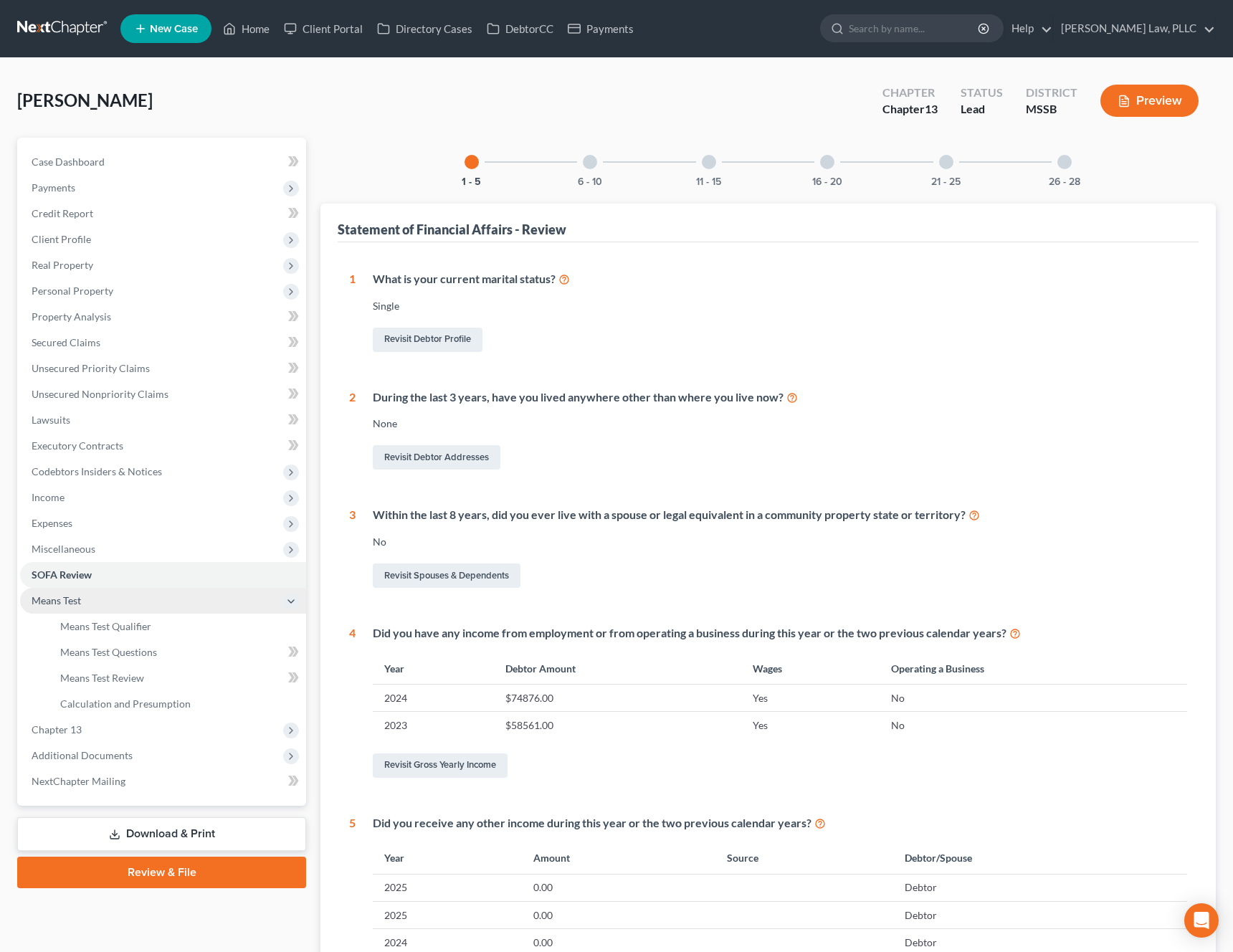
click at [161, 612] on span "Means Test" at bounding box center [163, 600] width 286 height 26
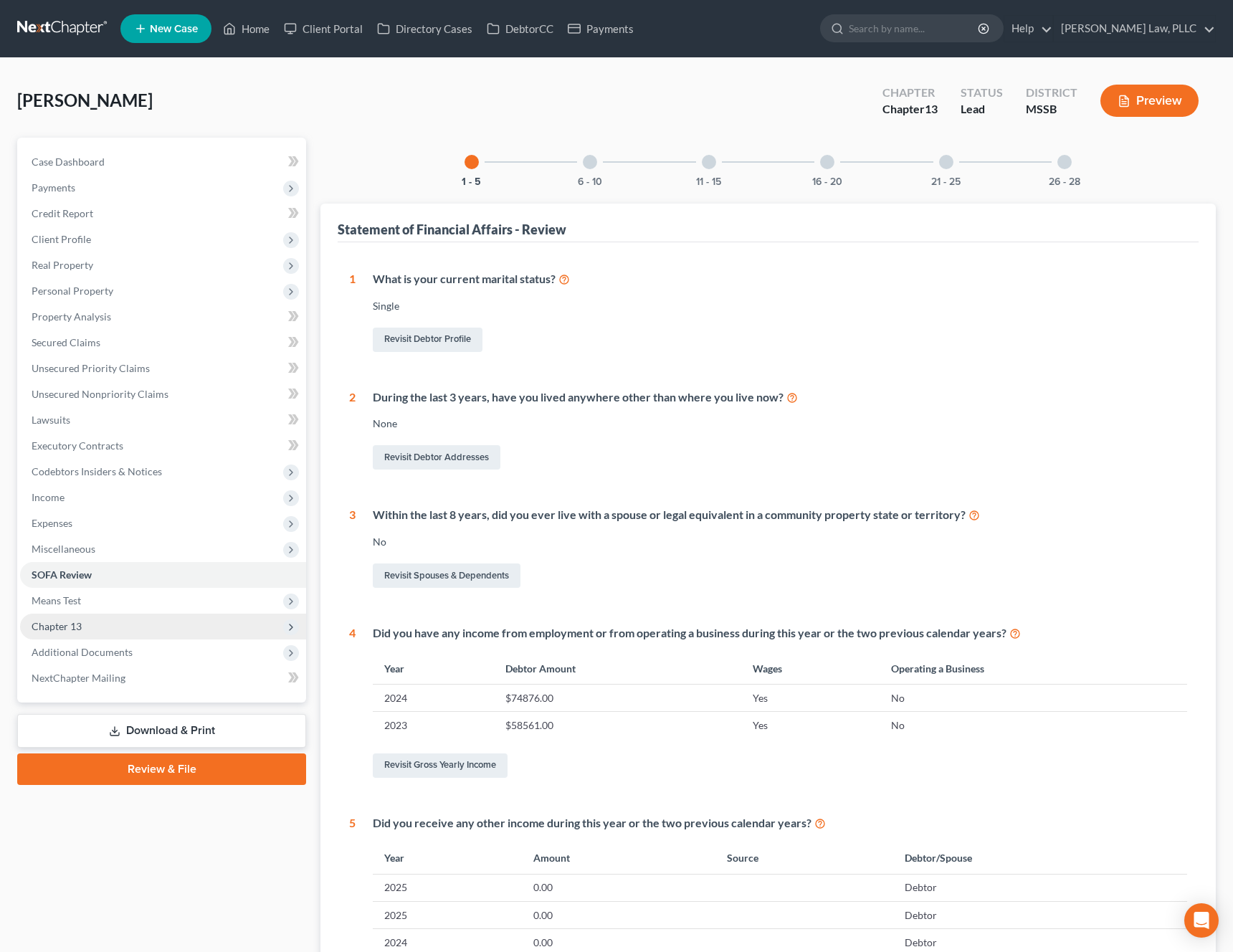
click at [148, 617] on span "Chapter 13" at bounding box center [163, 626] width 286 height 26
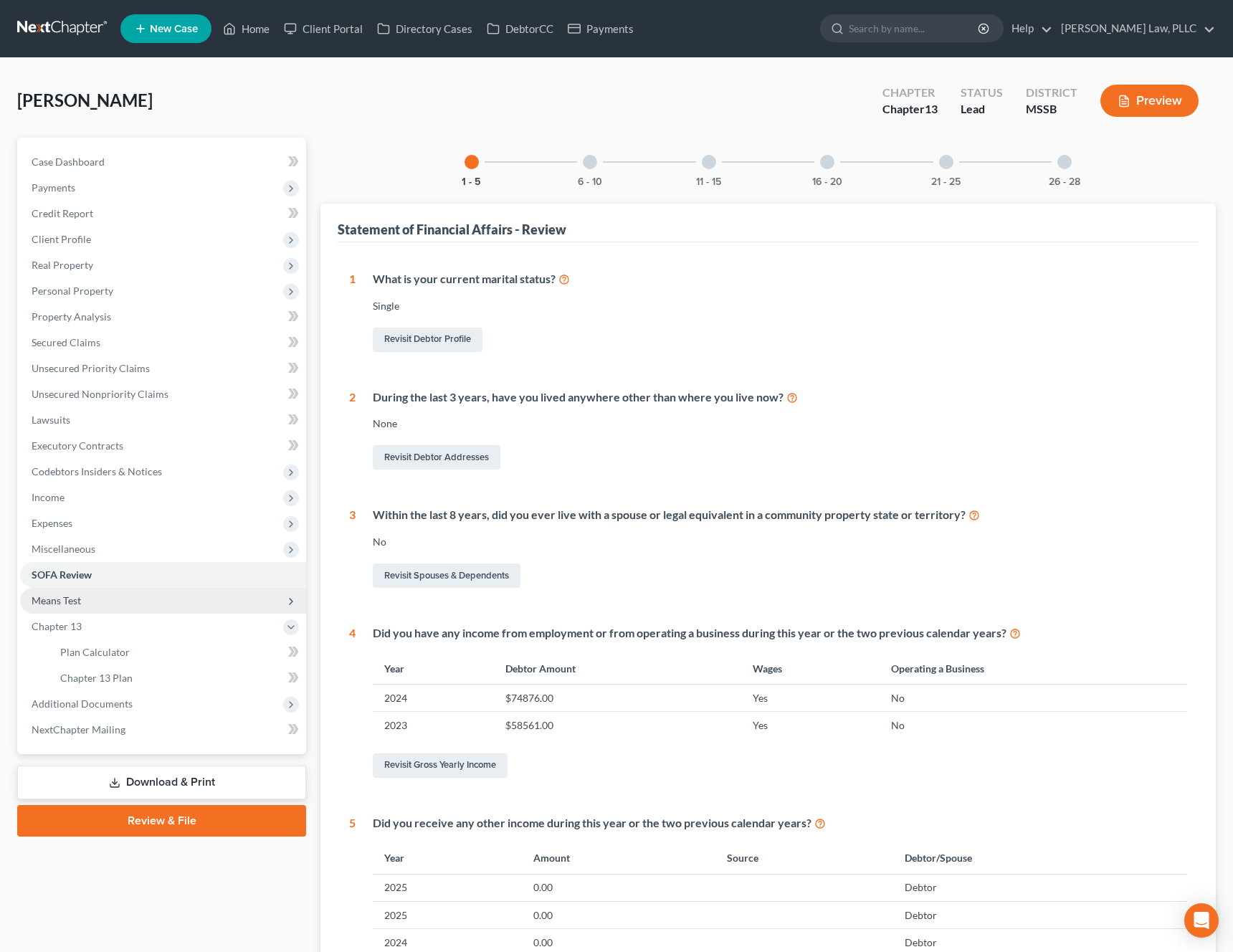
click at [152, 607] on span "Means Test" at bounding box center [163, 600] width 286 height 26
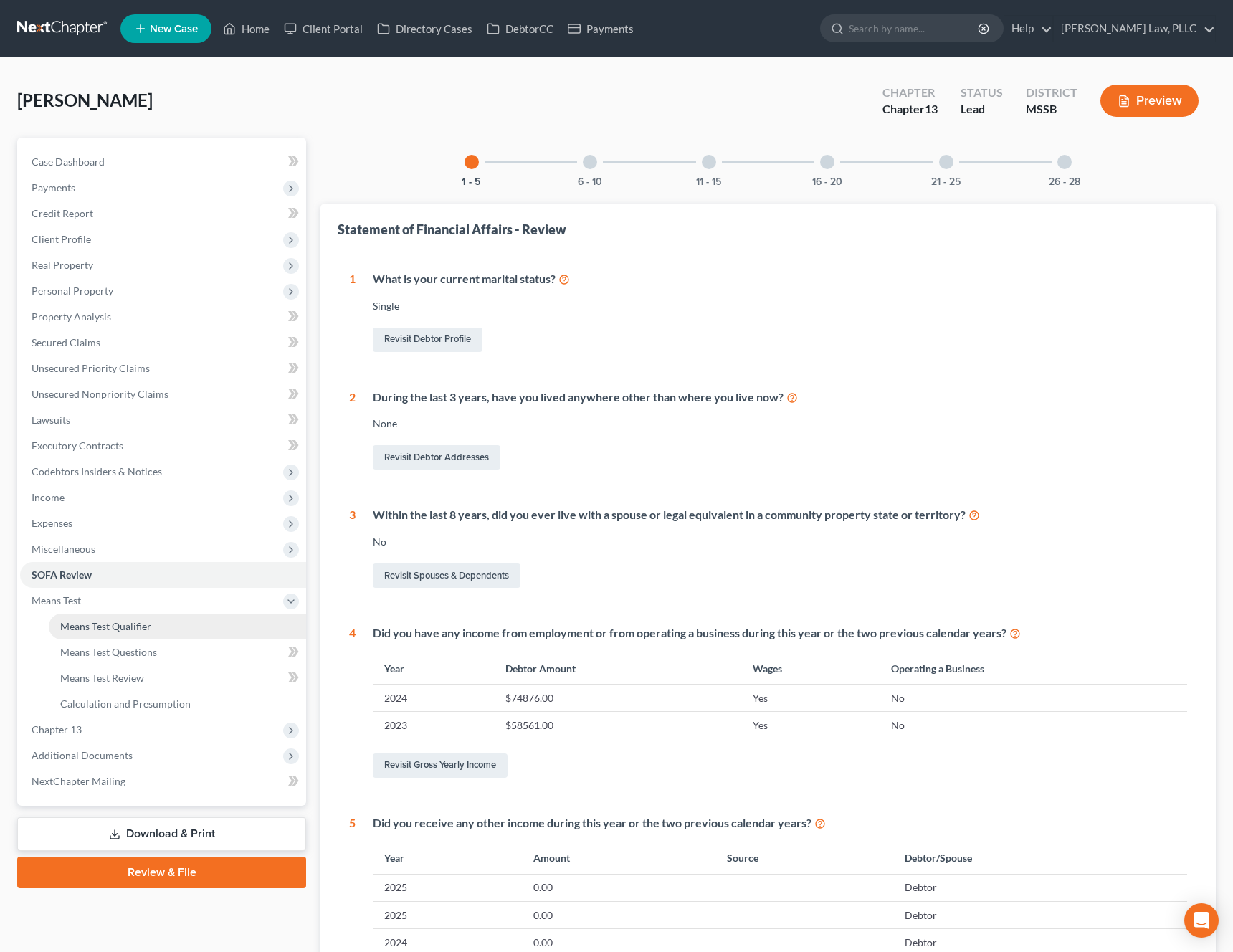
click at [137, 624] on span "Means Test Qualifier" at bounding box center [106, 625] width 91 height 12
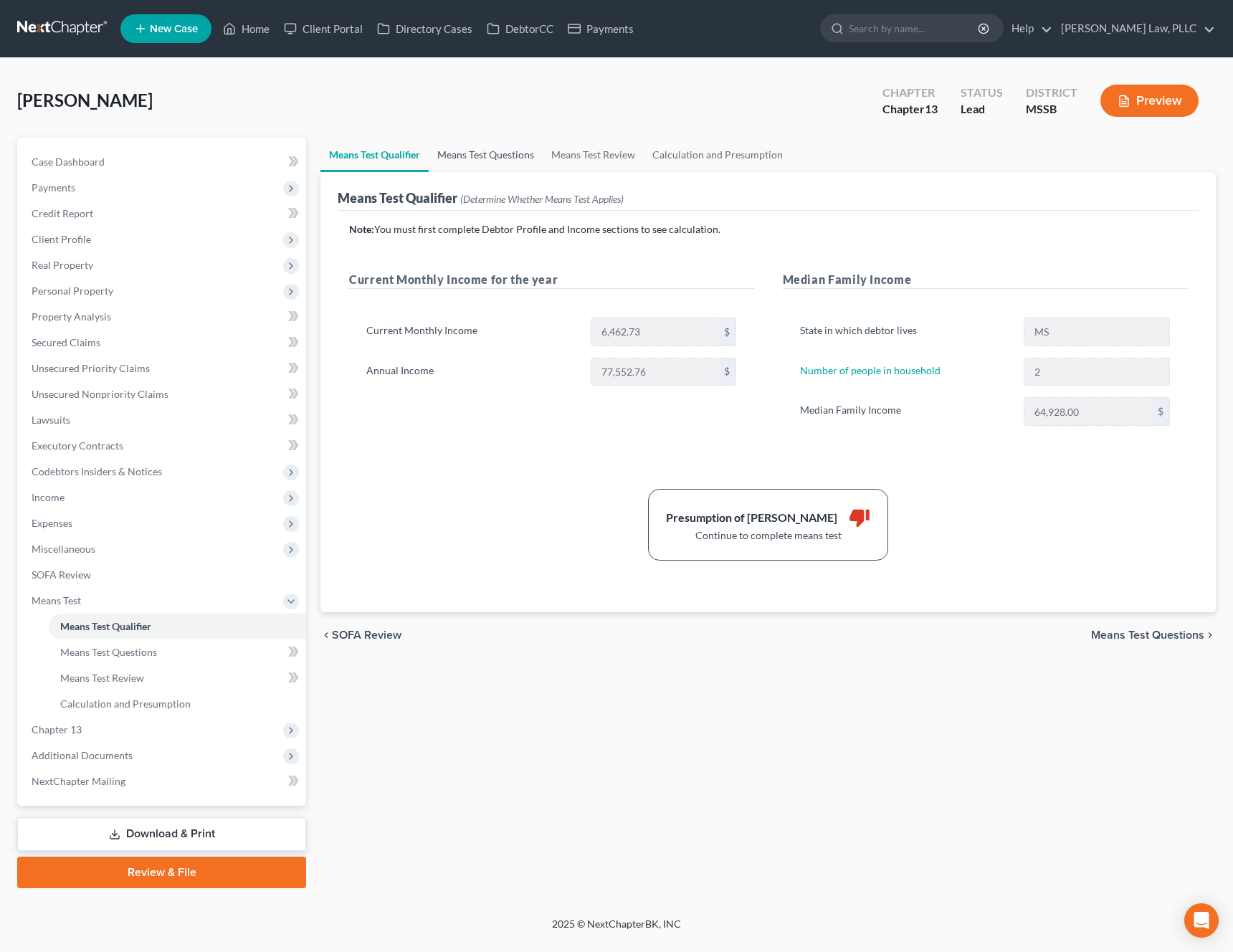
click at [481, 164] on link "Means Test Questions" at bounding box center [485, 155] width 114 height 34
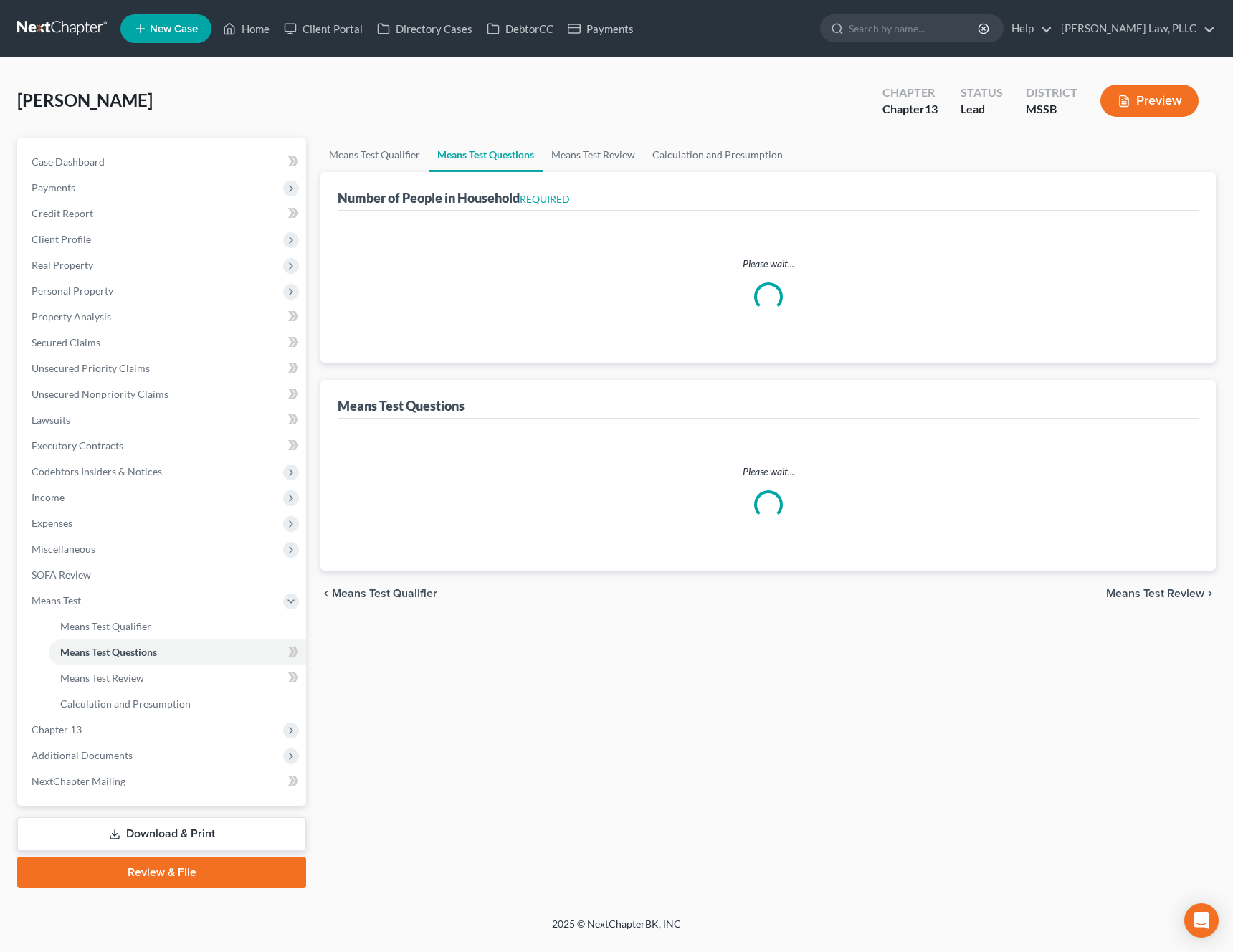
select select "1"
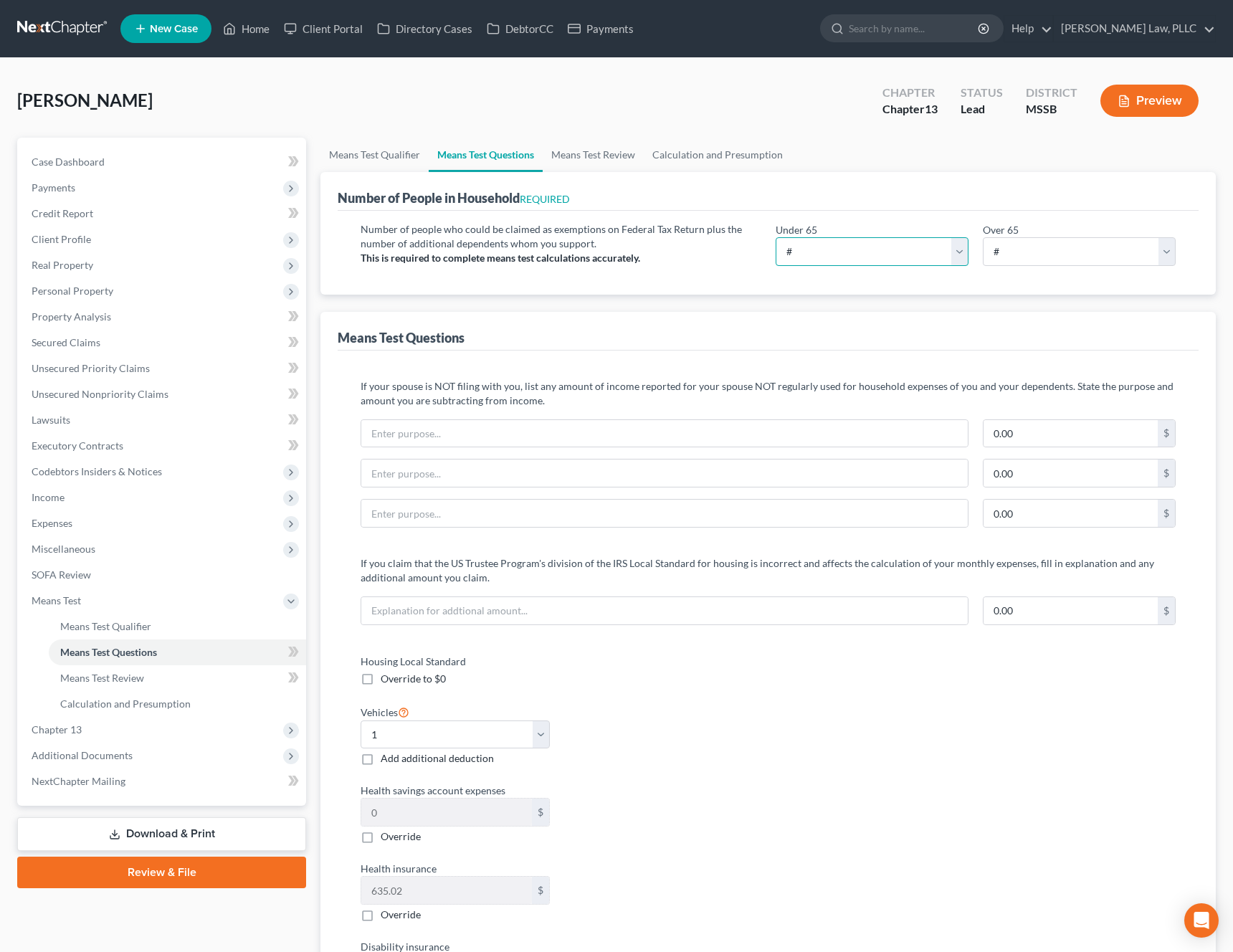
click at [850, 254] on select "# 0 1 2 3 4 5 6 7 8 9 10" at bounding box center [872, 251] width 193 height 28
select select "2"
click at [775, 237] on select "# 0 1 2 3 4 5 6 7 8 9 10" at bounding box center [872, 251] width 193 height 28
click at [745, 317] on div "Means Test Questions" at bounding box center [768, 331] width 861 height 39
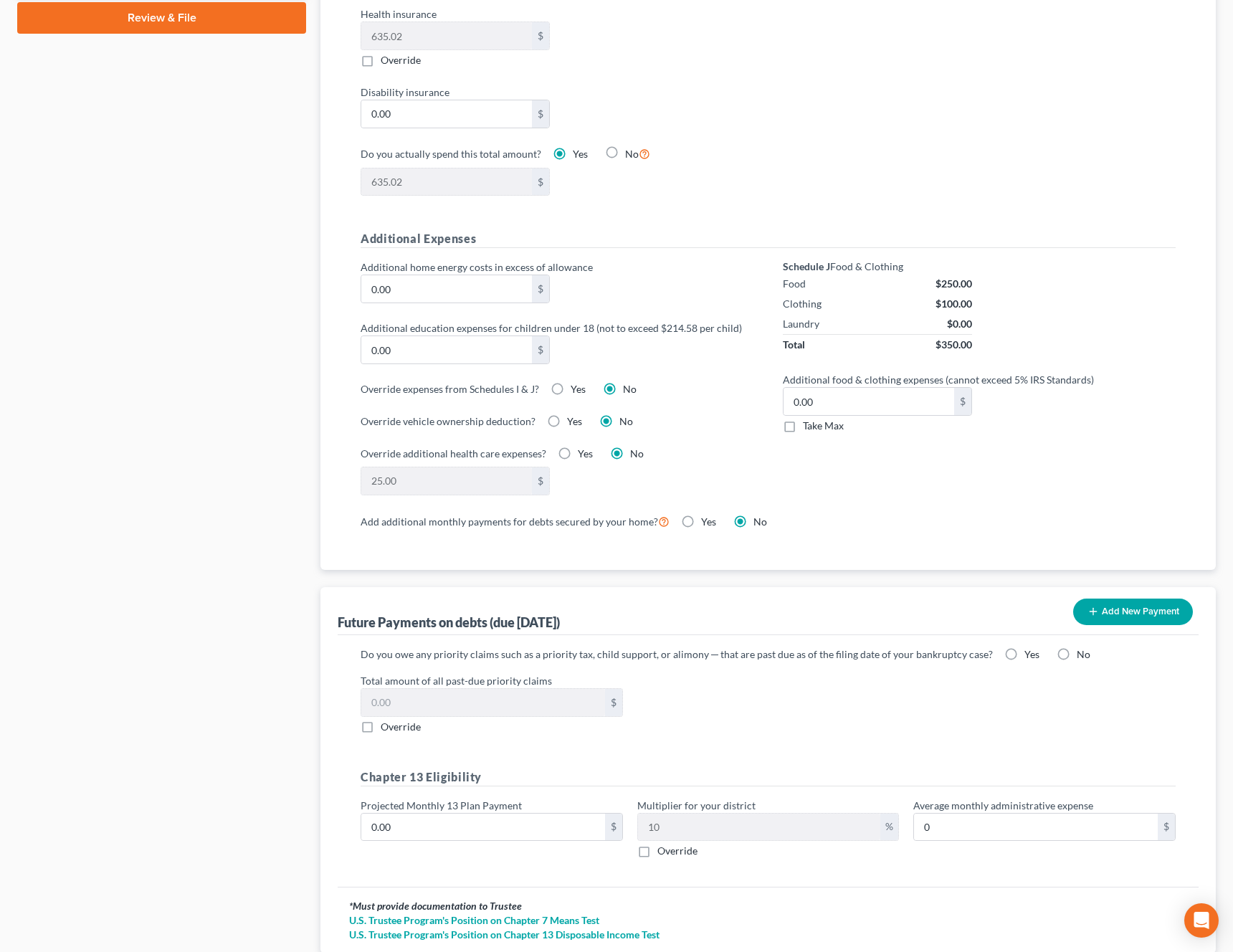
scroll to position [956, 0]
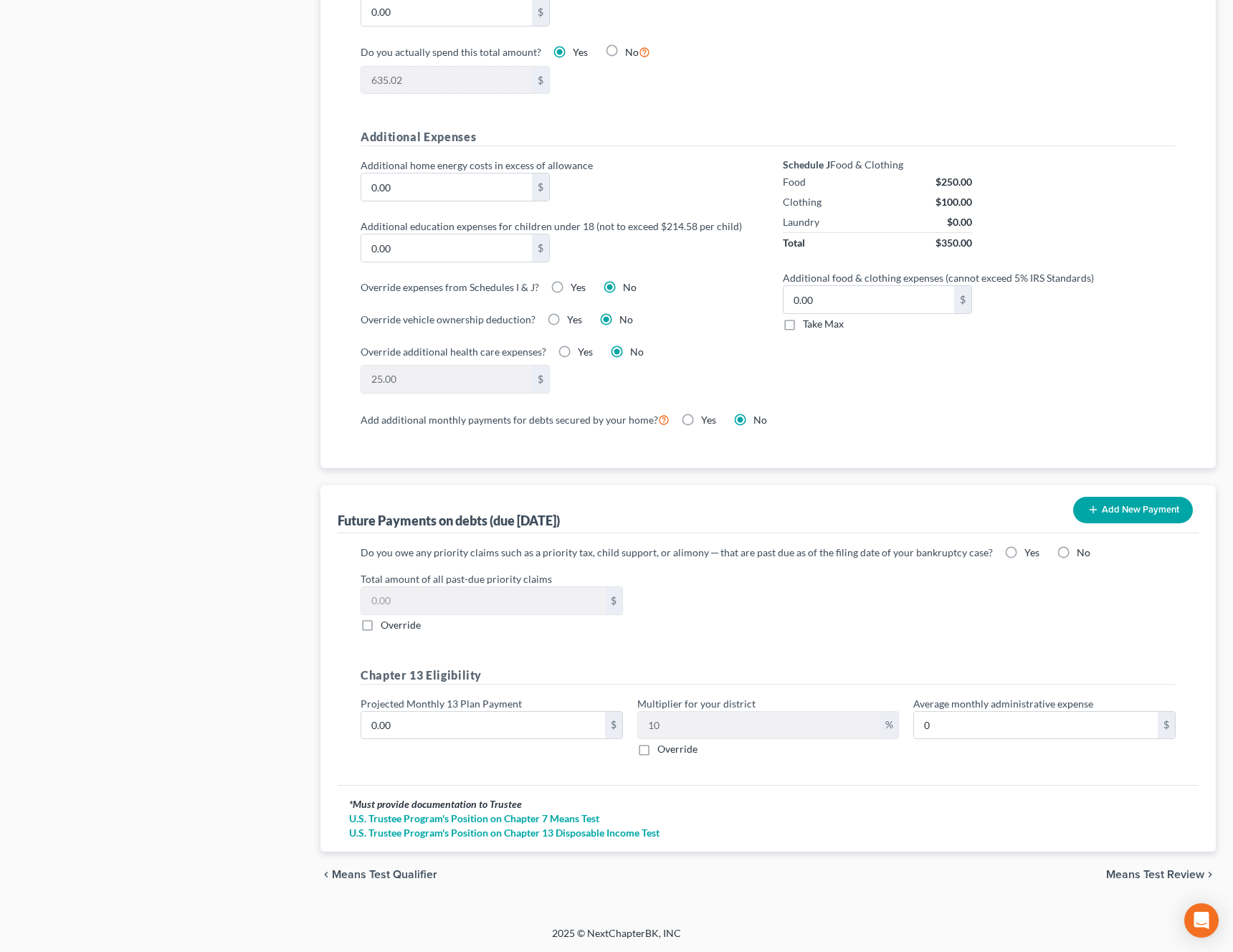
click at [1148, 881] on div "chevron_left Means Test Qualifier Means Test Review chevron_right" at bounding box center [768, 874] width 895 height 46
click at [1145, 875] on span "Means Test Review" at bounding box center [1155, 874] width 98 height 11
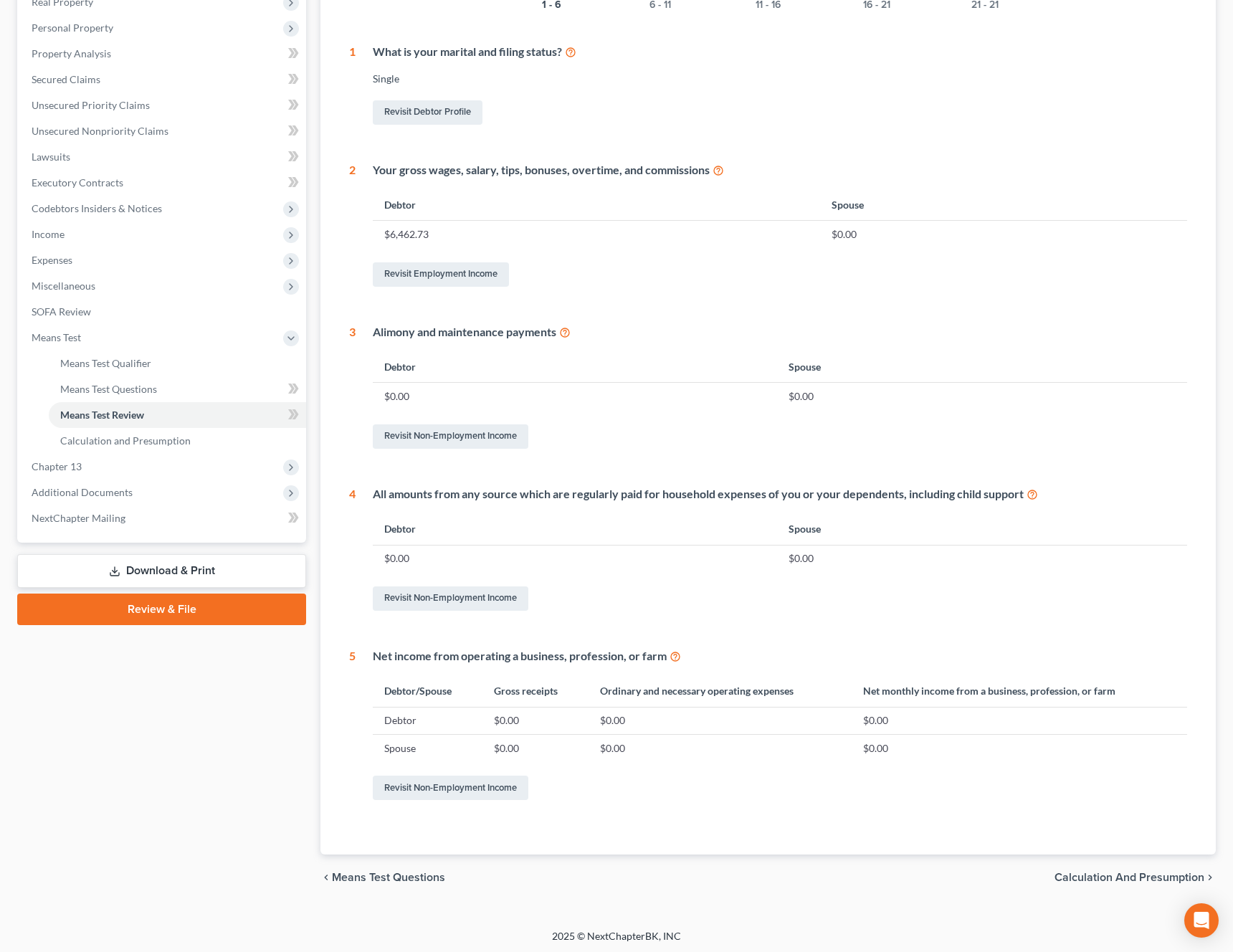
scroll to position [266, 0]
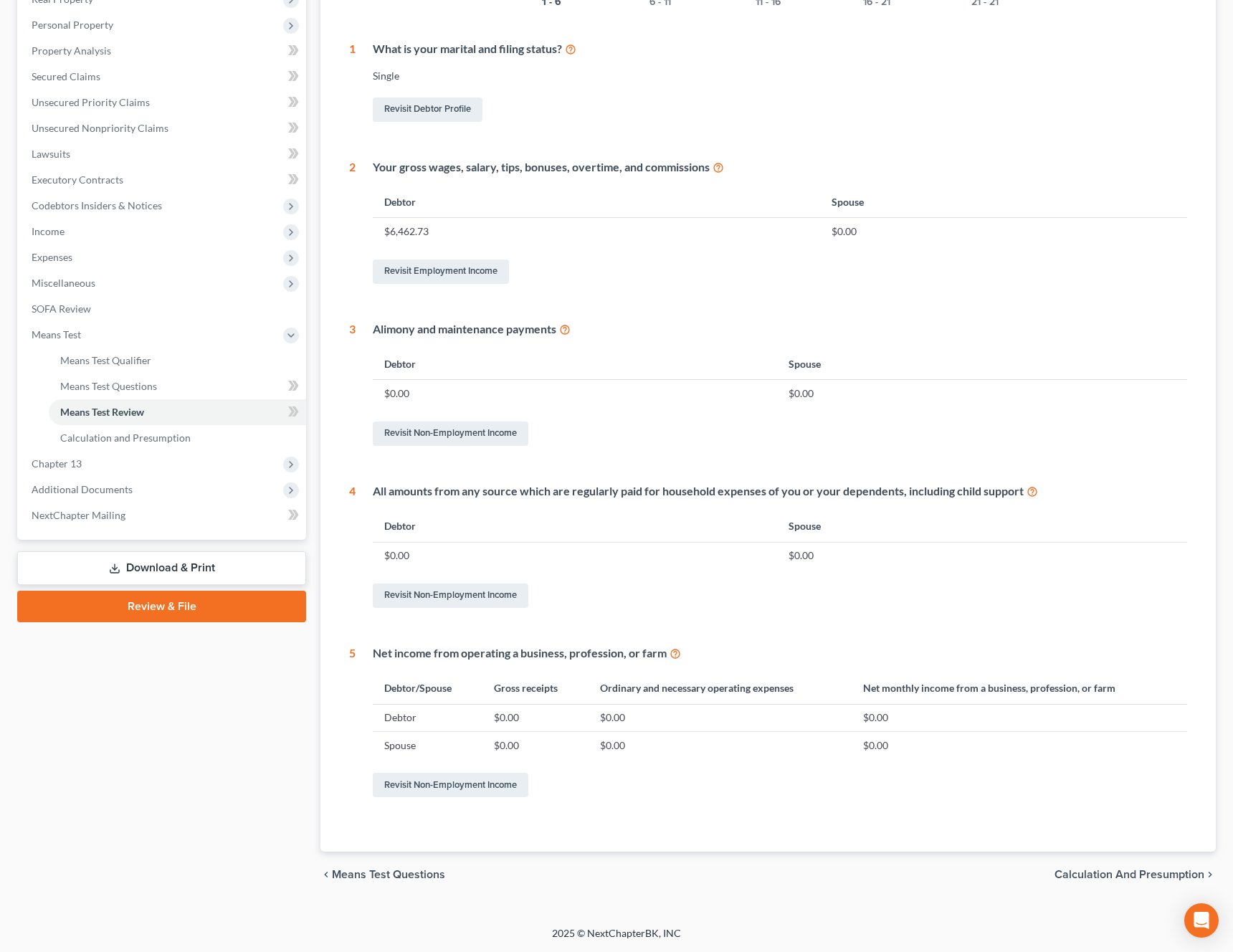
click at [1079, 868] on span "Calculation and Presumption" at bounding box center [1129, 874] width 150 height 11
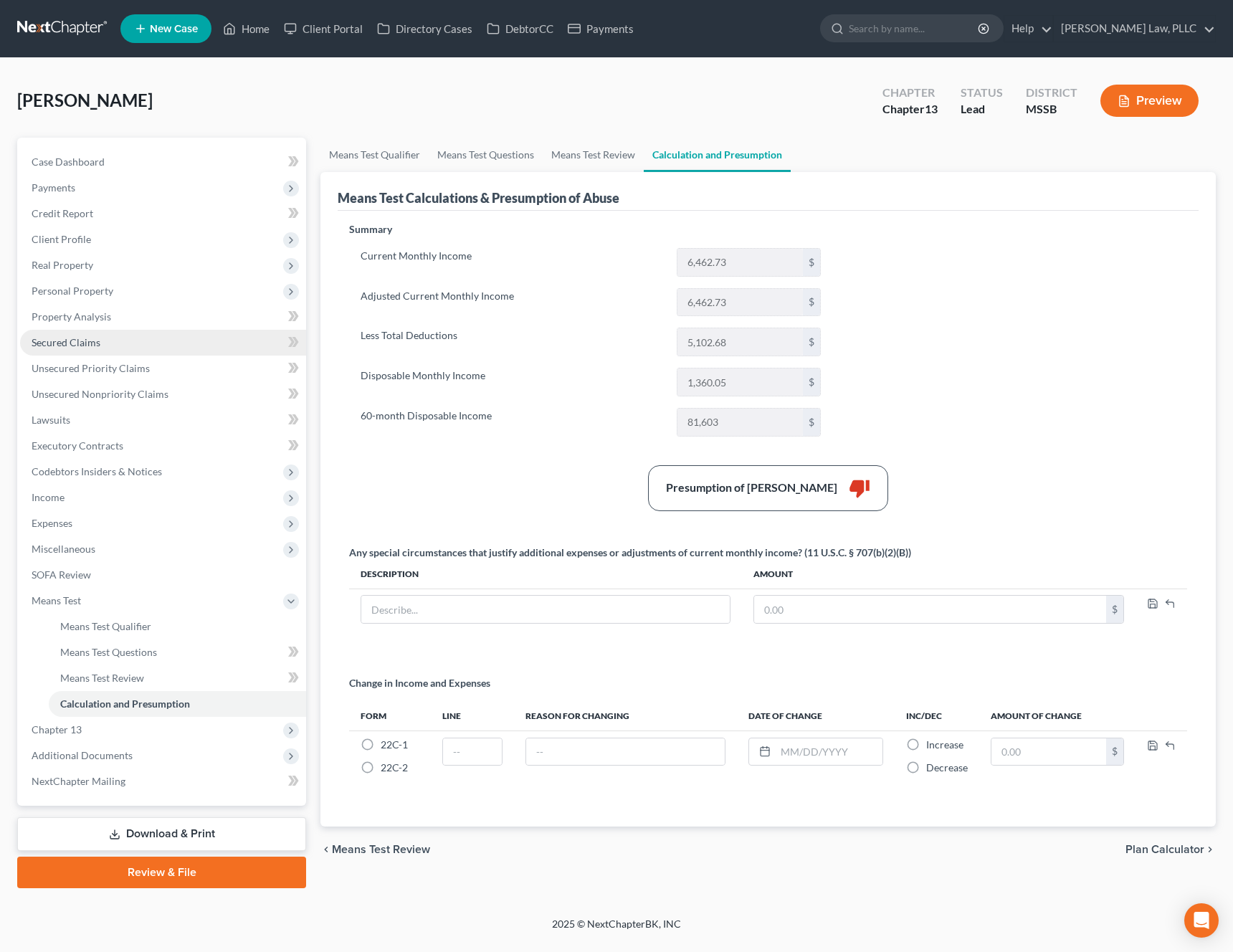
click at [90, 333] on link "Secured Claims" at bounding box center [163, 343] width 286 height 26
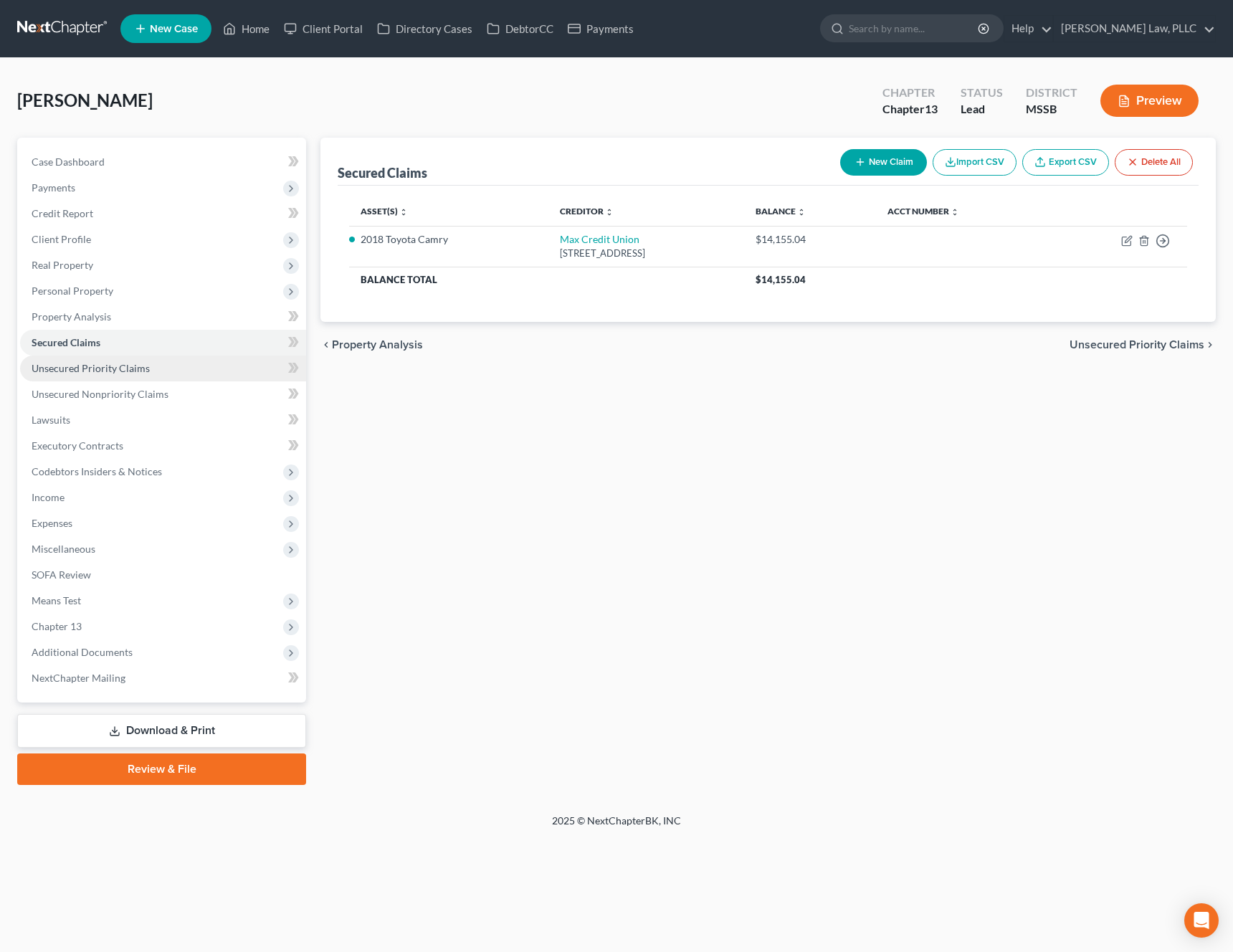
click at [78, 360] on link "Unsecured Priority Claims" at bounding box center [163, 369] width 286 height 26
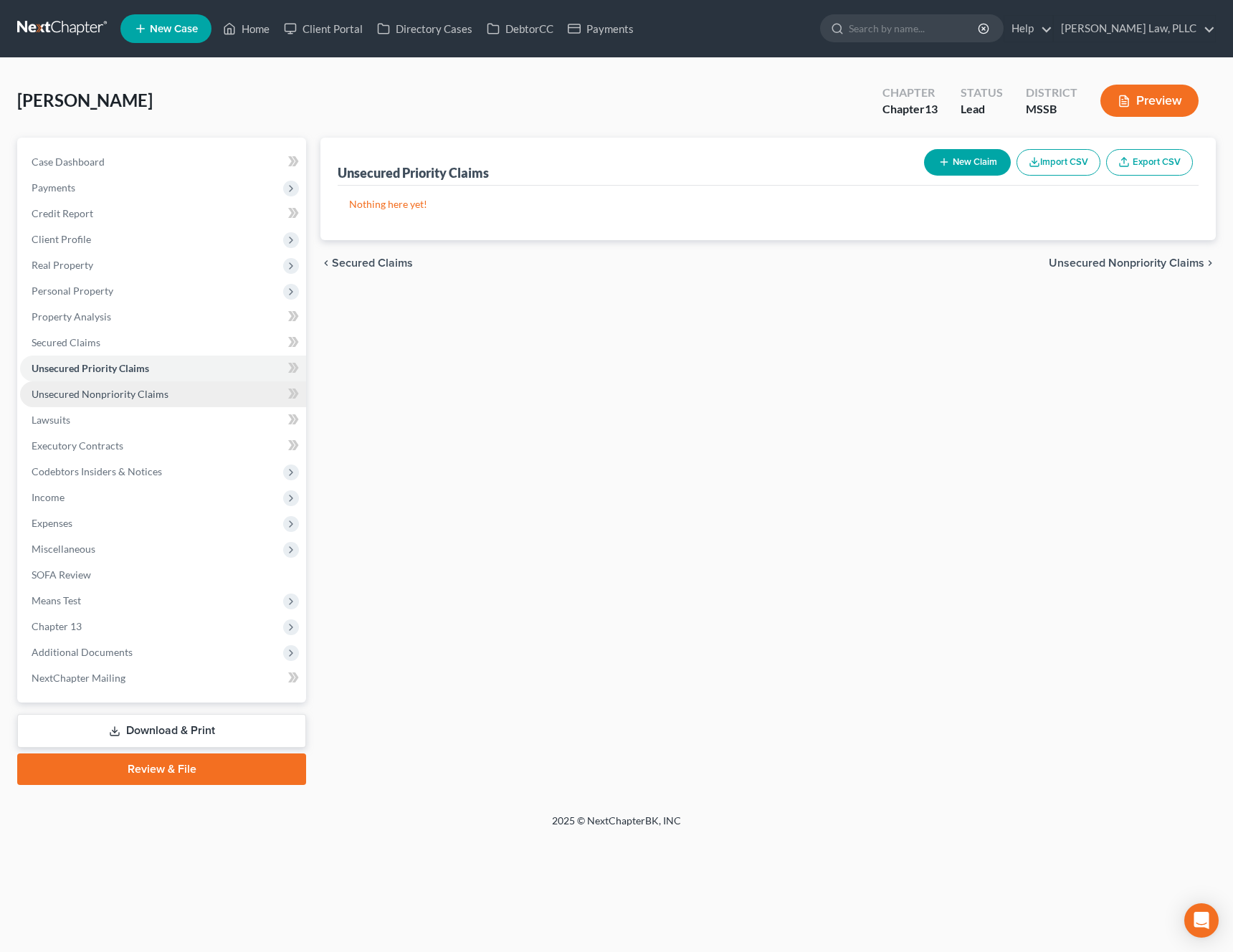
click at [71, 406] on link "Unsecured Nonpriority Claims" at bounding box center [163, 394] width 286 height 26
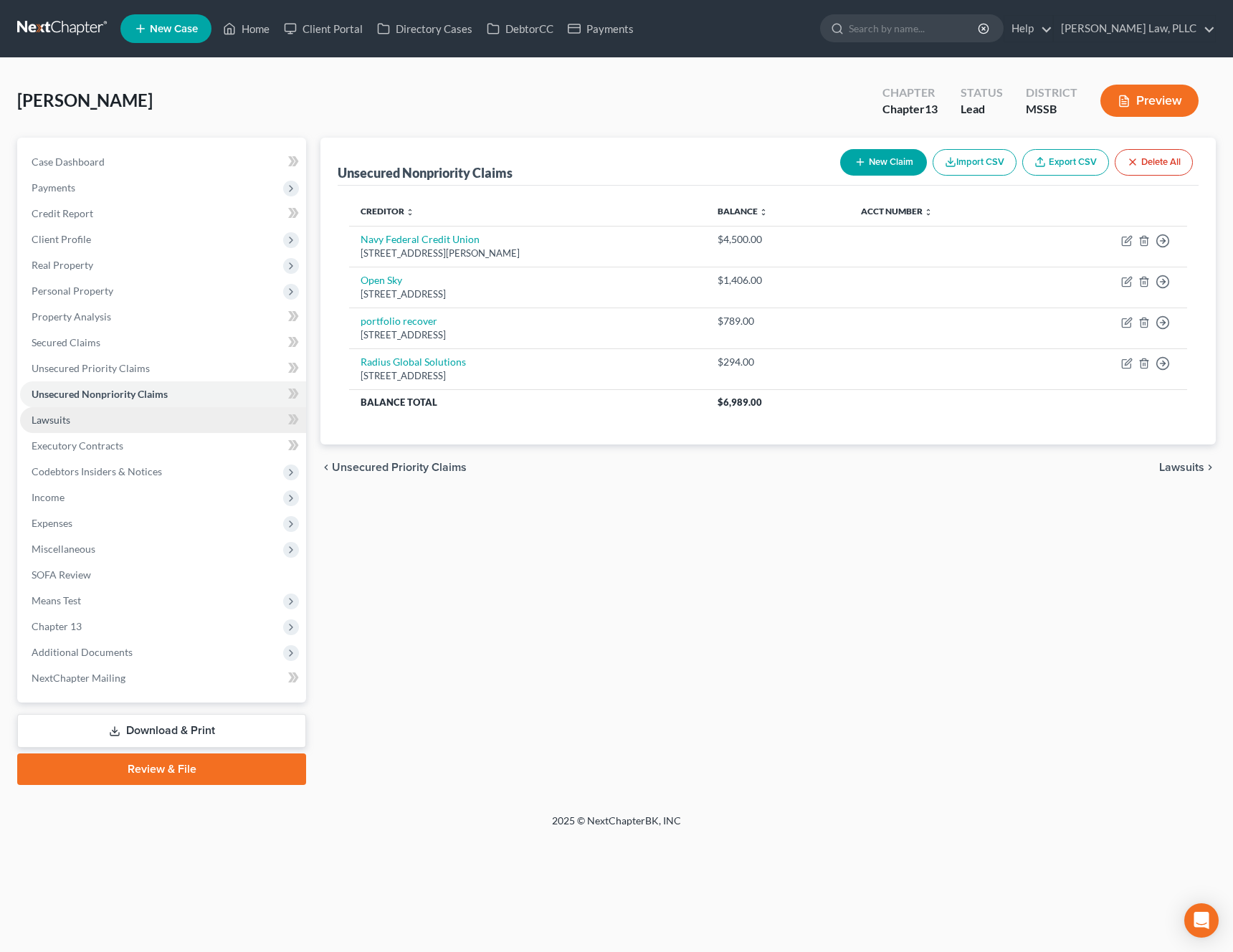
click at [65, 426] on link "Lawsuits" at bounding box center [163, 420] width 286 height 26
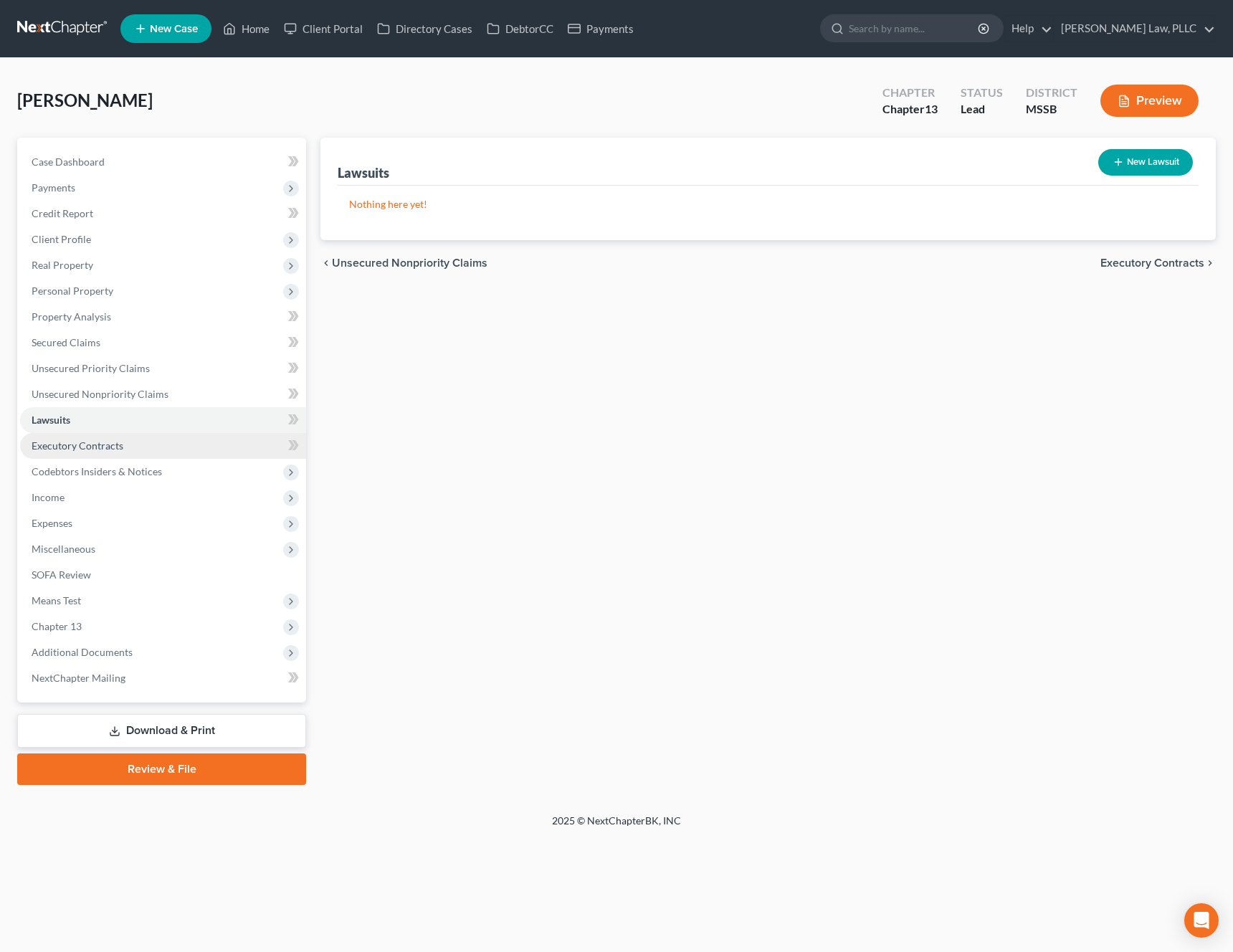
click at [62, 442] on span "Executory Contracts" at bounding box center [78, 445] width 91 height 12
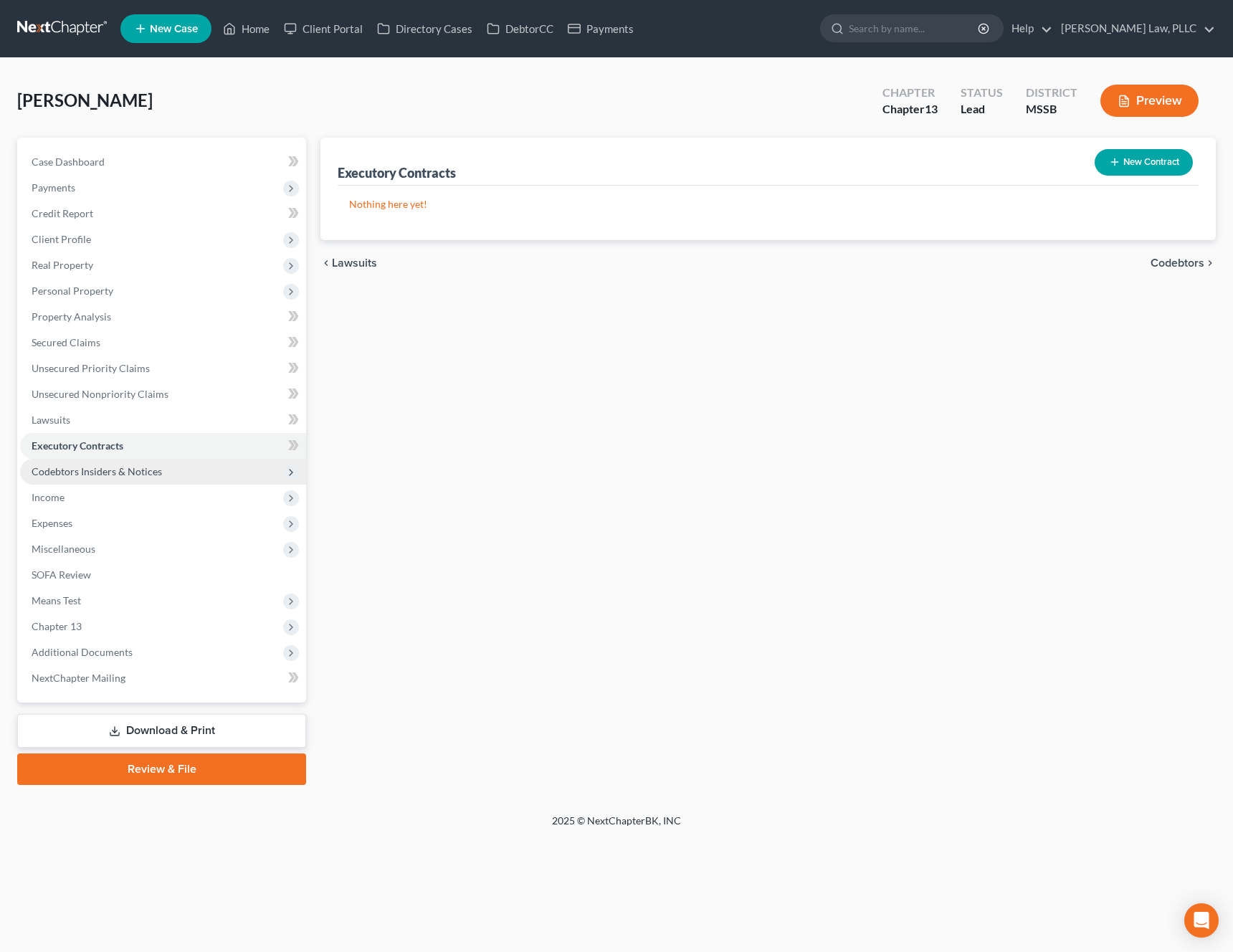
click at [61, 466] on span "Codebtors Insiders & Notices" at bounding box center [97, 471] width 130 height 12
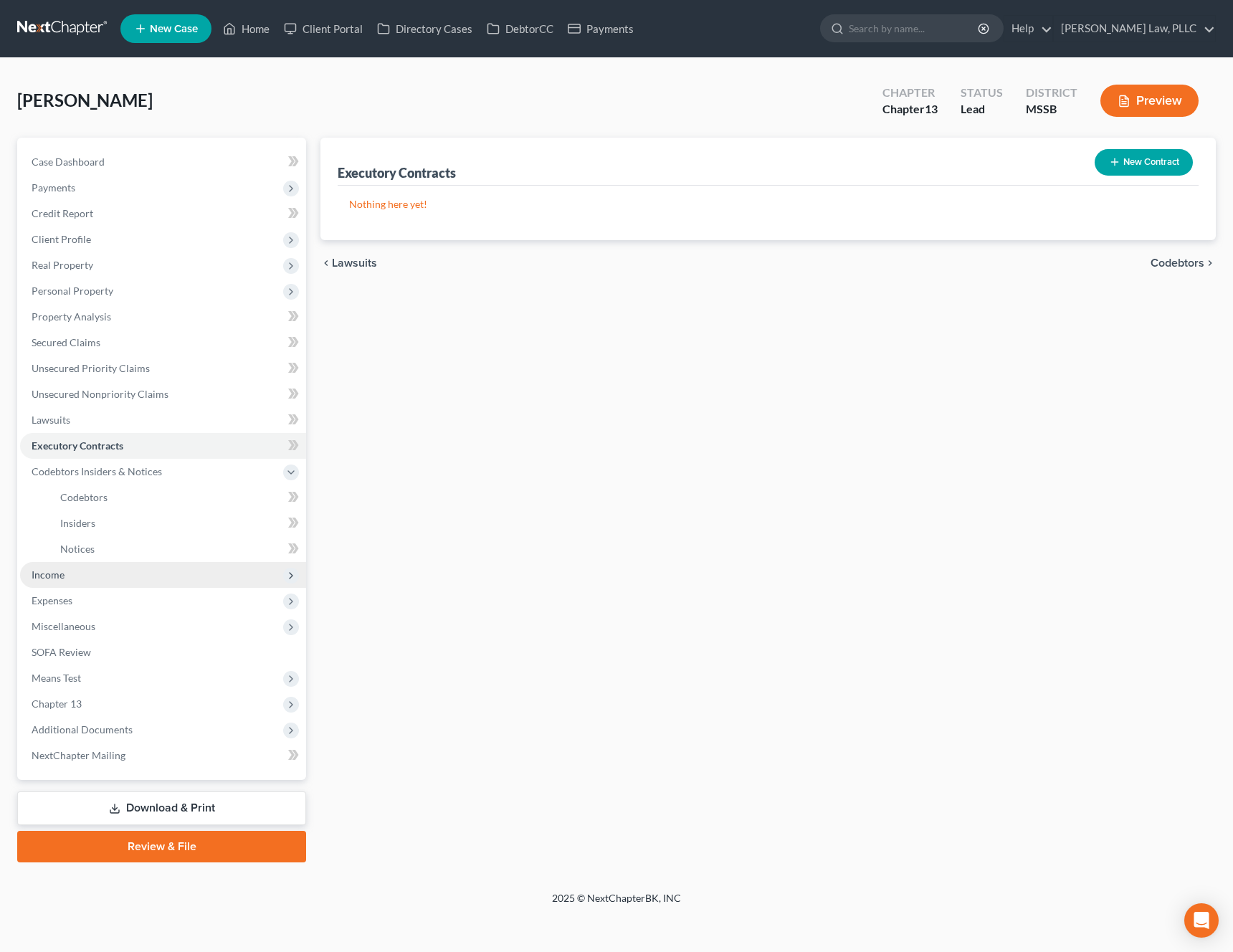
click at [59, 569] on span "Income" at bounding box center [48, 575] width 33 height 12
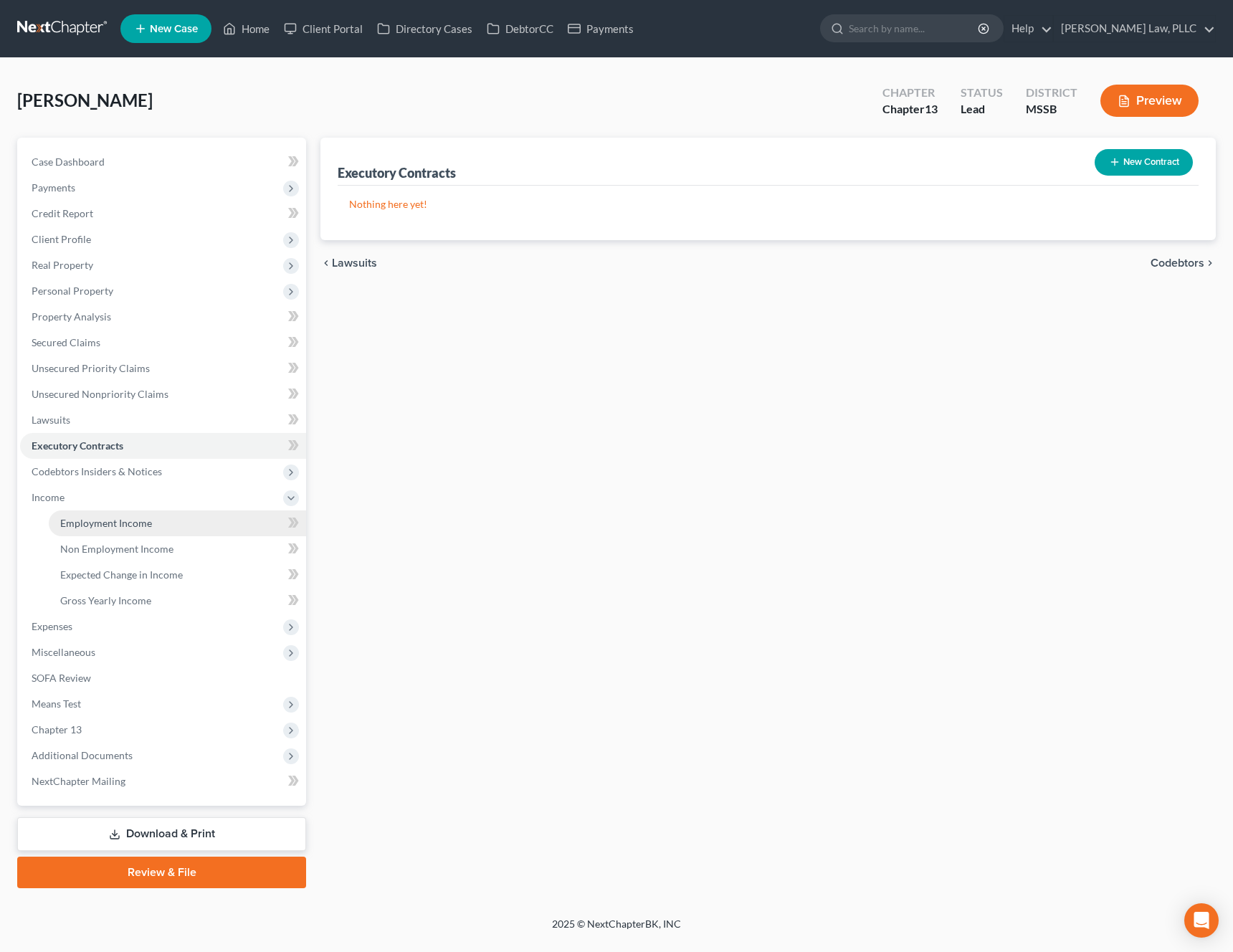
click at [110, 522] on span "Employment Income" at bounding box center [106, 523] width 91 height 12
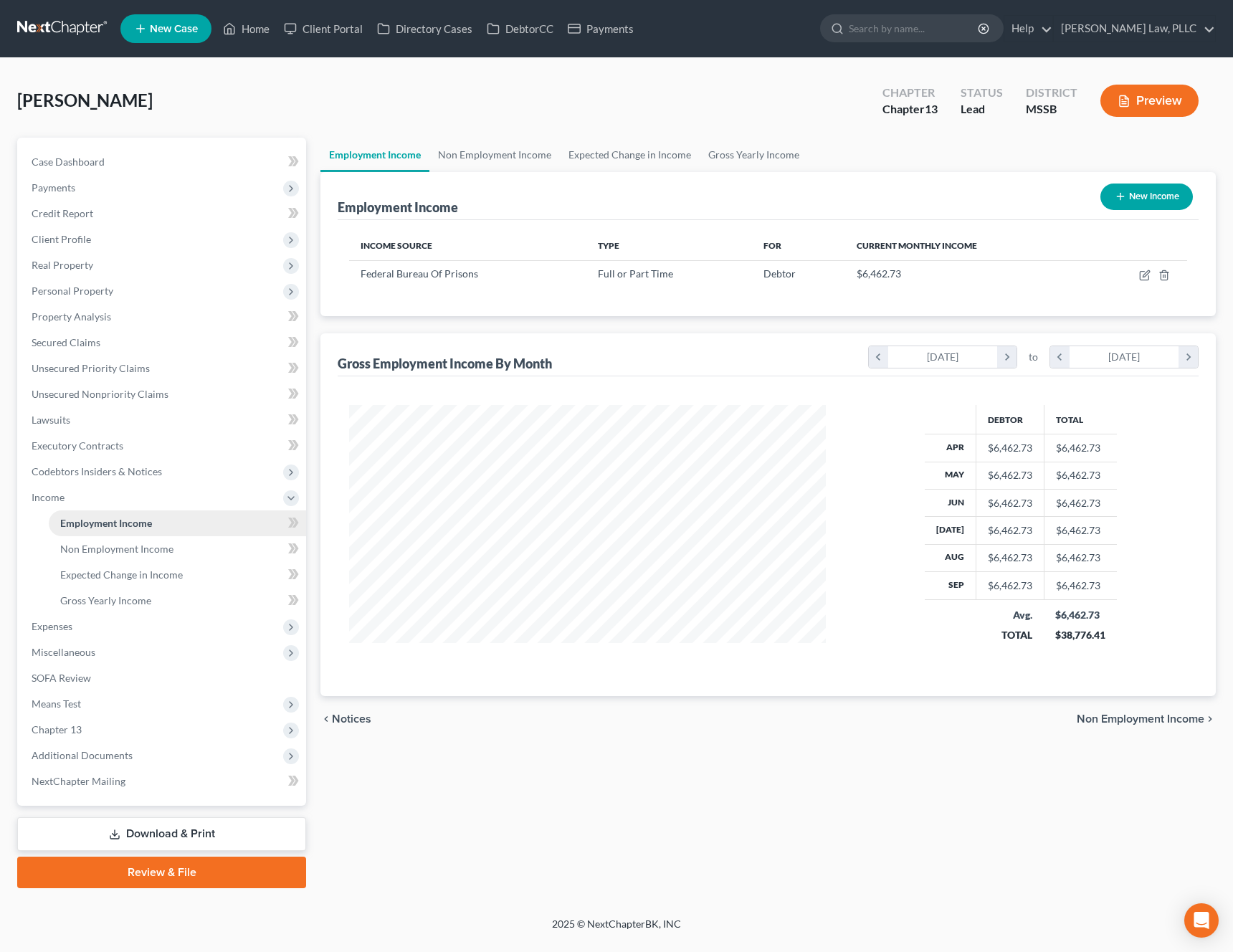
scroll to position [258, 506]
click at [85, 617] on span "Expenses" at bounding box center [163, 626] width 286 height 26
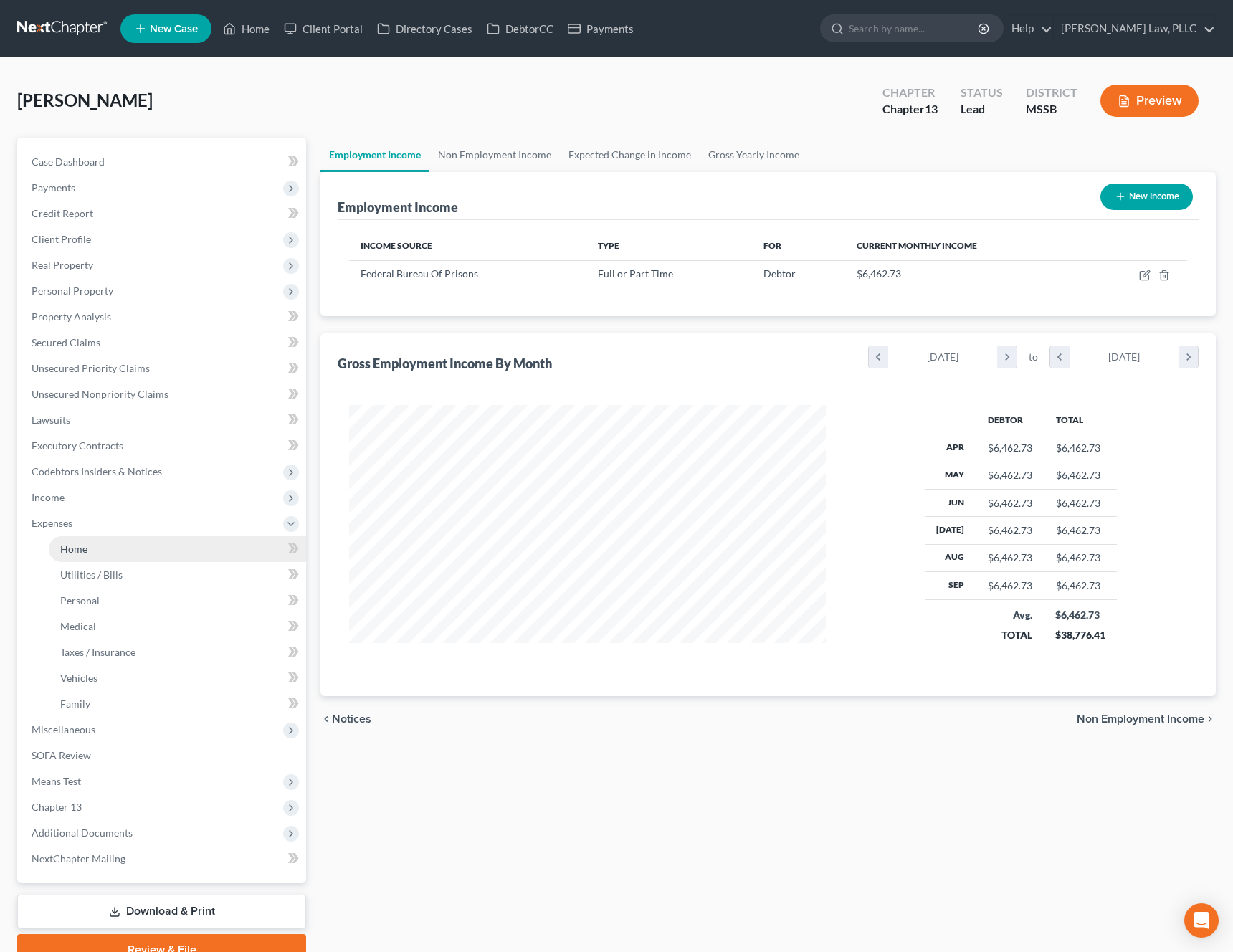
click at [107, 538] on link "Home" at bounding box center [177, 549] width 258 height 26
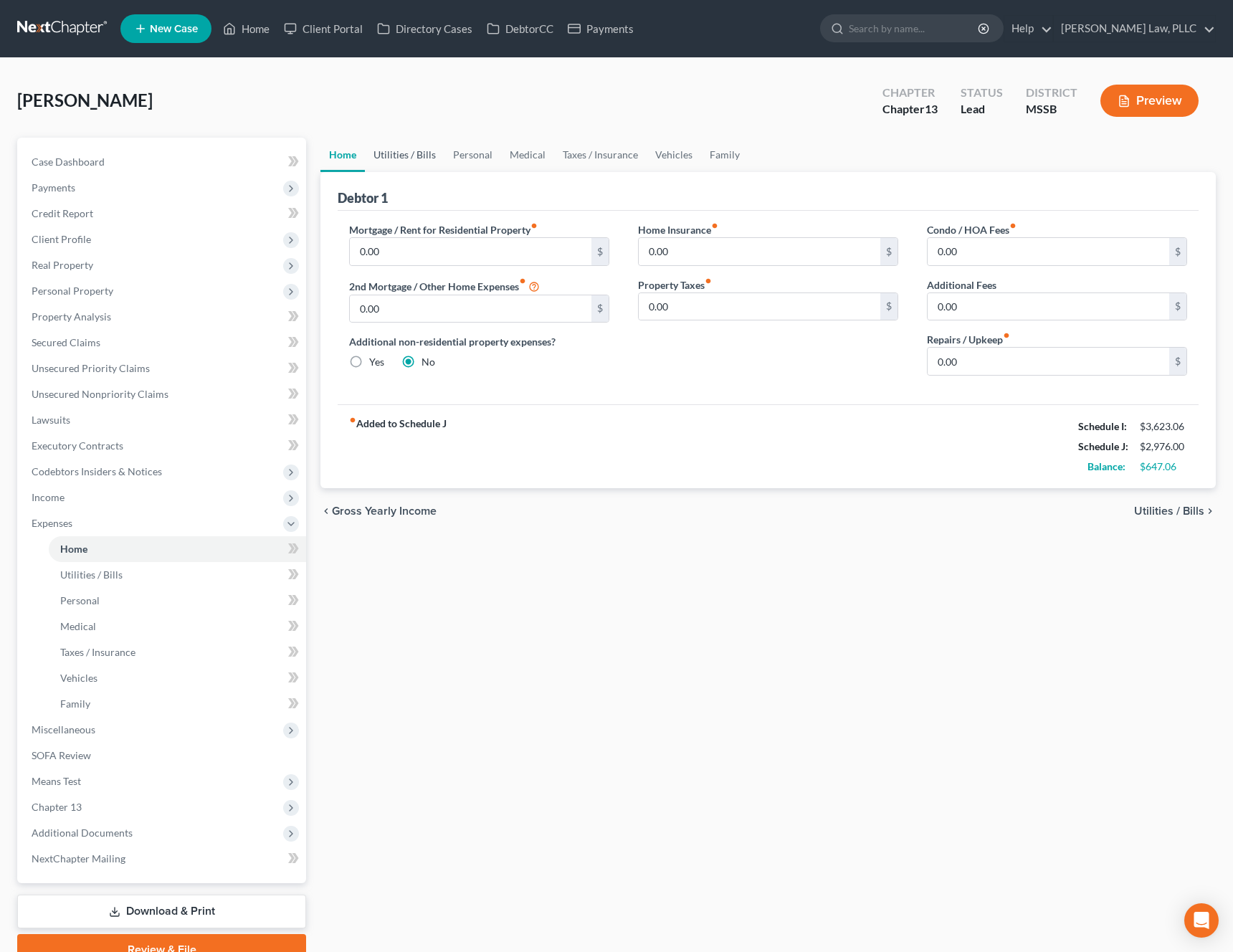
click at [398, 151] on link "Utilities / Bills" at bounding box center [404, 155] width 79 height 34
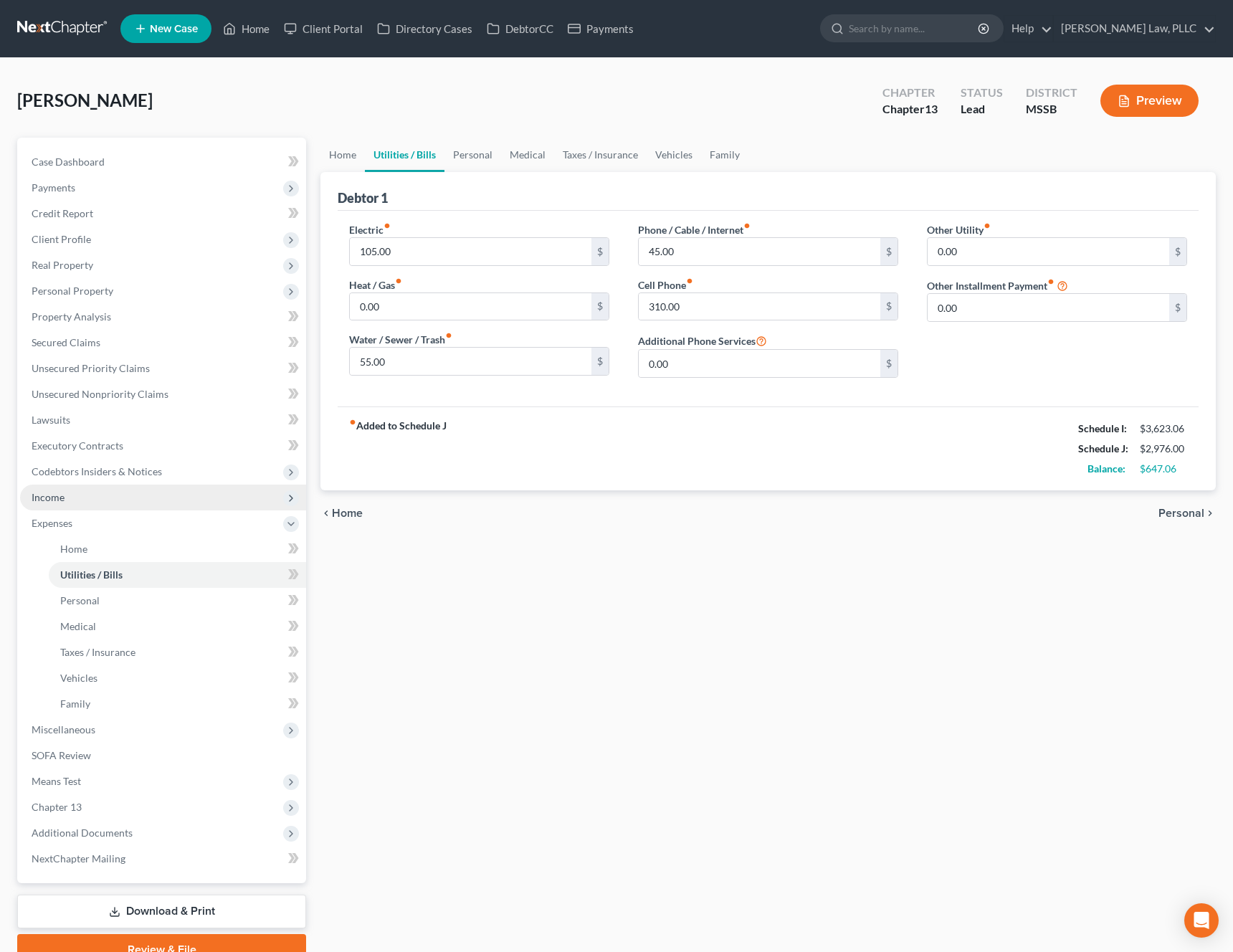
click at [80, 498] on span "Income" at bounding box center [163, 497] width 286 height 26
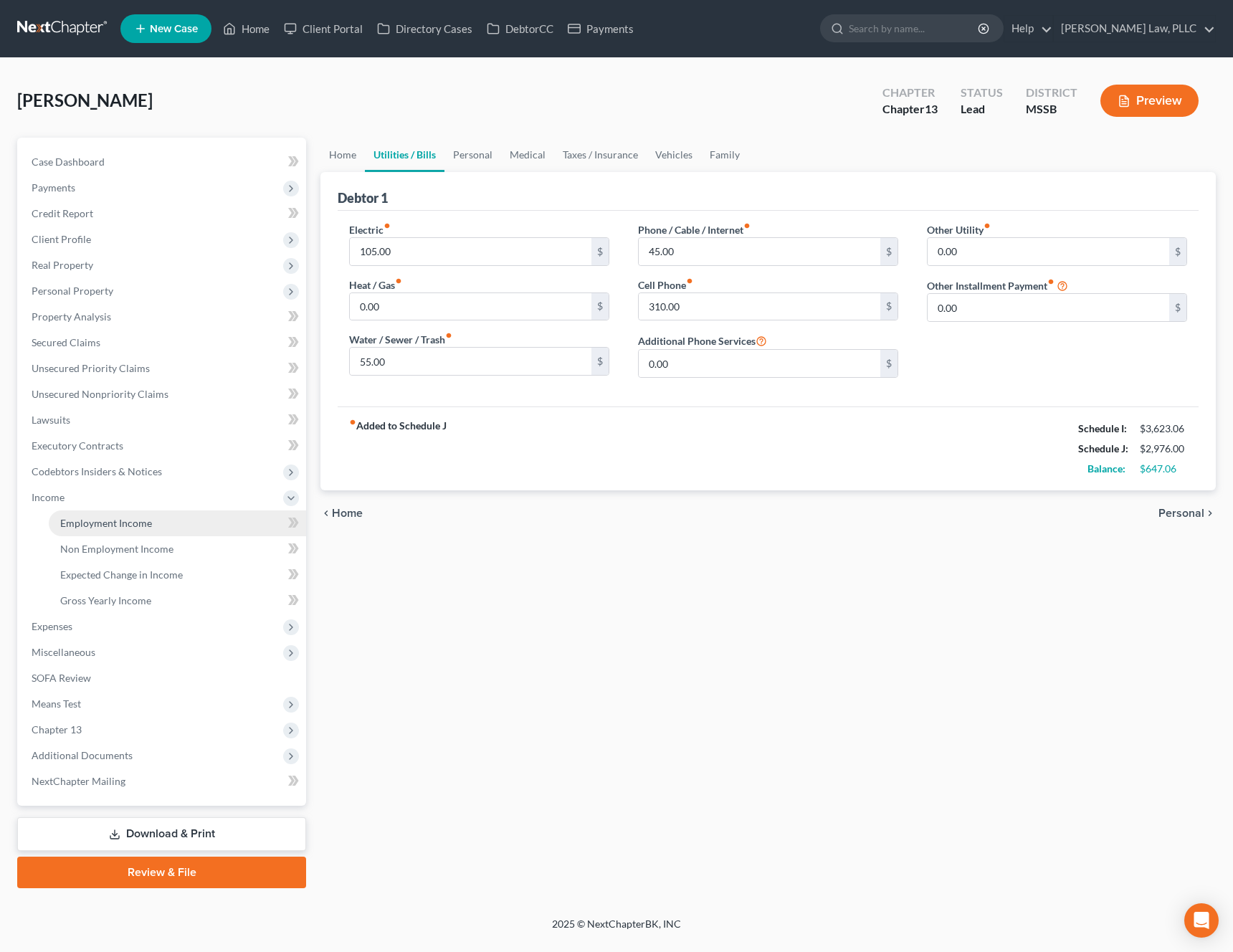
click at [131, 526] on span "Employment Income" at bounding box center [106, 523] width 91 height 12
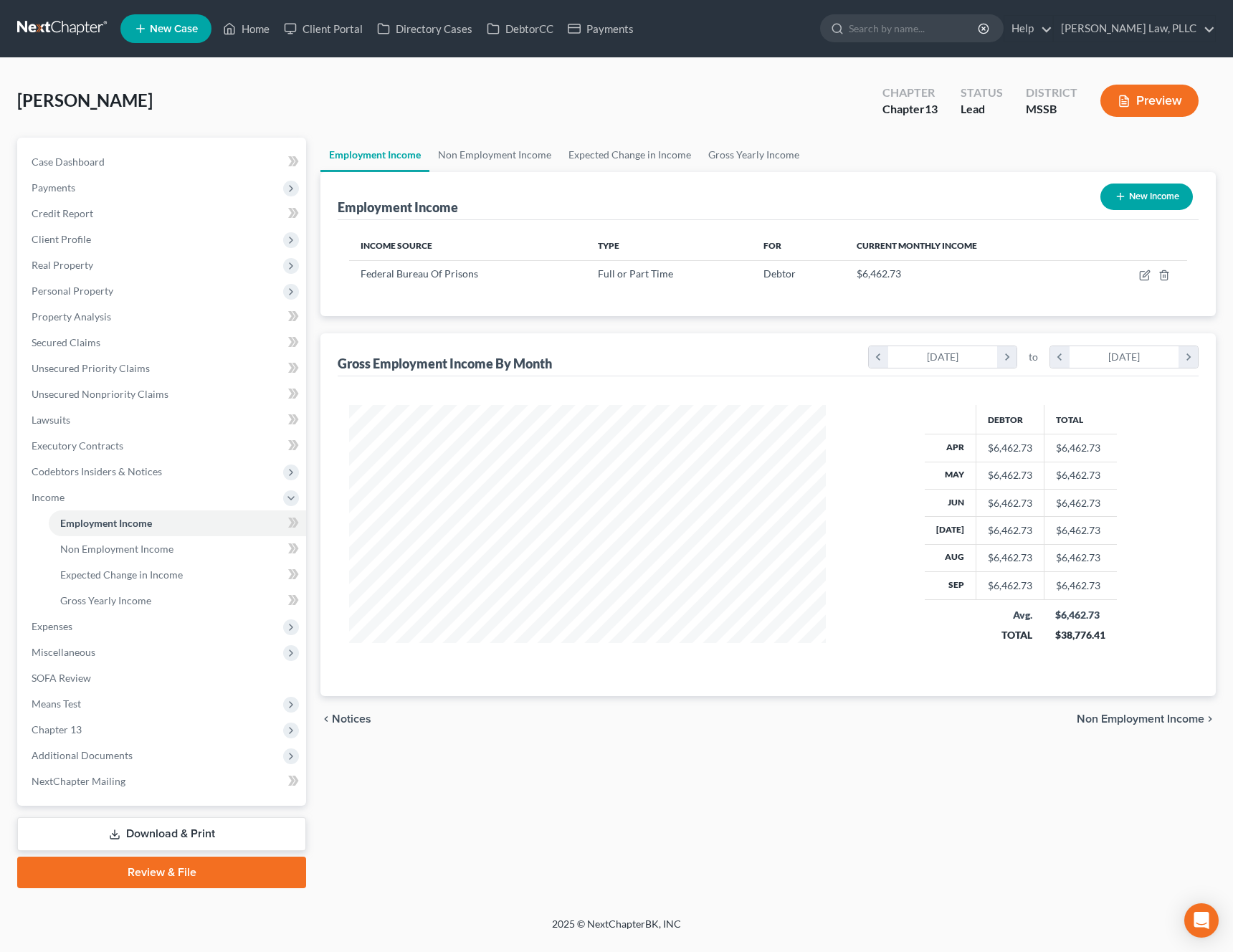
scroll to position [258, 506]
click at [709, 155] on link "Gross Yearly Income" at bounding box center [754, 155] width 109 height 34
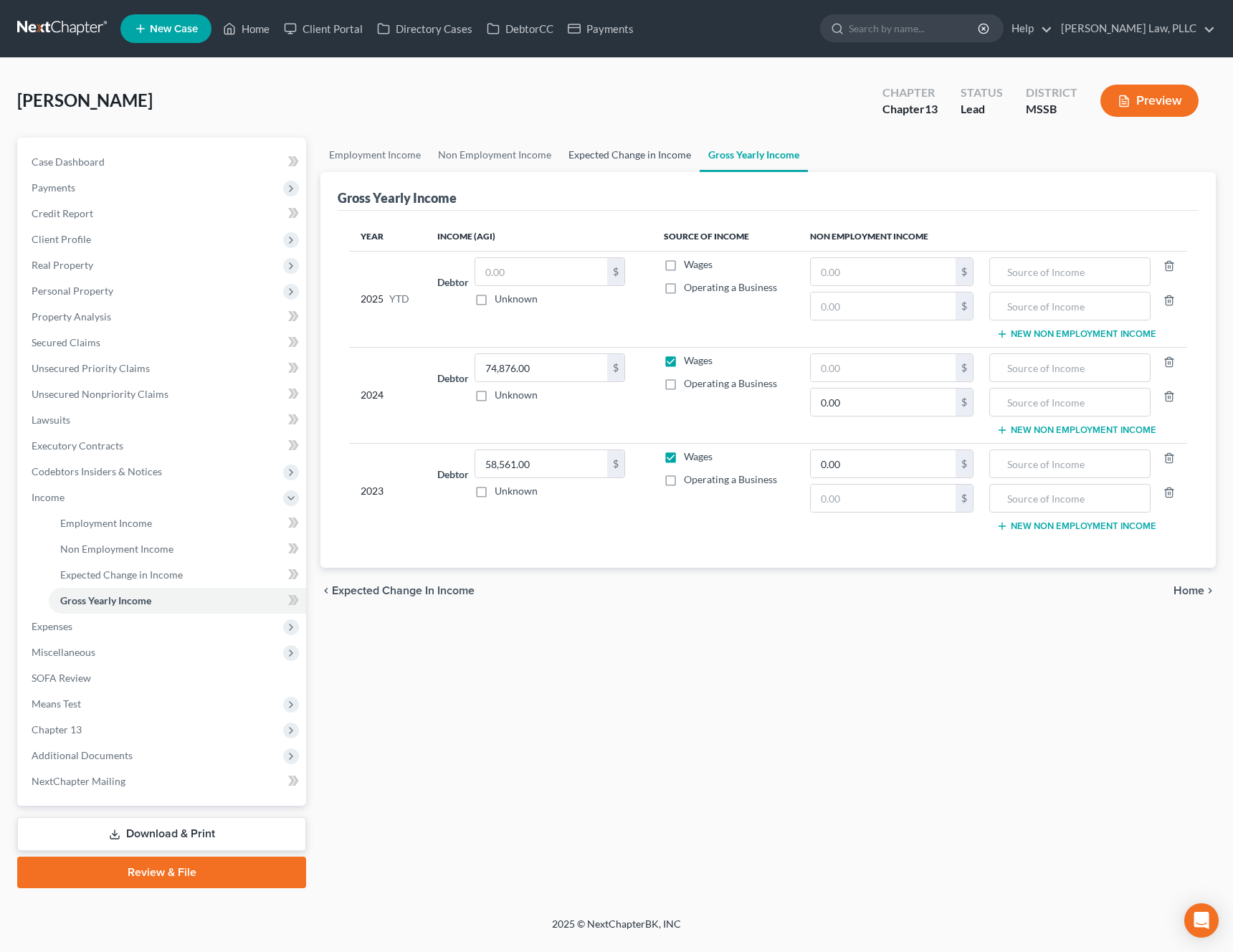
click at [643, 160] on link "Expected Change in Income" at bounding box center [630, 155] width 140 height 34
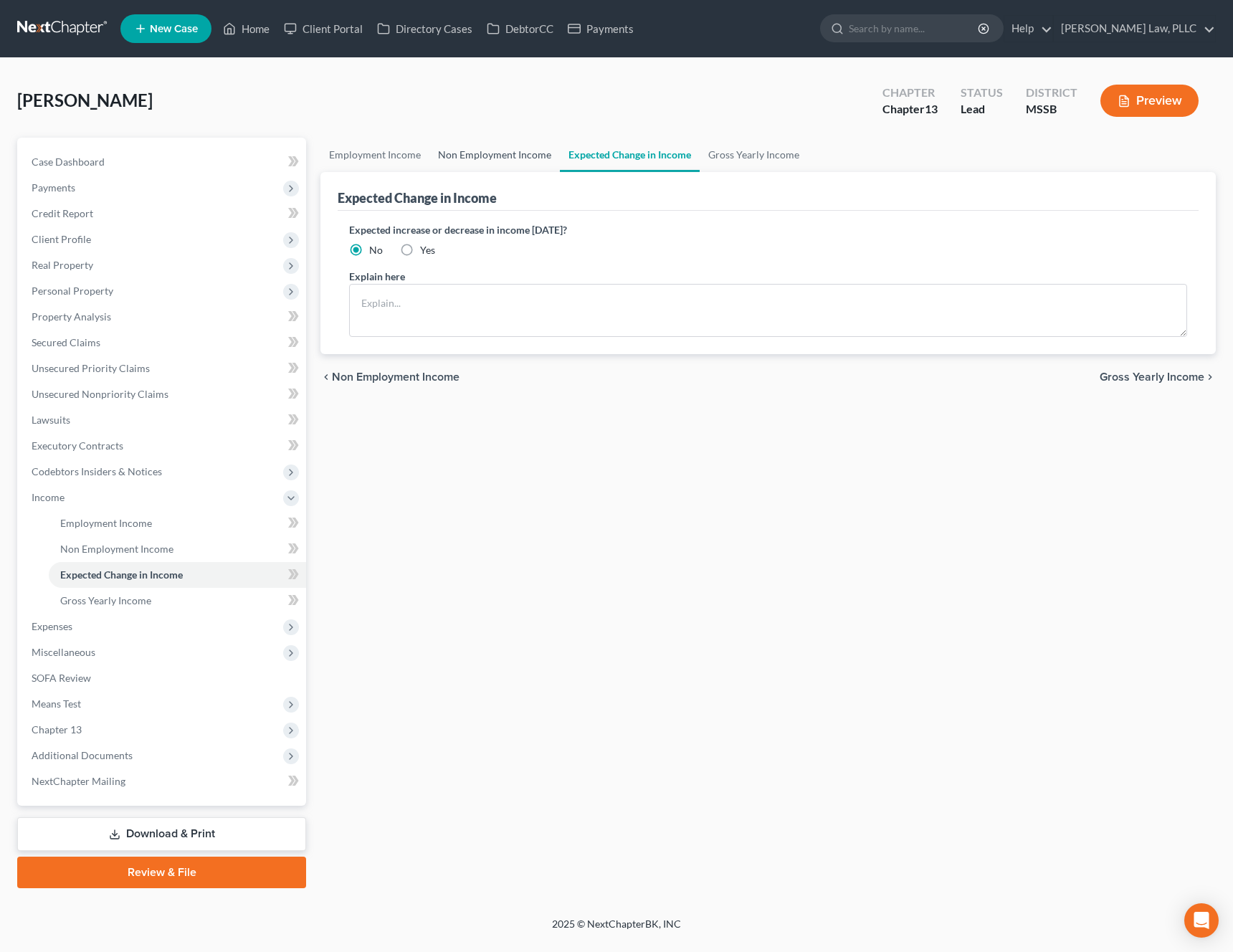
click at [503, 168] on link "Non Employment Income" at bounding box center [494, 155] width 130 height 34
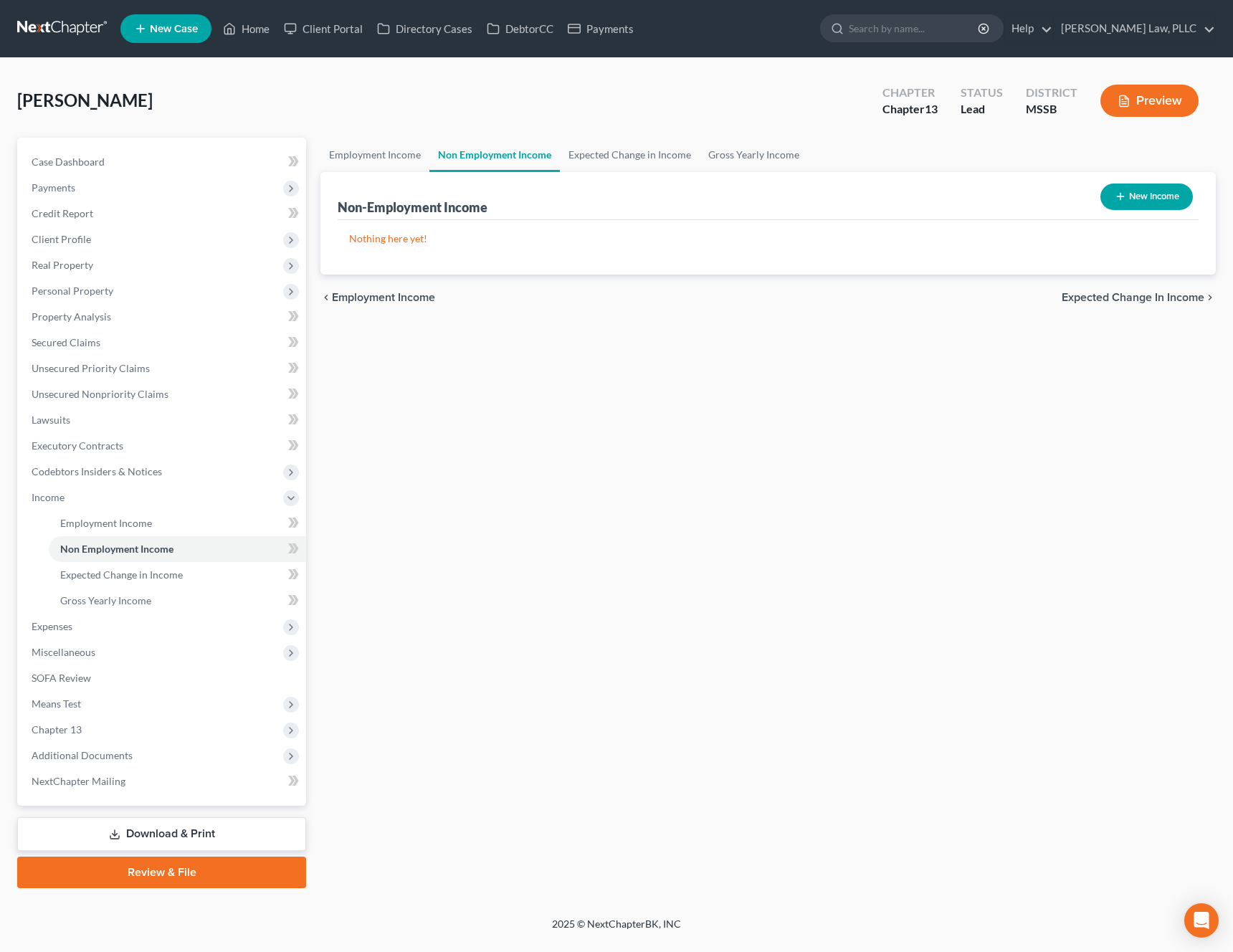
click at [369, 175] on div "Non-Employment Income New Income" at bounding box center [768, 196] width 861 height 48
click at [395, 164] on link "Employment Income" at bounding box center [375, 155] width 109 height 34
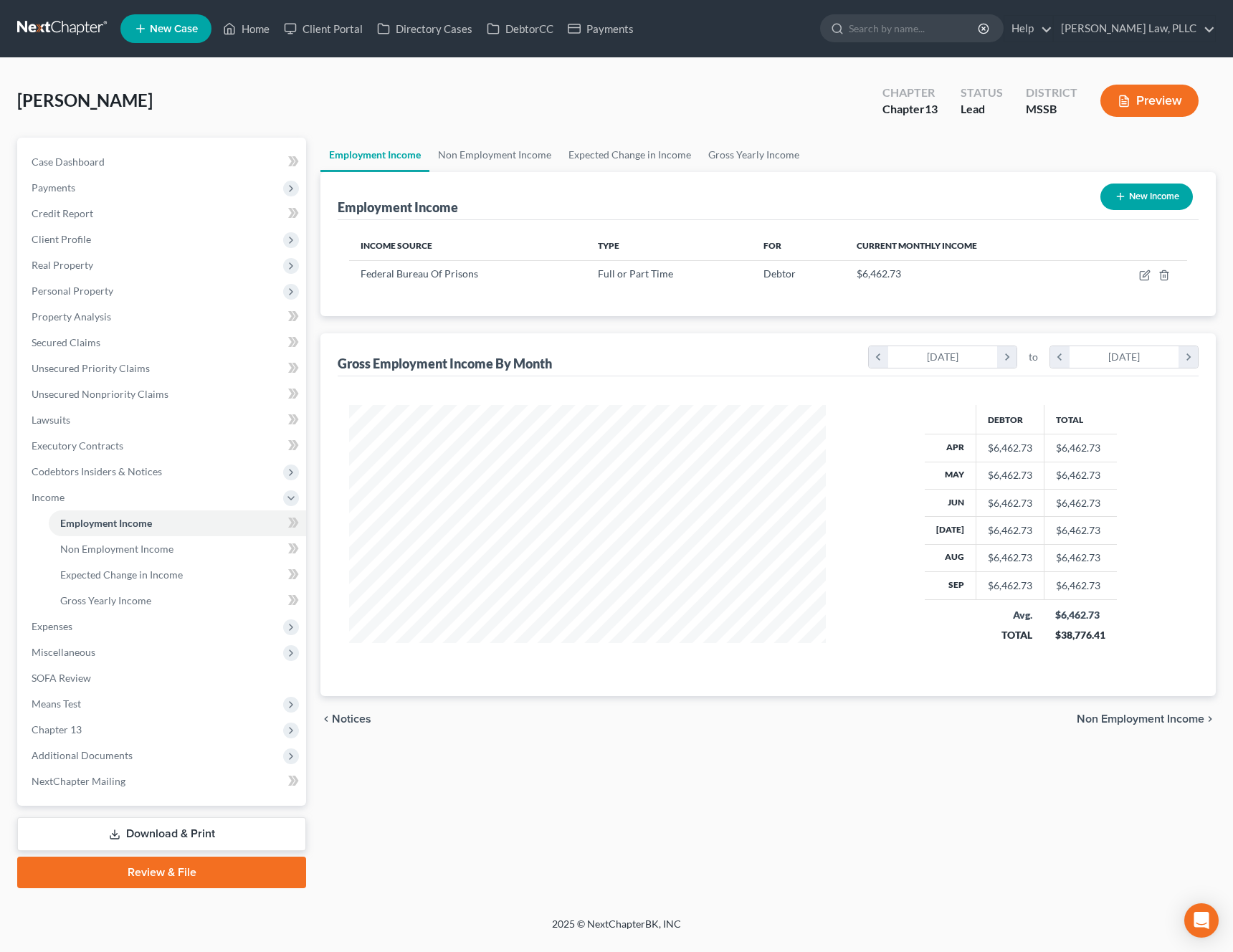
scroll to position [258, 506]
click at [1142, 277] on icon "button" at bounding box center [1144, 275] width 11 height 11
select select "0"
select select "18"
select select "2"
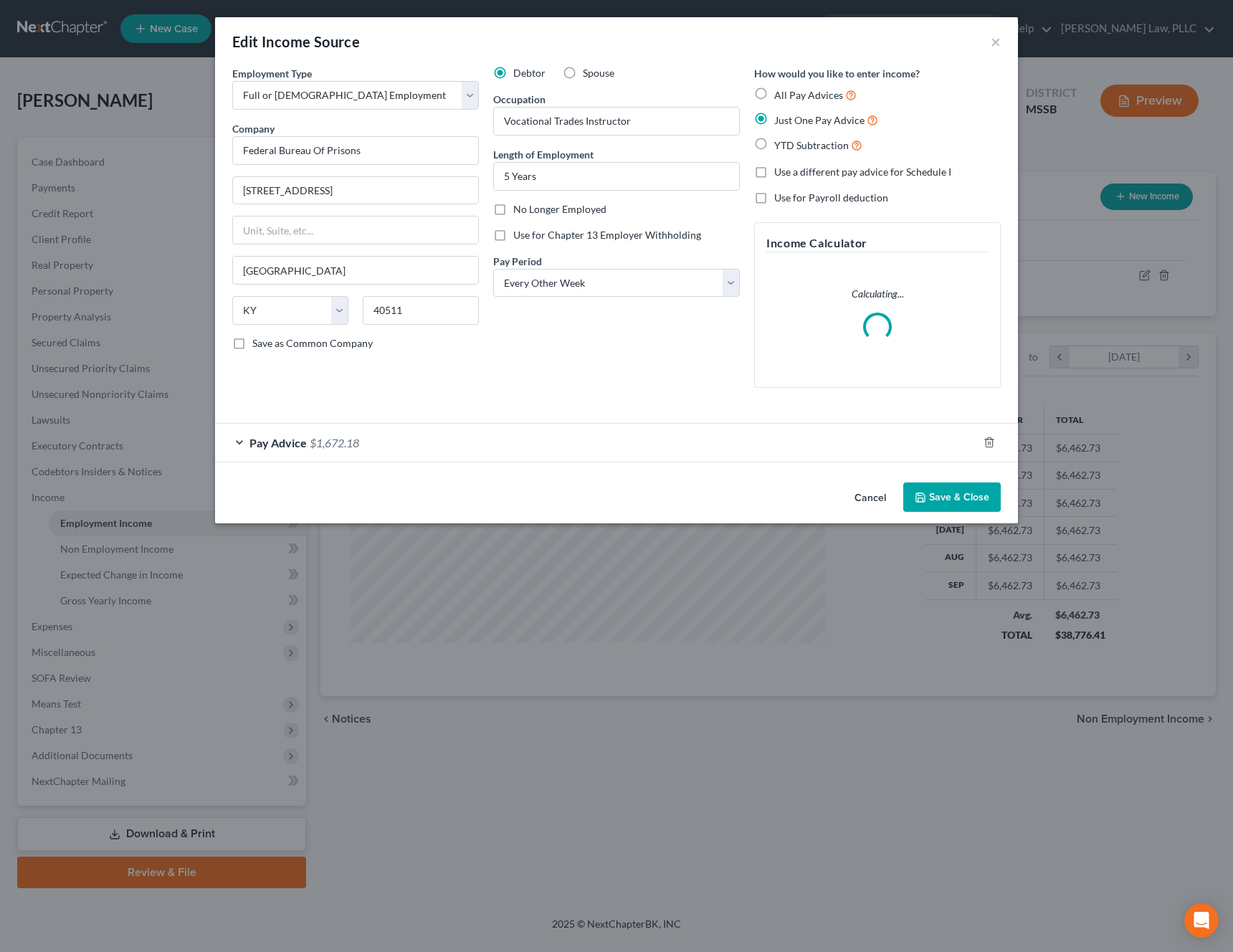
click at [654, 457] on div "Pay Advice $1,672.18" at bounding box center [596, 443] width 763 height 38
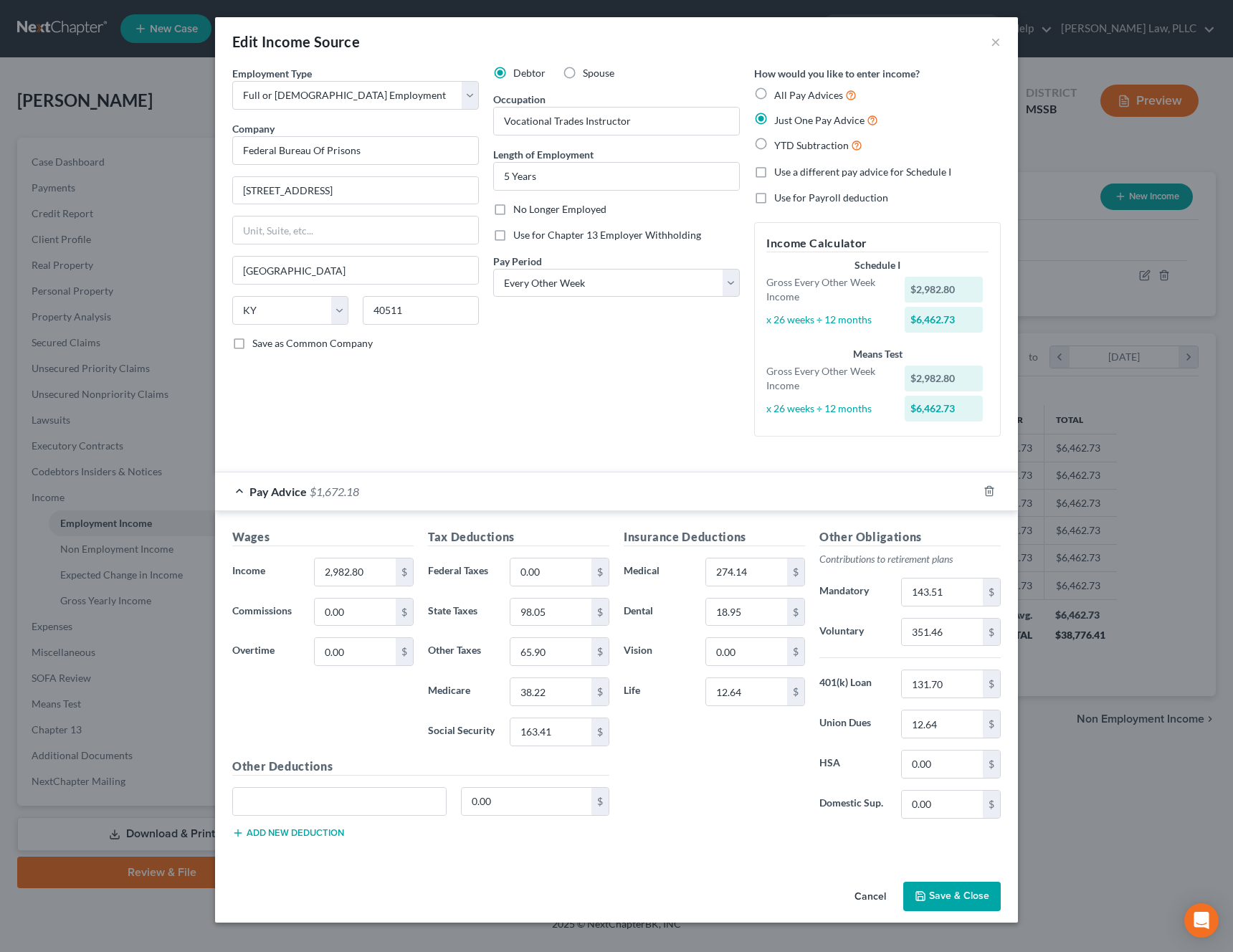
click at [862, 898] on button "Cancel" at bounding box center [869, 897] width 54 height 28
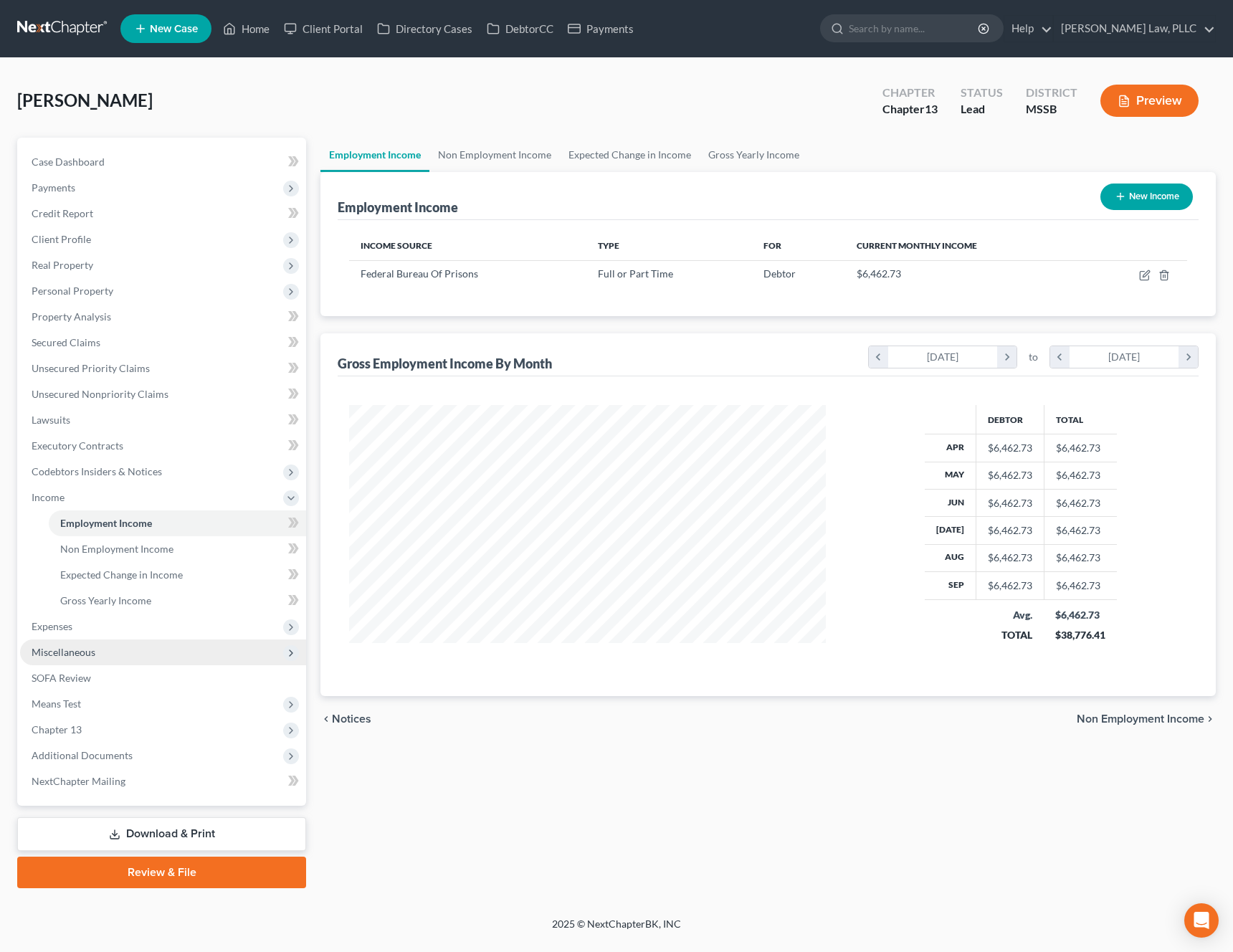
click at [48, 639] on span "Miscellaneous" at bounding box center [163, 652] width 286 height 26
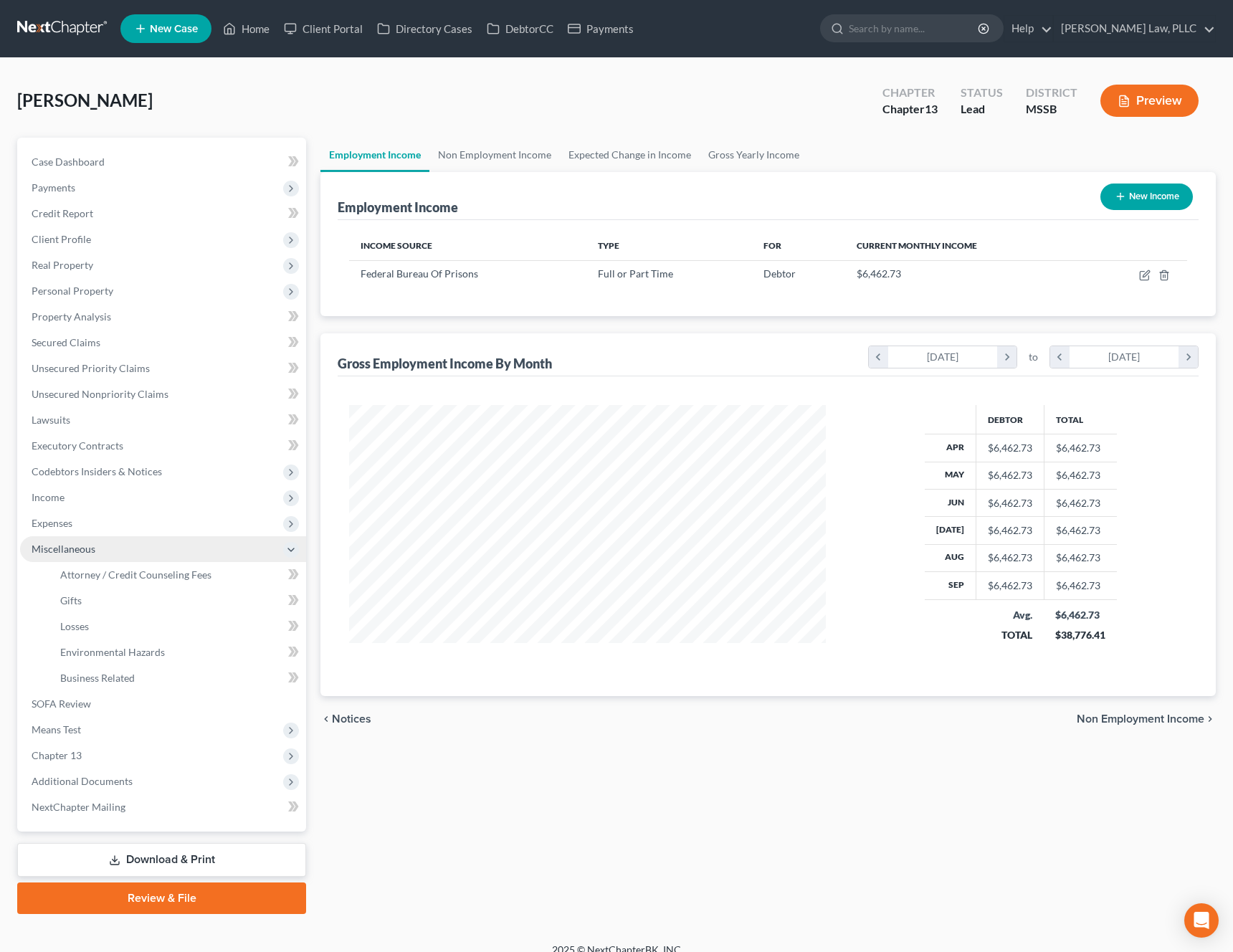
click at [119, 536] on span "Miscellaneous" at bounding box center [163, 549] width 286 height 26
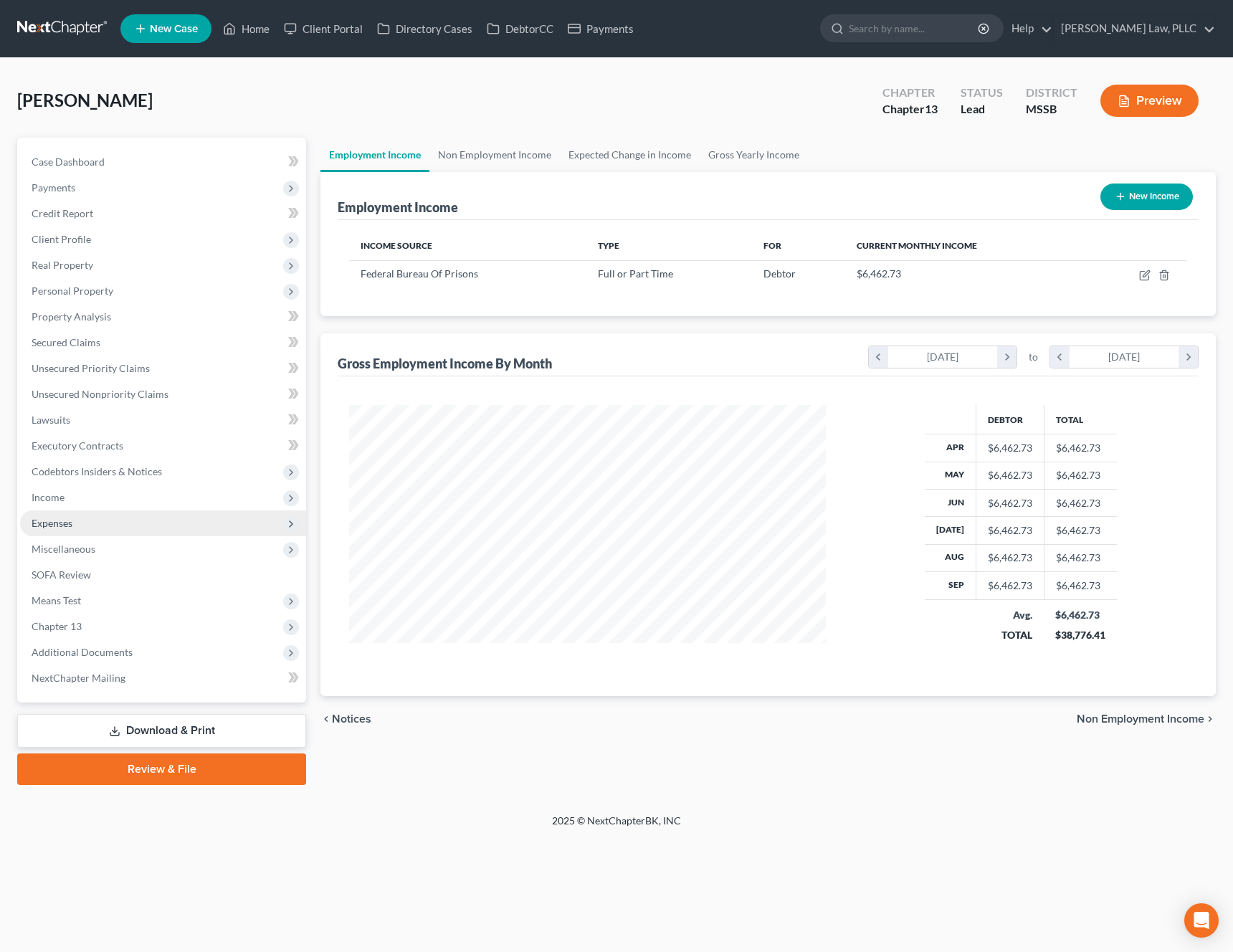
click at [125, 526] on span "Expenses" at bounding box center [163, 523] width 286 height 26
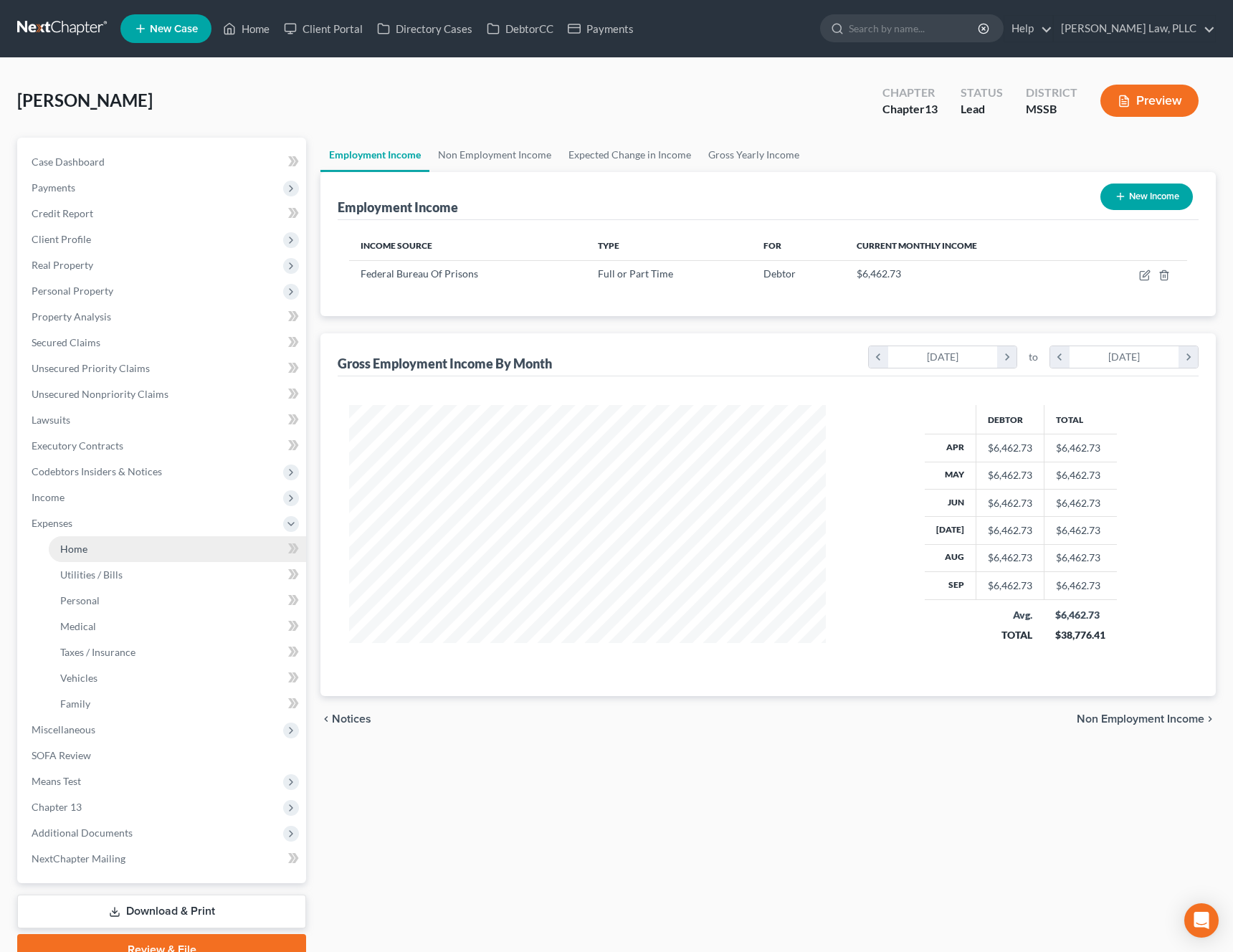
click at [109, 551] on link "Home" at bounding box center [177, 549] width 258 height 26
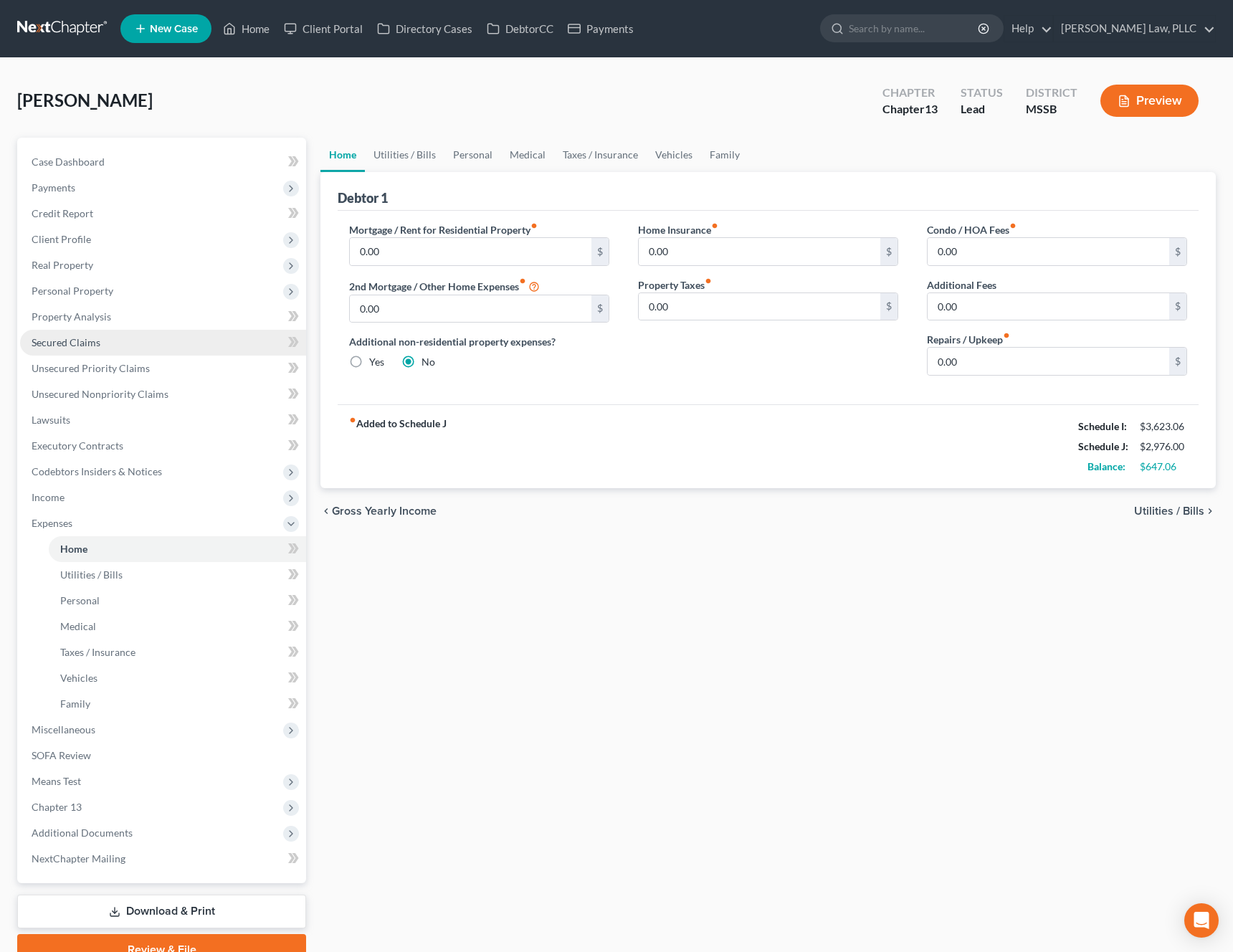
click at [111, 347] on link "Secured Claims" at bounding box center [163, 343] width 286 height 26
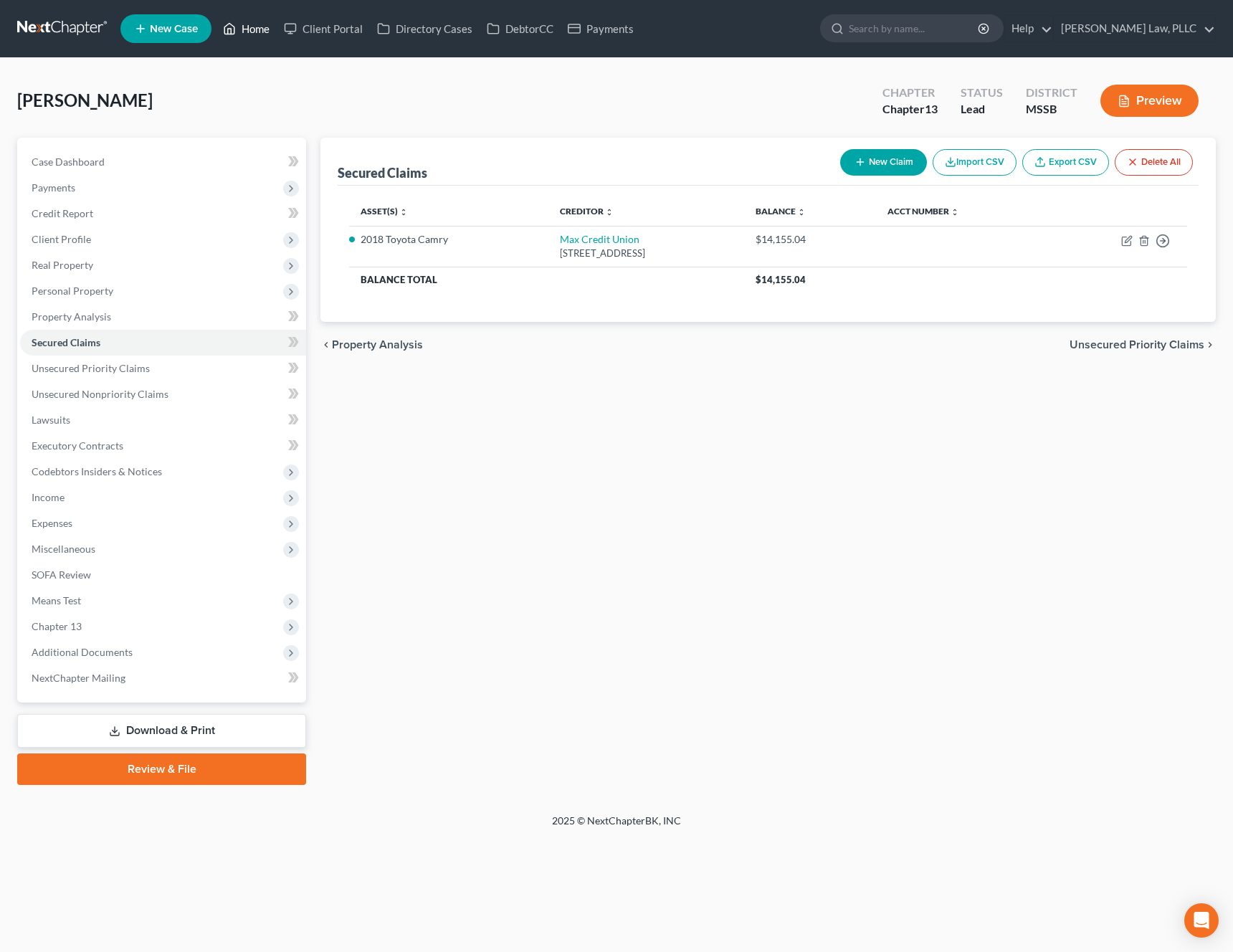
click at [244, 32] on link "Home" at bounding box center [246, 28] width 61 height 26
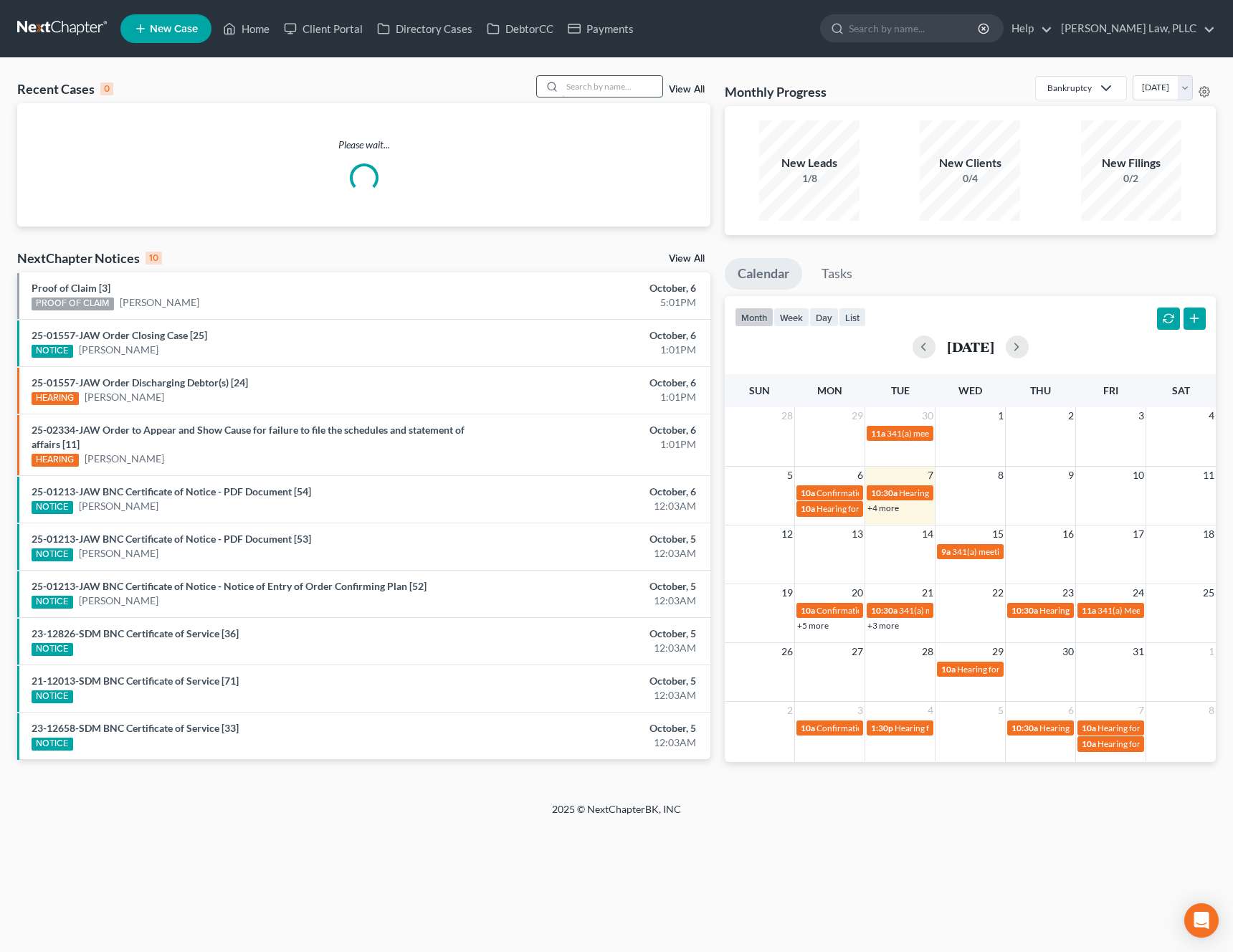
click at [615, 86] on input "search" at bounding box center [612, 86] width 100 height 21
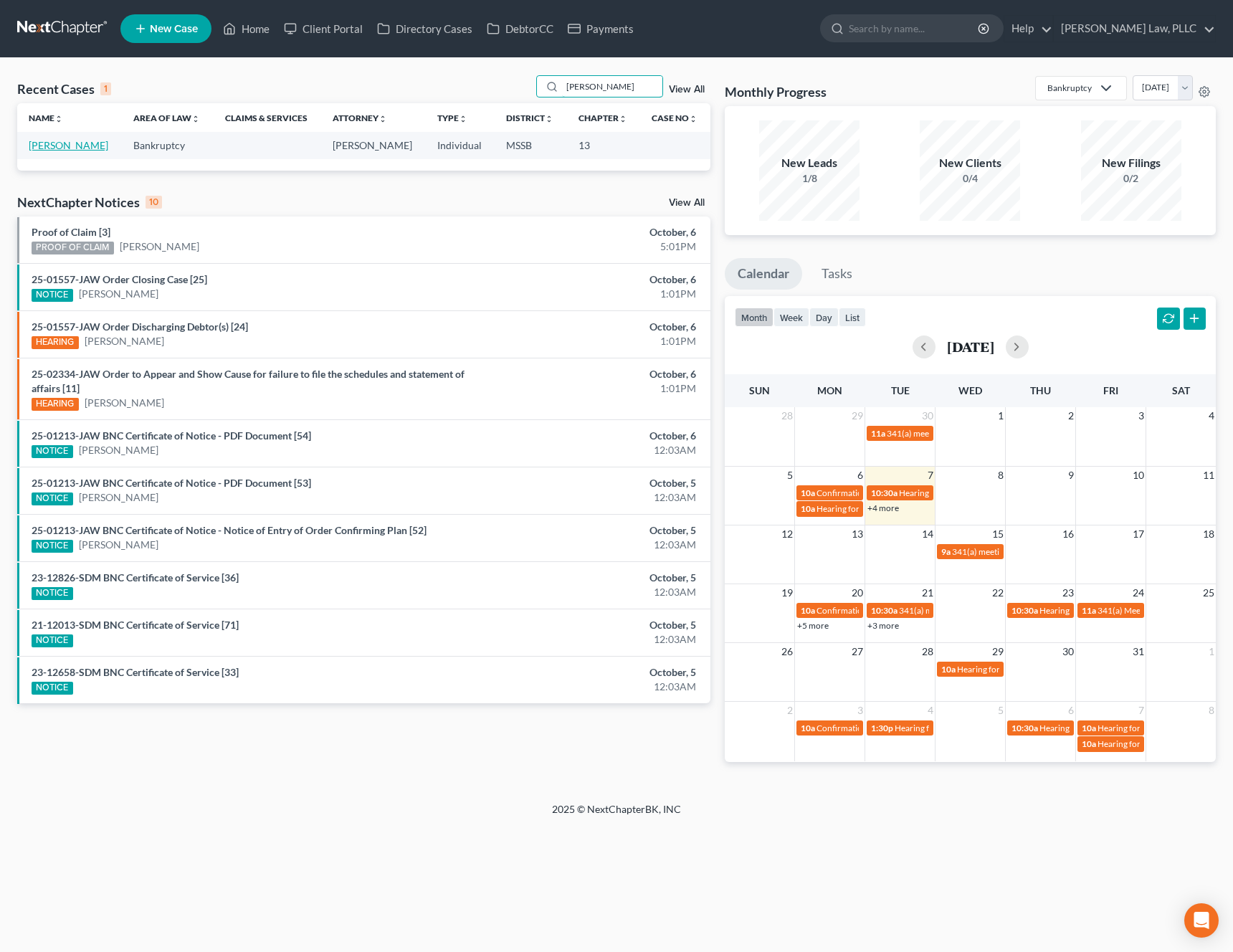
type input "[PERSON_NAME]"
click at [66, 144] on link "[PERSON_NAME]" at bounding box center [68, 145] width 79 height 12
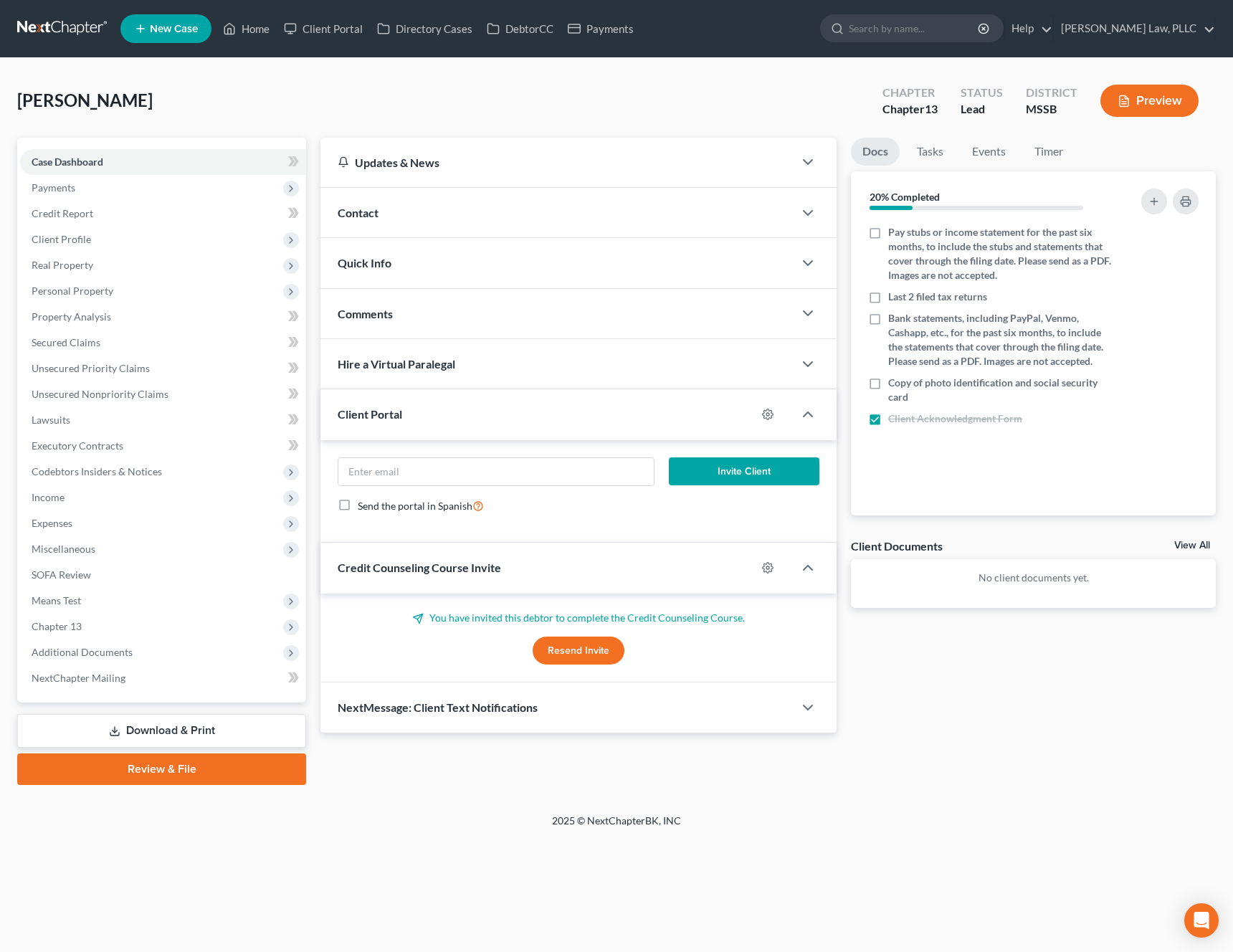
click at [56, 195] on span "Payments" at bounding box center [163, 188] width 286 height 26
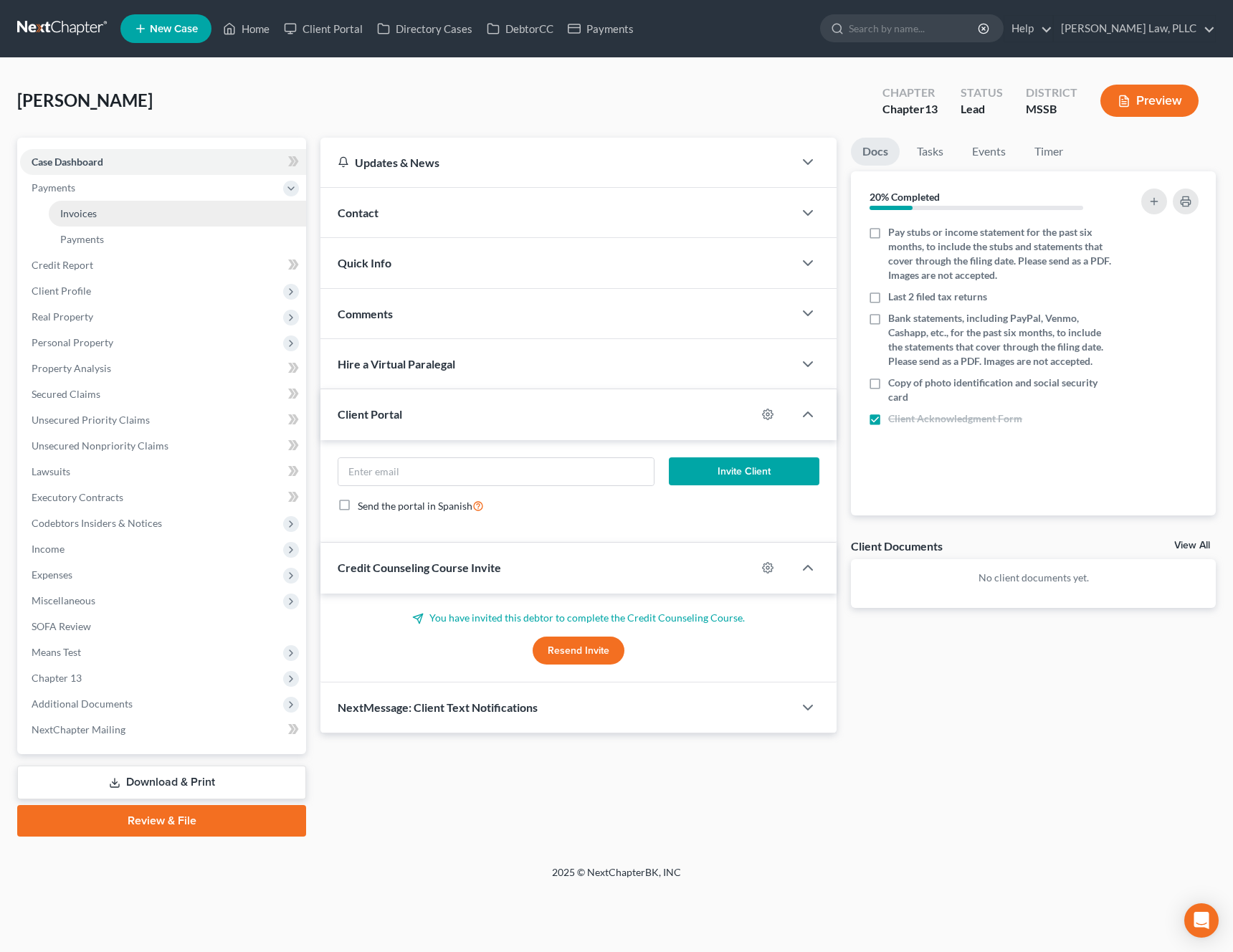
click at [71, 205] on link "Invoices" at bounding box center [177, 214] width 258 height 26
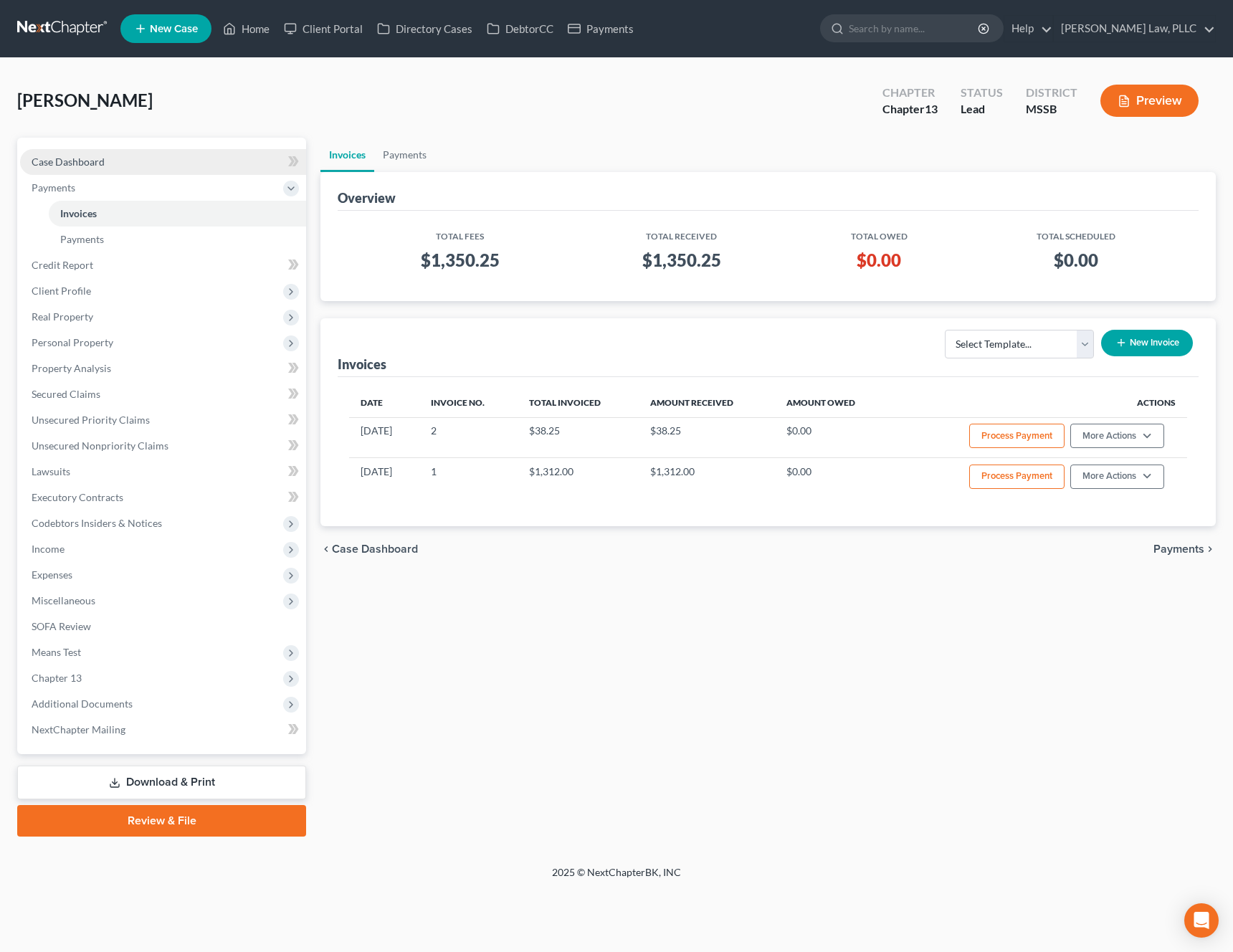
click at [99, 151] on link "Case Dashboard" at bounding box center [163, 162] width 286 height 26
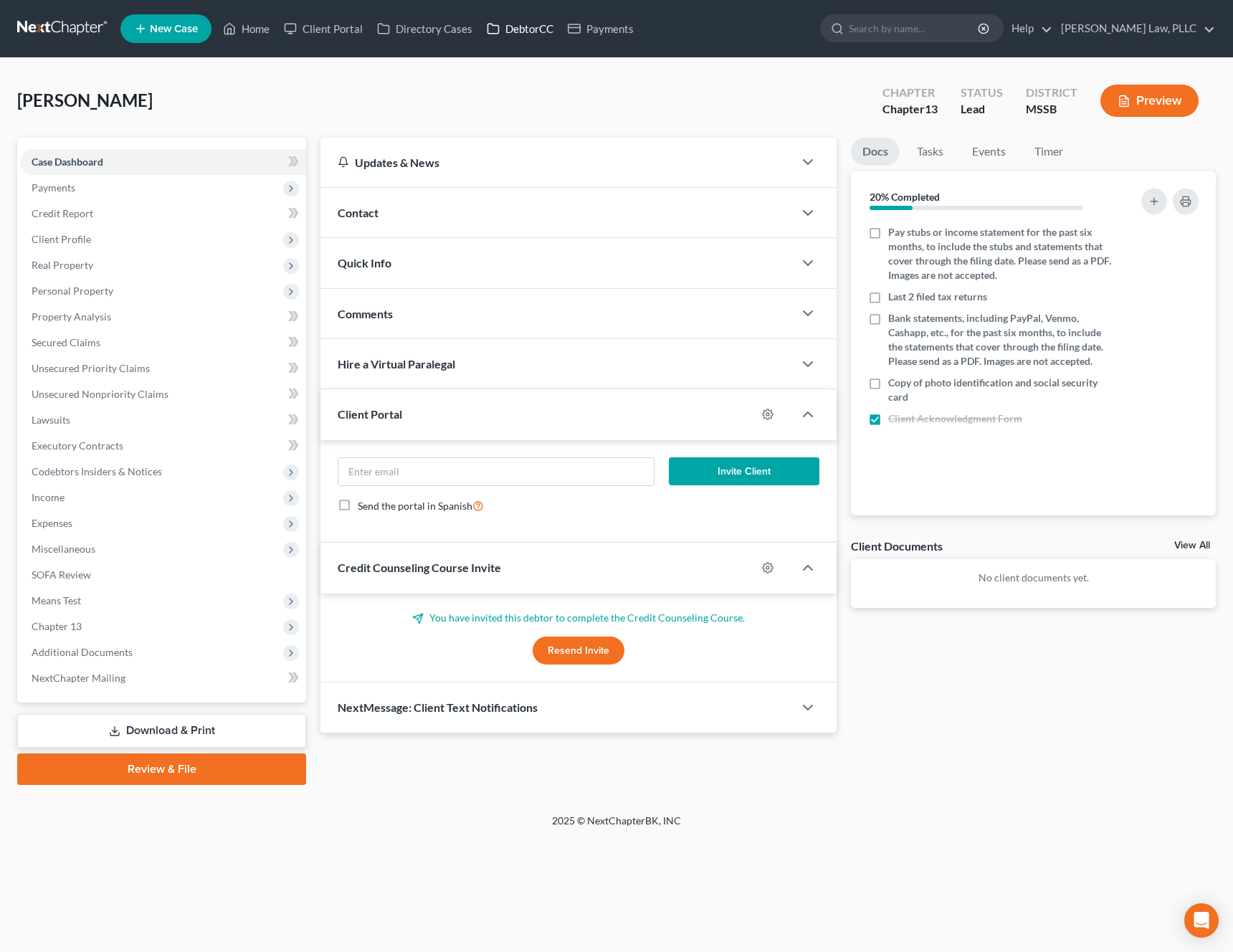
click at [530, 40] on link "DebtorCC" at bounding box center [520, 28] width 81 height 26
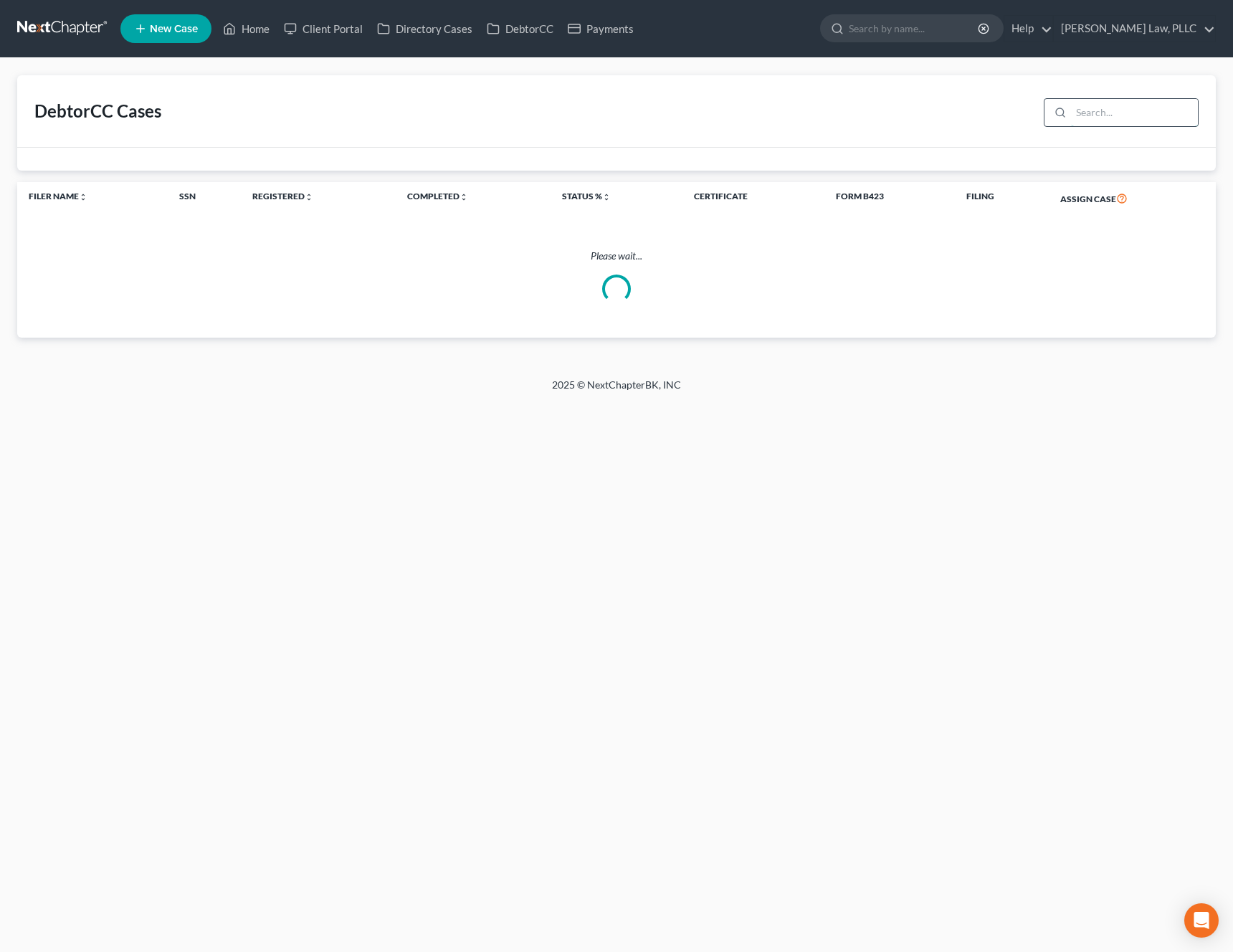
click at [1121, 106] on input "search" at bounding box center [1134, 113] width 127 height 28
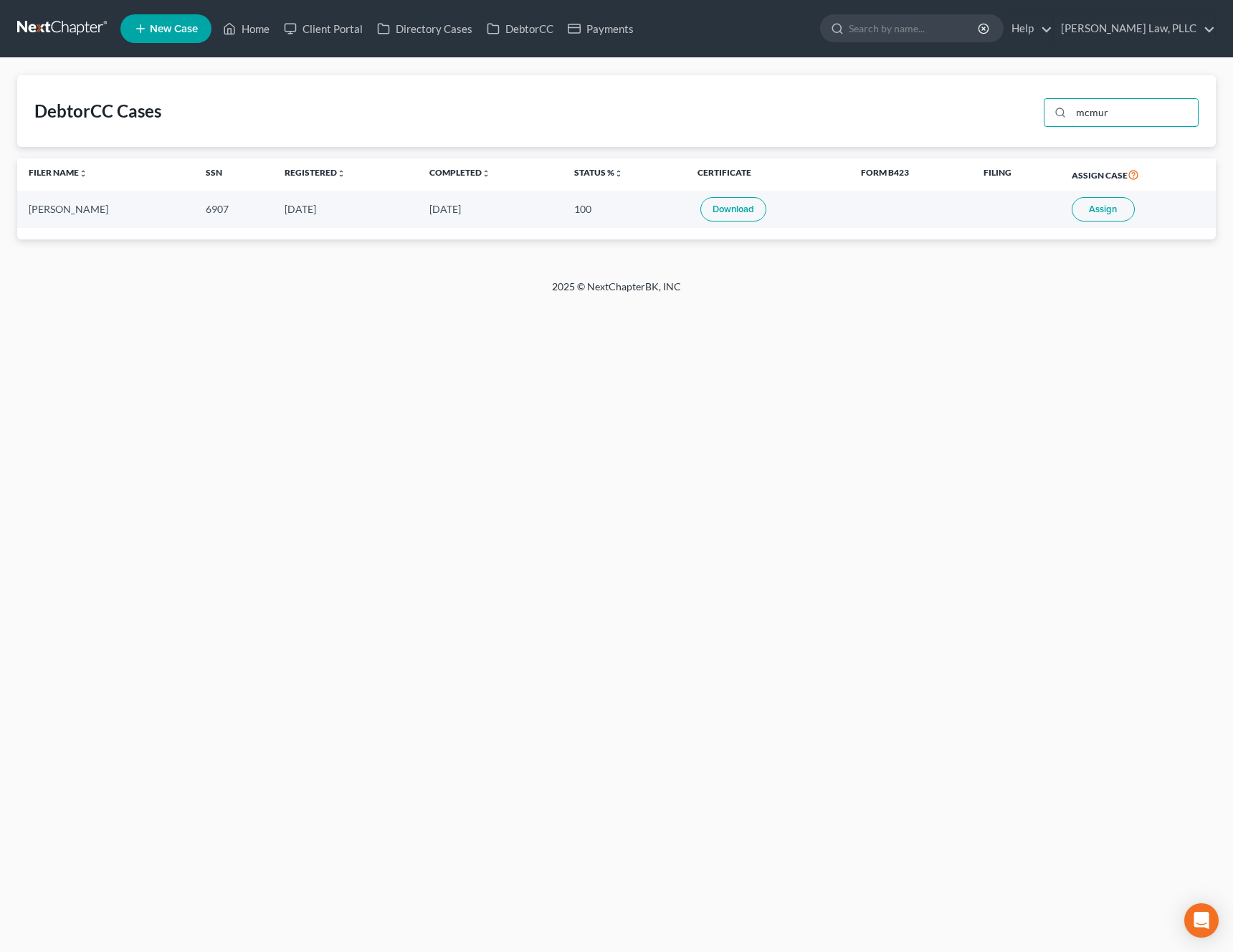
type input "mcmur"
click at [1120, 208] on button "Assign" at bounding box center [1102, 209] width 63 height 24
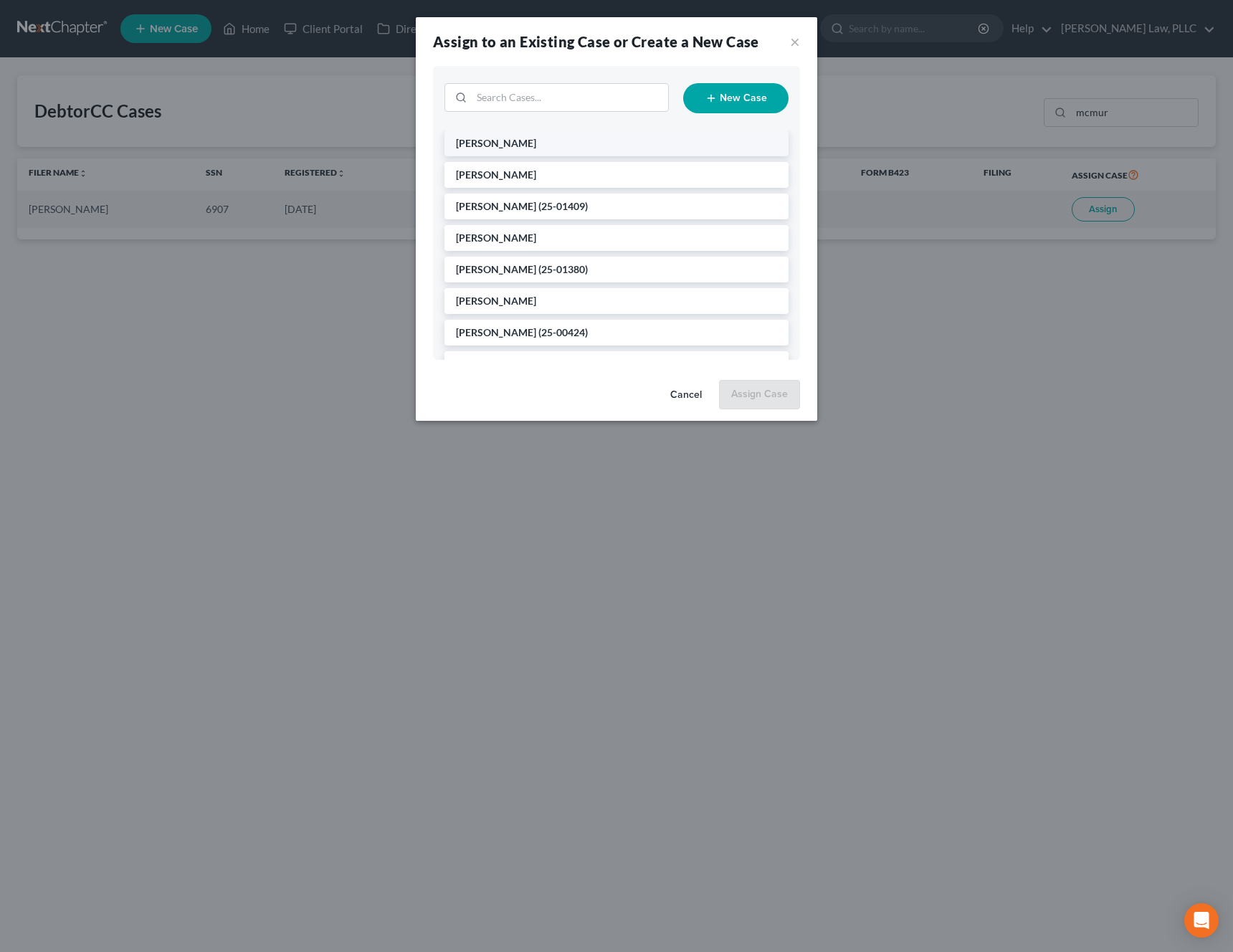
click at [592, 143] on li "[PERSON_NAME]" at bounding box center [616, 143] width 344 height 26
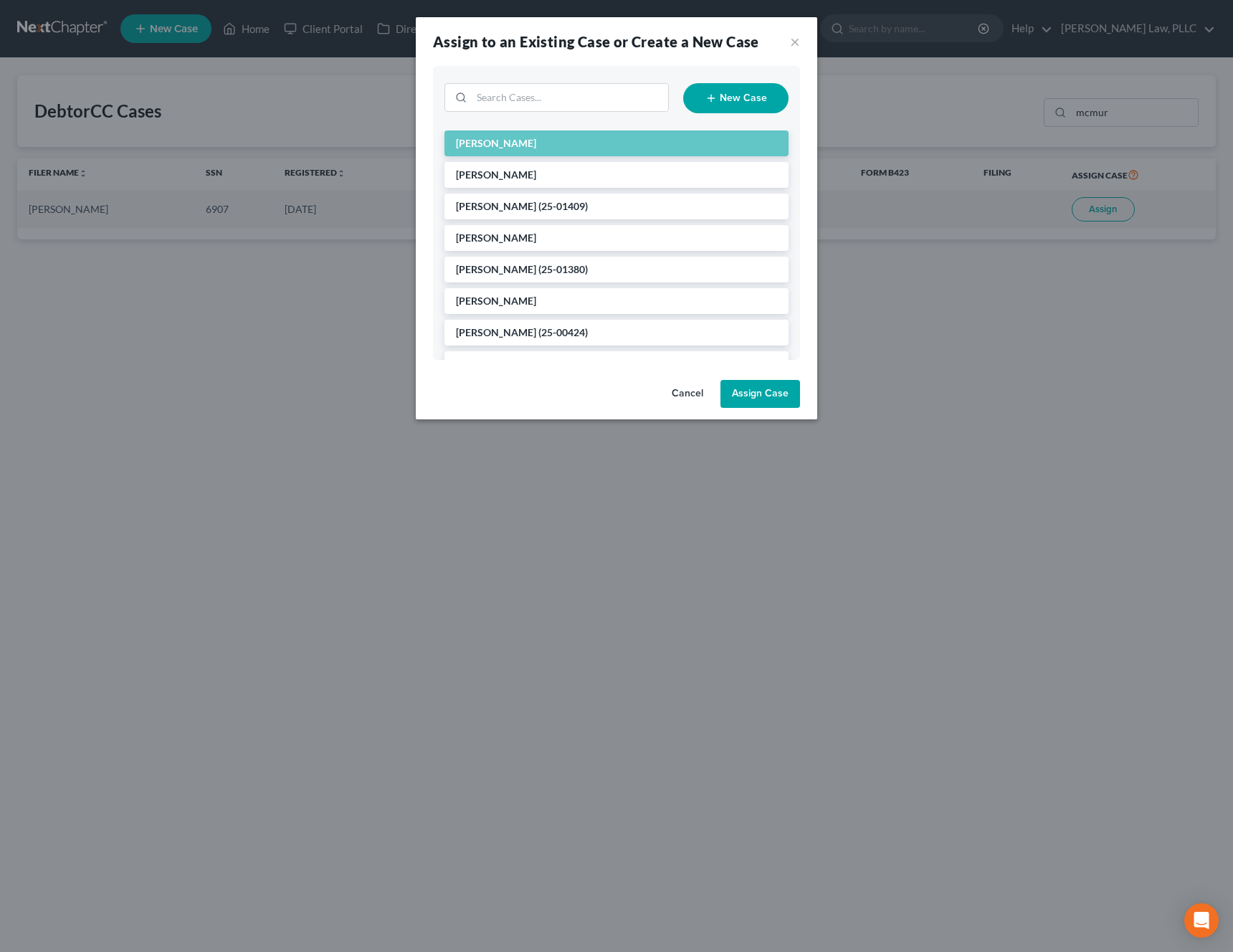
click at [742, 401] on button "Assign Case" at bounding box center [760, 394] width 79 height 28
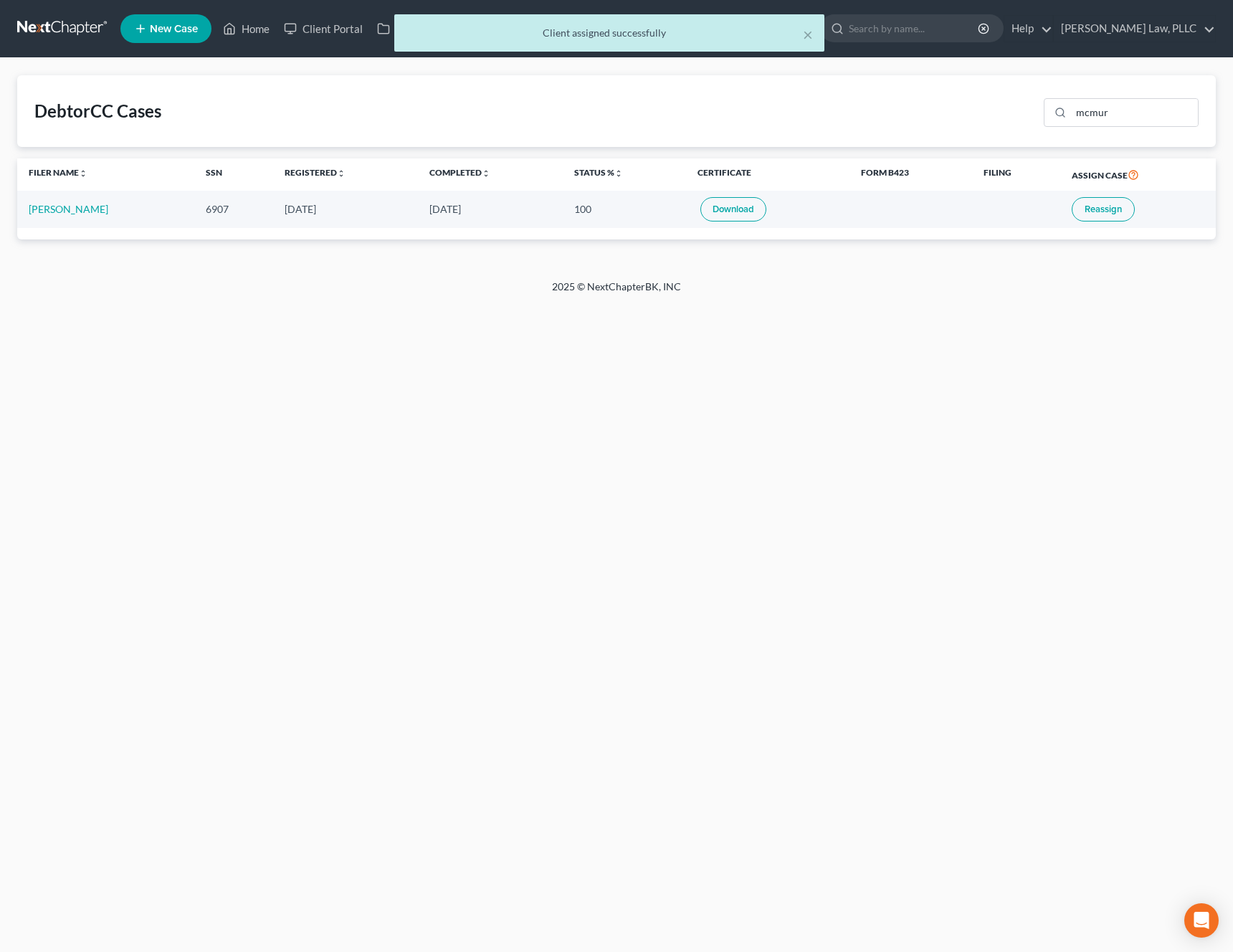
click at [338, 34] on div "× Client assigned successfully" at bounding box center [609, 37] width 1233 height 45
click at [816, 34] on div "× Client assigned successfully" at bounding box center [608, 33] width 430 height 37
click at [805, 36] on ul "New Case Home Client Portal Directory Cases DebtorCC Payments - No Result - See…" at bounding box center [668, 28] width 1095 height 37
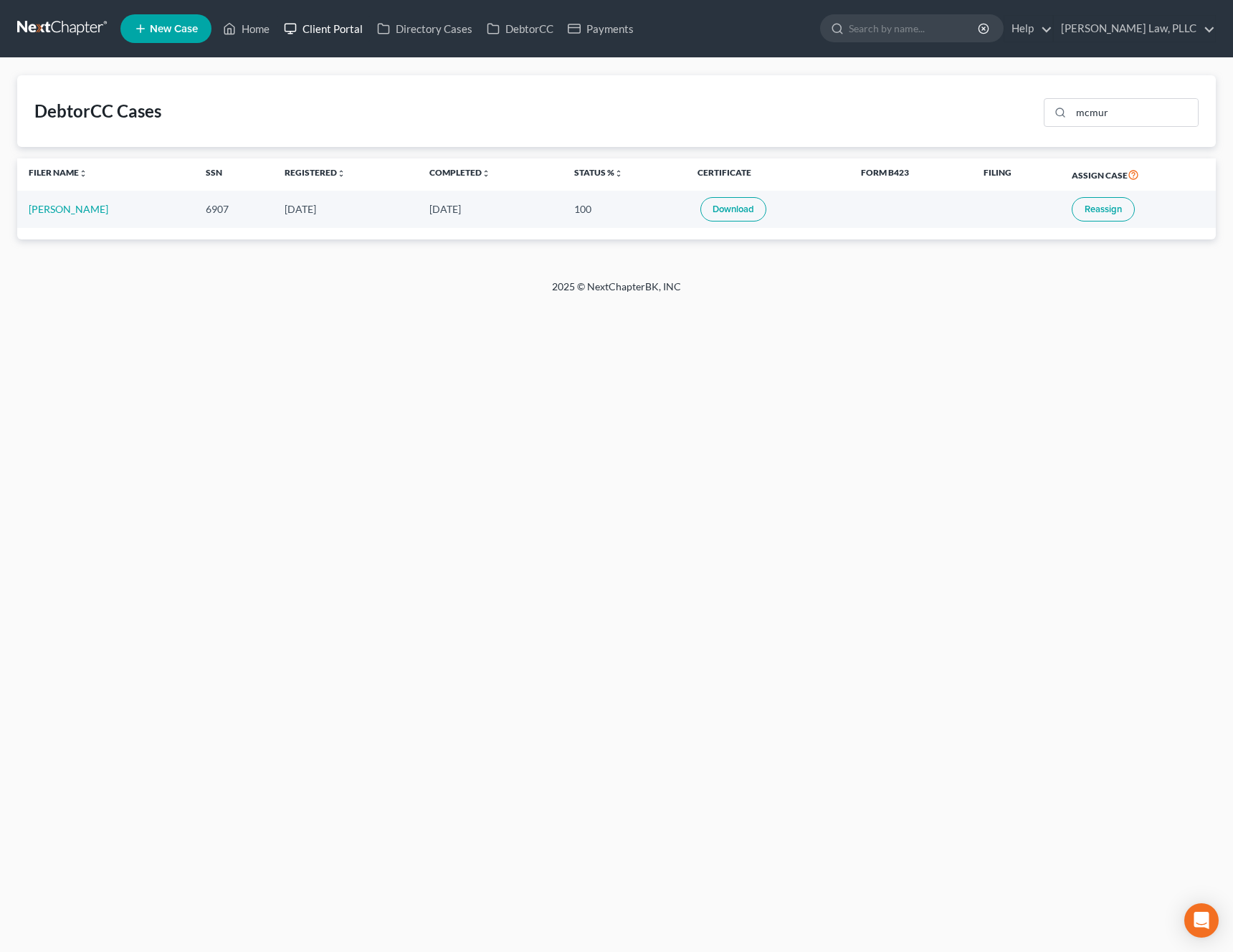
click at [346, 24] on link "Client Portal" at bounding box center [323, 28] width 93 height 26
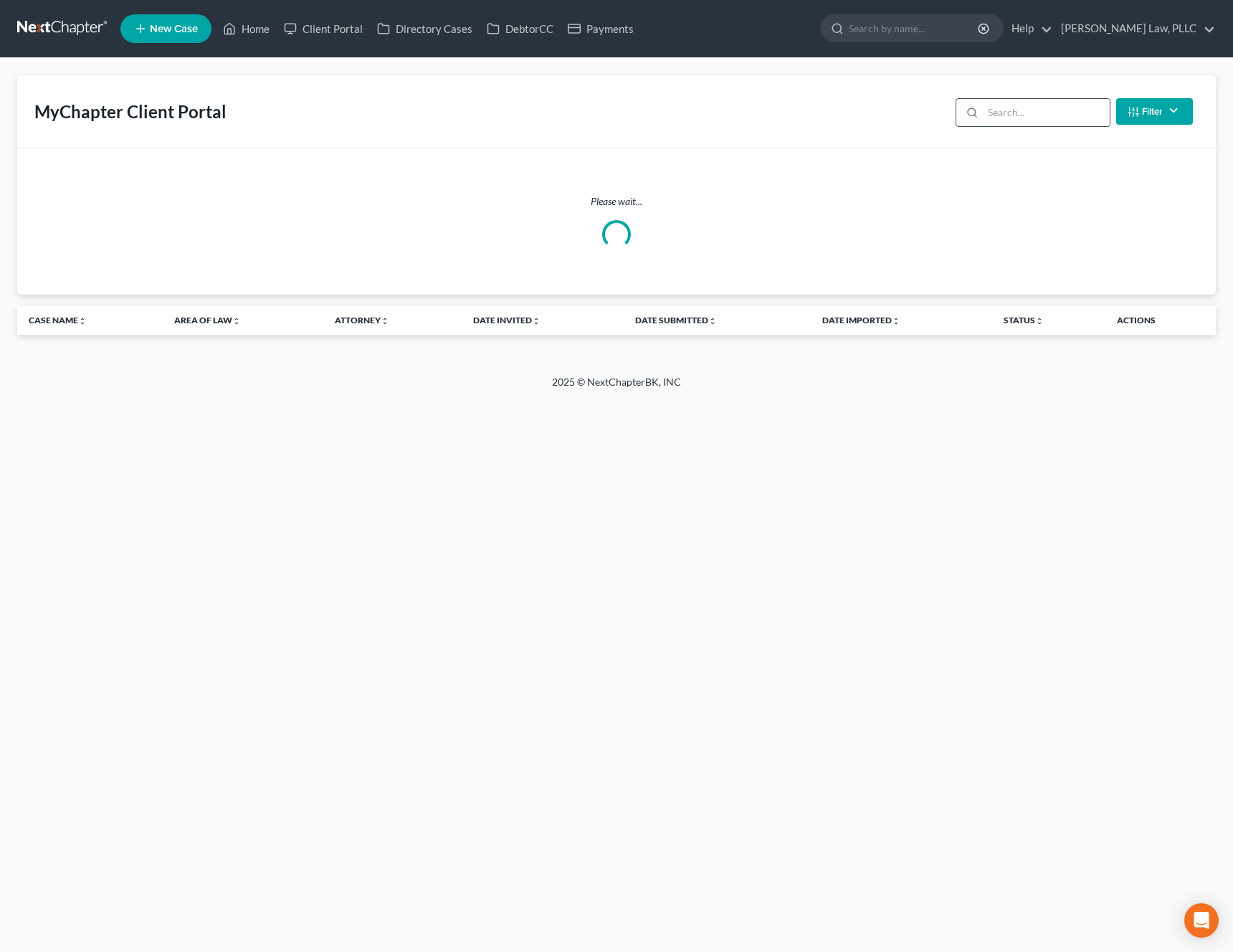
click at [1039, 109] on input "search" at bounding box center [1045, 113] width 127 height 28
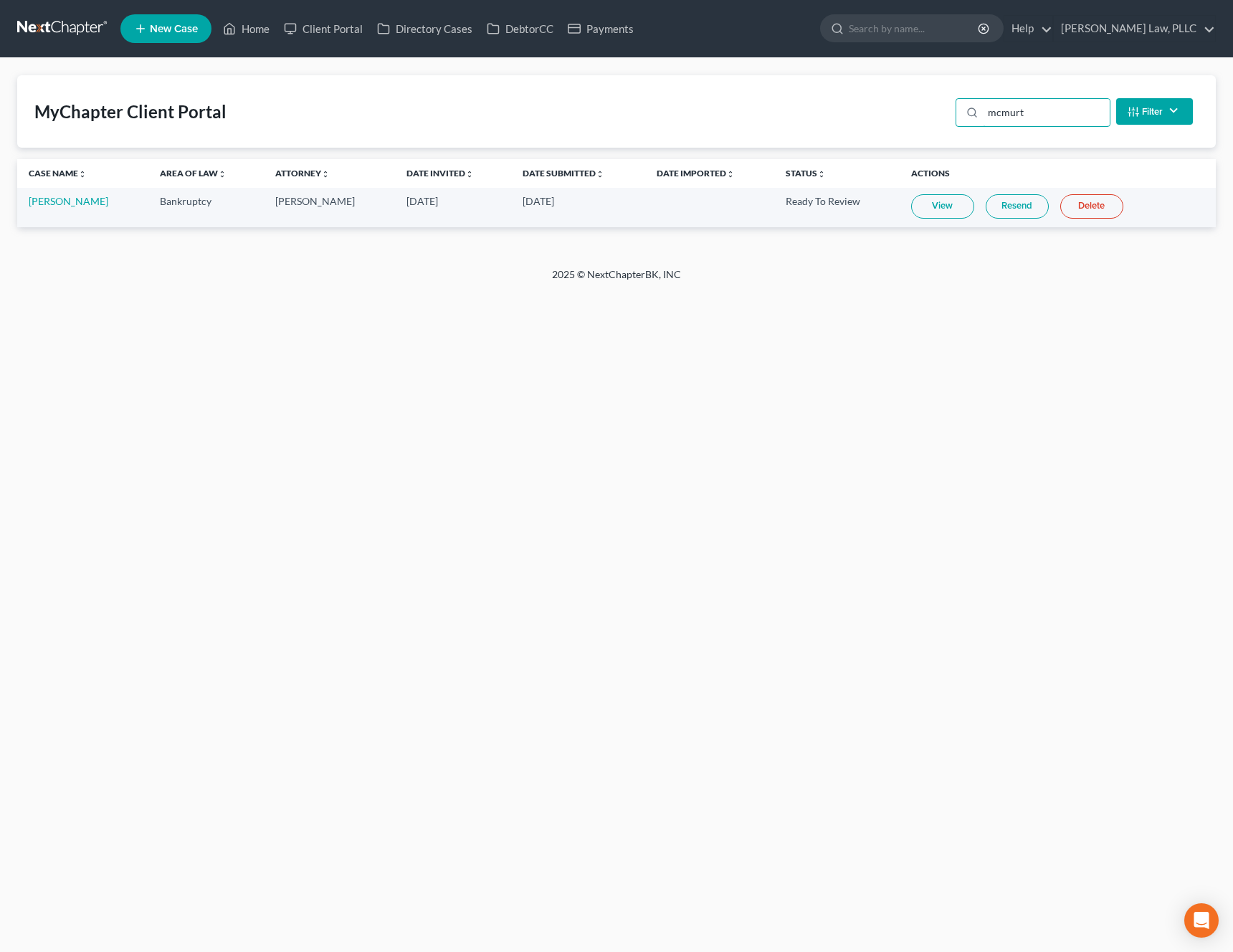
type input "mcmurt"
click at [956, 206] on link "View" at bounding box center [942, 206] width 63 height 24
click at [244, 30] on link "Home" at bounding box center [246, 28] width 61 height 26
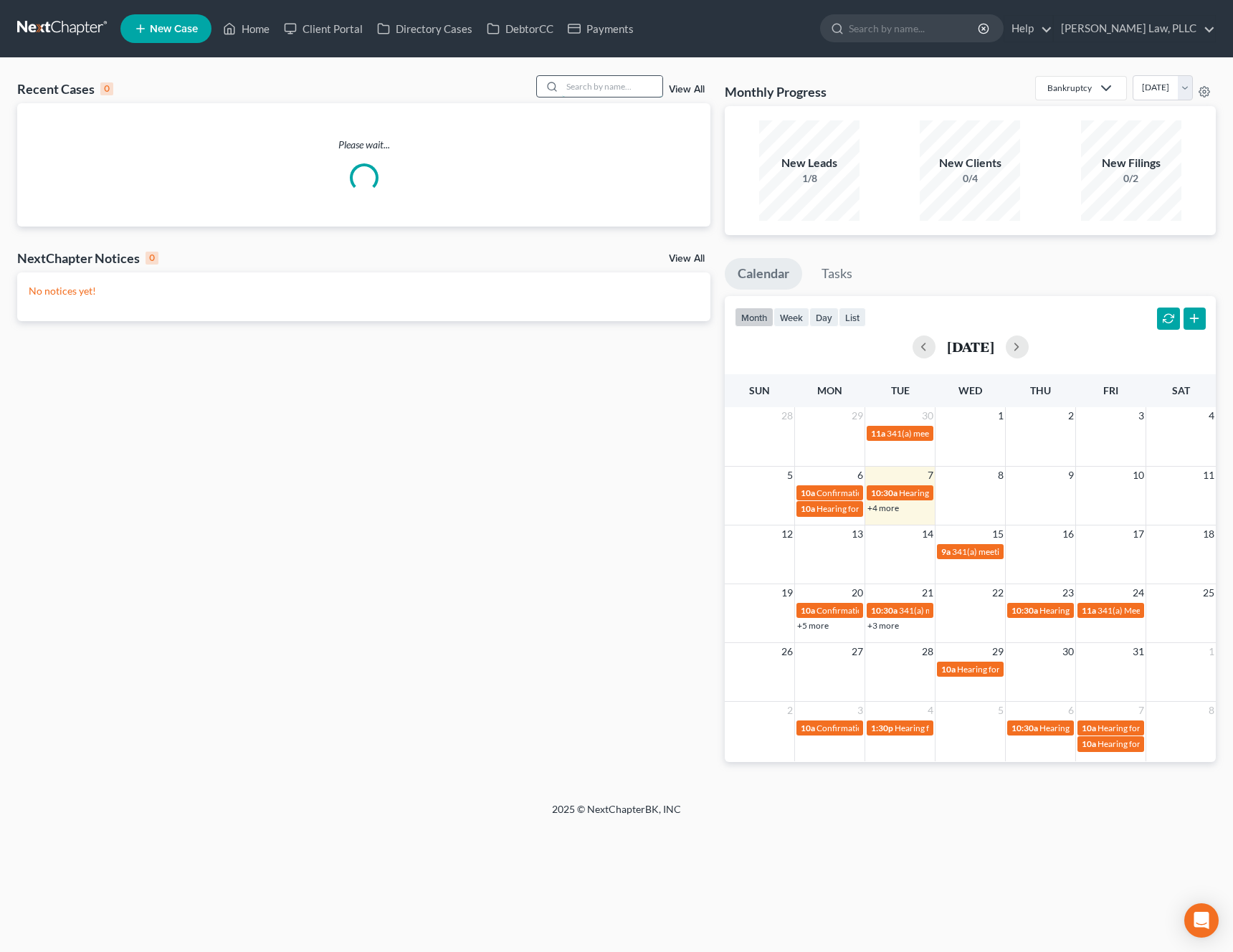
click at [636, 87] on input "search" at bounding box center [612, 86] width 100 height 21
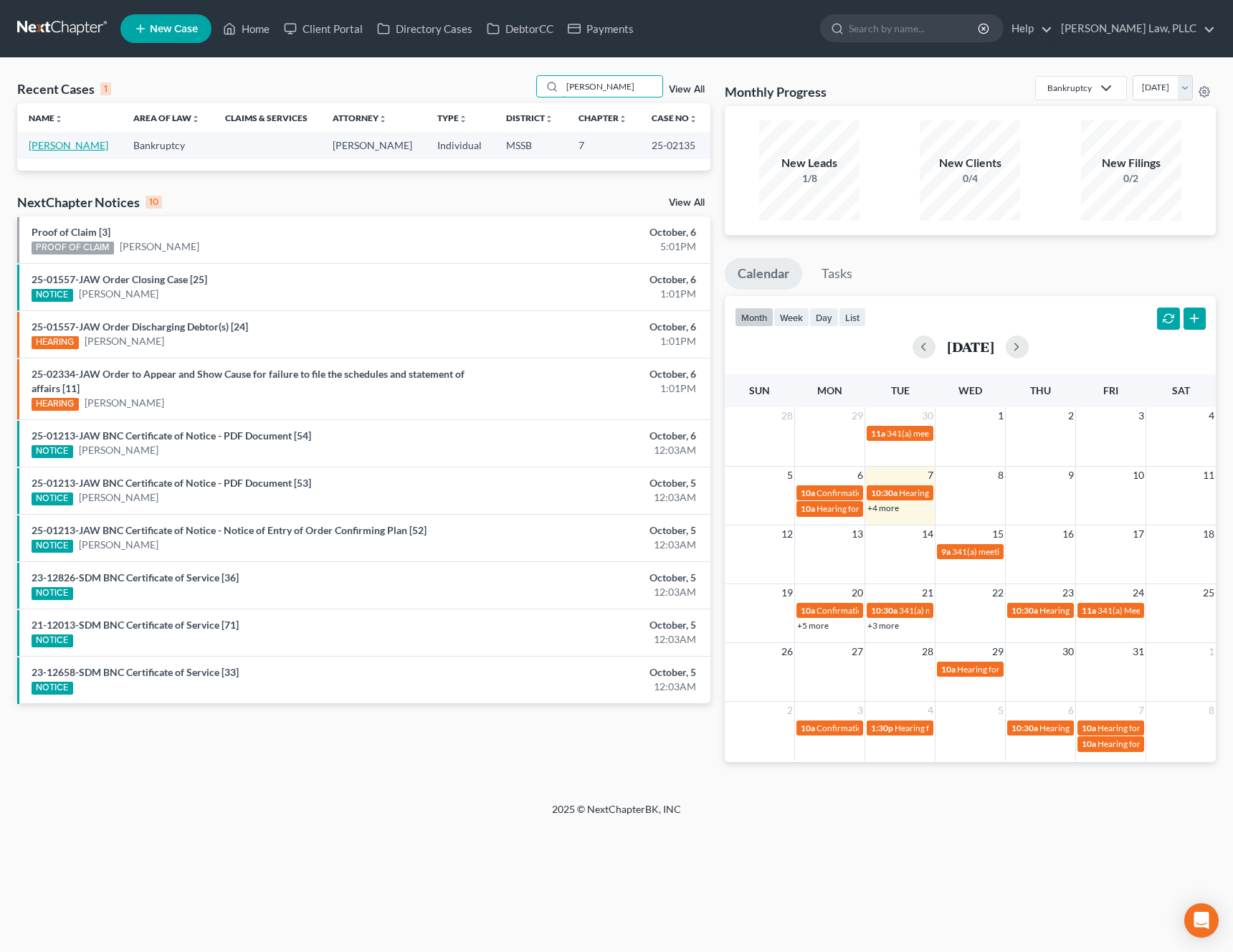
type input "[PERSON_NAME]"
click at [59, 142] on link "[PERSON_NAME]" at bounding box center [68, 145] width 79 height 12
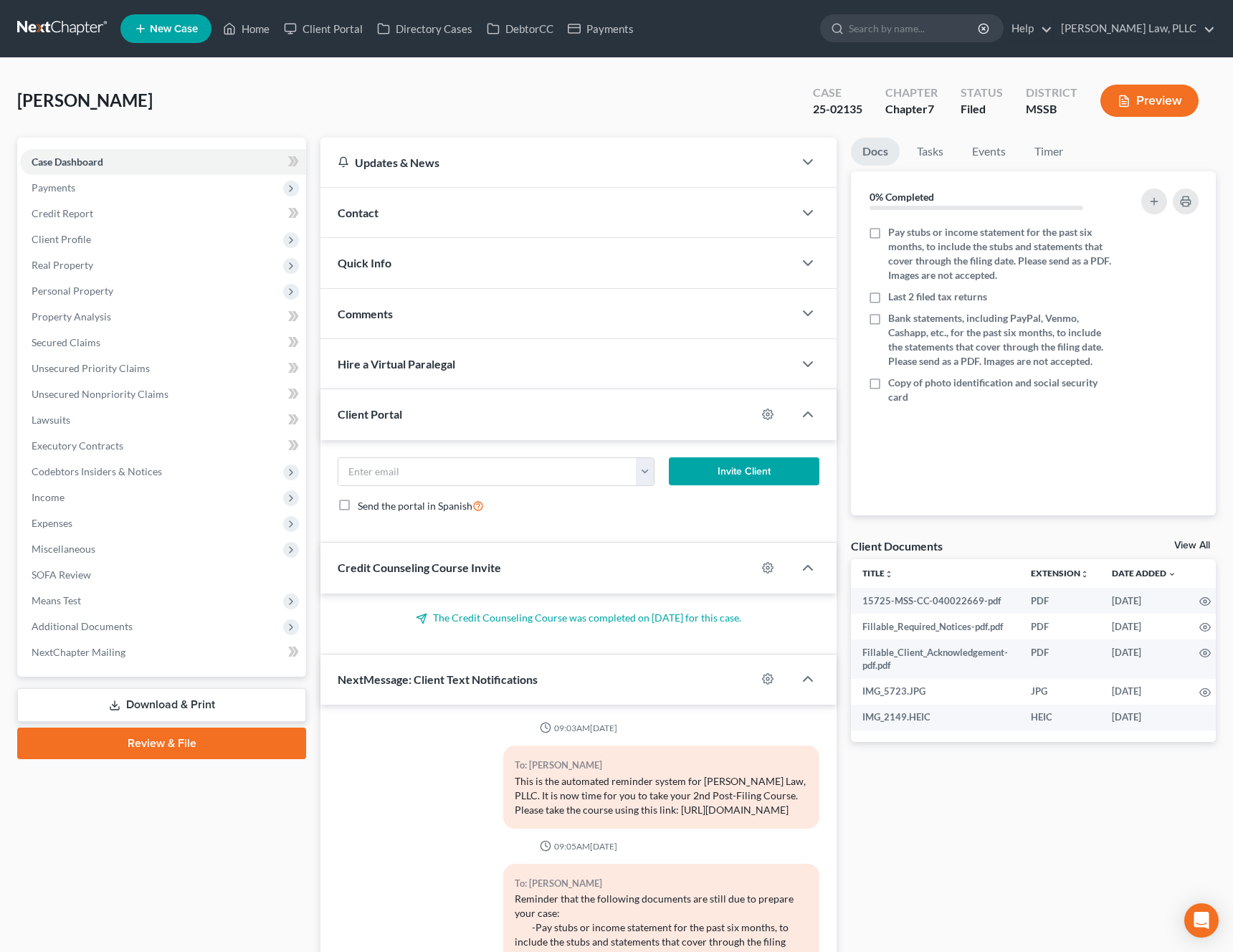
scroll to position [972, 0]
